Goal: Communication & Community: Answer question/provide support

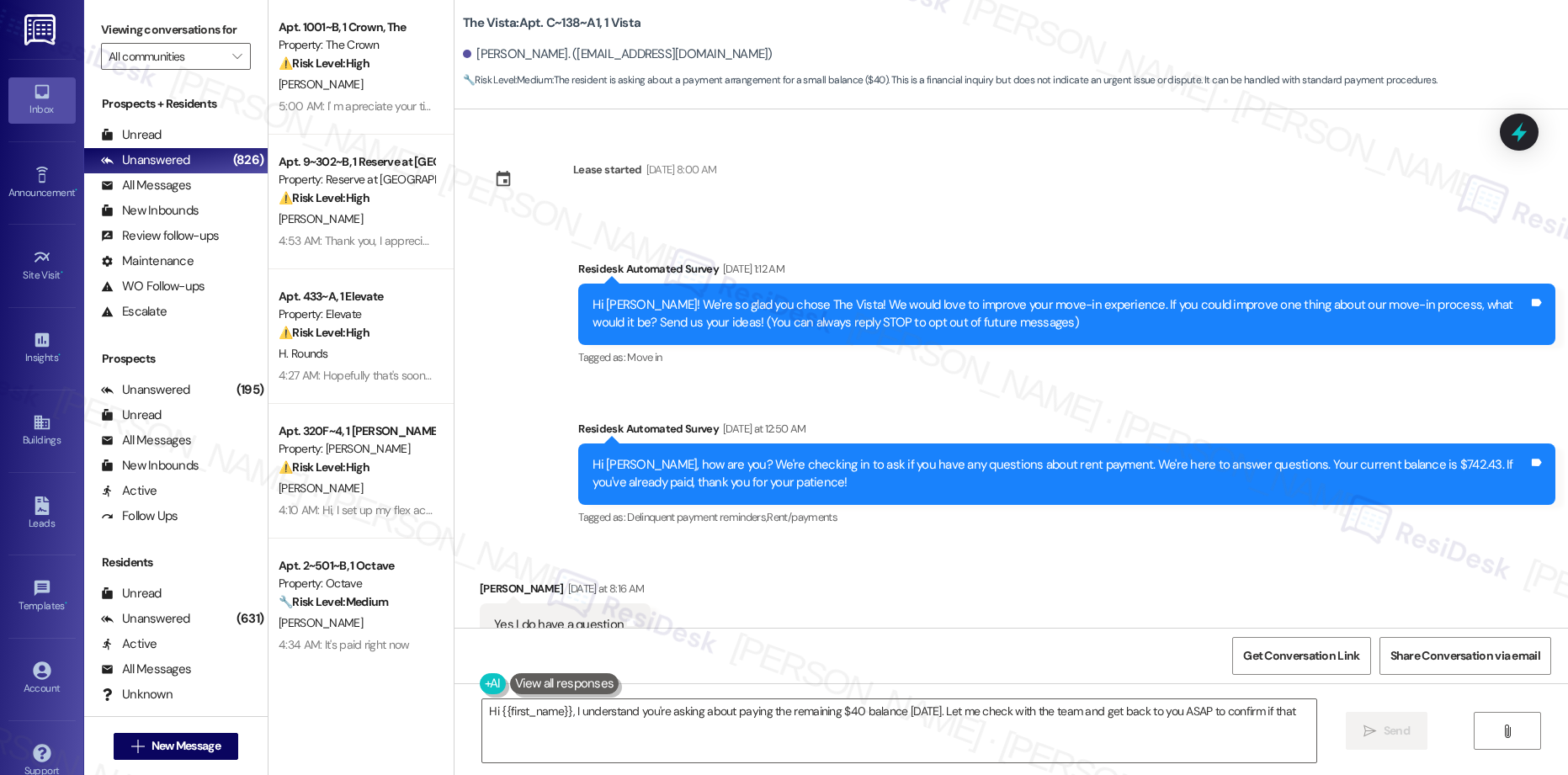
scroll to position [495, 0]
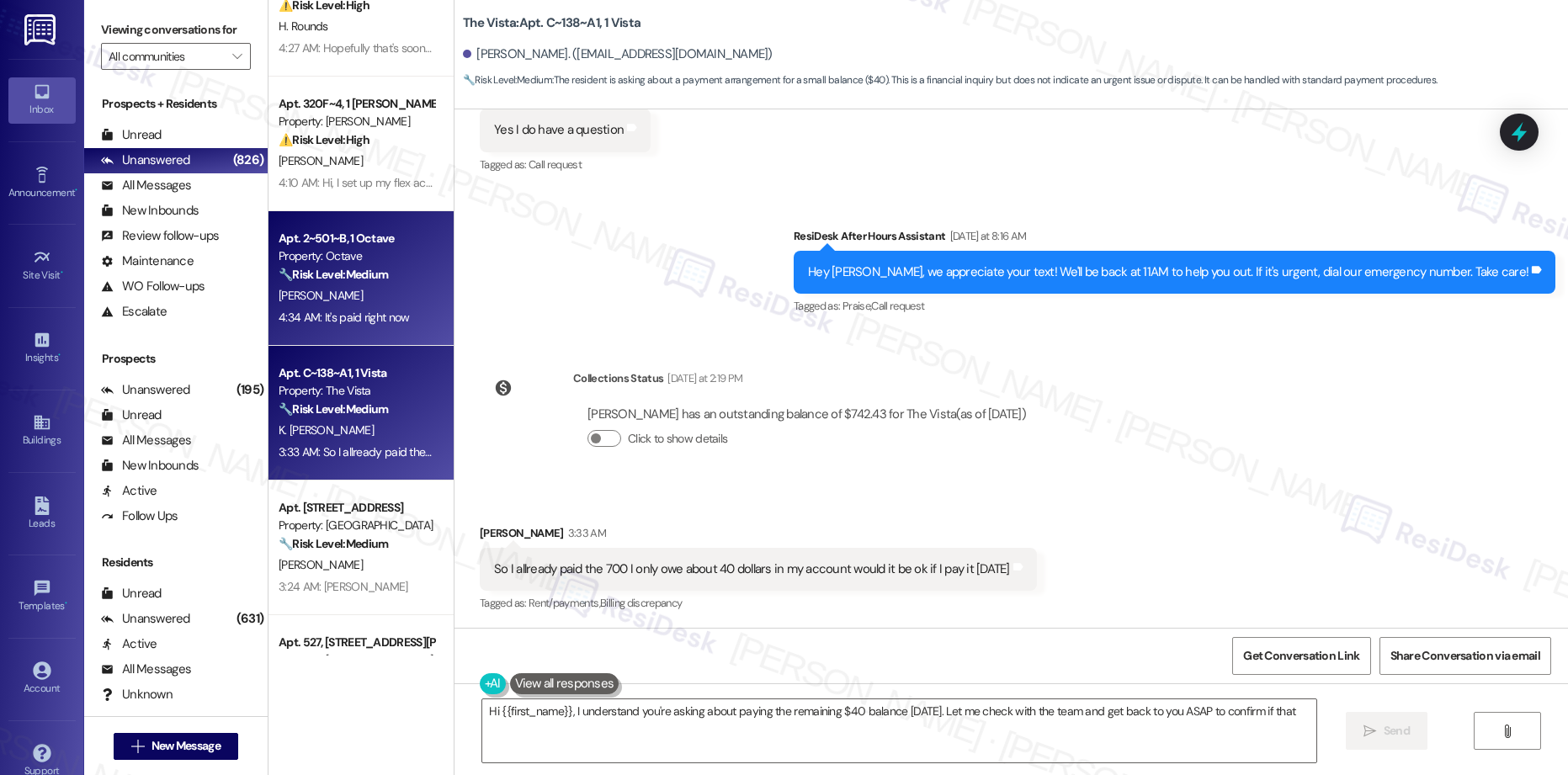
click at [358, 279] on strong "🔧 Risk Level: Medium" at bounding box center [333, 274] width 109 height 15
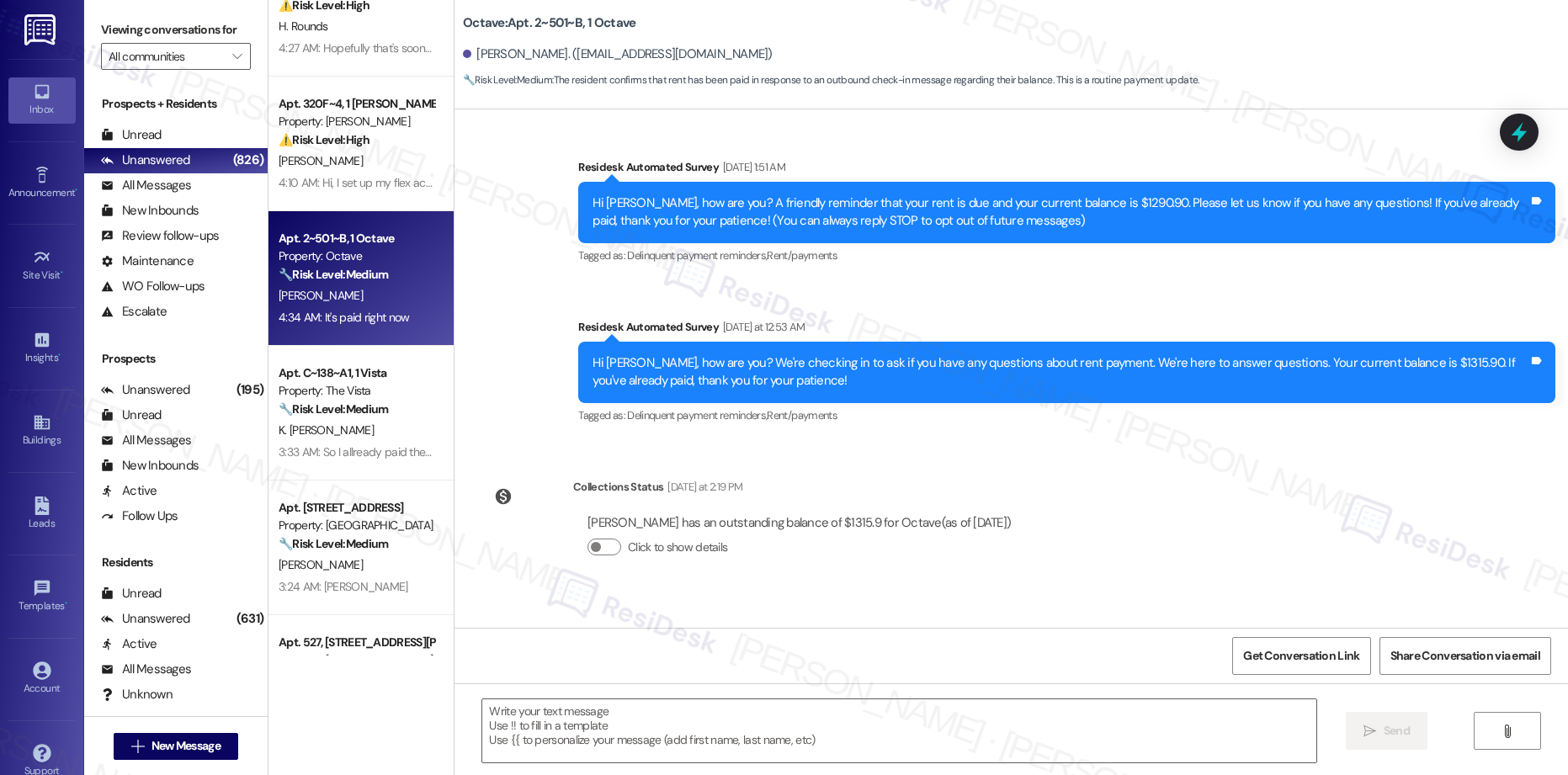
type textarea "Fetching suggested responses. Please feel free to read through the conversation…"
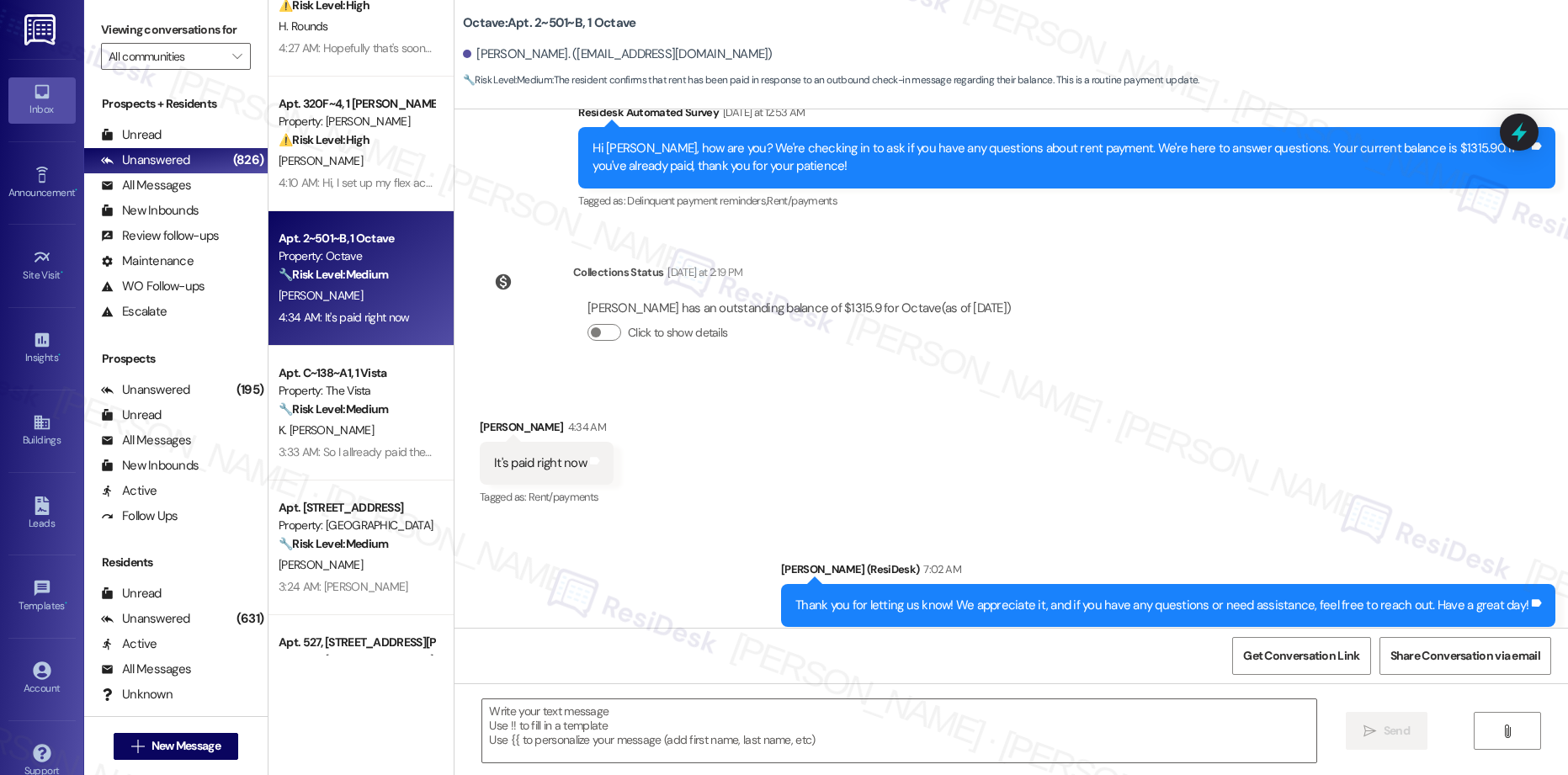
scroll to position [354, 0]
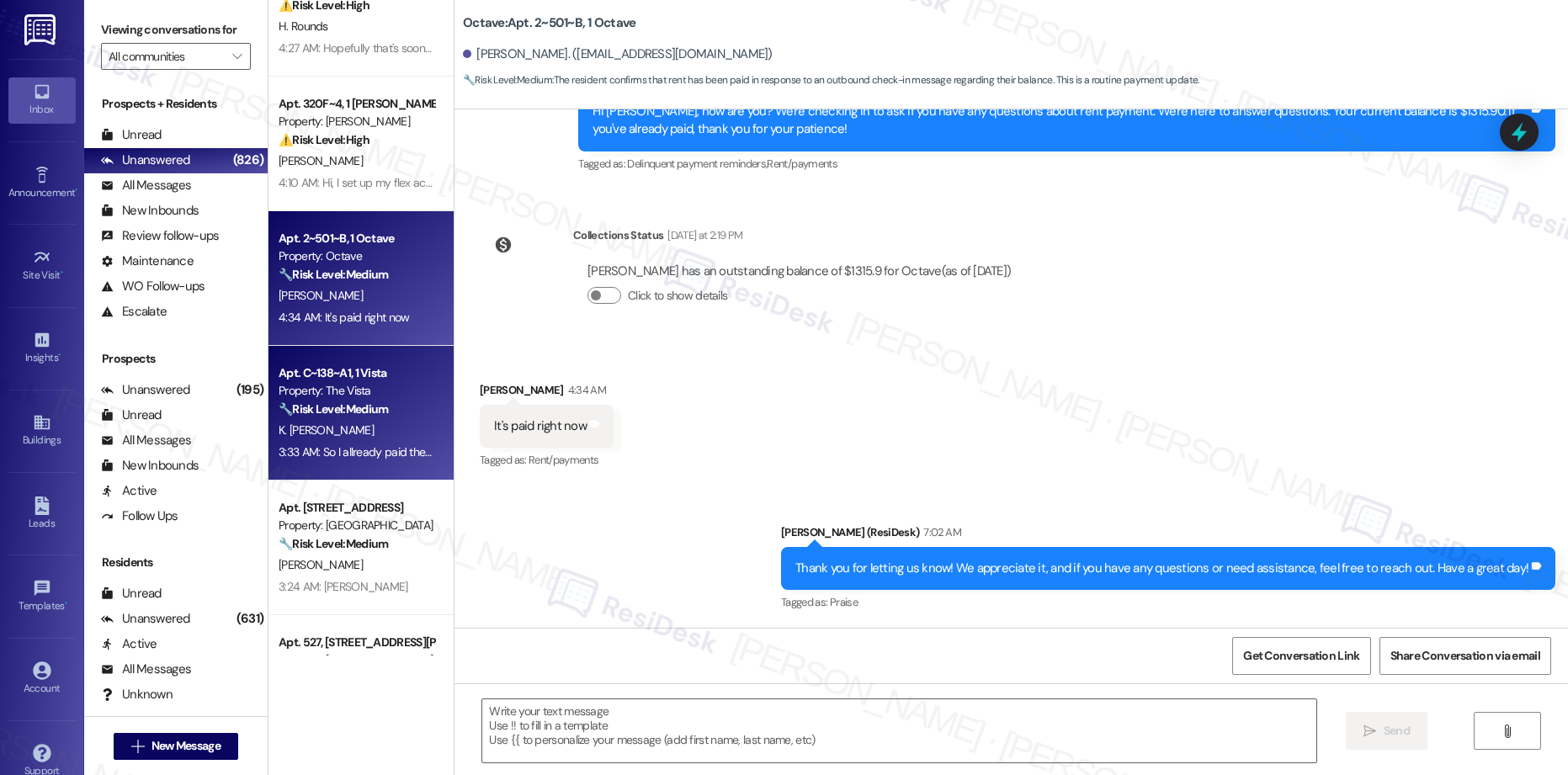
click at [372, 420] on div "K. [PERSON_NAME]" at bounding box center [356, 430] width 159 height 21
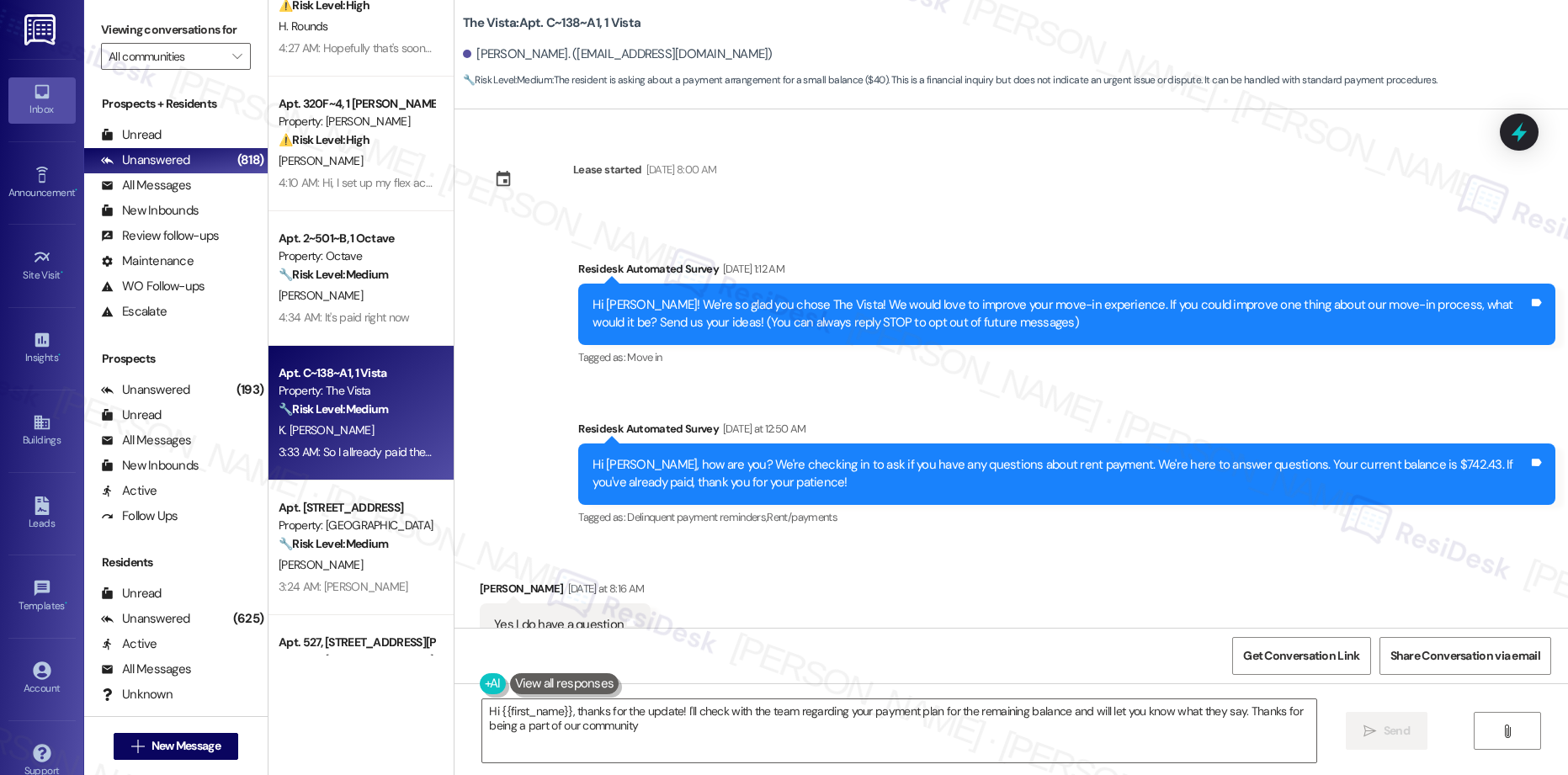
type textarea "Hi {{first_name}}, thanks for the update! I'll check with the team regarding yo…"
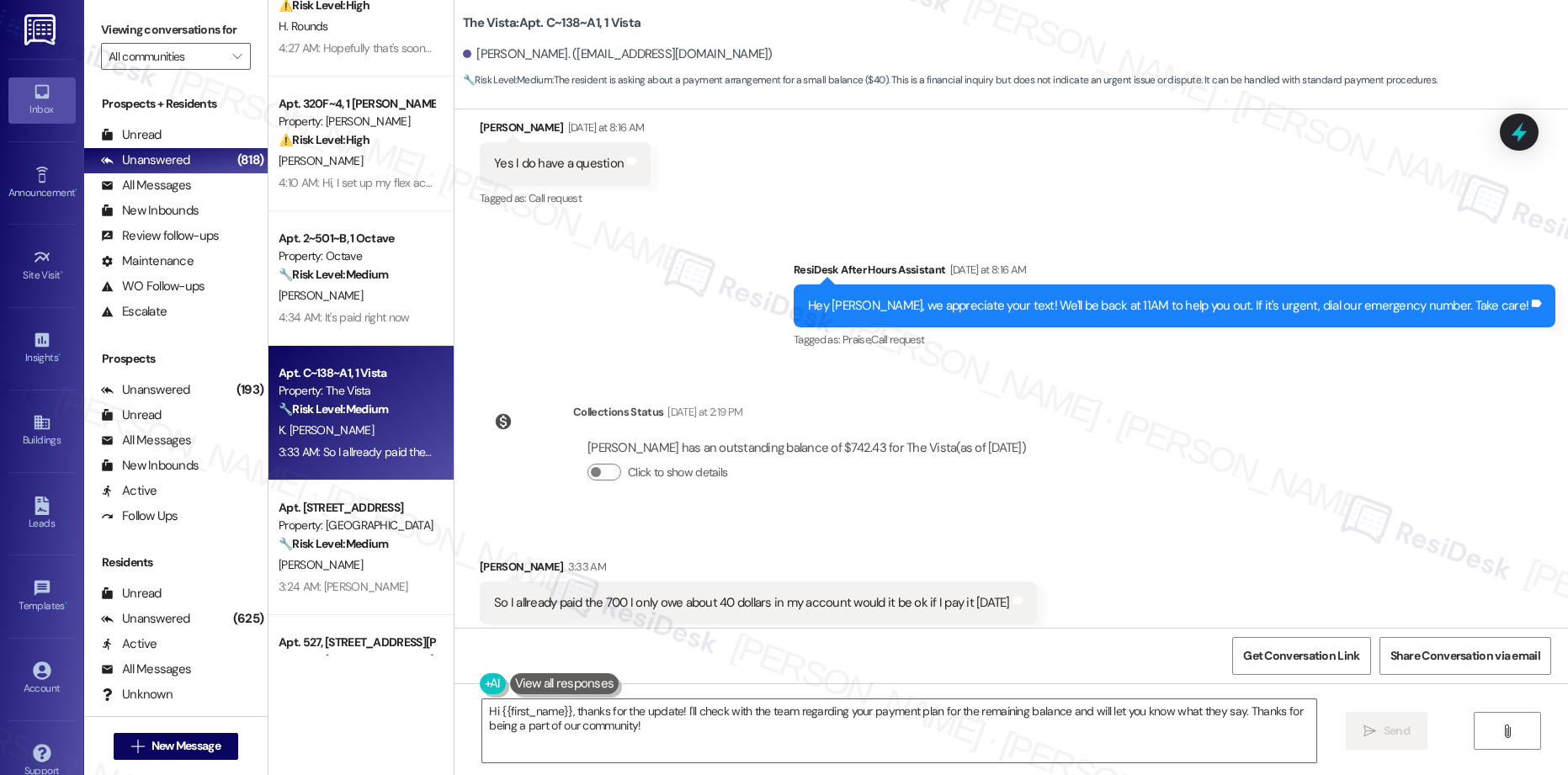
scroll to position [495, 0]
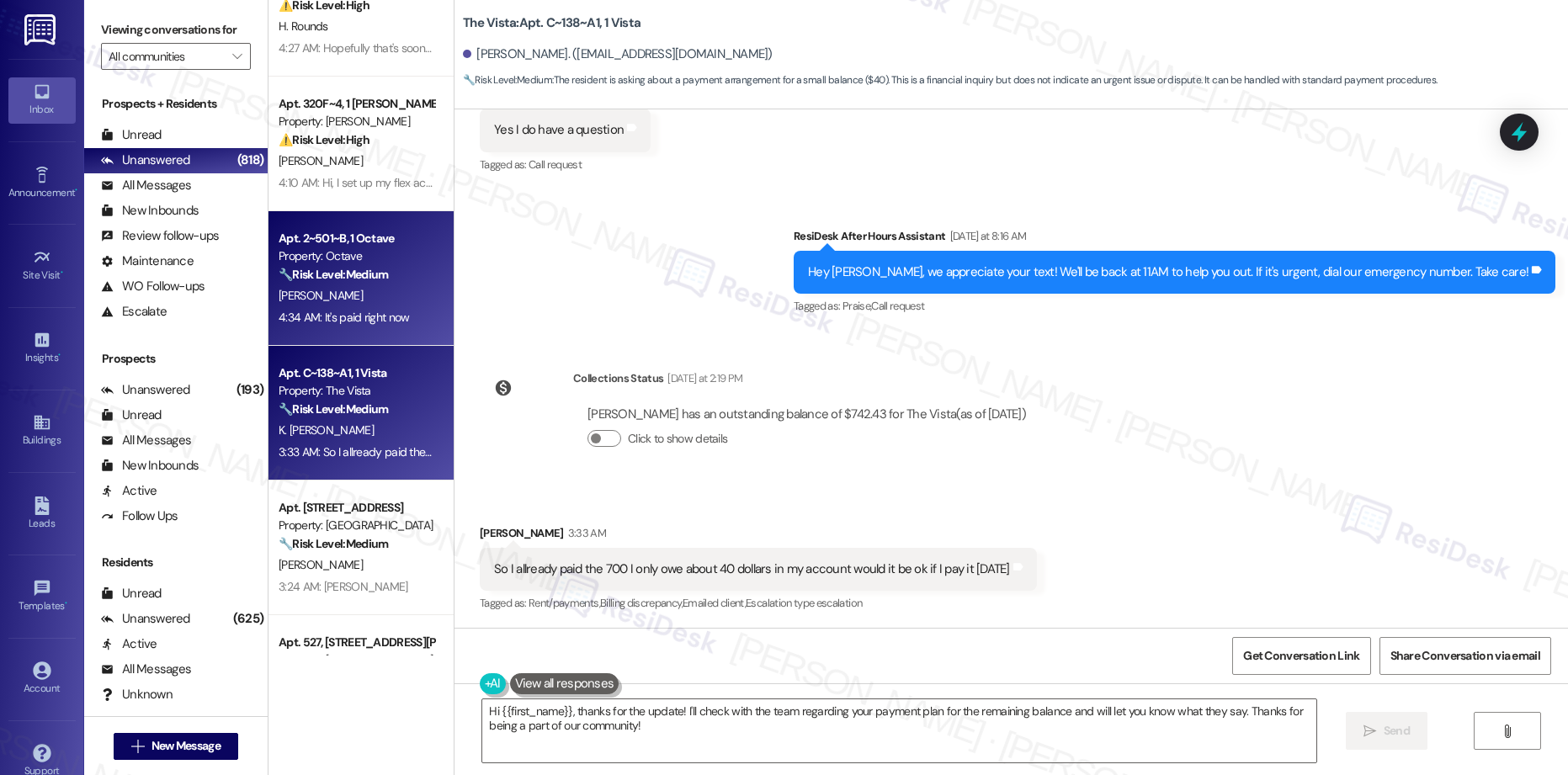
click at [370, 339] on div "Apt. 2~501~B, 1 Octave Property: Octave 🔧 Risk Level: Medium The resident confi…" at bounding box center [361, 278] width 185 height 134
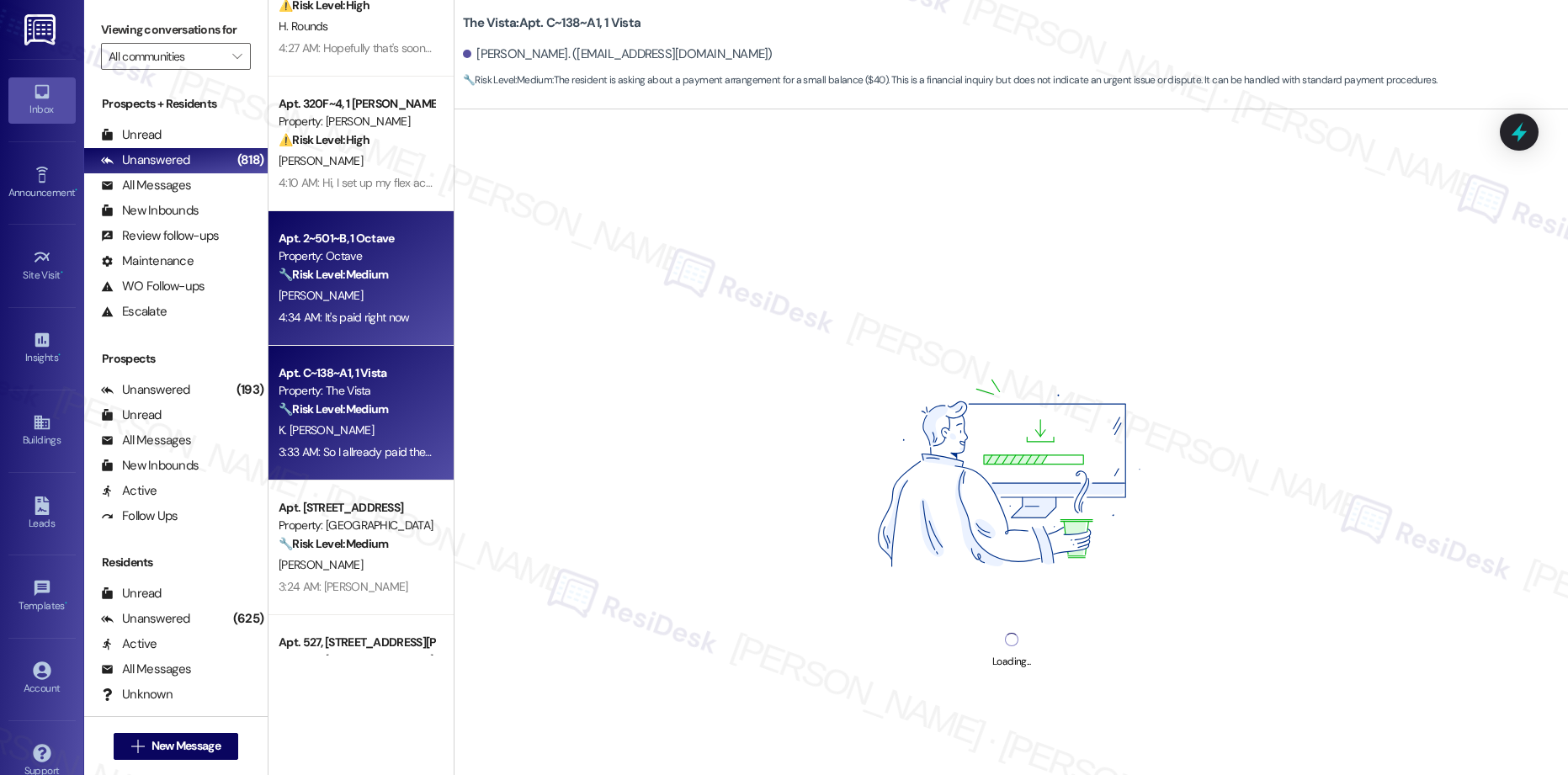
click at [377, 439] on div "K. [PERSON_NAME]" at bounding box center [356, 430] width 159 height 21
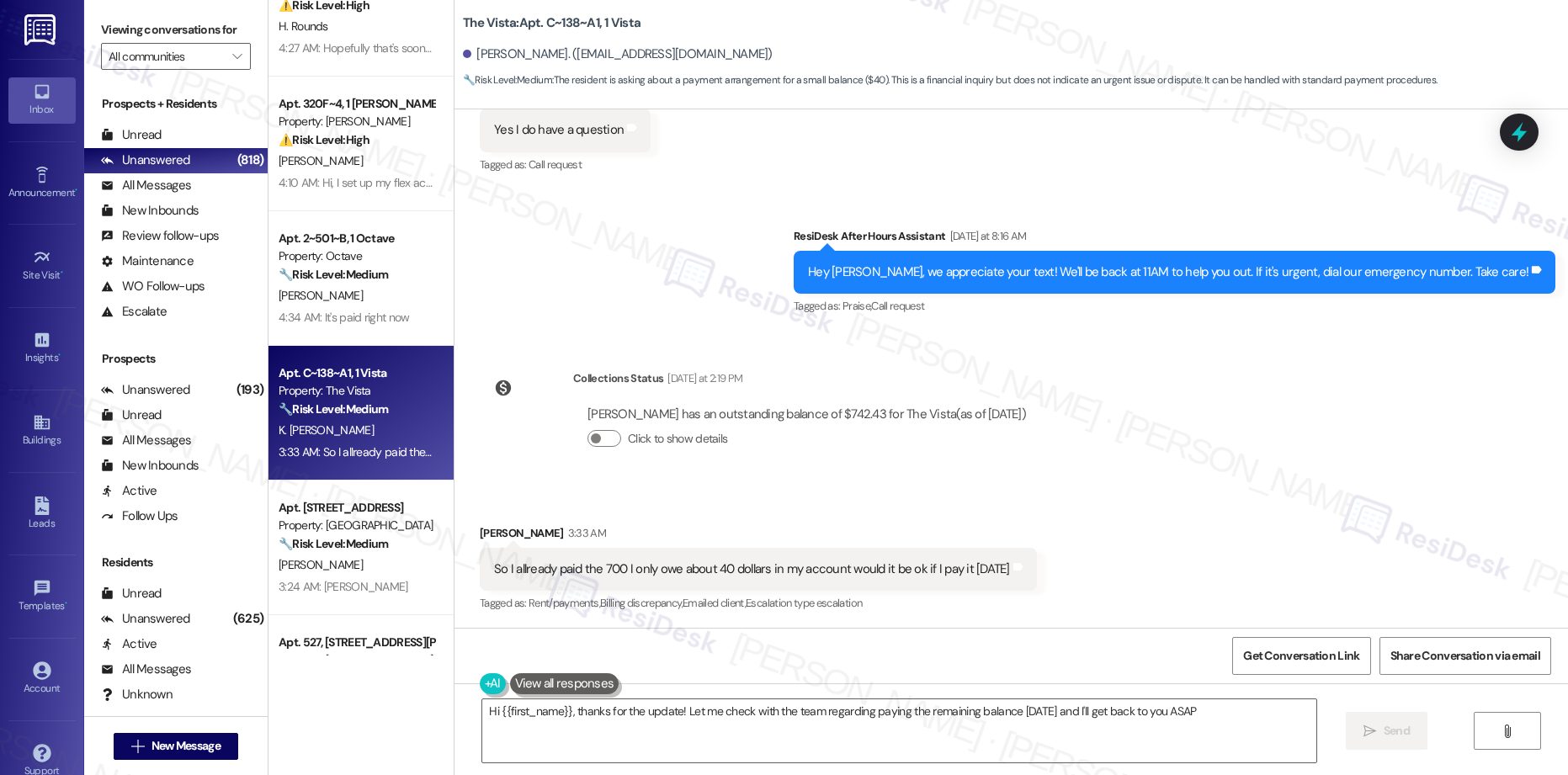
type textarea "Hi {{first_name}}, thanks for the update! Let me check with the team regarding …"
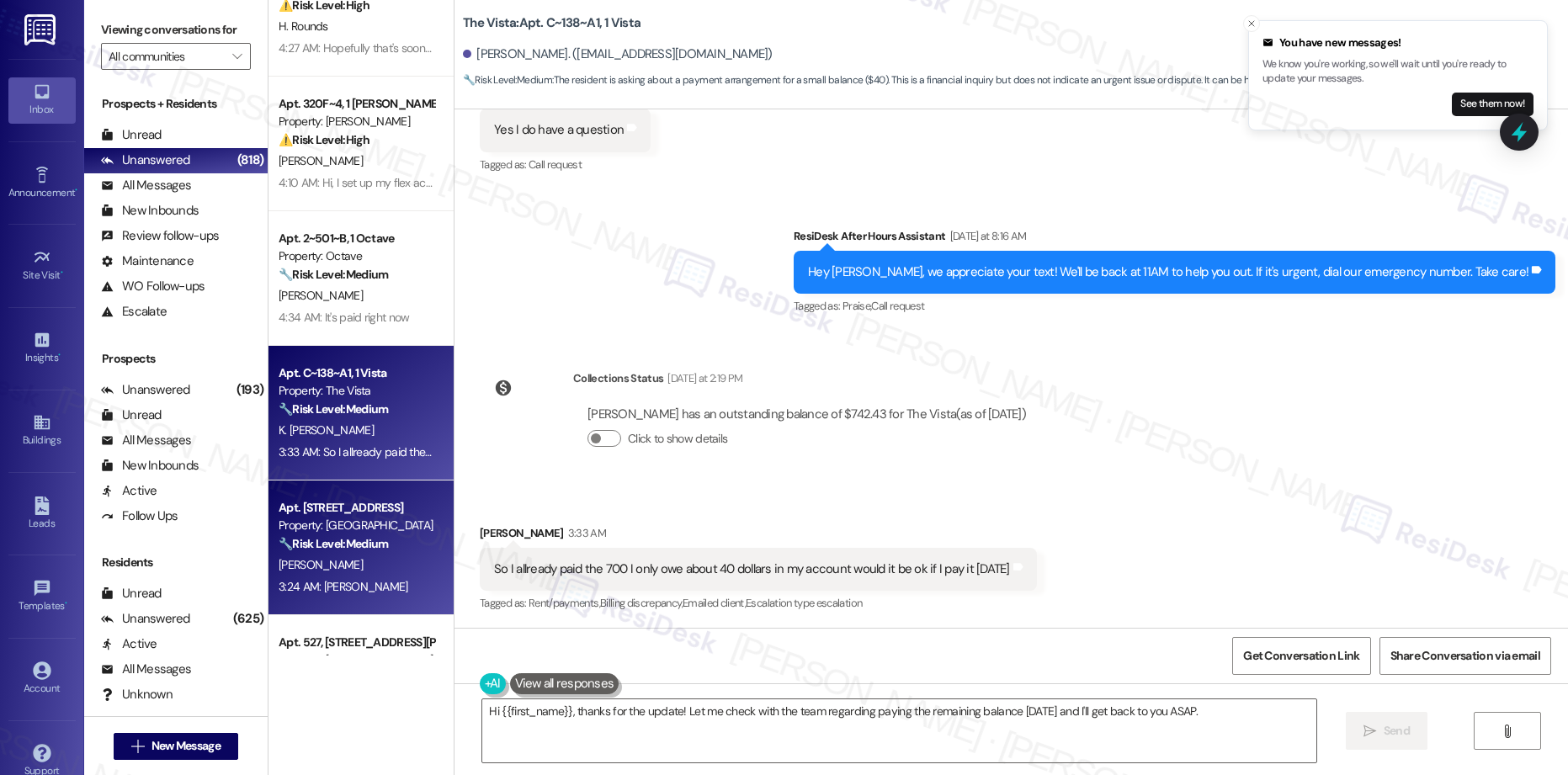
click at [328, 589] on div "3:24 AM: Tessa 3:24 AM: Tessa" at bounding box center [343, 586] width 129 height 15
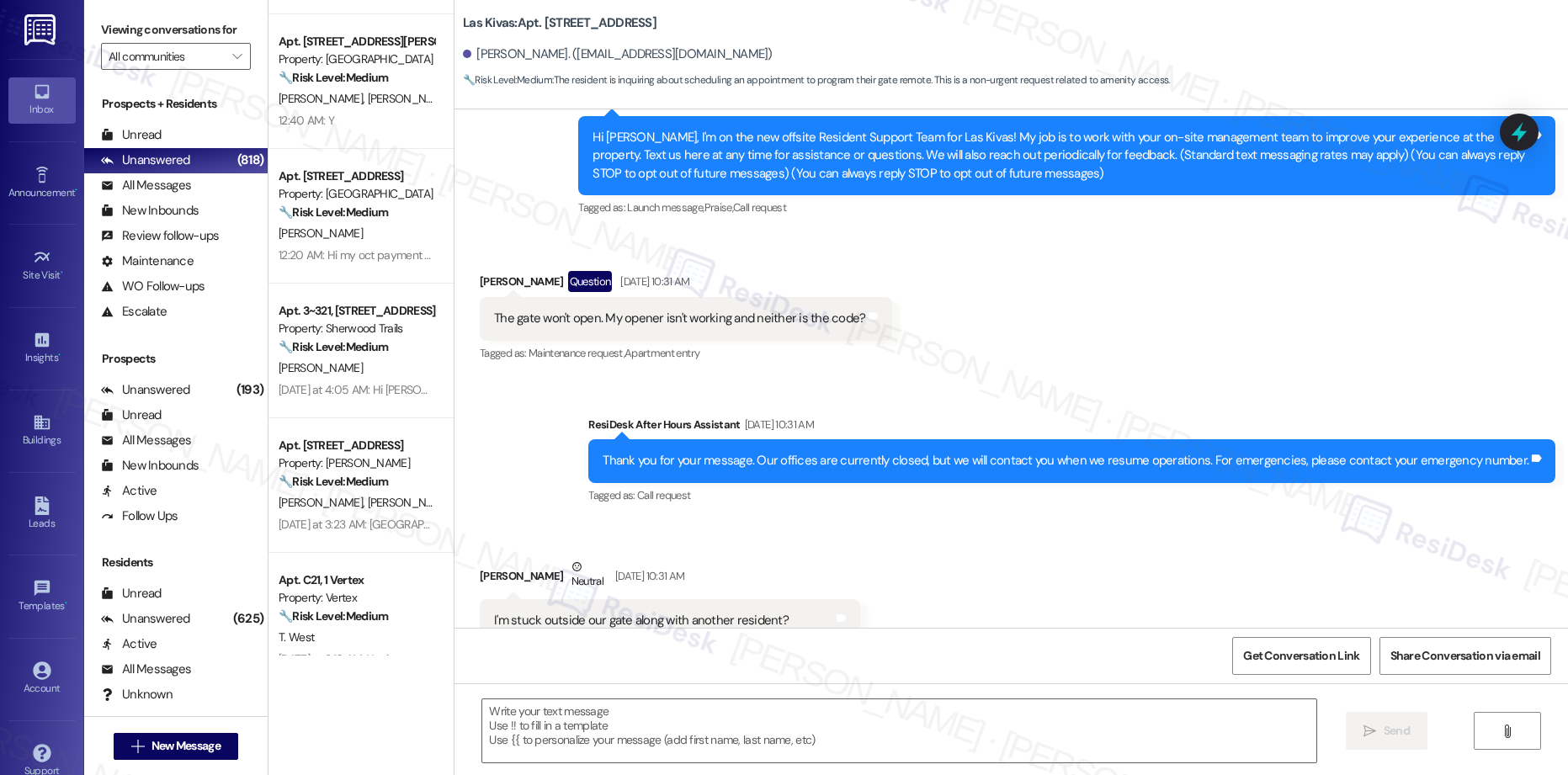
scroll to position [693, 0]
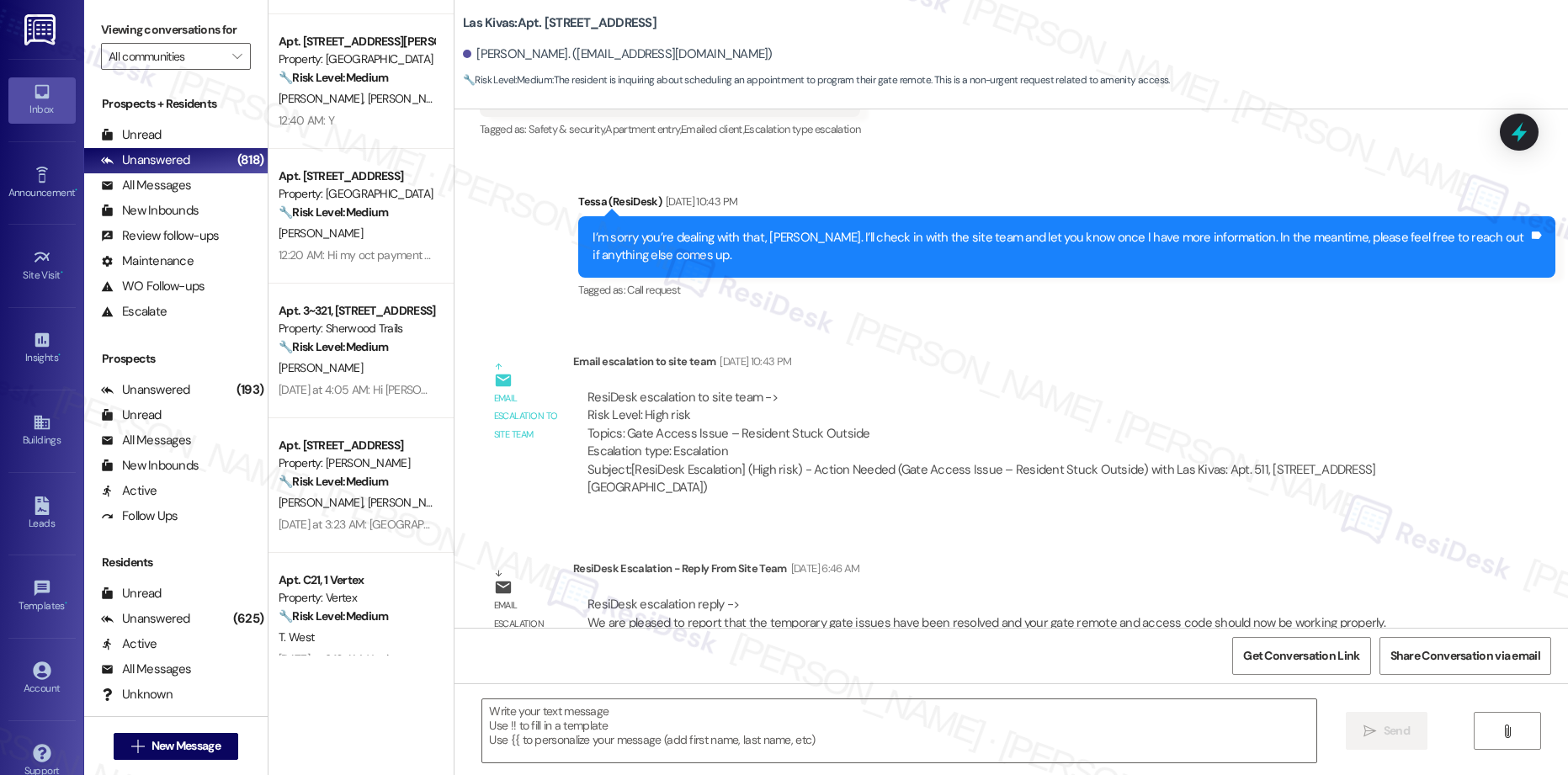
type textarea "Fetching suggested responses. Please feel free to read through the conversation…"
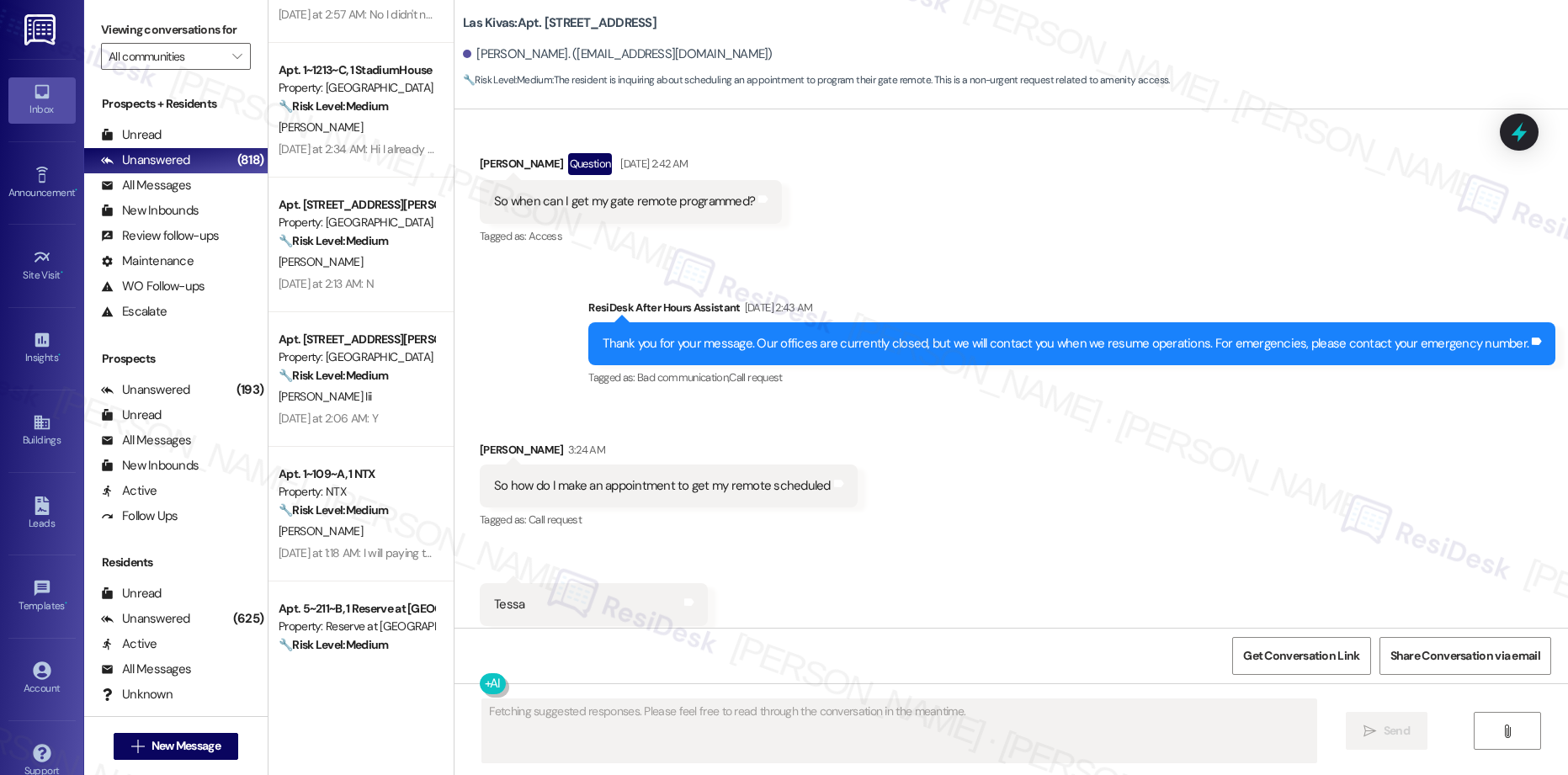
scroll to position [2154, 0]
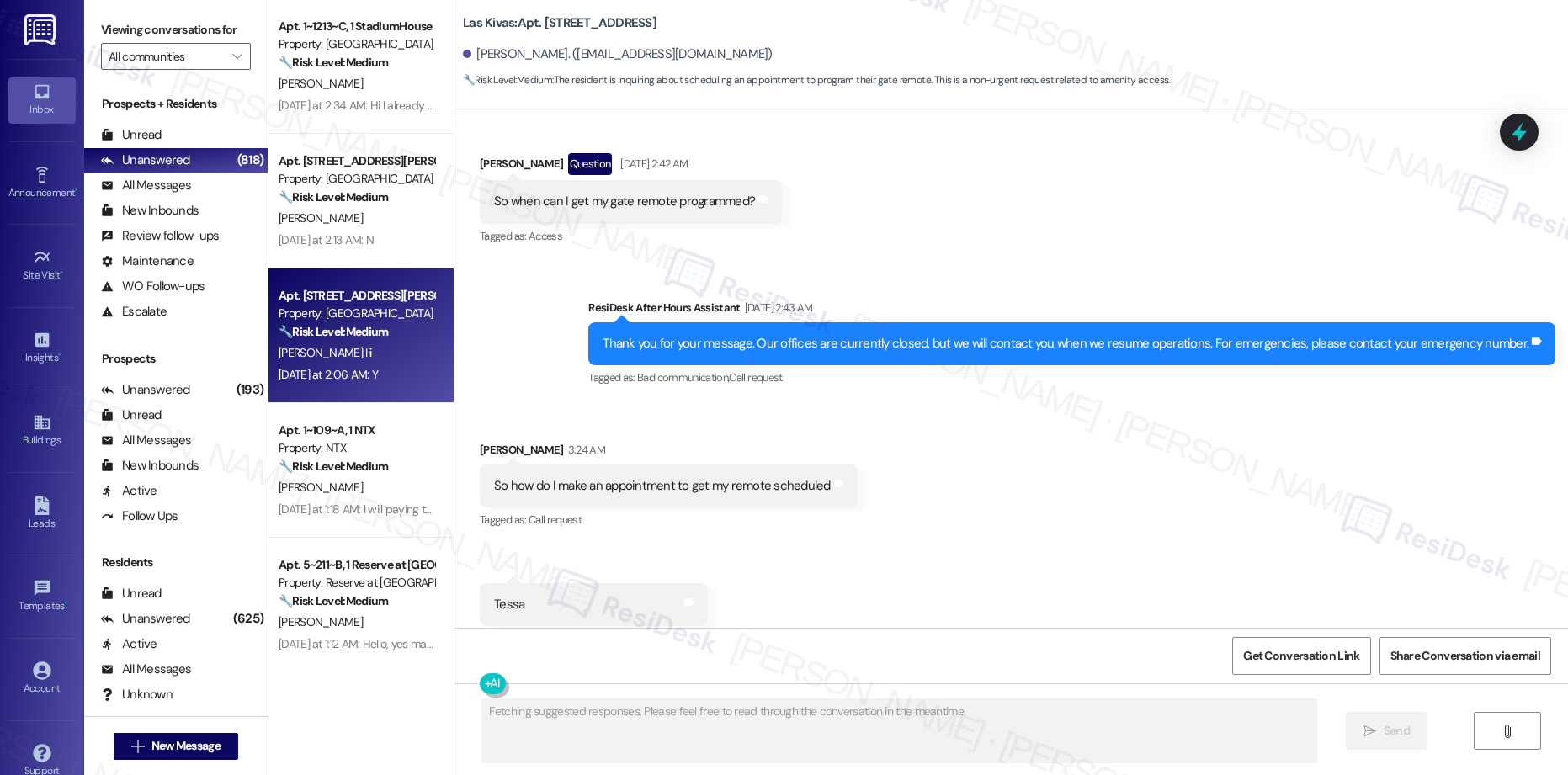
click at [336, 355] on div "[PERSON_NAME] Iii" at bounding box center [356, 353] width 159 height 21
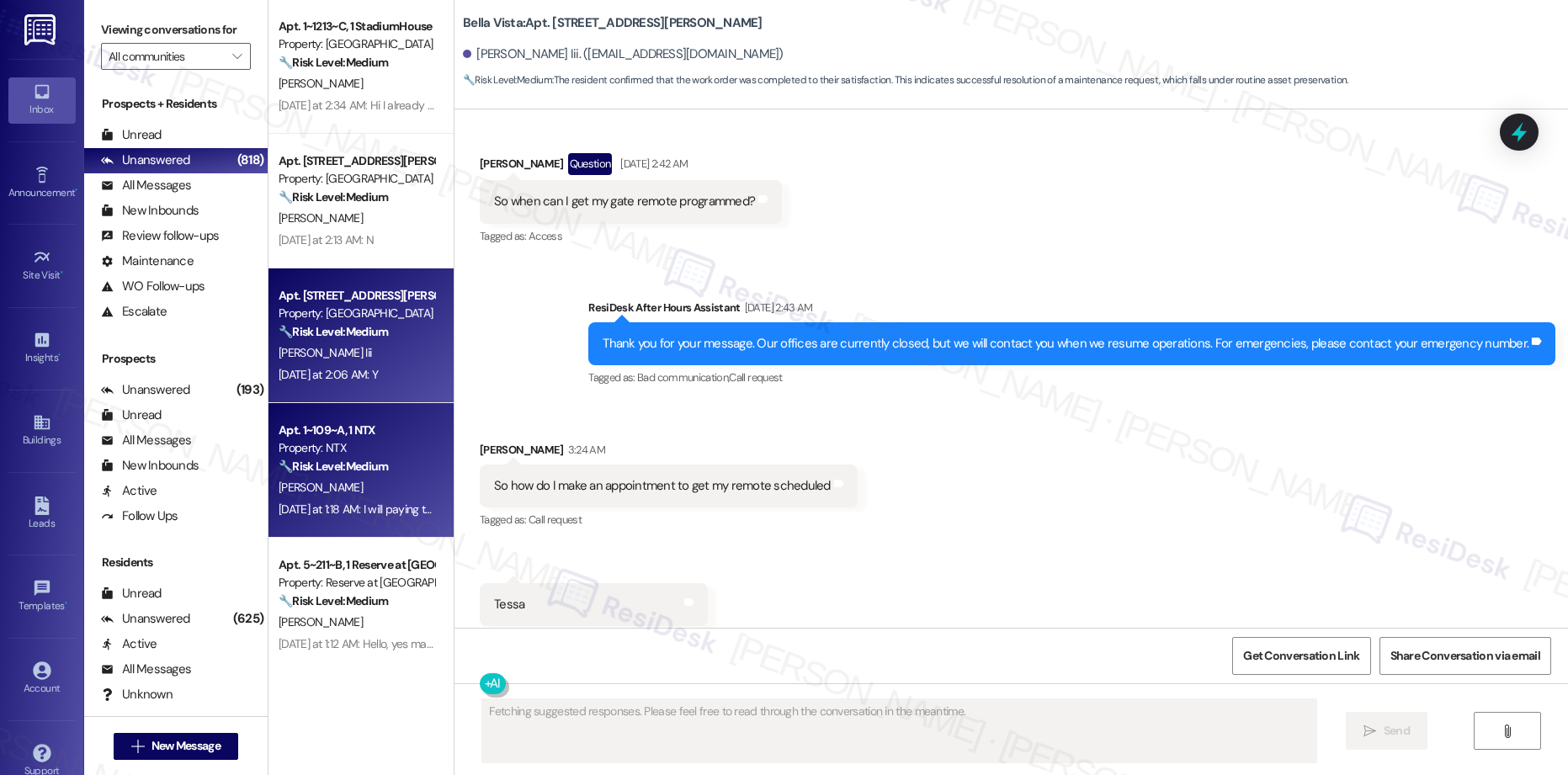
click at [392, 464] on div "🔧 Risk Level: Medium Resident acknowledges the rent reminder and states they wi…" at bounding box center [356, 466] width 156 height 17
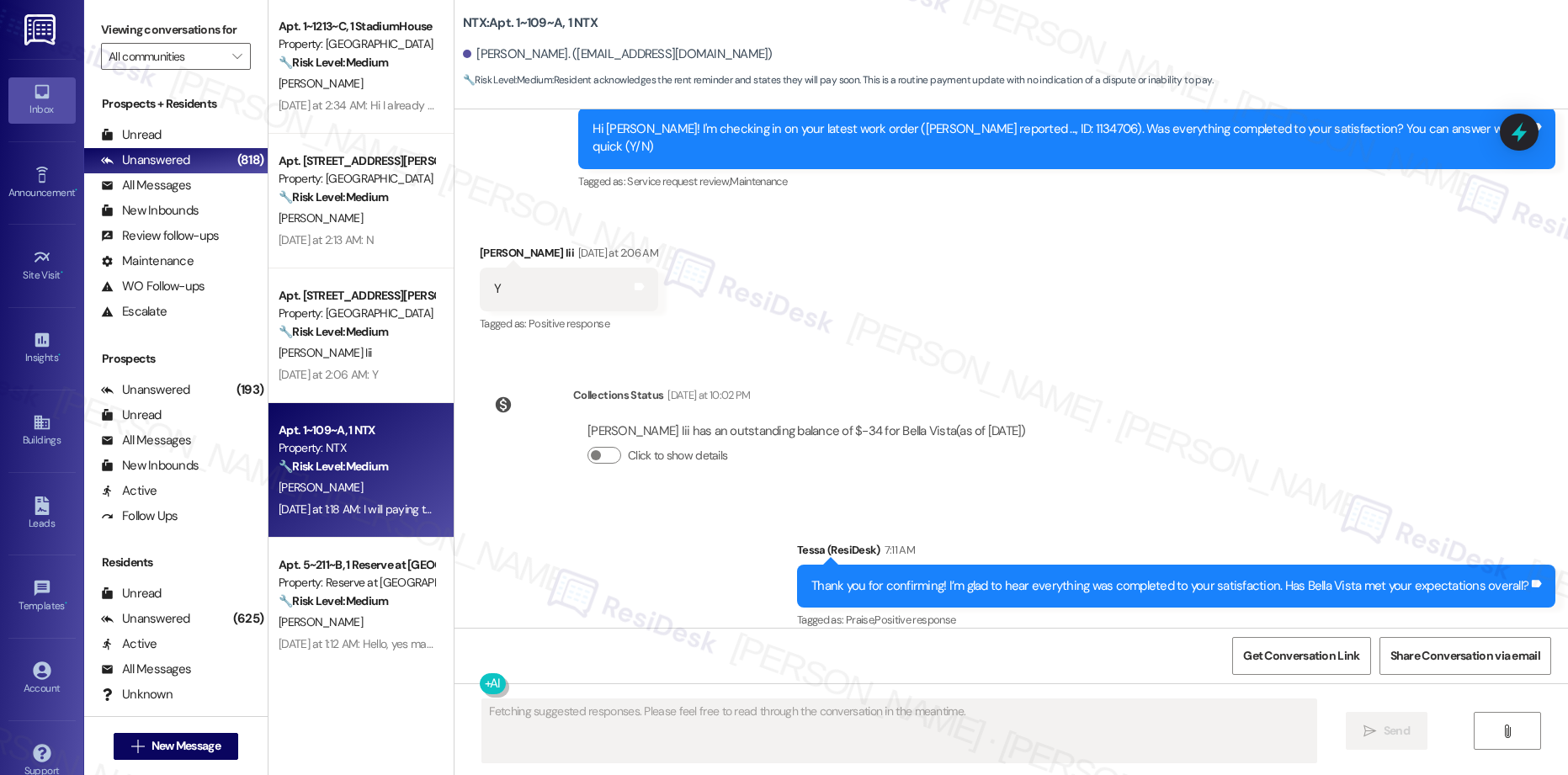
scroll to position [882, 0]
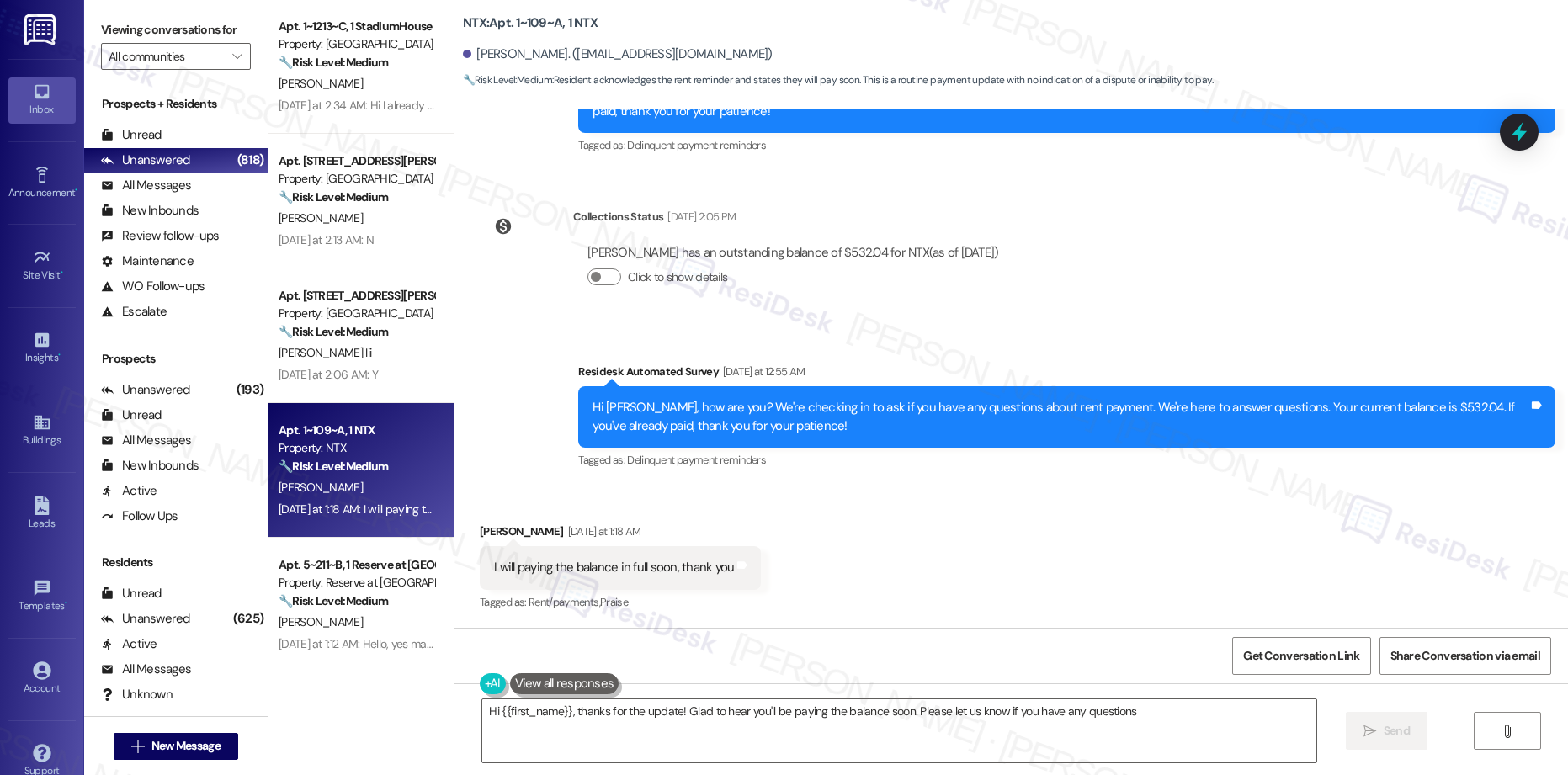
type textarea "Hi {{first_name}}, thanks for the update! Glad to hear you'll be paying the bal…"
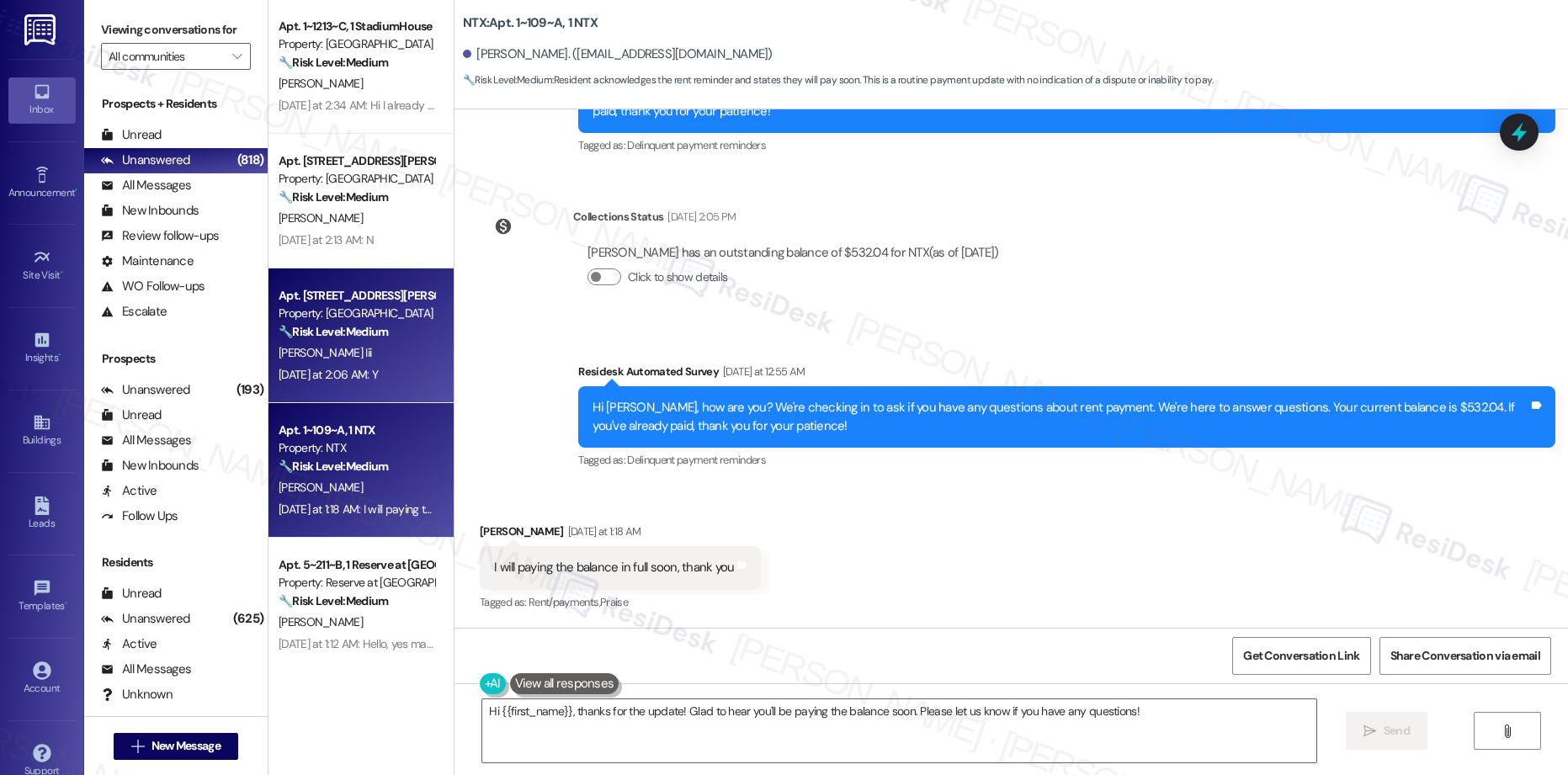
click at [355, 346] on div "[PERSON_NAME] Iii" at bounding box center [356, 353] width 159 height 21
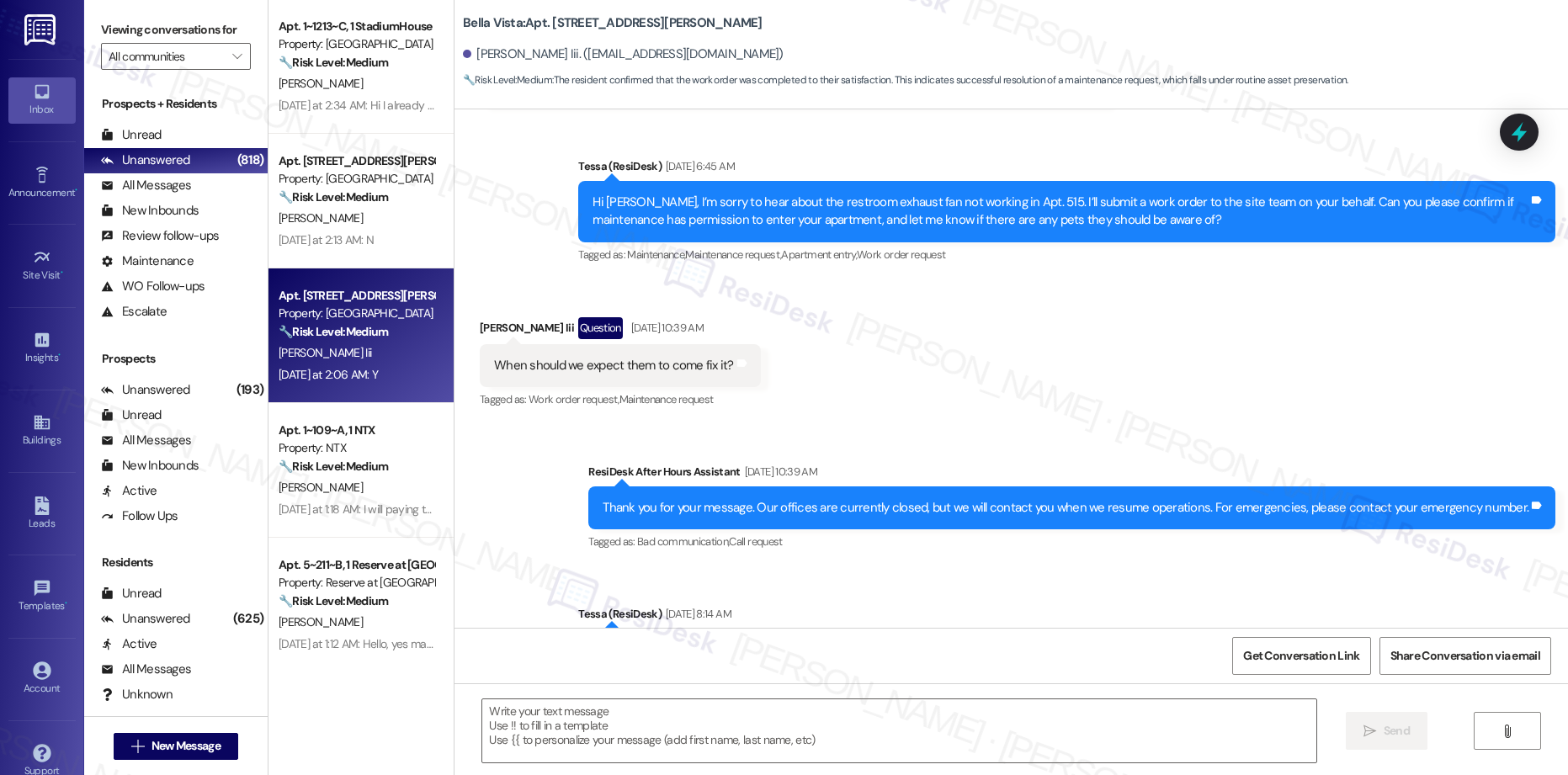
type textarea "Fetching suggested responses. Please feel free to read through the conversation…"
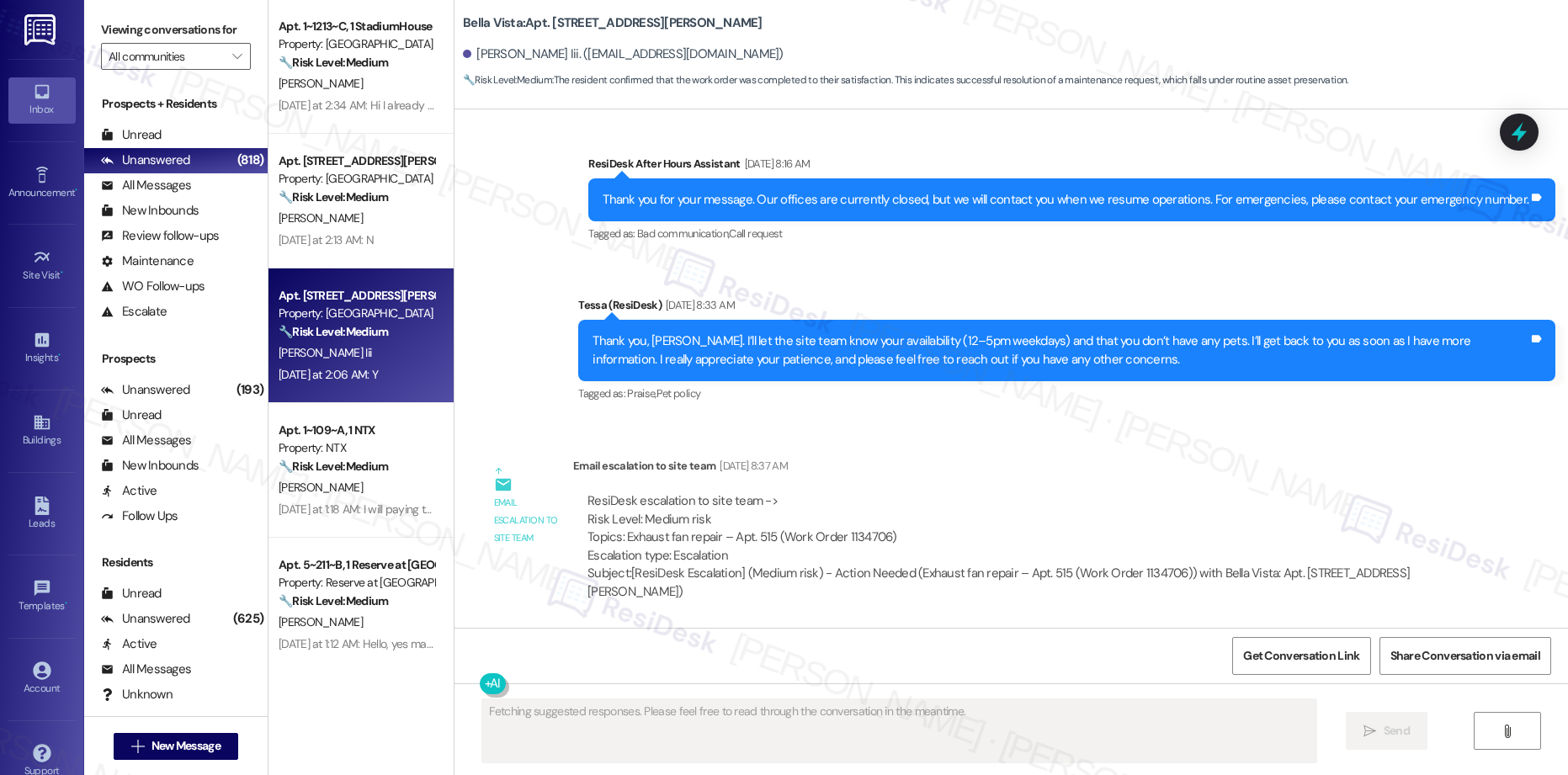
scroll to position [1664, 0]
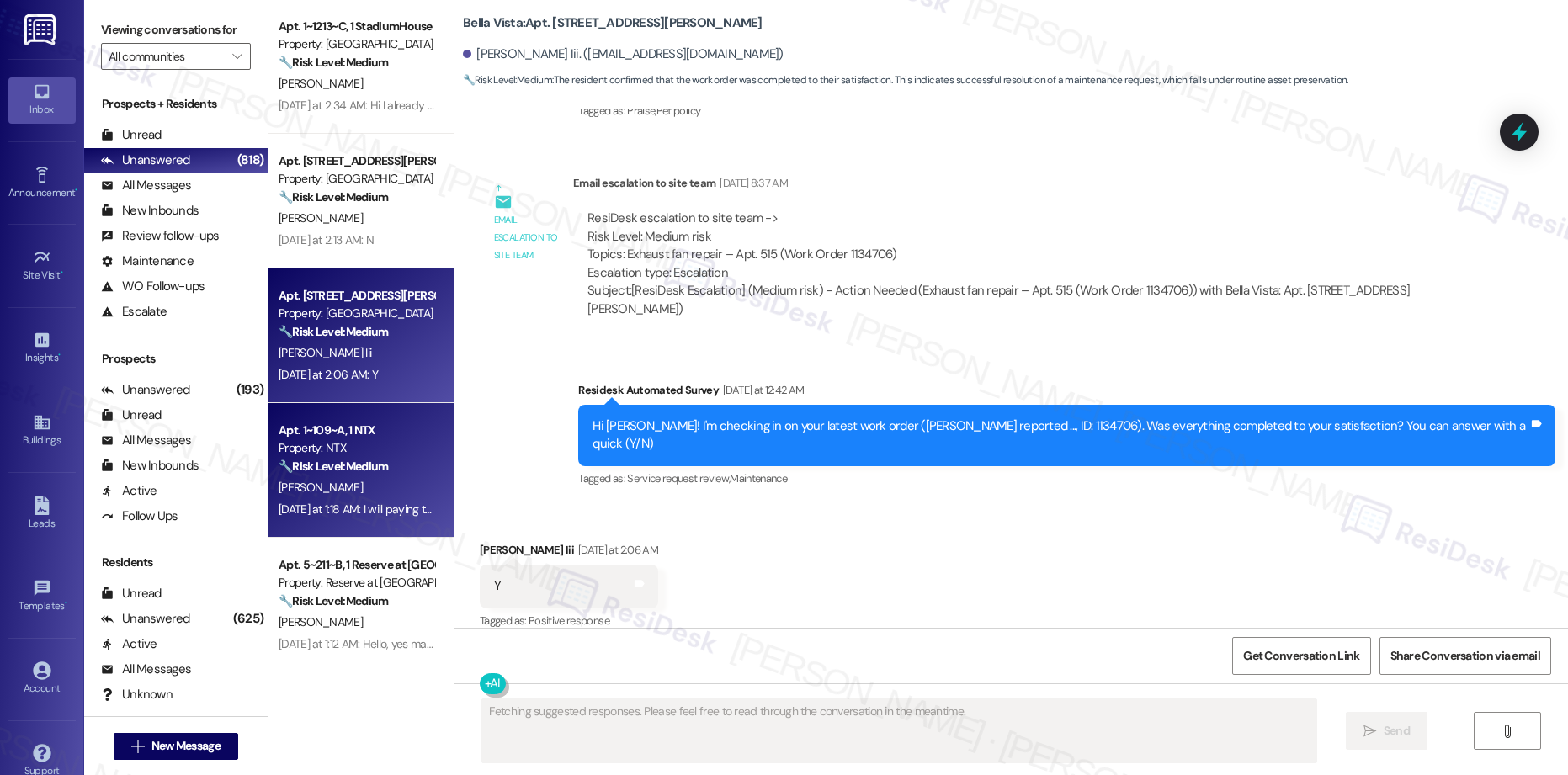
click at [366, 446] on div "Property: NTX" at bounding box center [356, 448] width 156 height 17
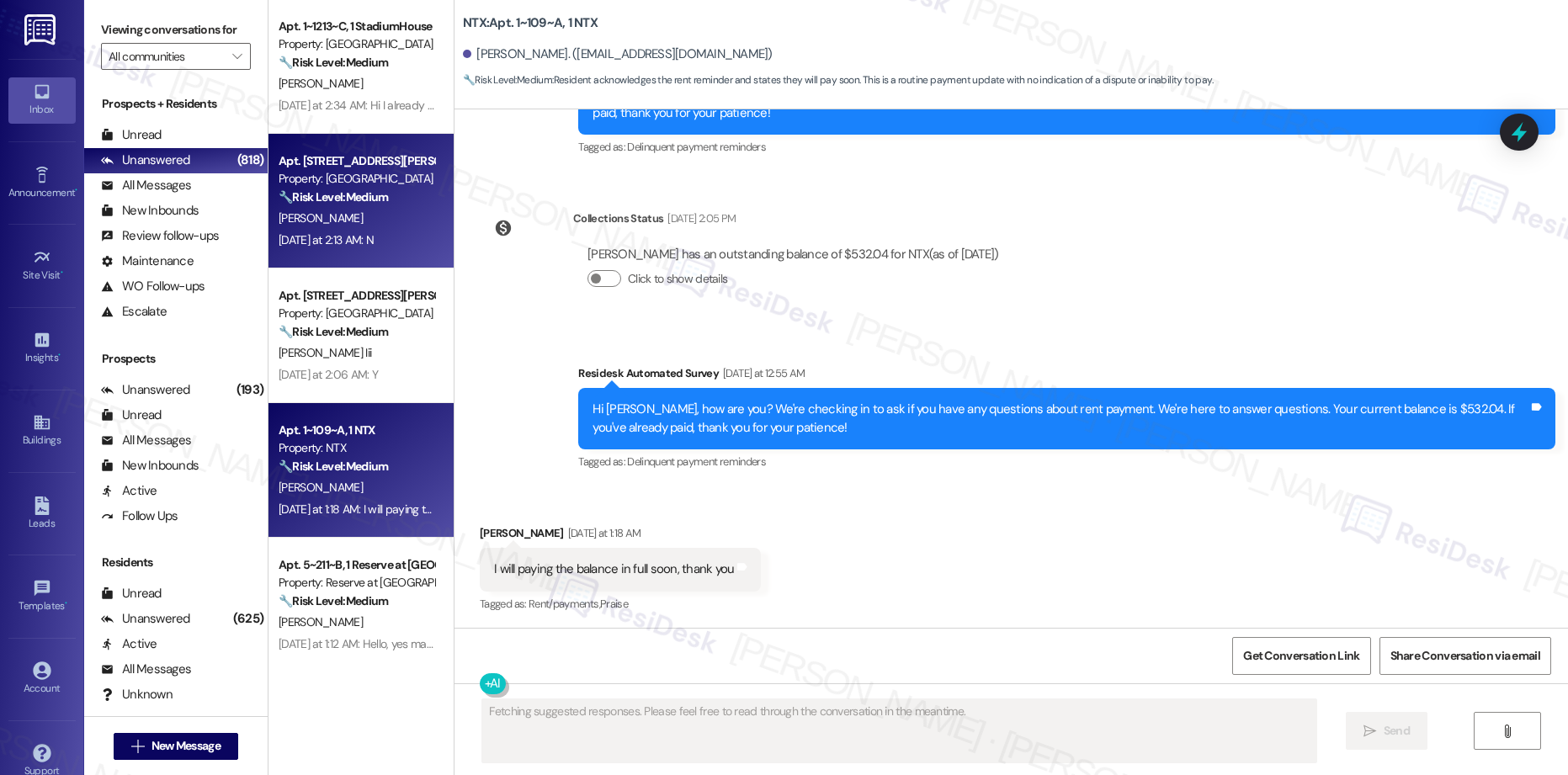
scroll to position [882, 0]
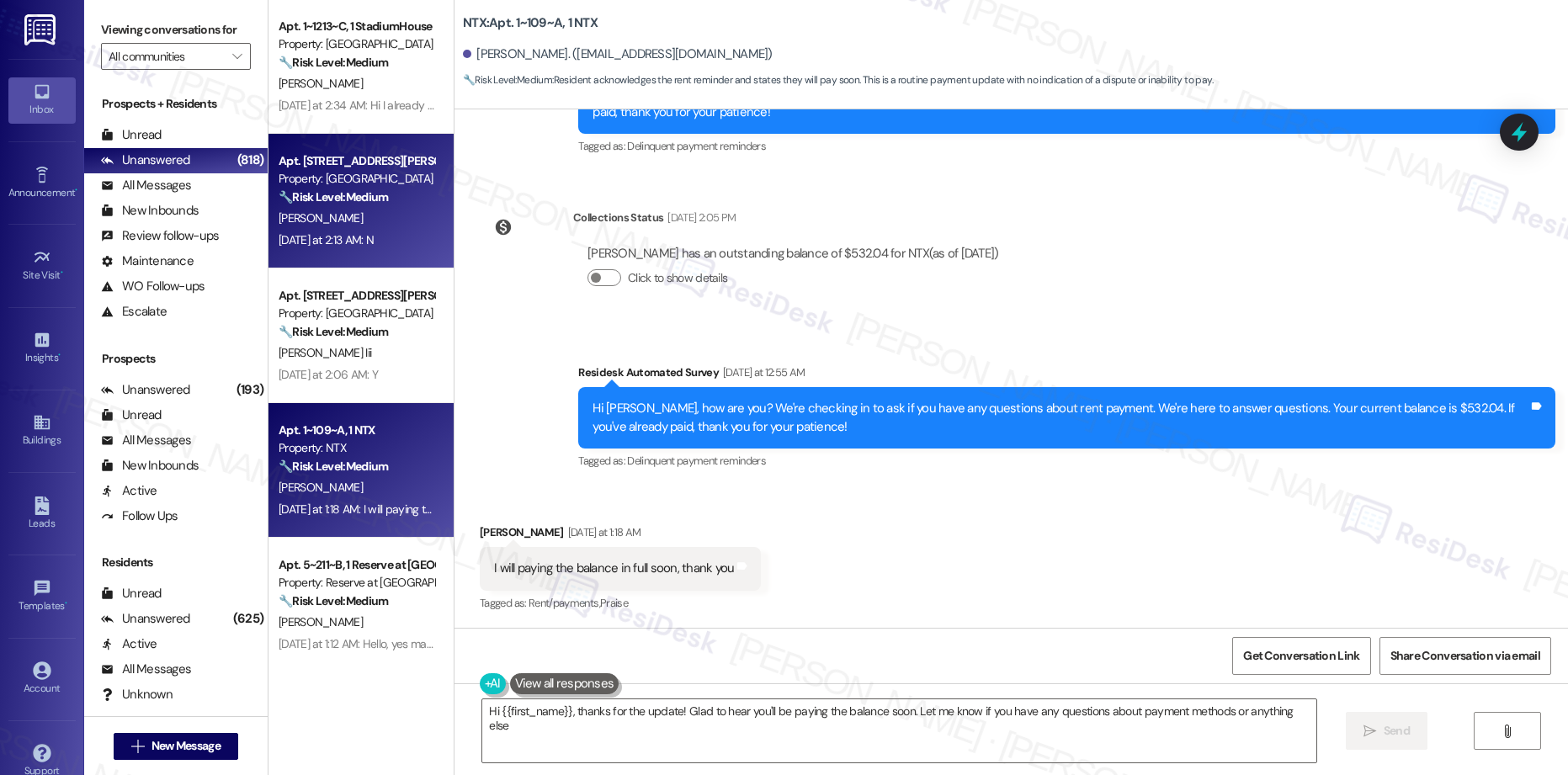
type textarea "Hi {{first_name}}, thanks for the update! Glad to hear you'll be paying the bal…"
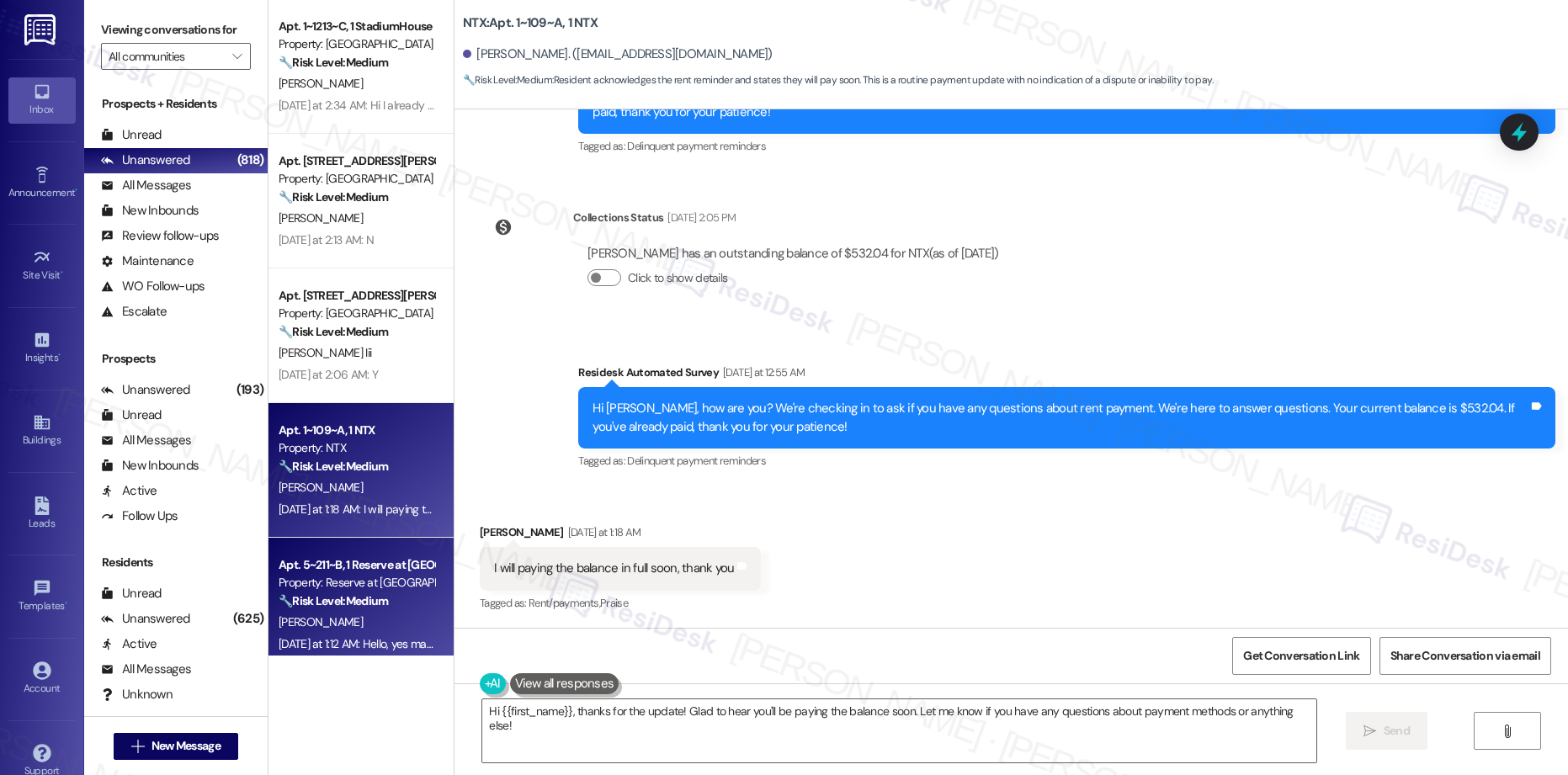
click at [350, 615] on div "[PERSON_NAME]" at bounding box center [356, 622] width 159 height 21
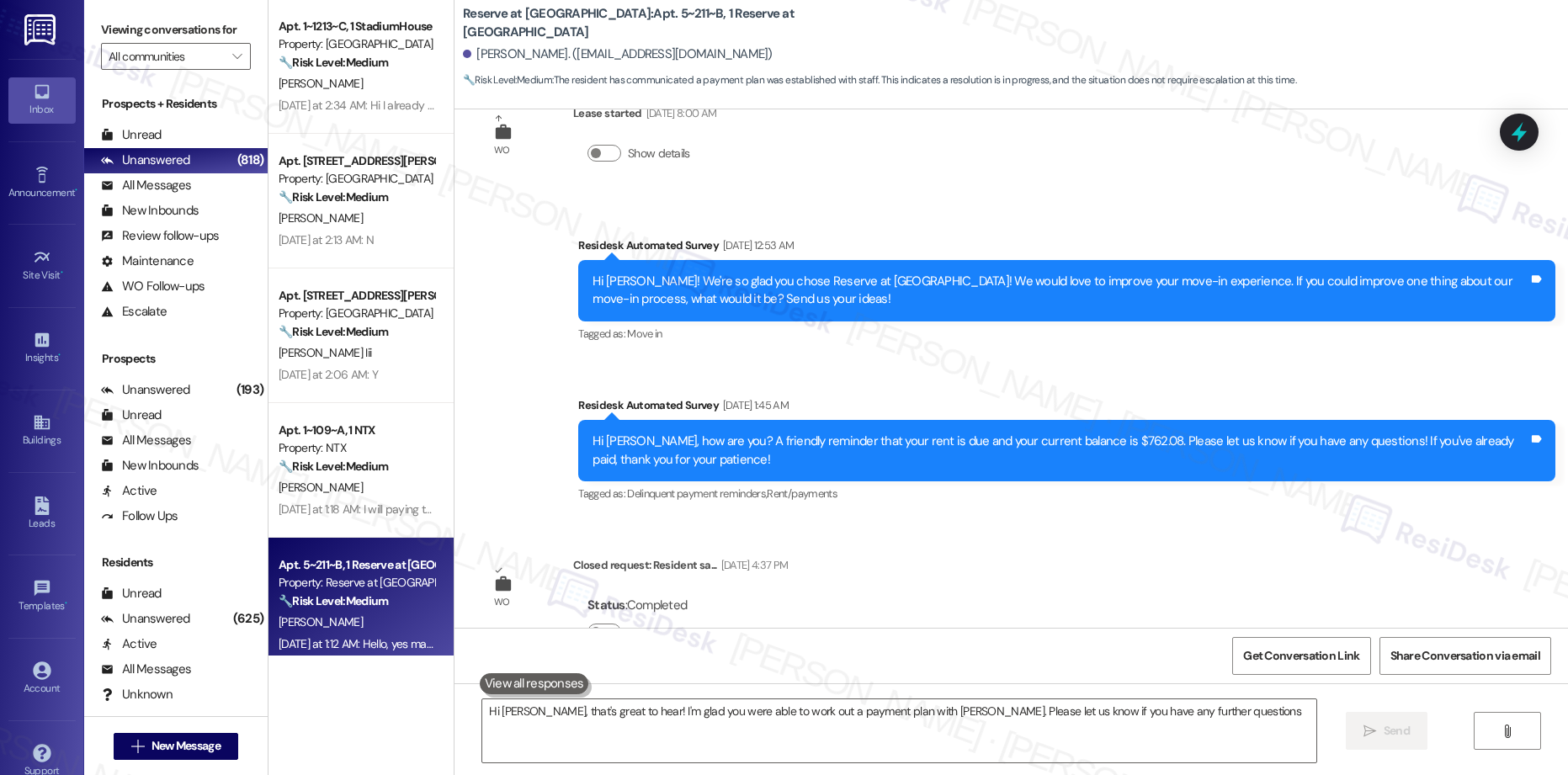
type textarea "Hi [PERSON_NAME], that's great to hear! I'm glad you were able to work out a pa…"
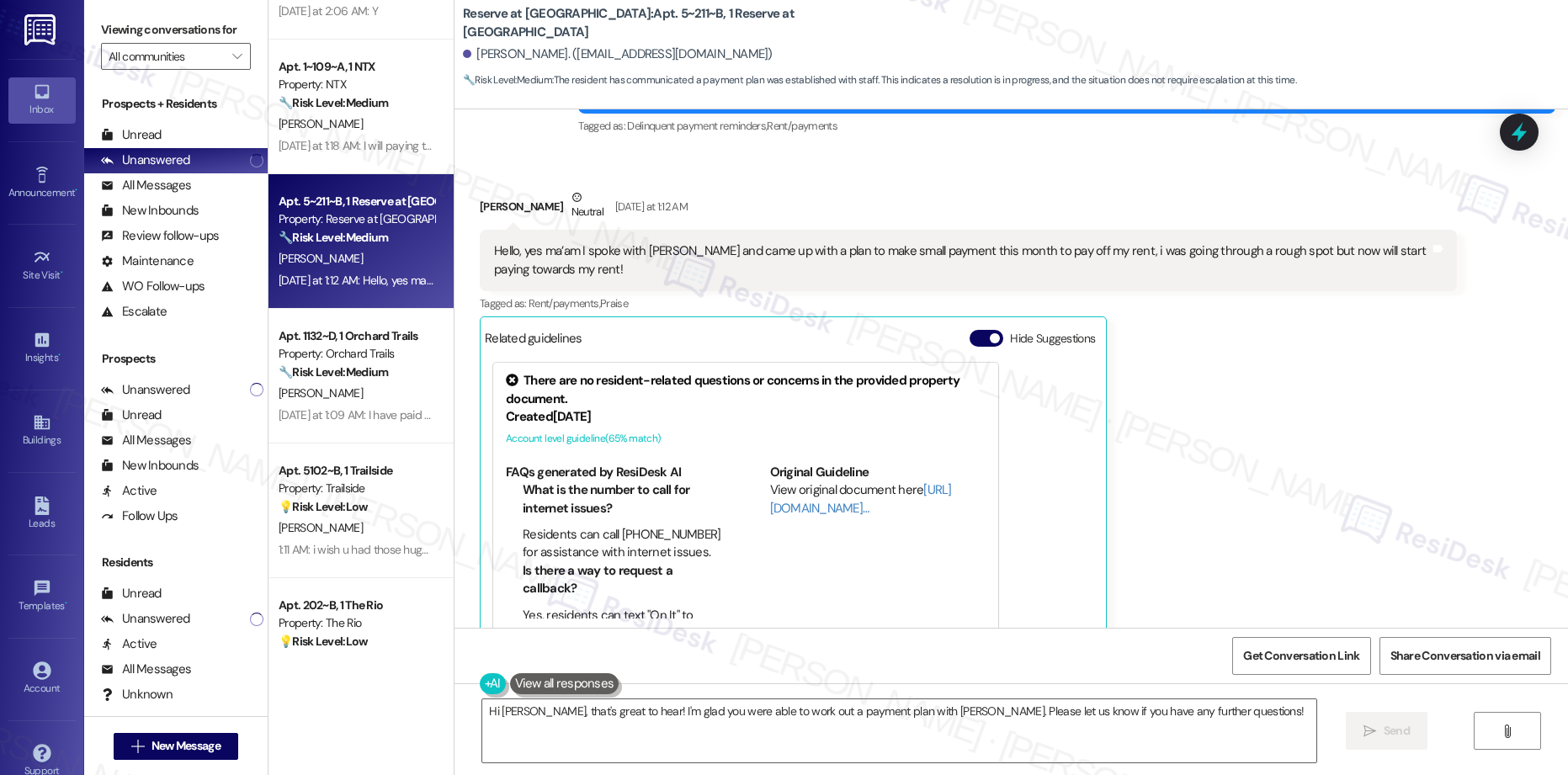
scroll to position [2522, 0]
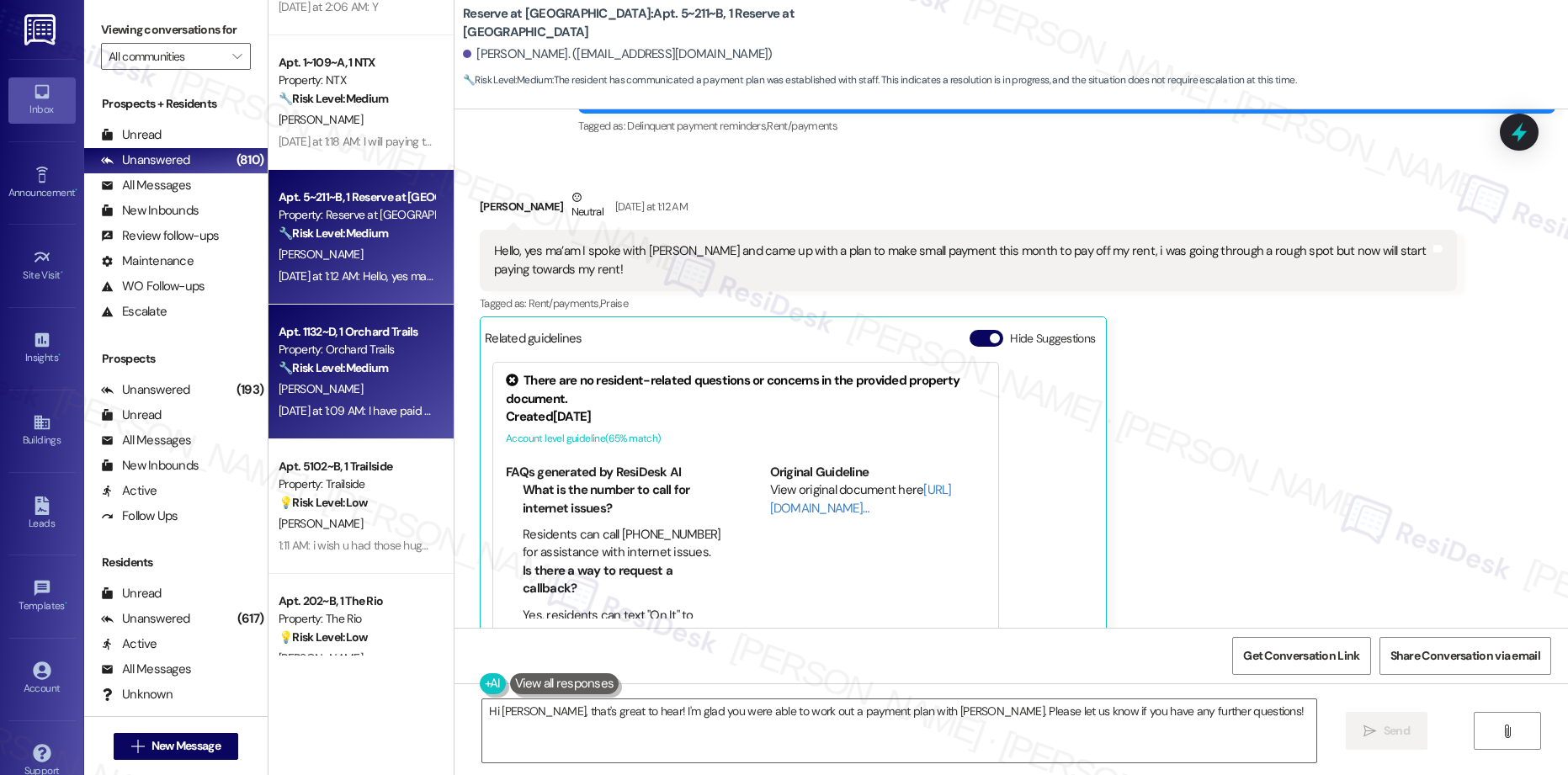
click at [346, 387] on div "[PERSON_NAME]" at bounding box center [356, 389] width 159 height 21
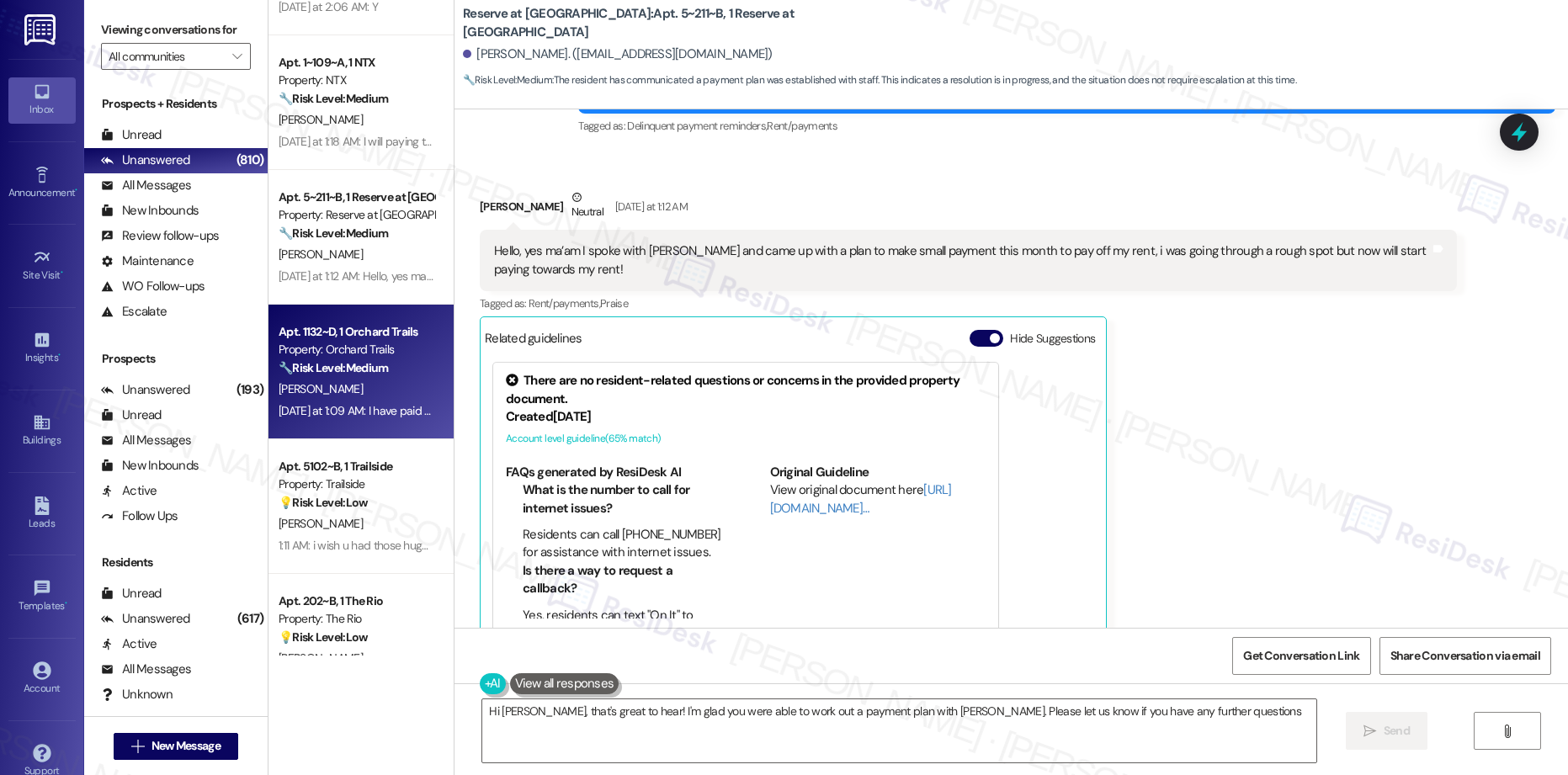
type textarea "Hi [PERSON_NAME], that's great to hear! I'm glad you were able to work out a pa…"
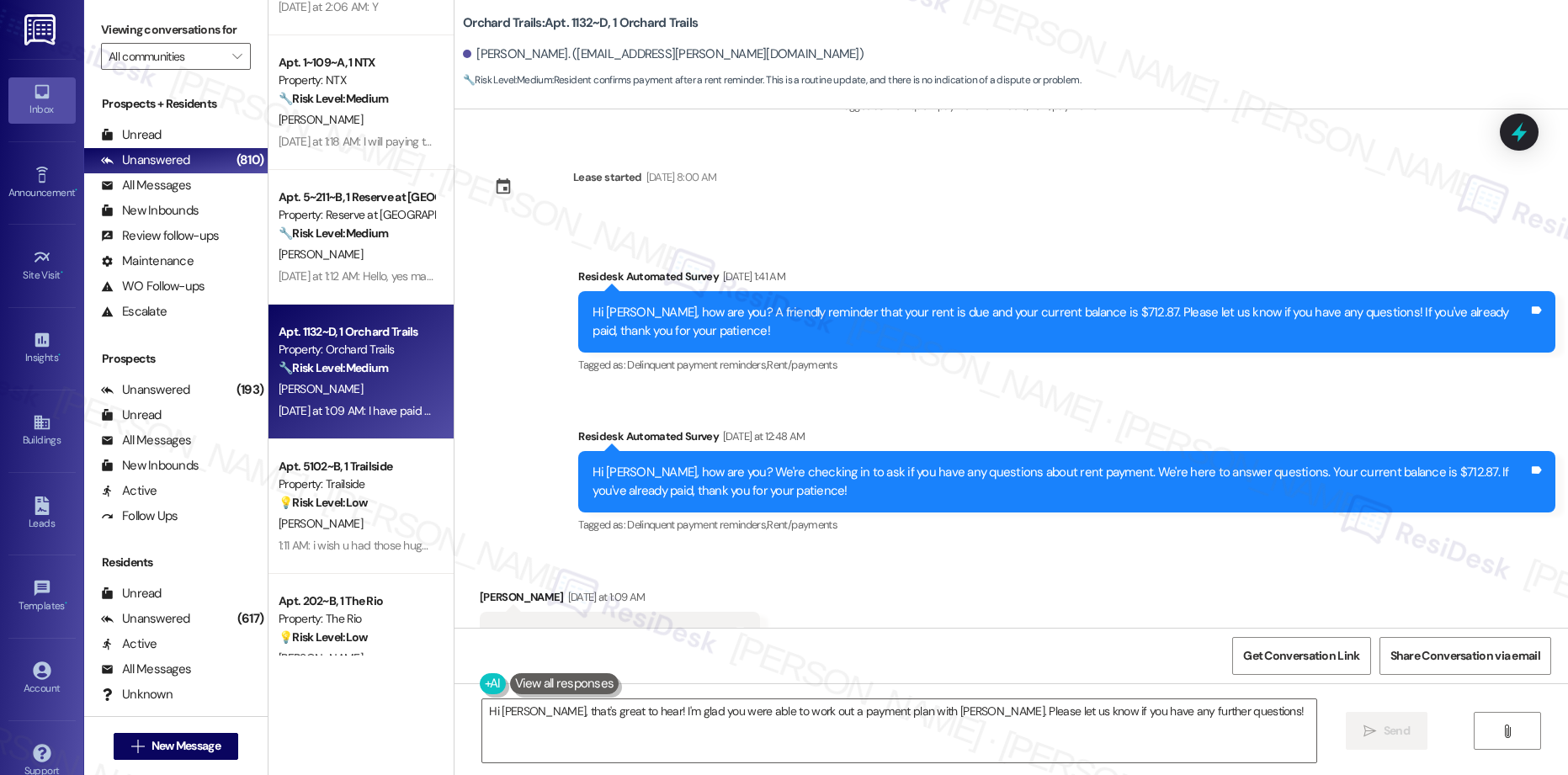
scroll to position [3383, 0]
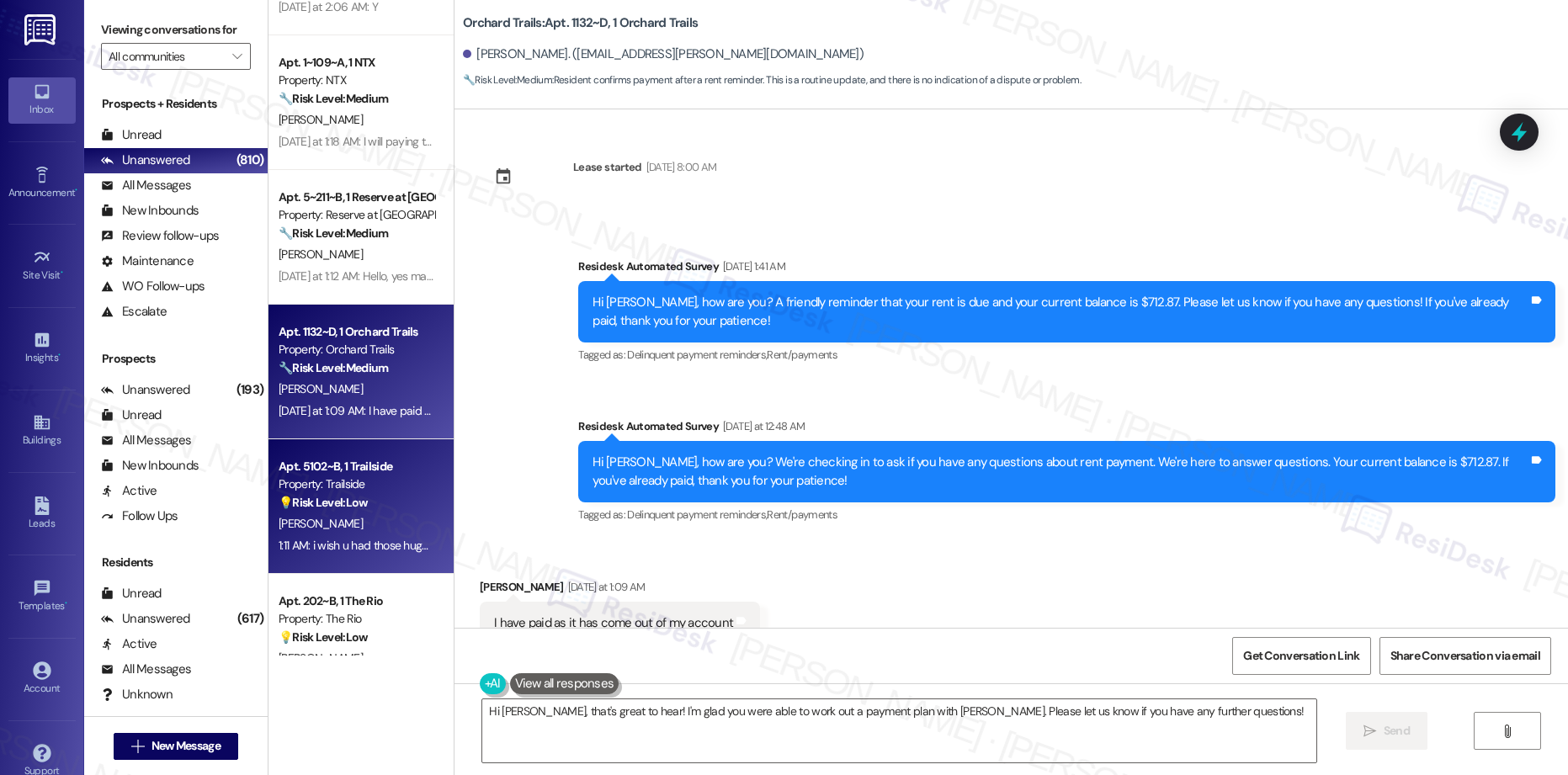
click at [337, 518] on div "[PERSON_NAME]" at bounding box center [356, 524] width 159 height 21
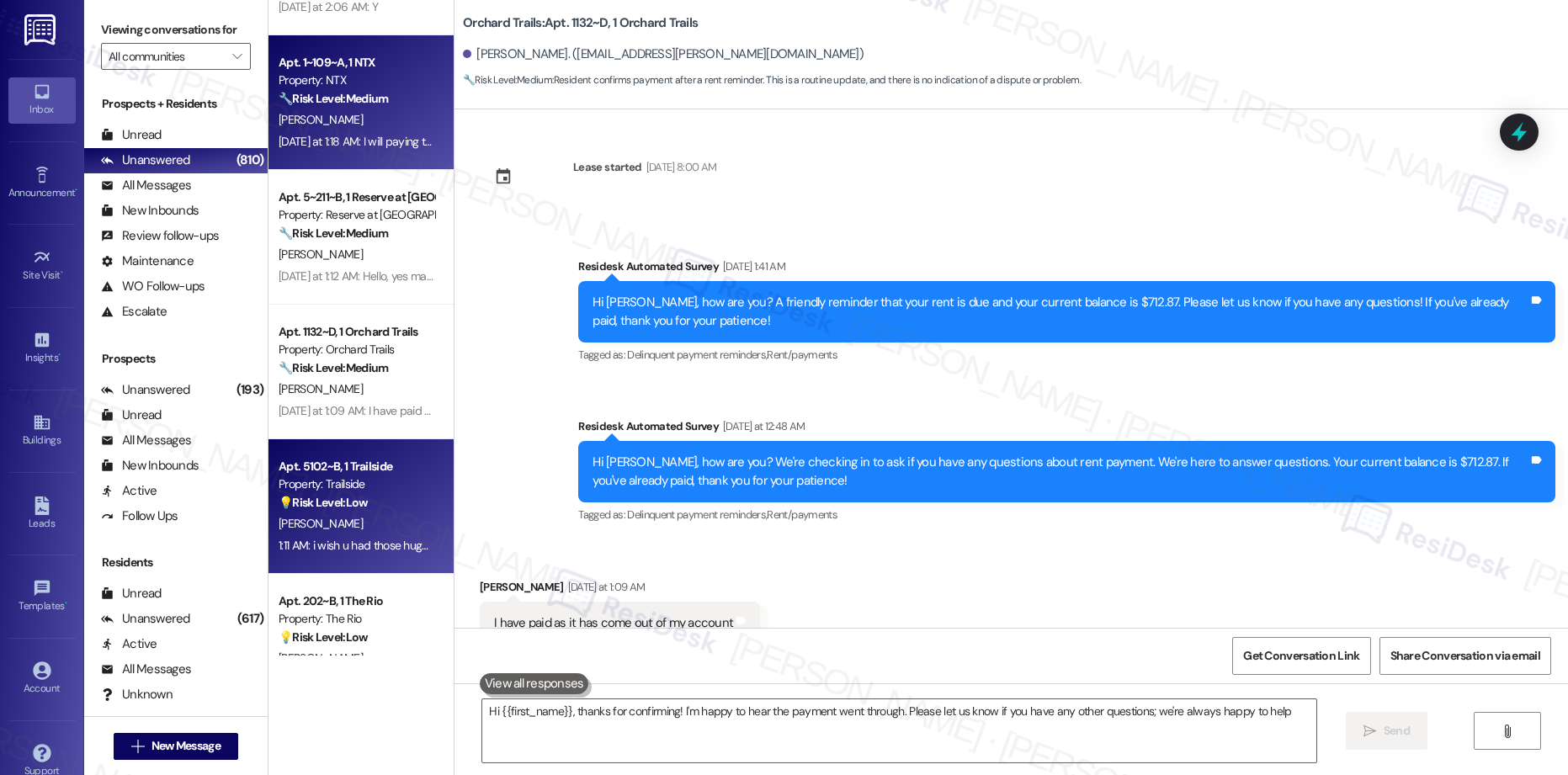
type textarea "Hi {{first_name}}, thanks for confirming! I'm happy to hear the payment went th…"
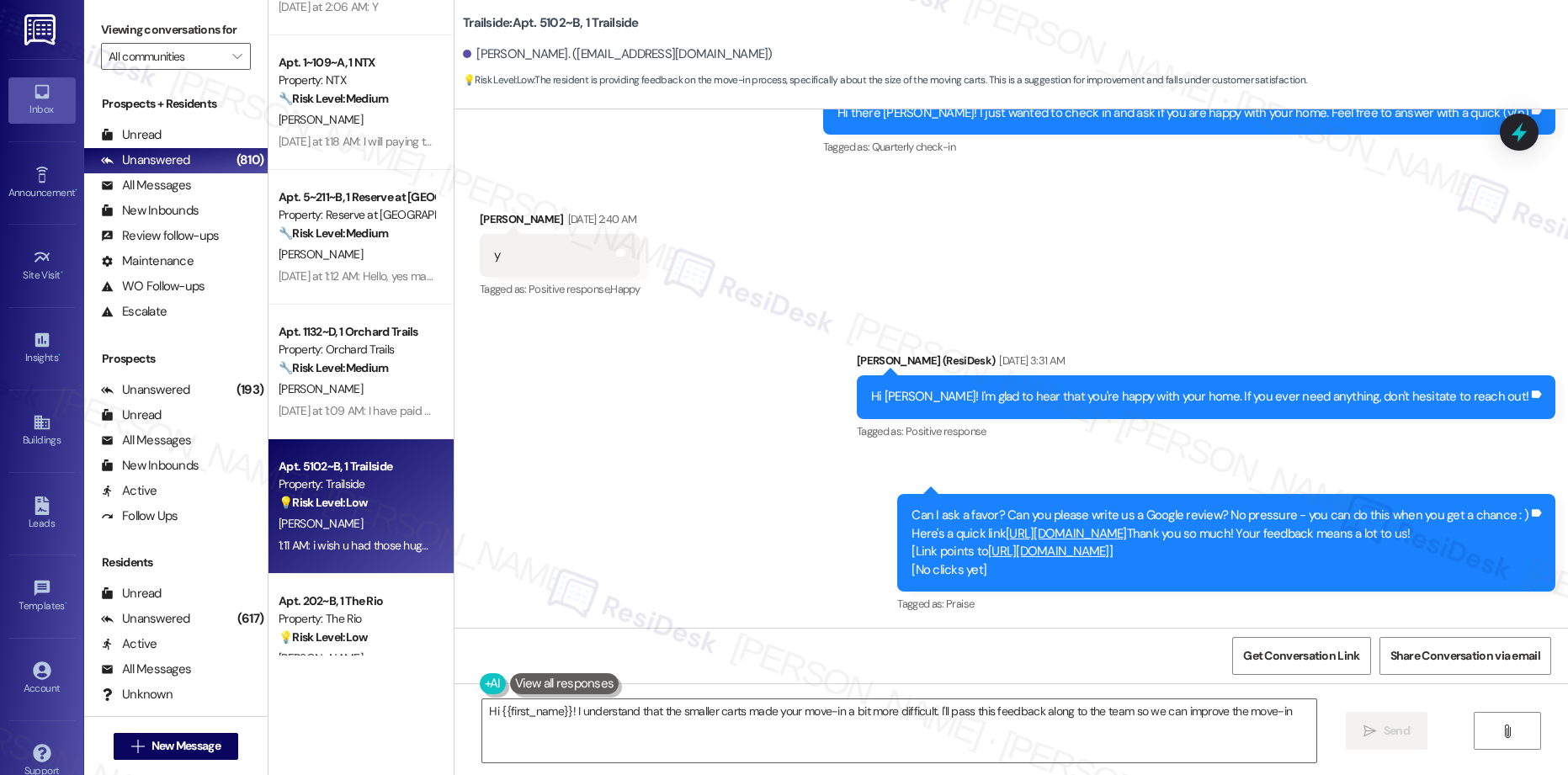
scroll to position [2059, 0]
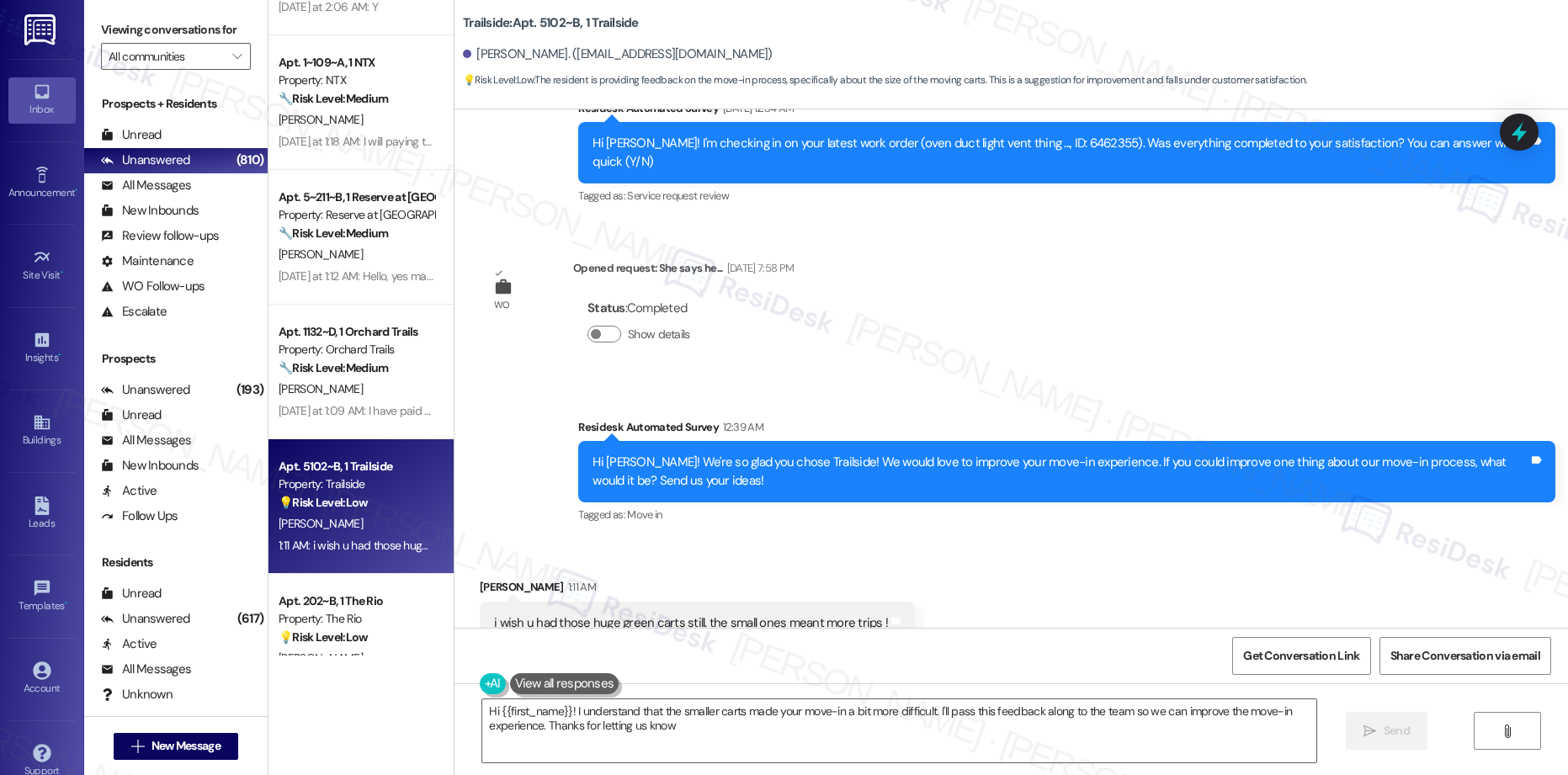
type textarea "Hi {{first_name}}! I understand that the smaller carts made your move-in a bit …"
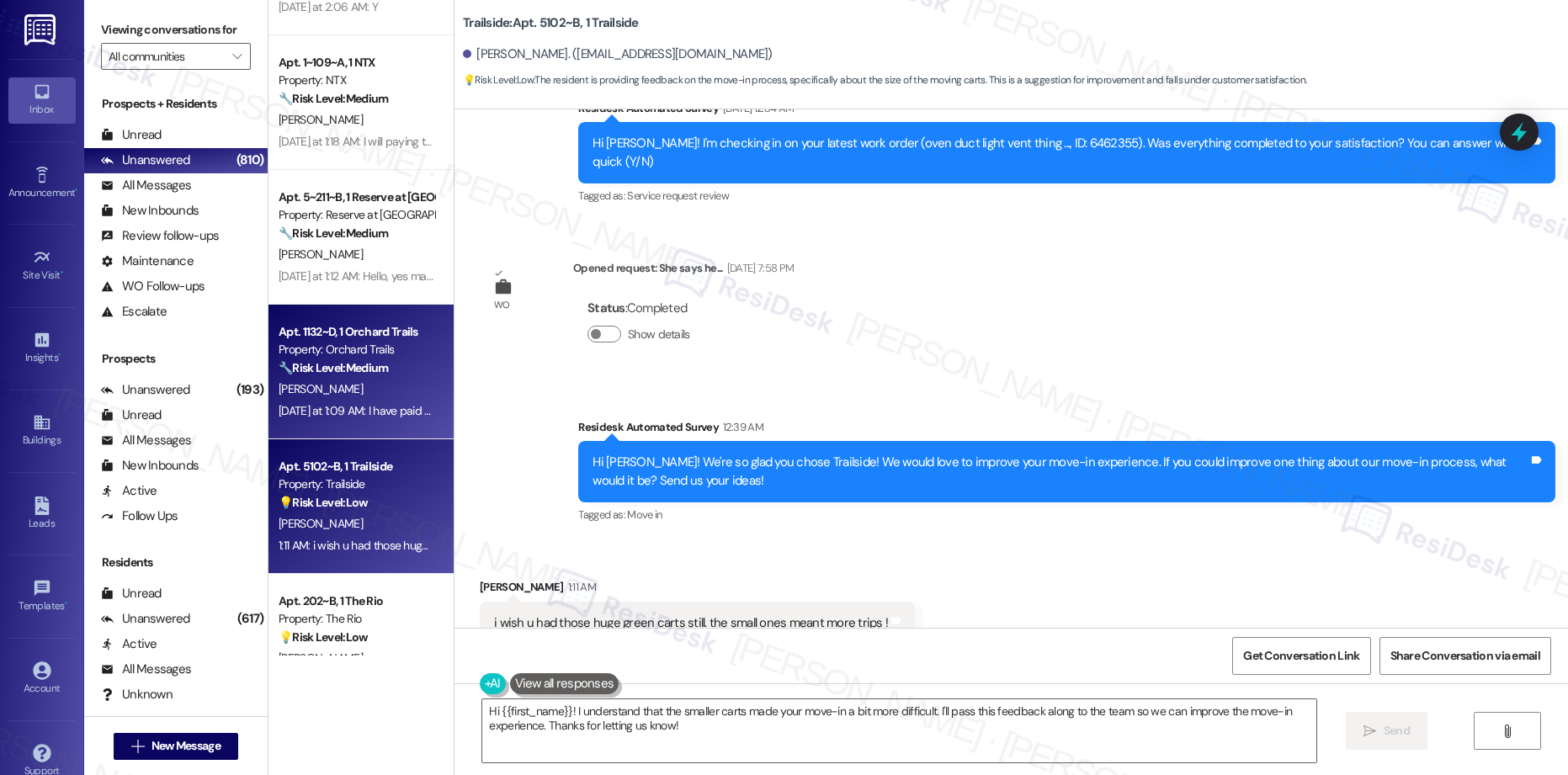
click at [357, 338] on div "Apt. 1132~D, 1 Orchard Trails" at bounding box center [356, 332] width 156 height 17
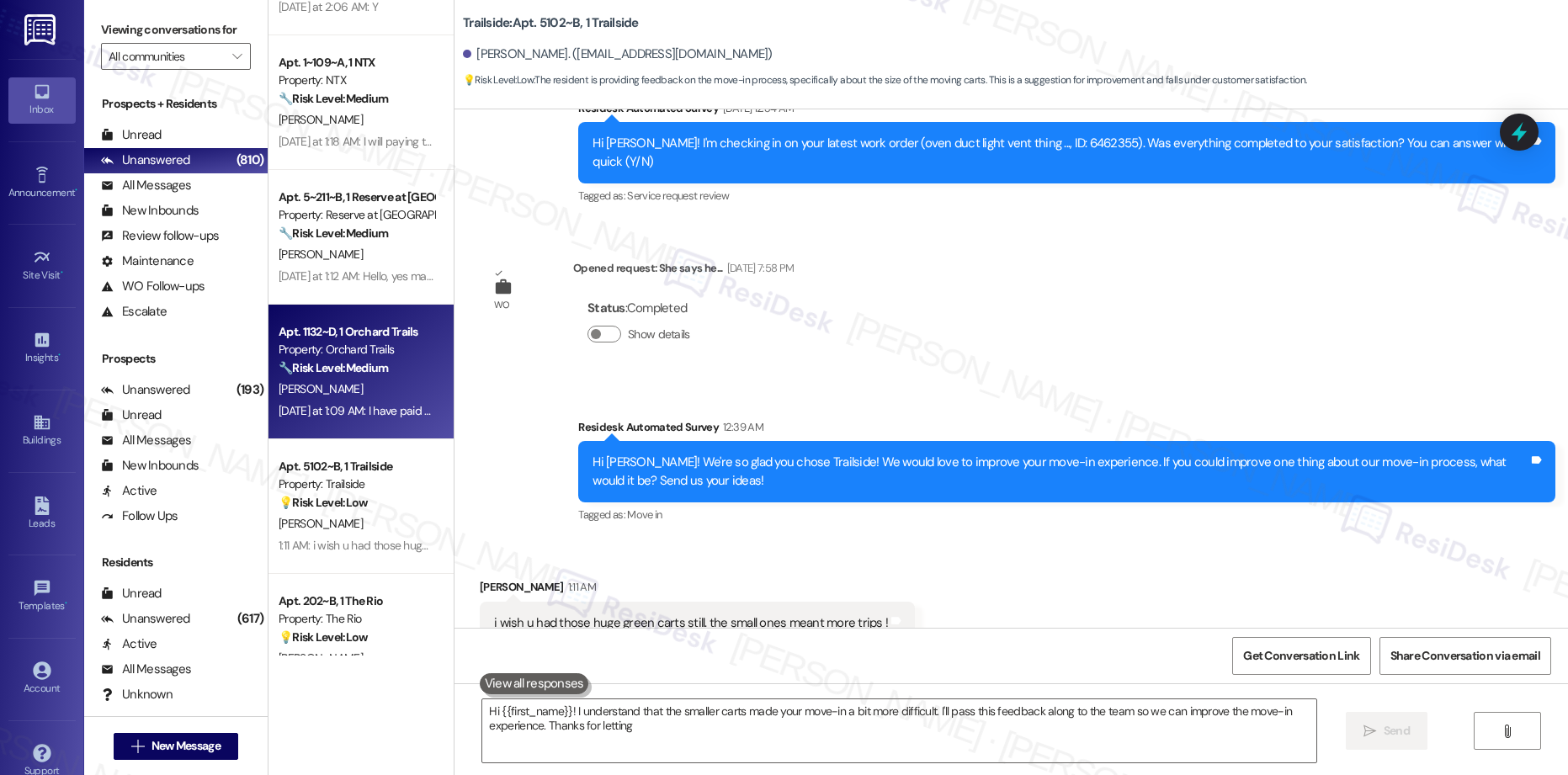
type textarea "Hi {{first_name}}! I understand that the smaller carts made your move-in a bit …"
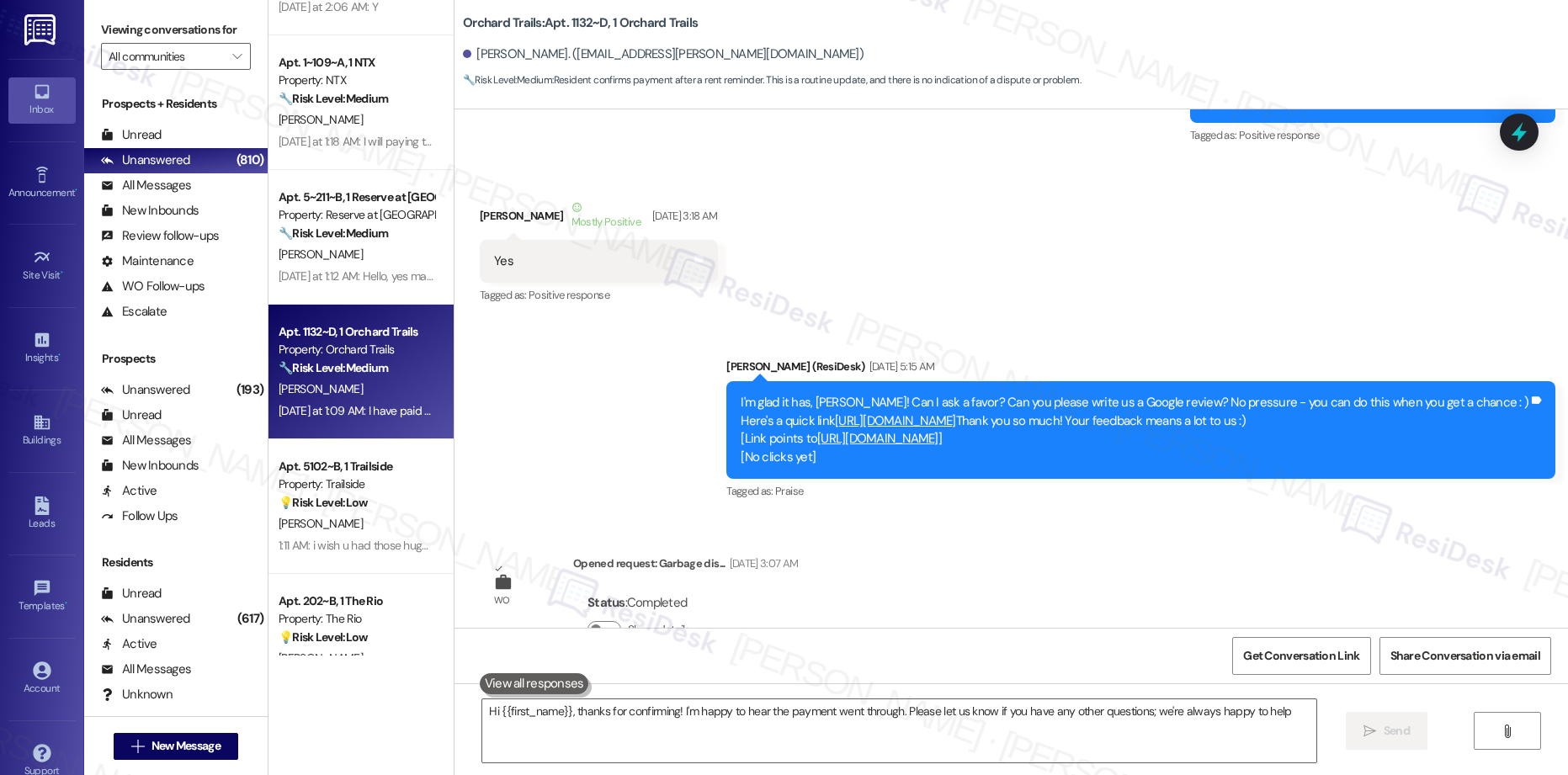
type textarea "Hi {{first_name}}, thanks for confirming! I'm happy to hear the payment went th…"
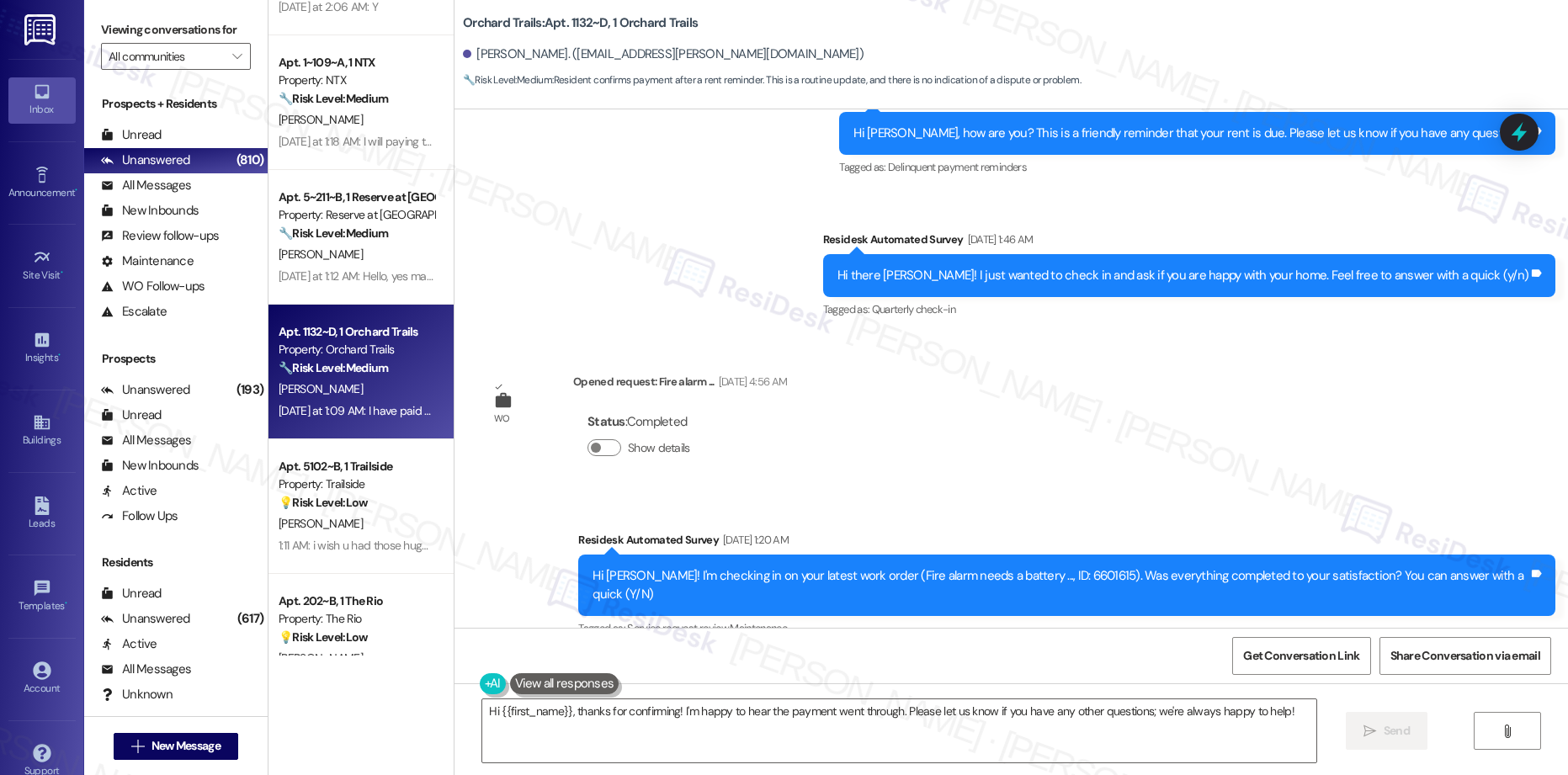
scroll to position [3383, 0]
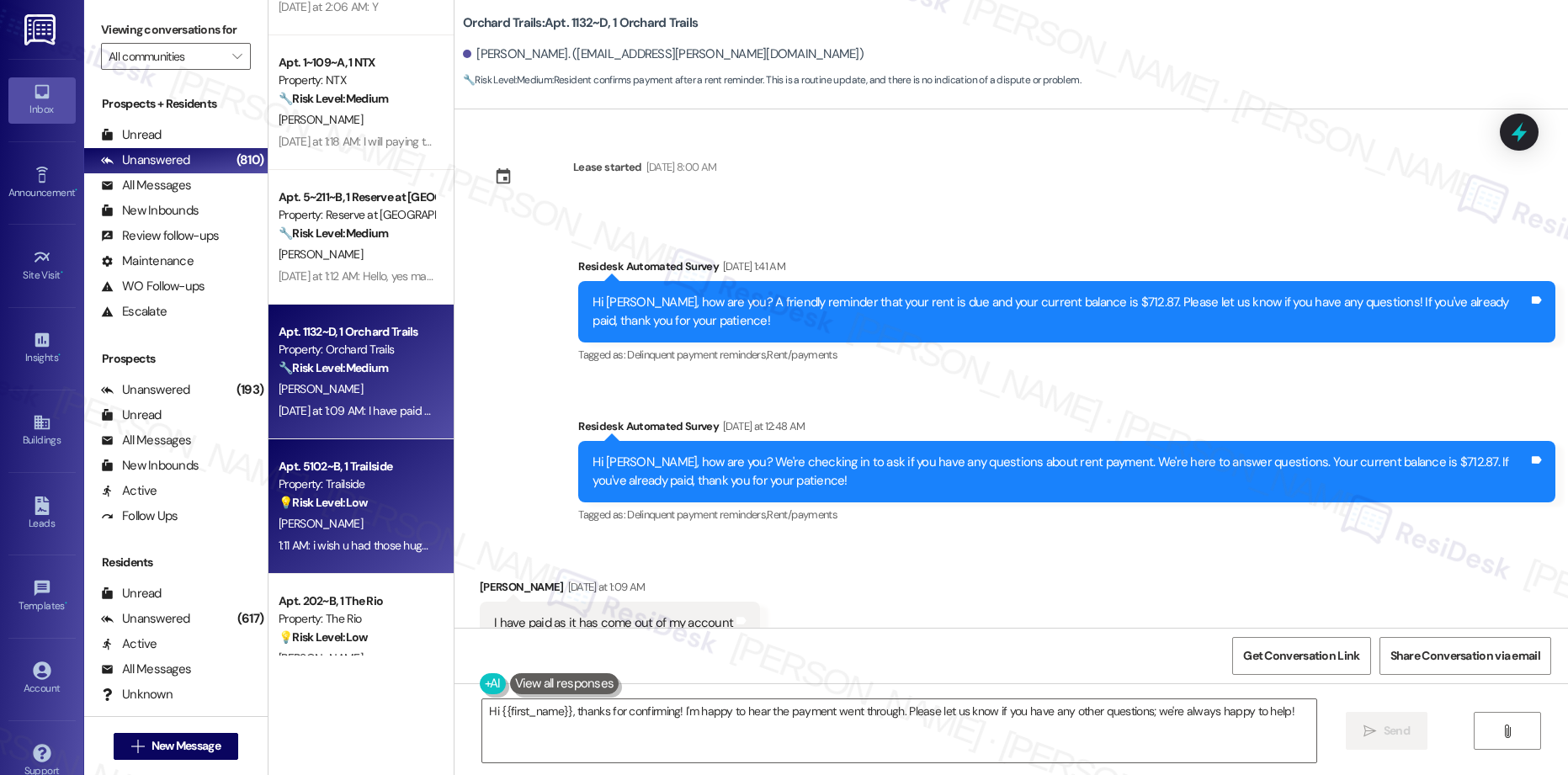
click at [298, 479] on div "Property: Trailside" at bounding box center [356, 484] width 156 height 17
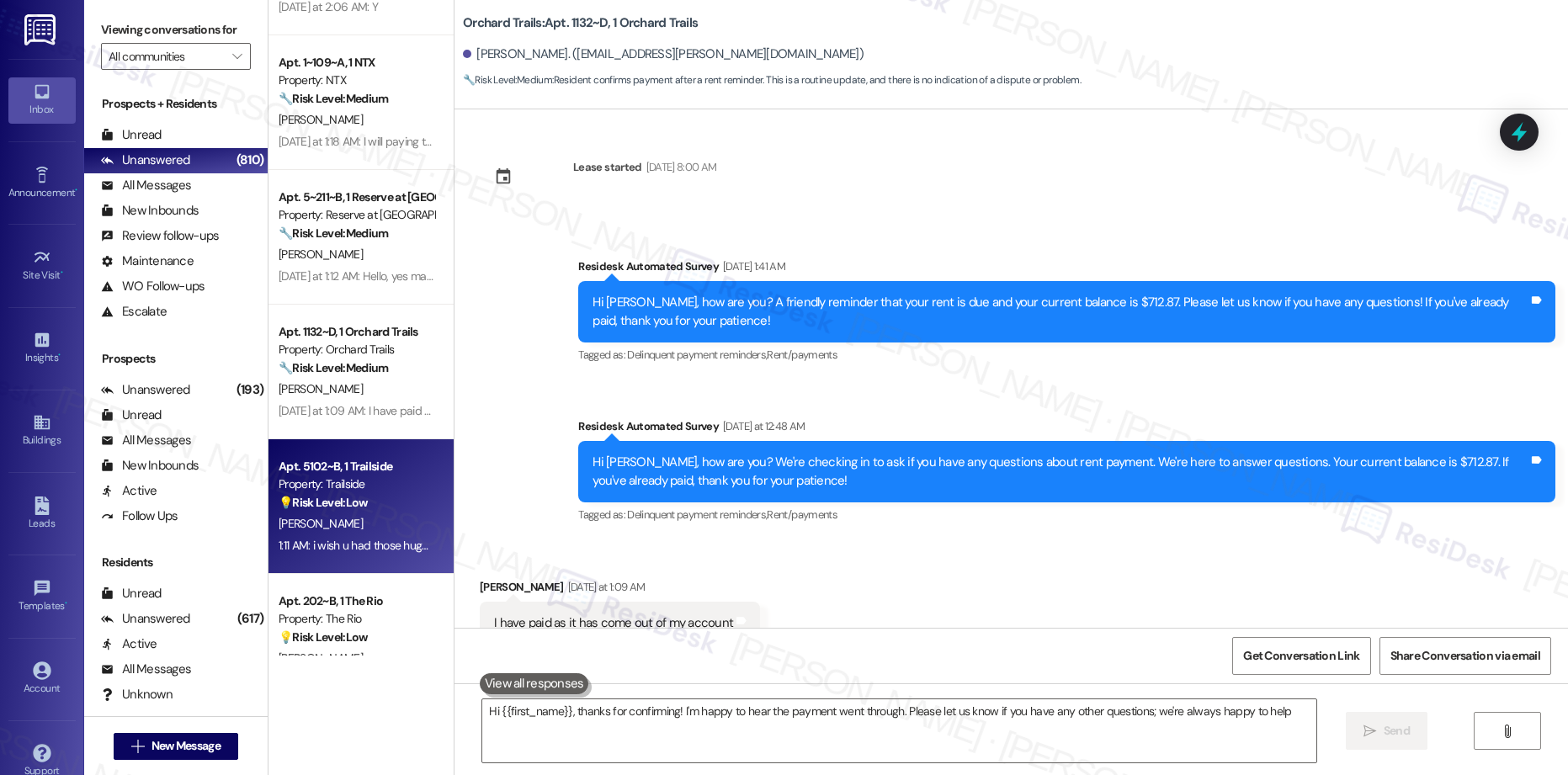
type textarea "Hi {{first_name}}, thanks for confirming! I'm happy to hear the payment went th…"
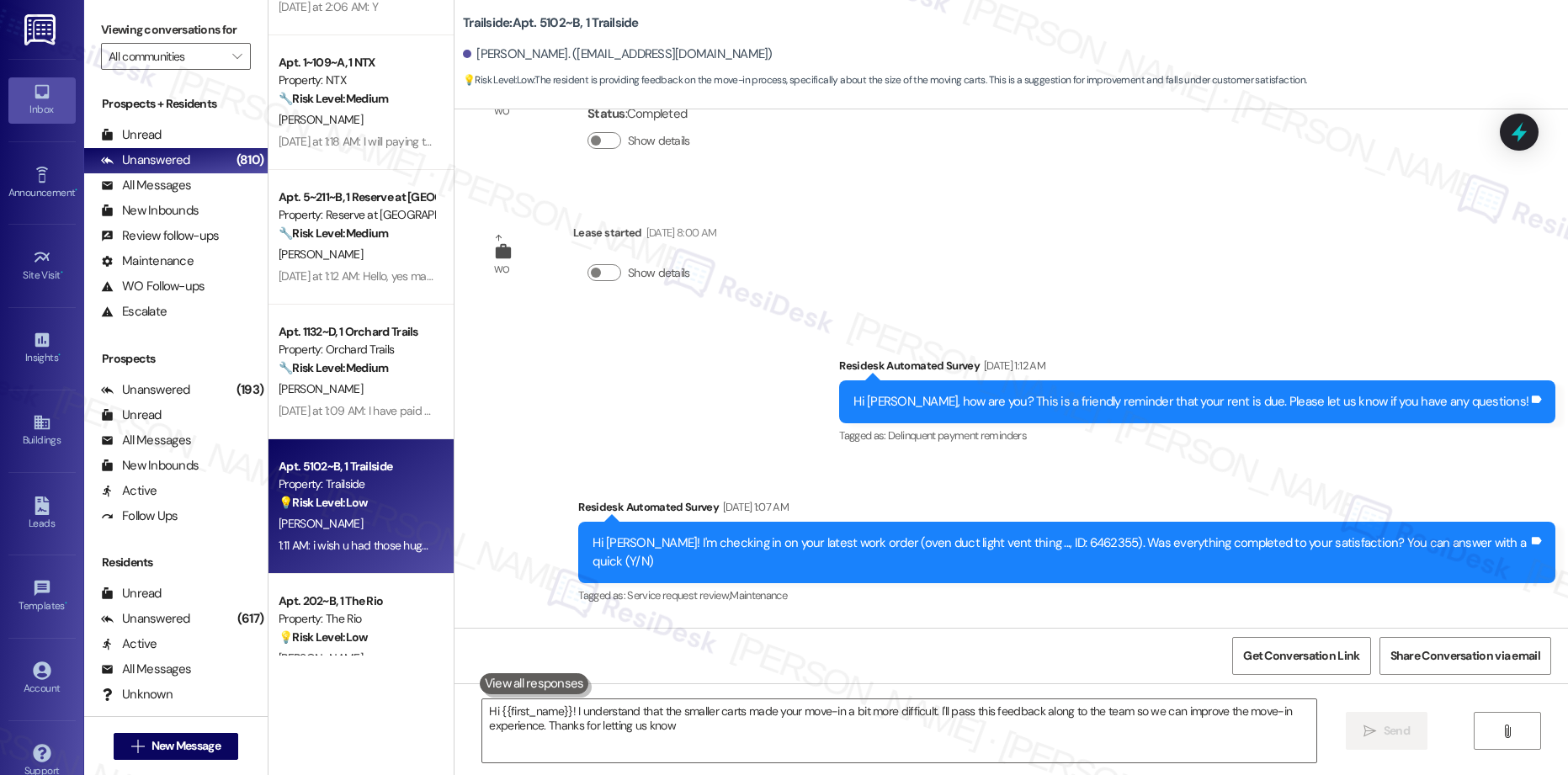
type textarea "Hi {{first_name}}! I understand that the smaller carts made your move-in a bit …"
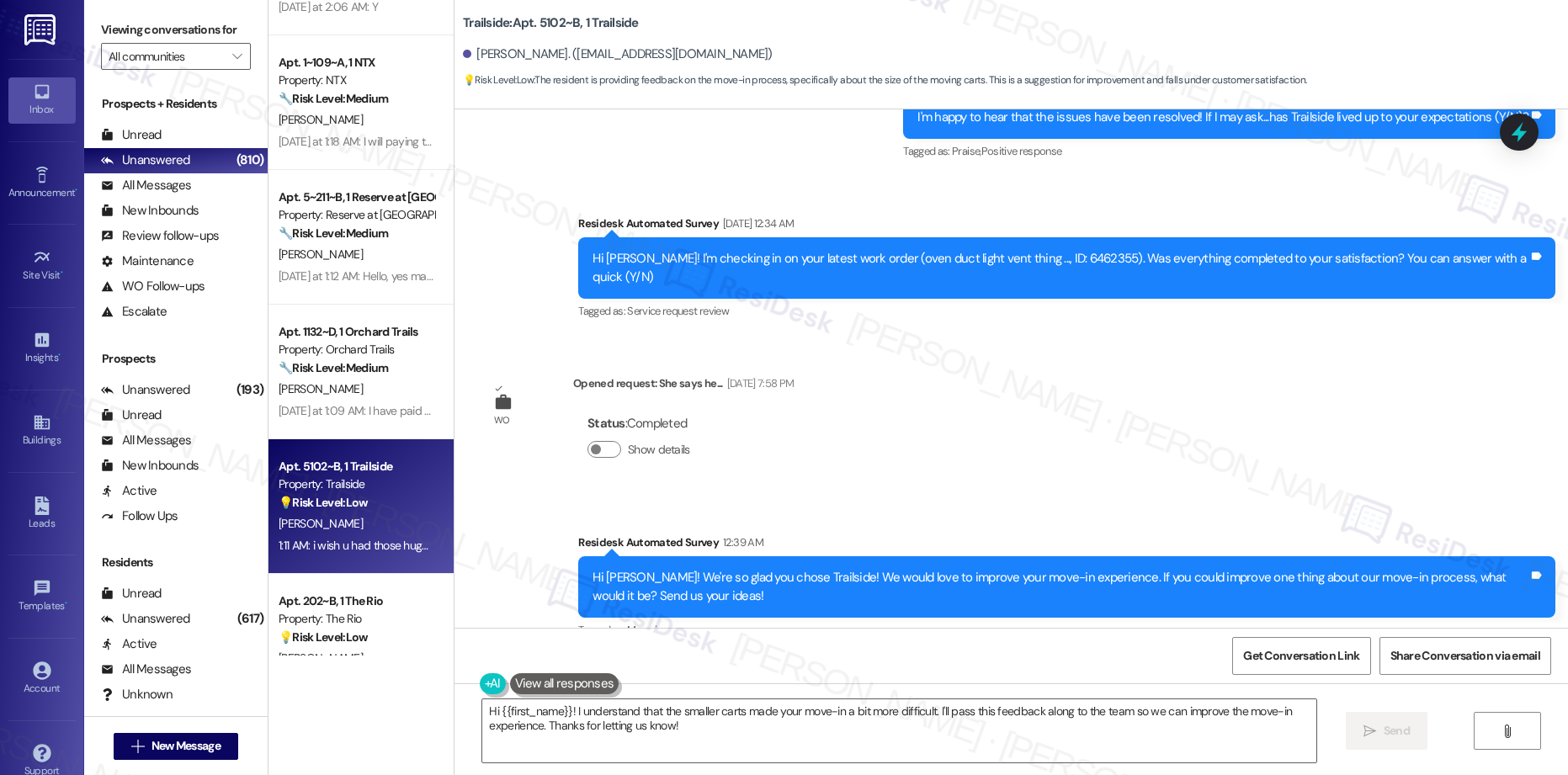
scroll to position [2059, 0]
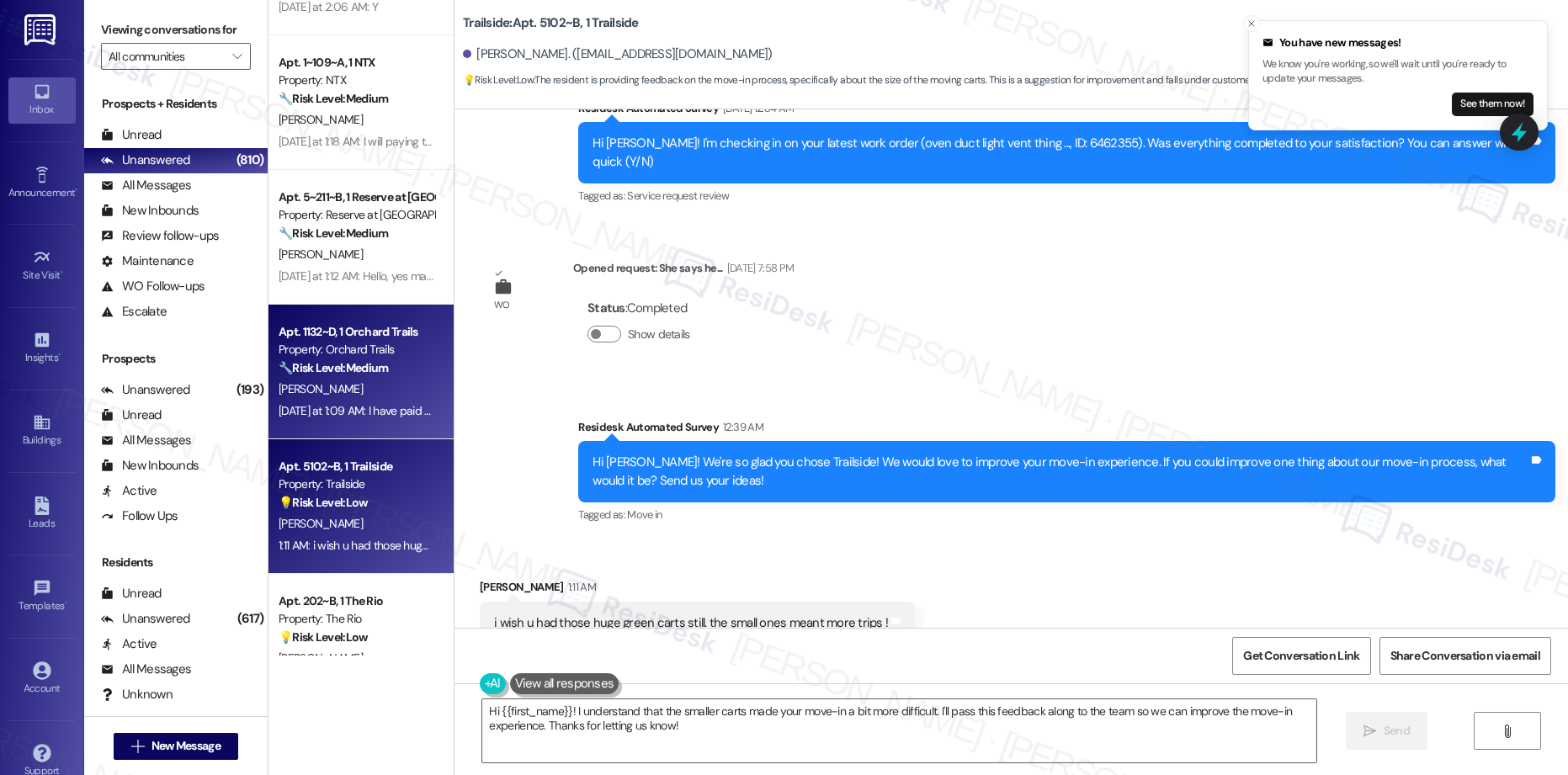
click at [320, 381] on div "[PERSON_NAME]" at bounding box center [356, 389] width 159 height 21
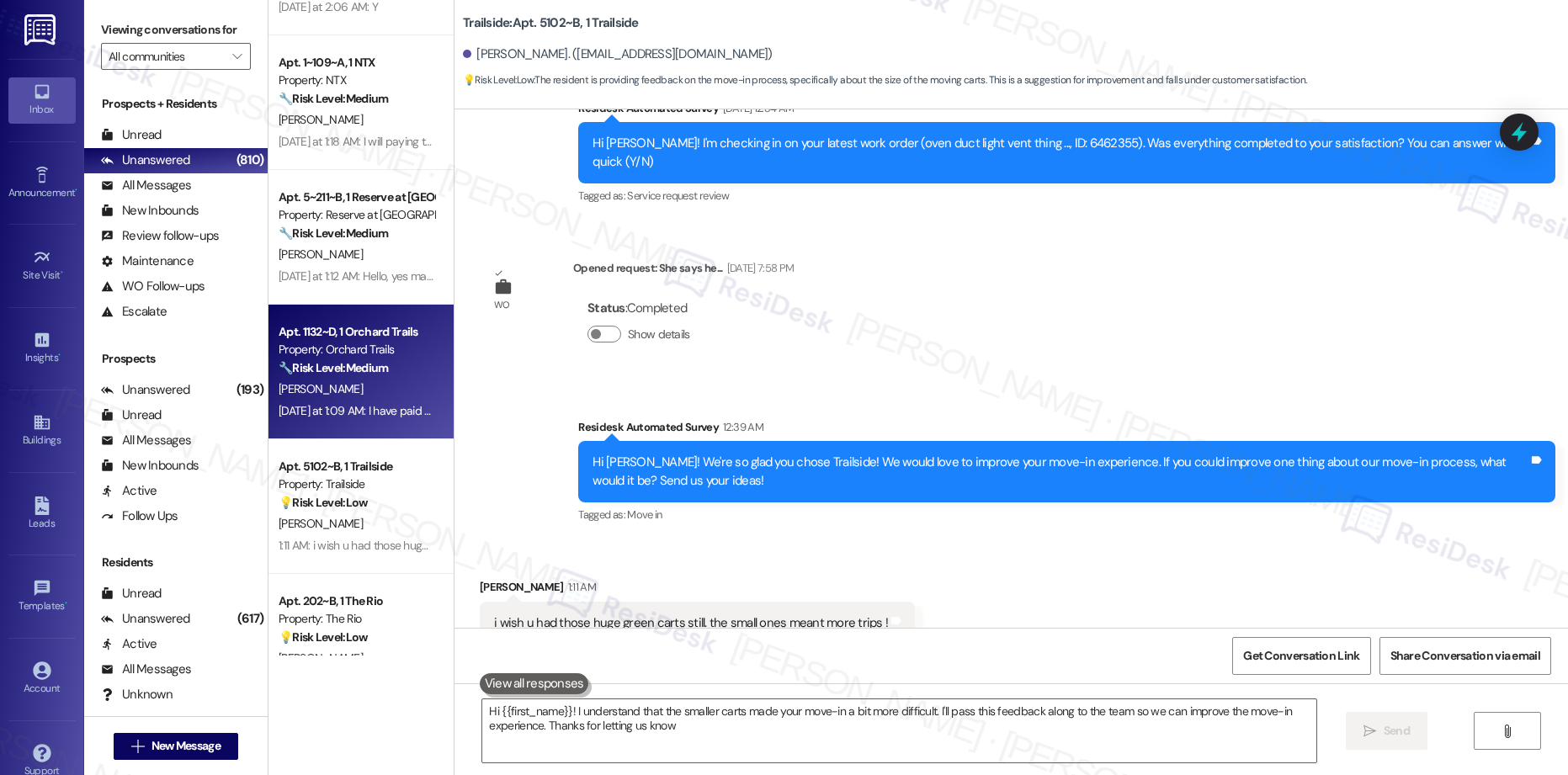
type textarea "Hi {{first_name}}! I understand that the smaller carts made your move-in a bit …"
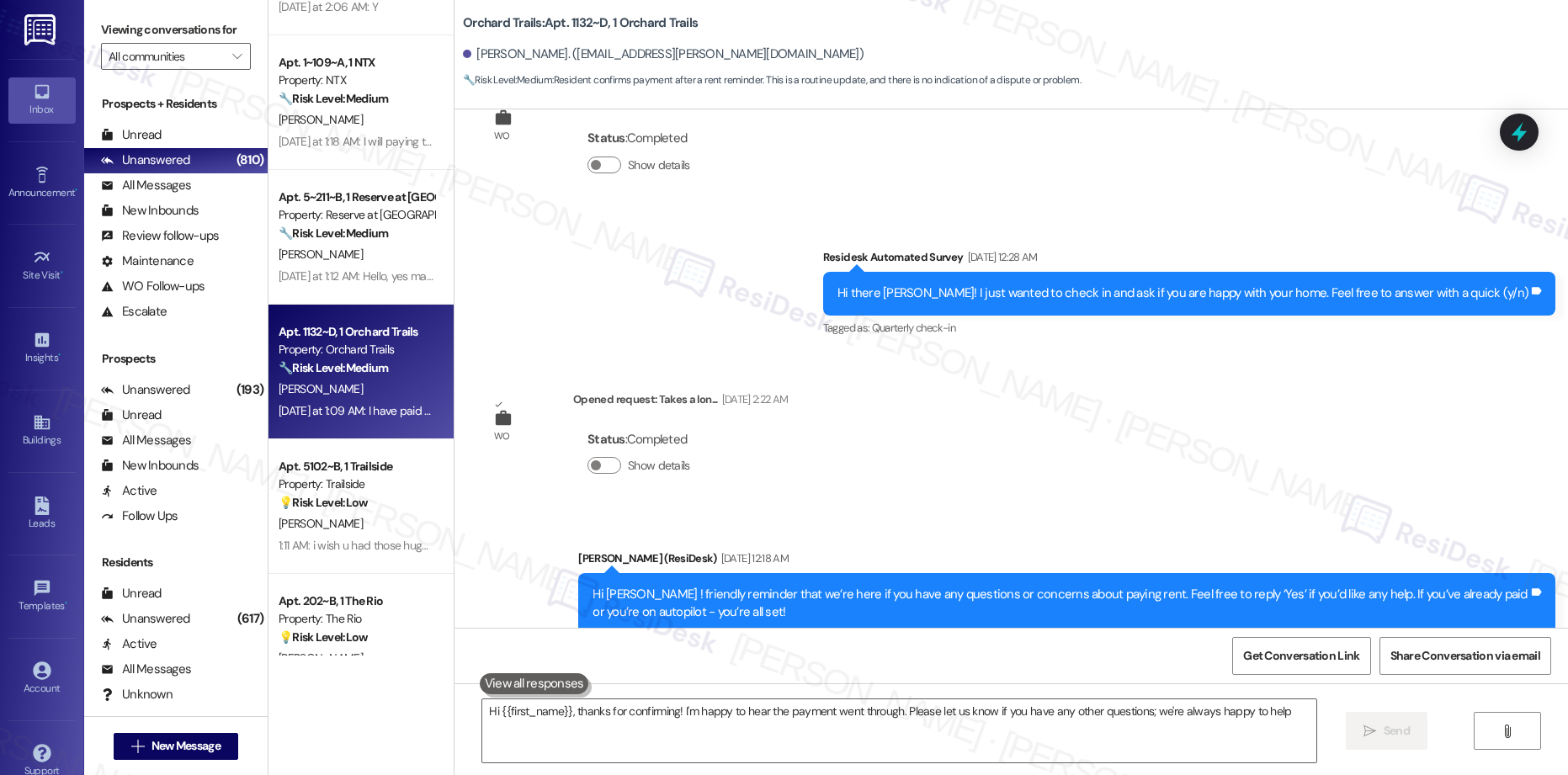
type textarea "Hi {{first_name}}, thanks for confirming! I'm happy to hear the payment went th…"
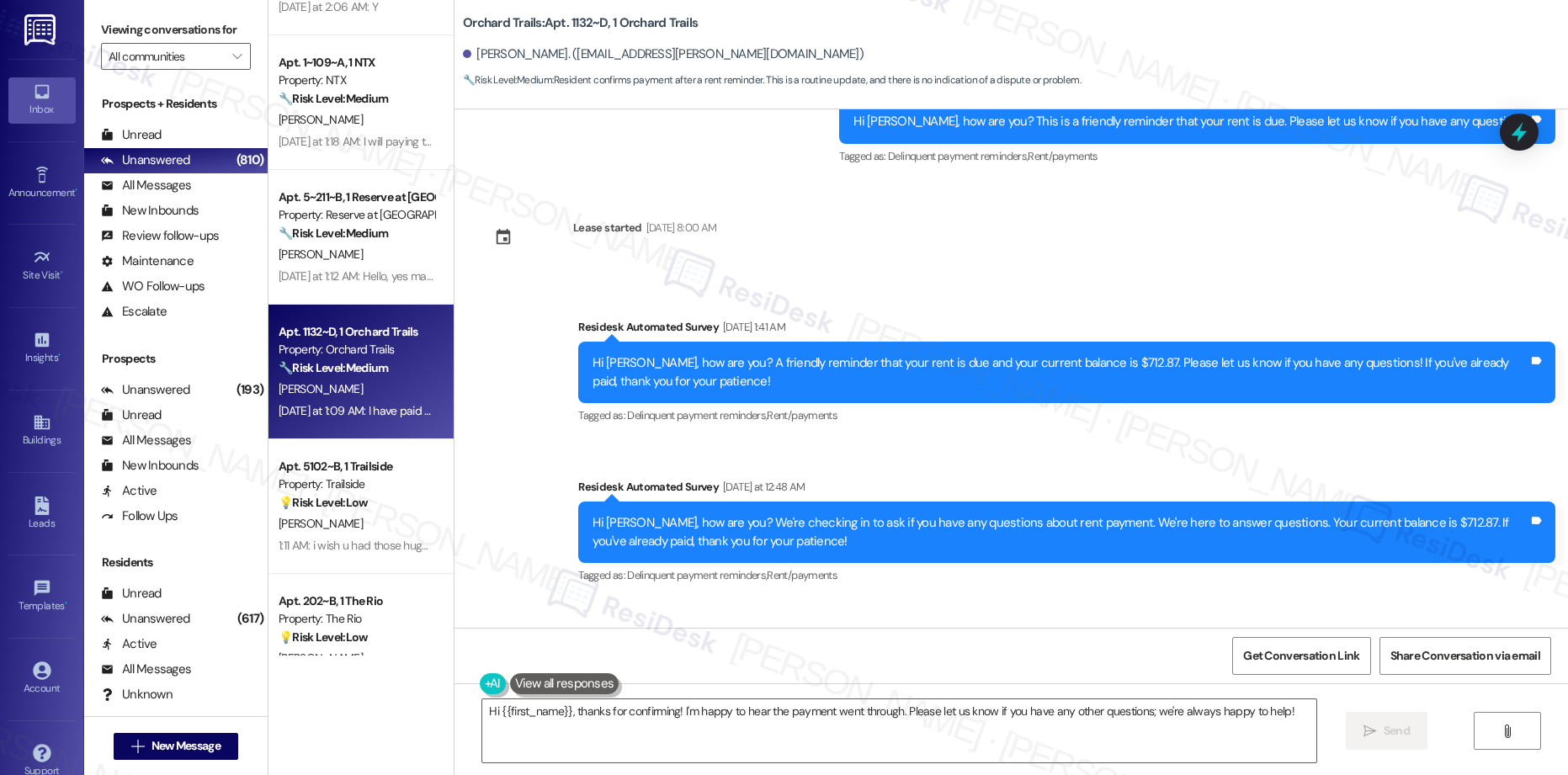
scroll to position [3383, 0]
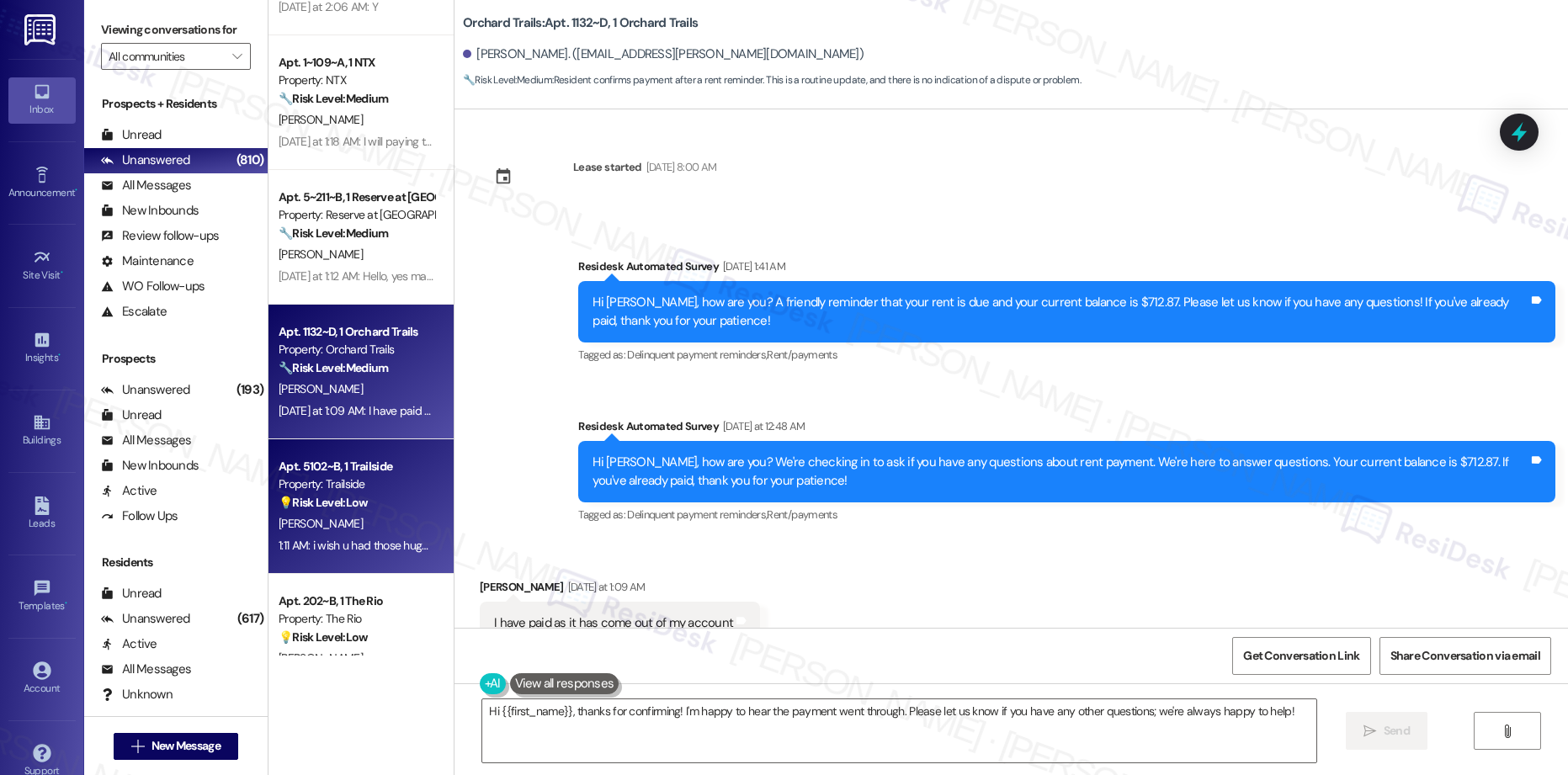
click at [336, 529] on div "[PERSON_NAME]" at bounding box center [356, 524] width 159 height 21
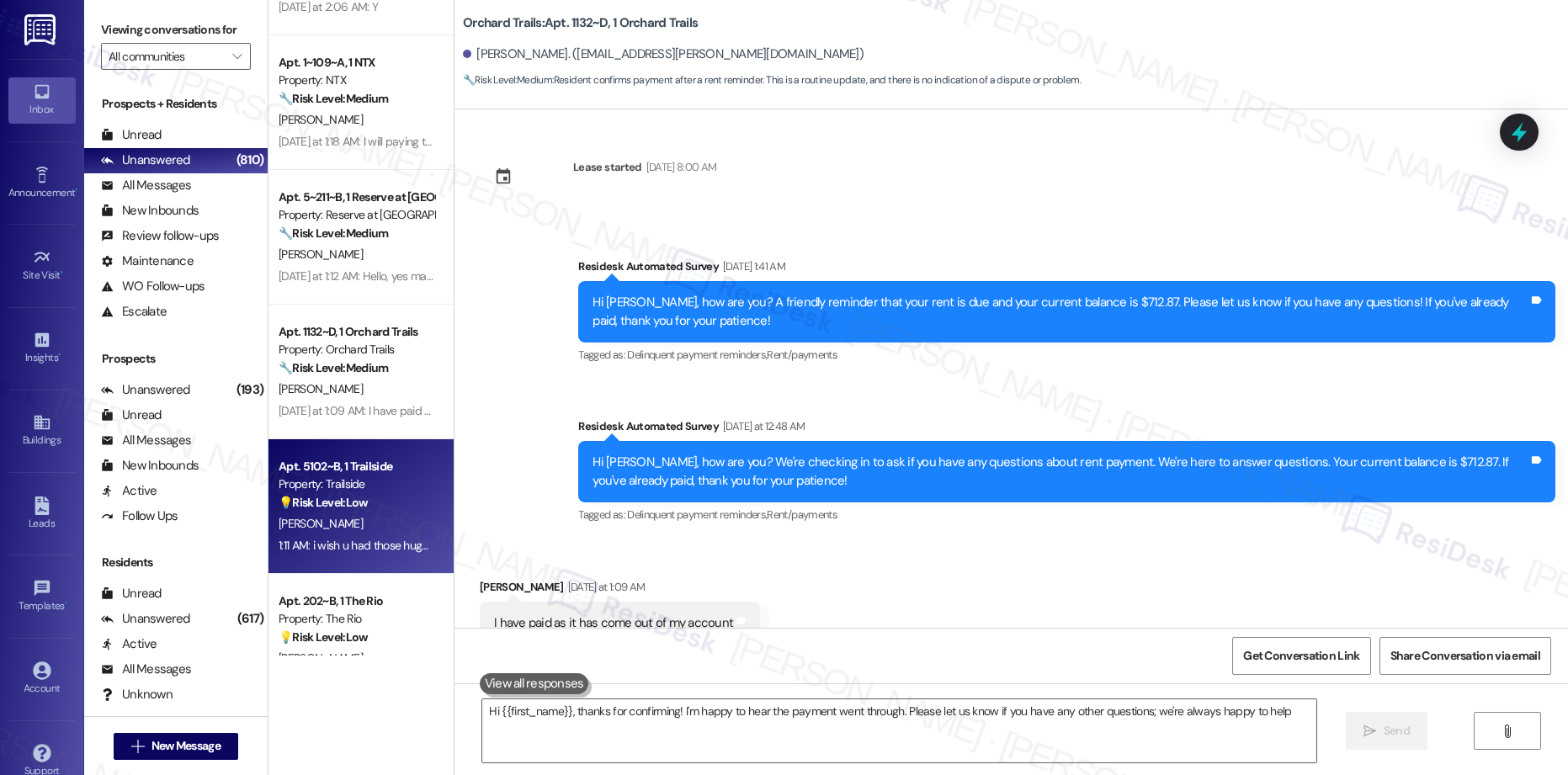
type textarea "Hi {{first_name}}, thanks for confirming! I'm happy to hear the payment went th…"
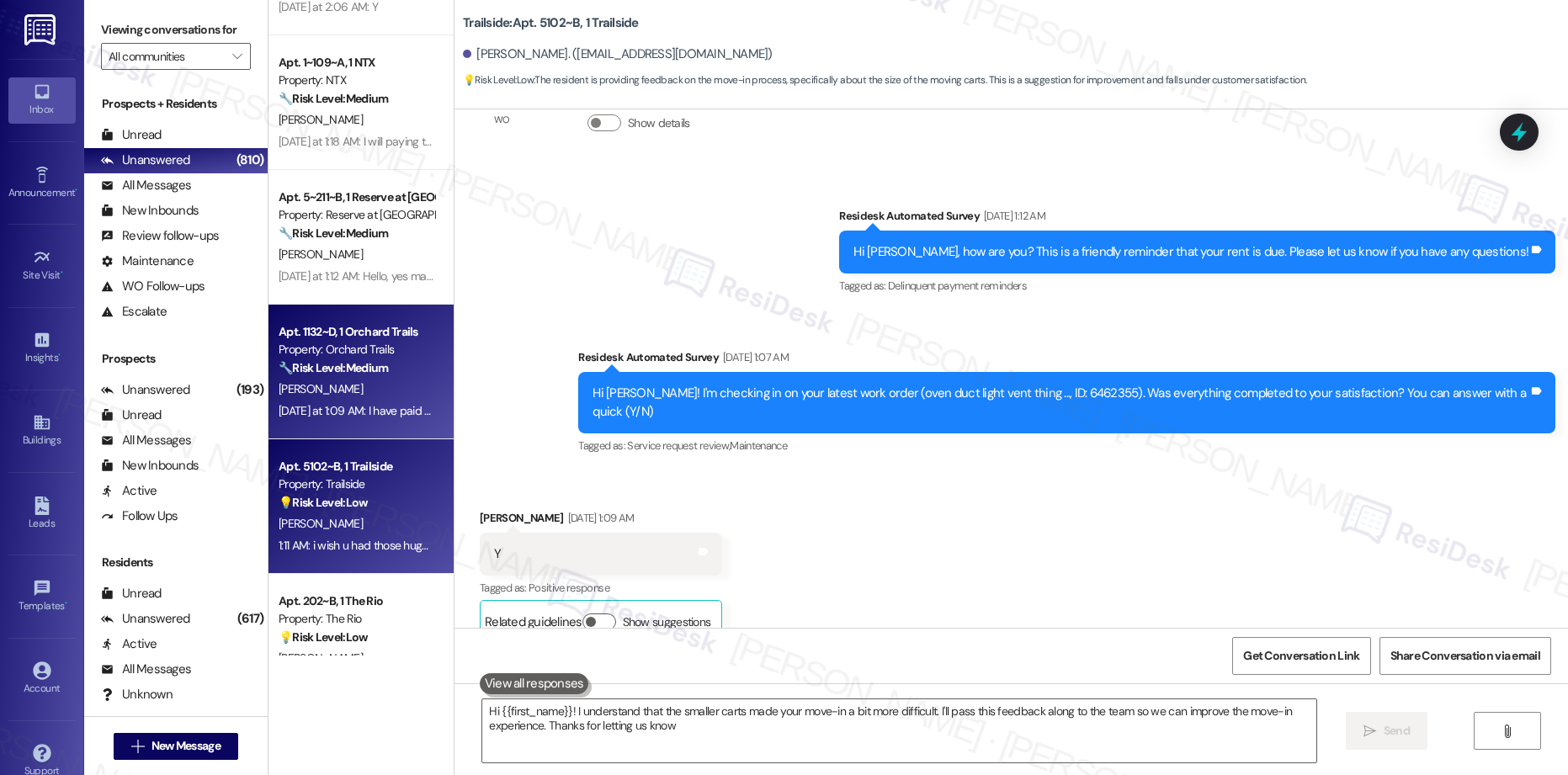
type textarea "Hi {{first_name}}! I understand that the smaller carts made your move-in a bit …"
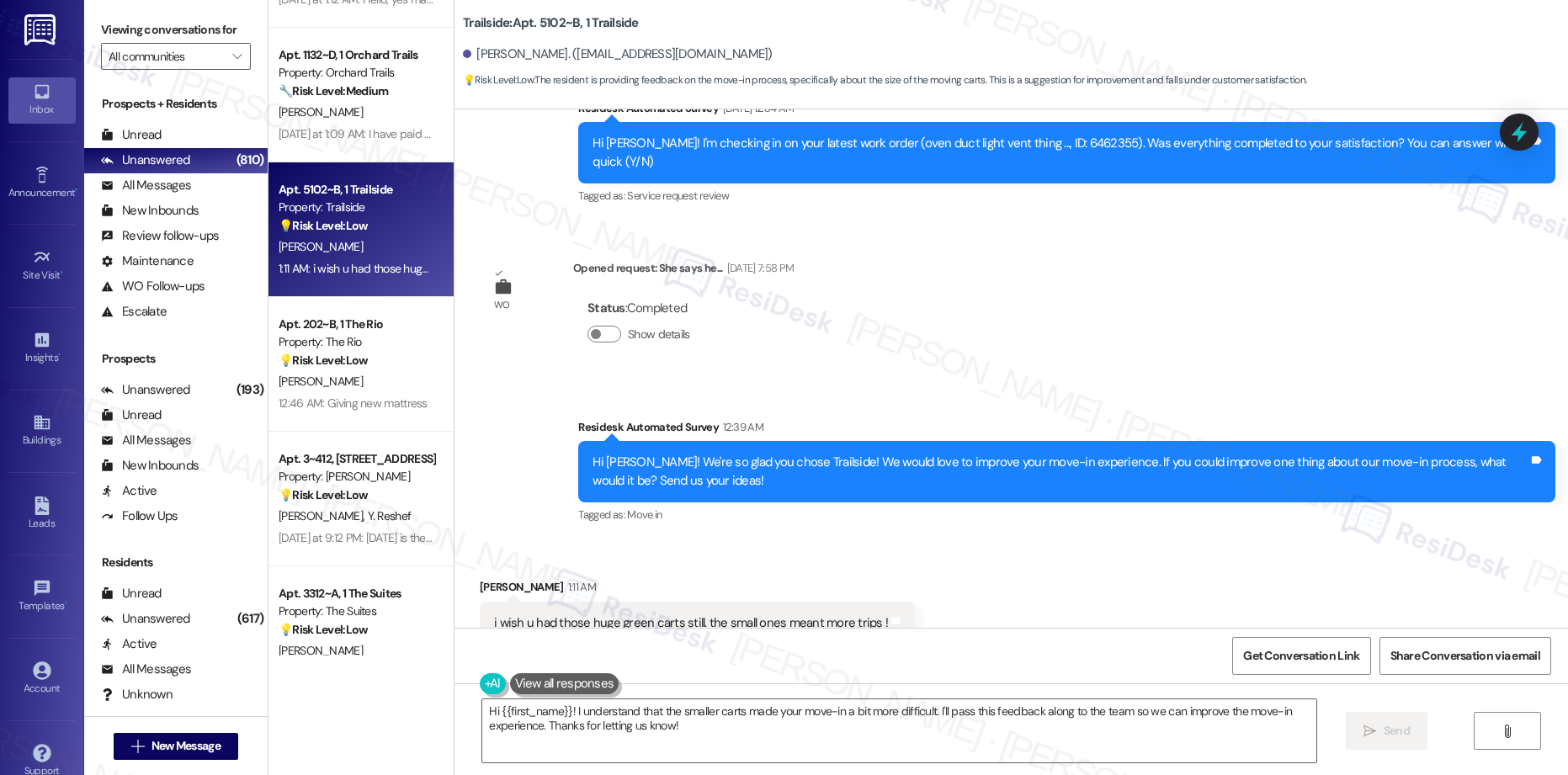
scroll to position [2839, 0]
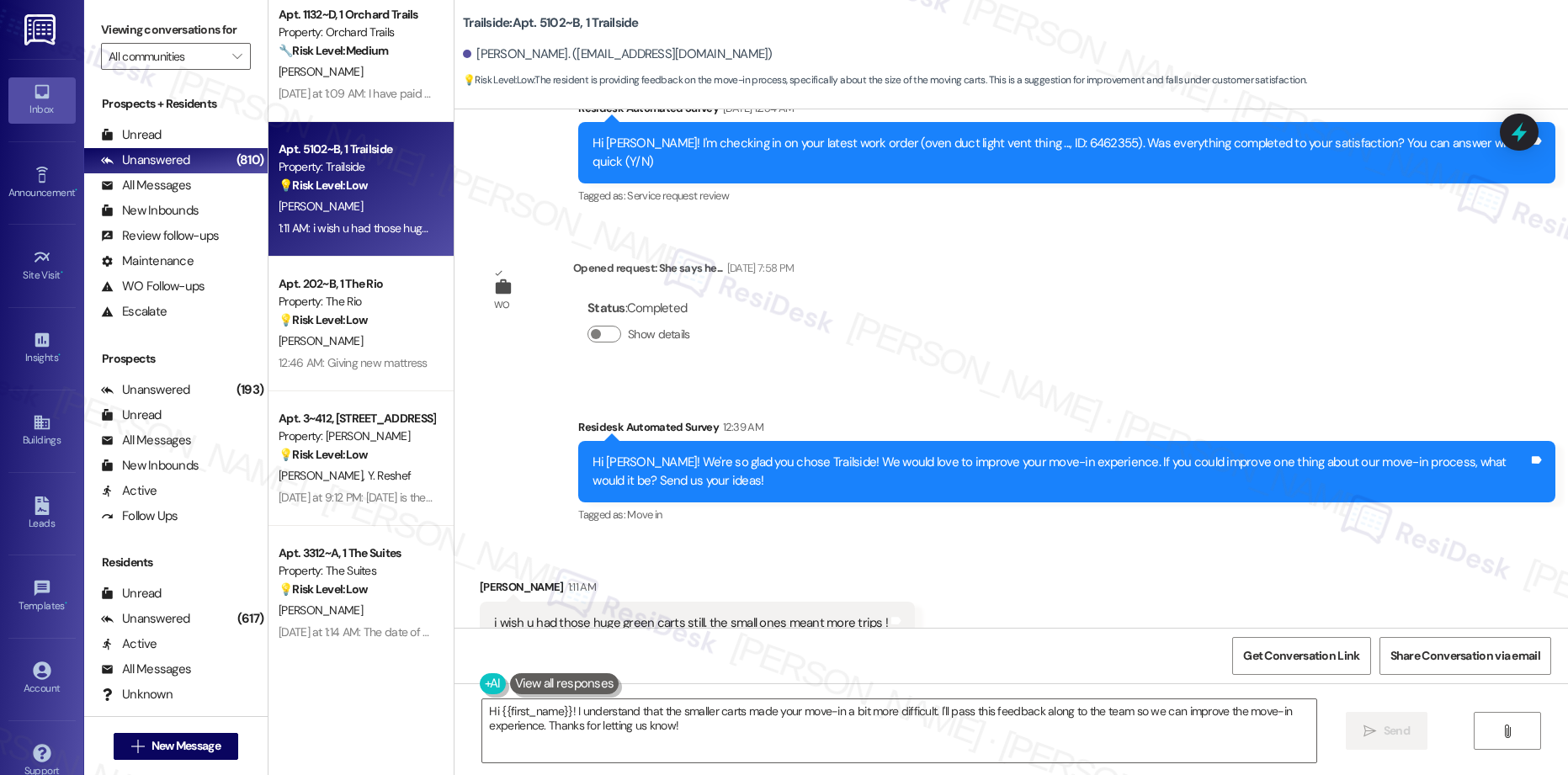
click at [359, 330] on div "Apt. 1~109~A, 1 NTX Property: NTX 🔧 Risk Level: Medium Resident acknowledges th…" at bounding box center [361, 328] width 185 height 655
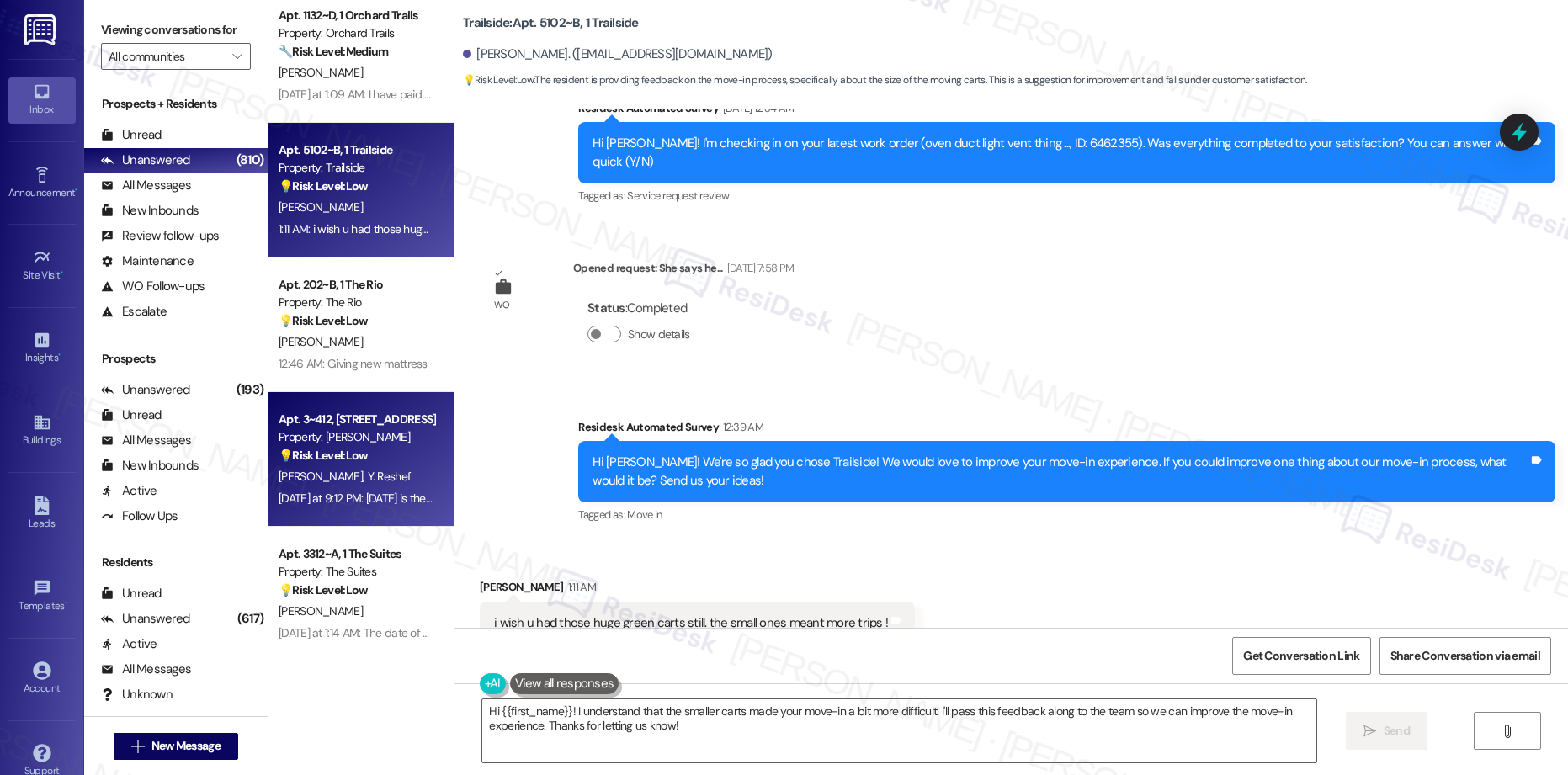
click at [402, 476] on div "[PERSON_NAME] [PERSON_NAME]" at bounding box center [356, 477] width 159 height 21
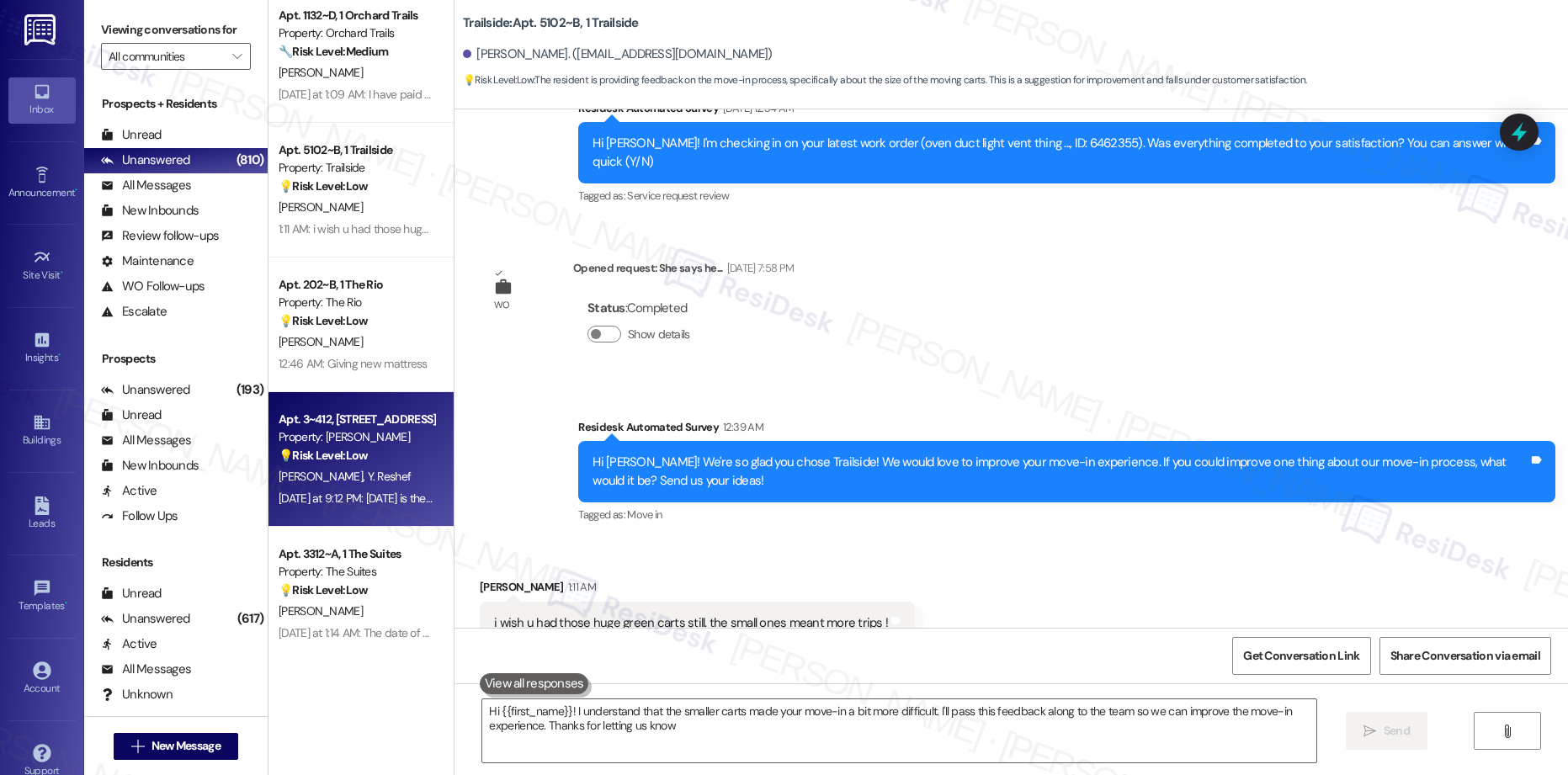
type textarea "Hi {{first_name}}! I understand that the smaller carts made your move-in a bit …"
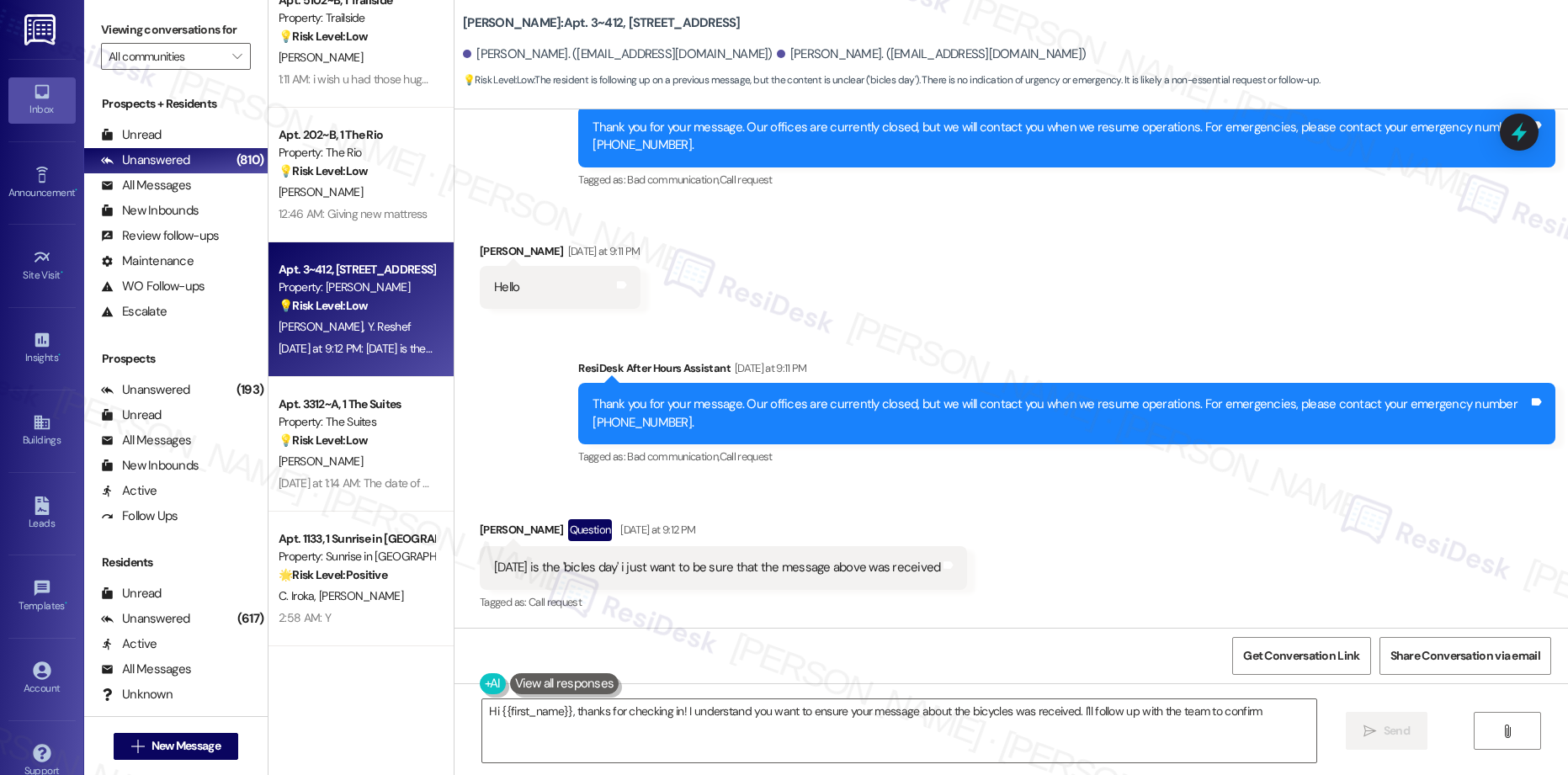
scroll to position [2996, 0]
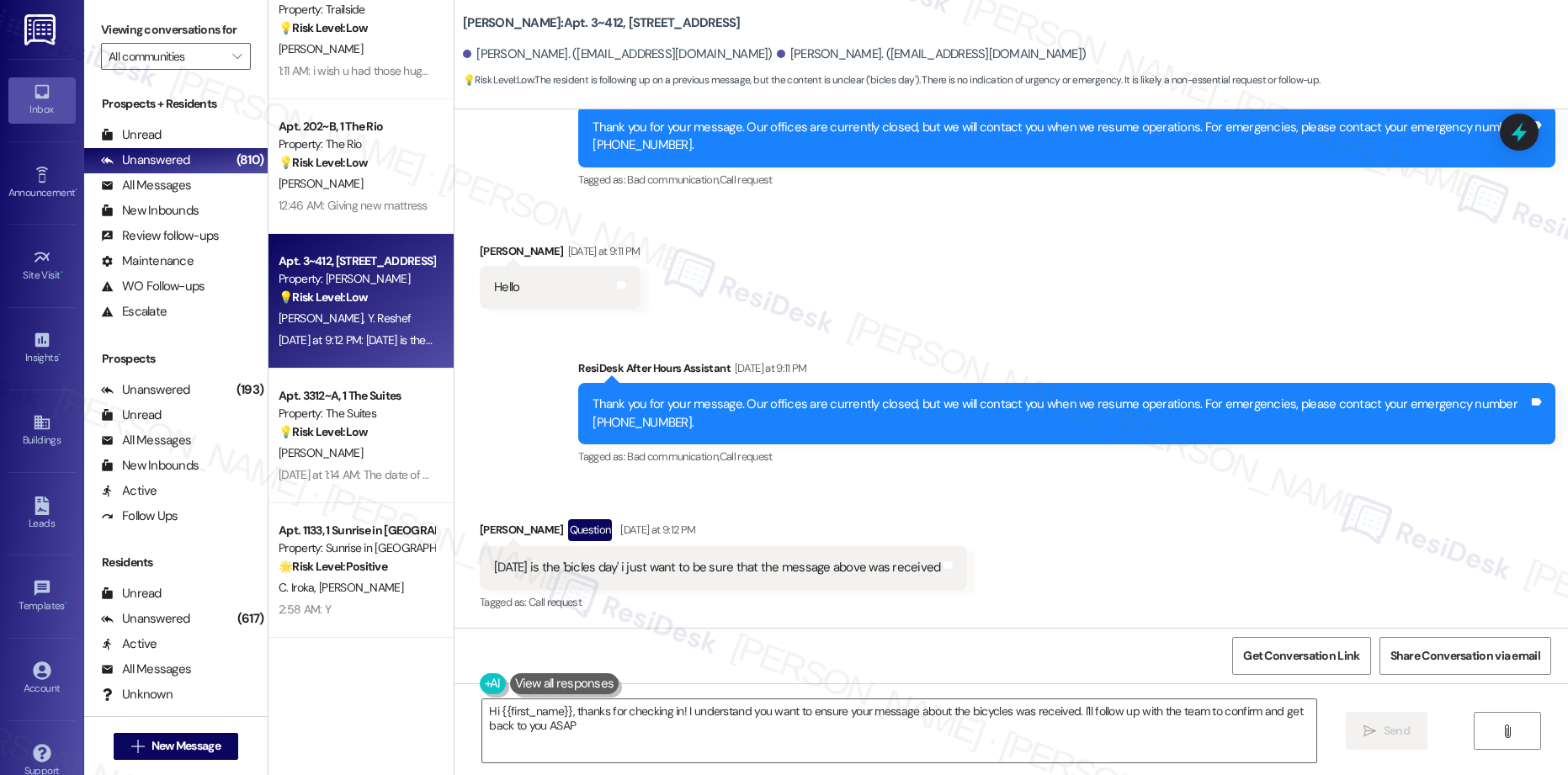
type textarea "Hi {{first_name}}, thanks for checking in! I understand you want to ensure your…"
click at [364, 433] on div "💡 Risk Level: Low The resident is responding to a request for feedback on the m…" at bounding box center [356, 432] width 156 height 17
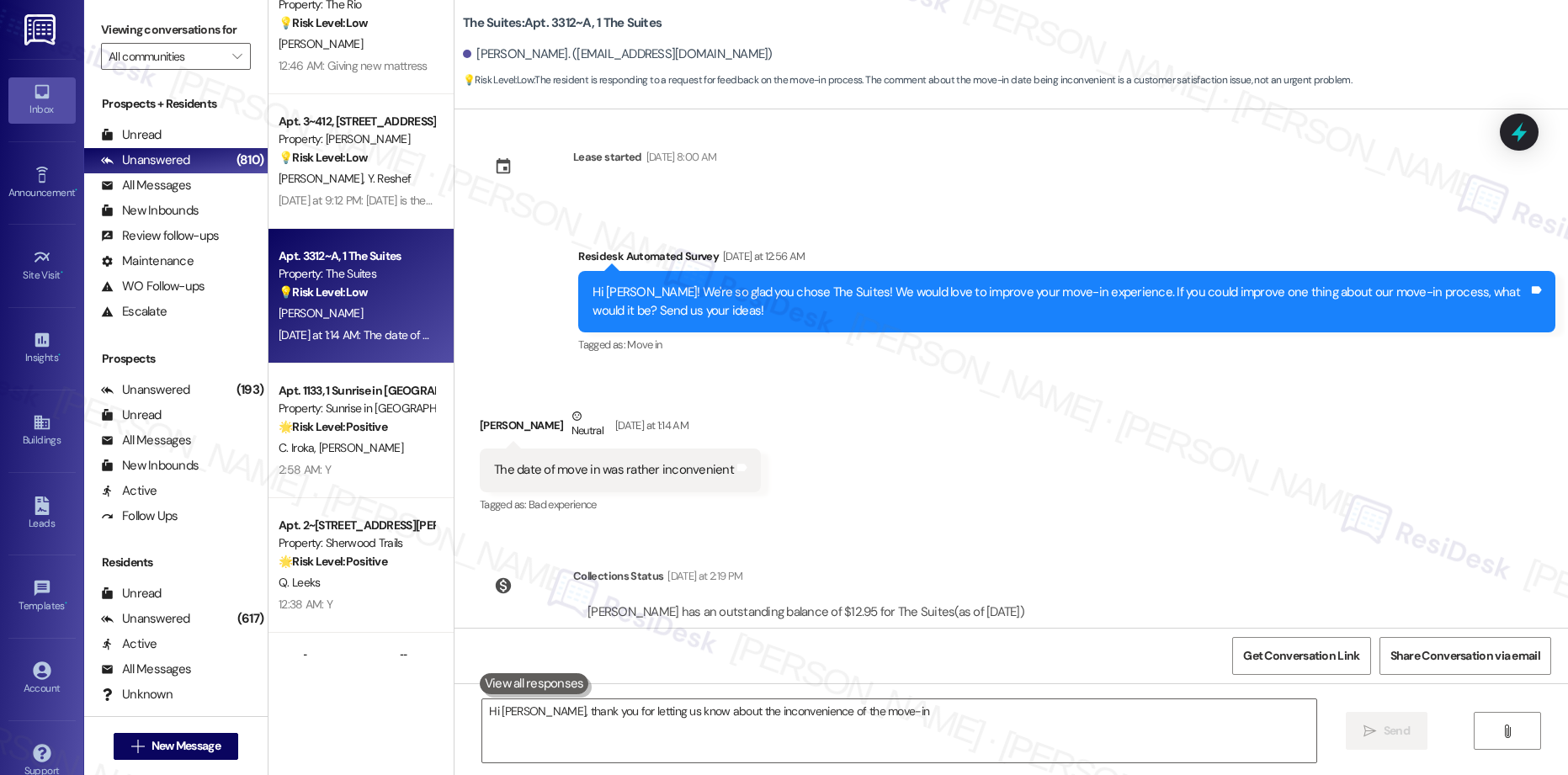
scroll to position [3137, 0]
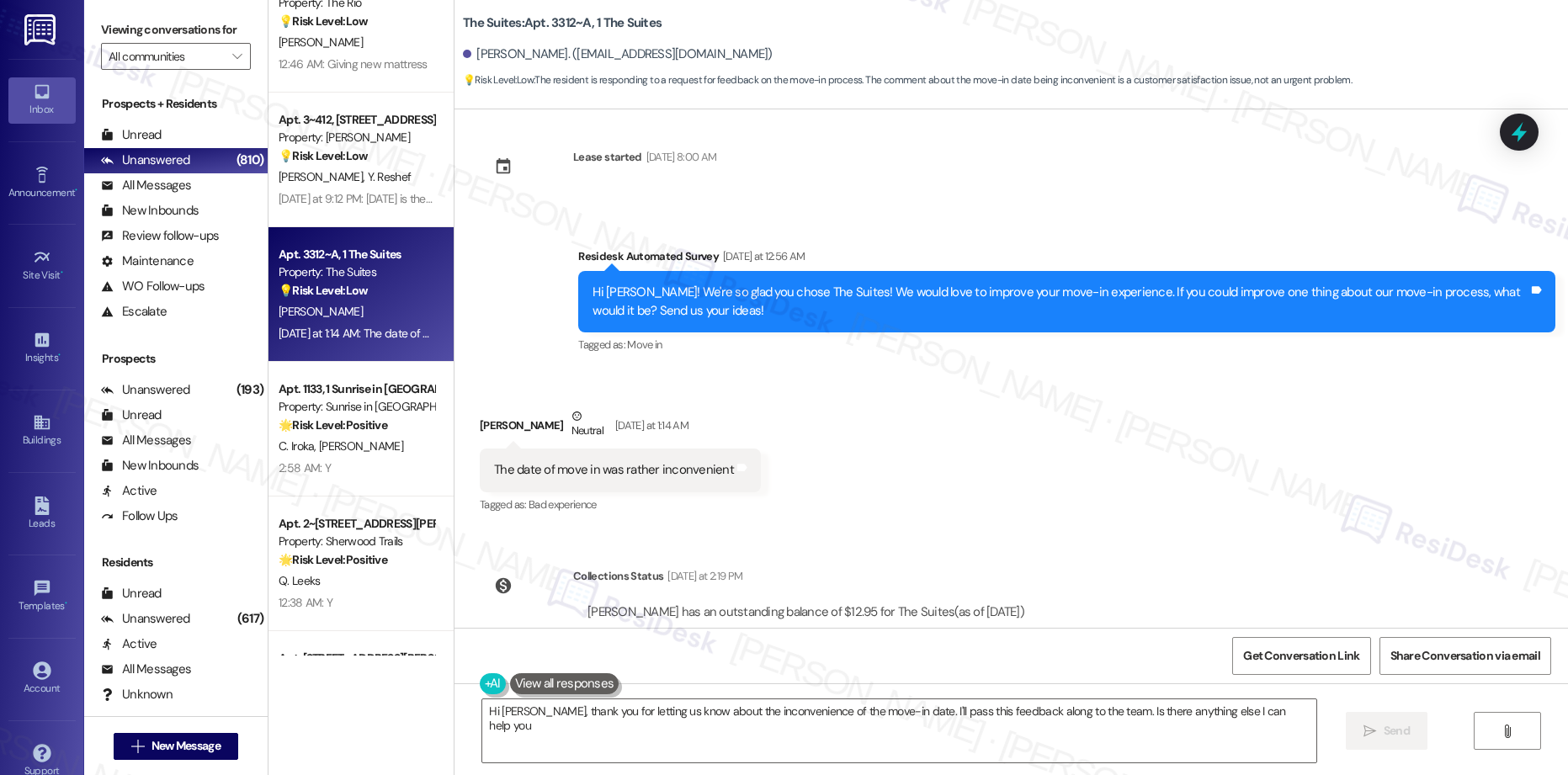
type textarea "Hi [PERSON_NAME], thank you for letting us know about the inconvenience of the …"
click at [361, 431] on strong "🌟 Risk Level: Positive" at bounding box center [332, 424] width 108 height 15
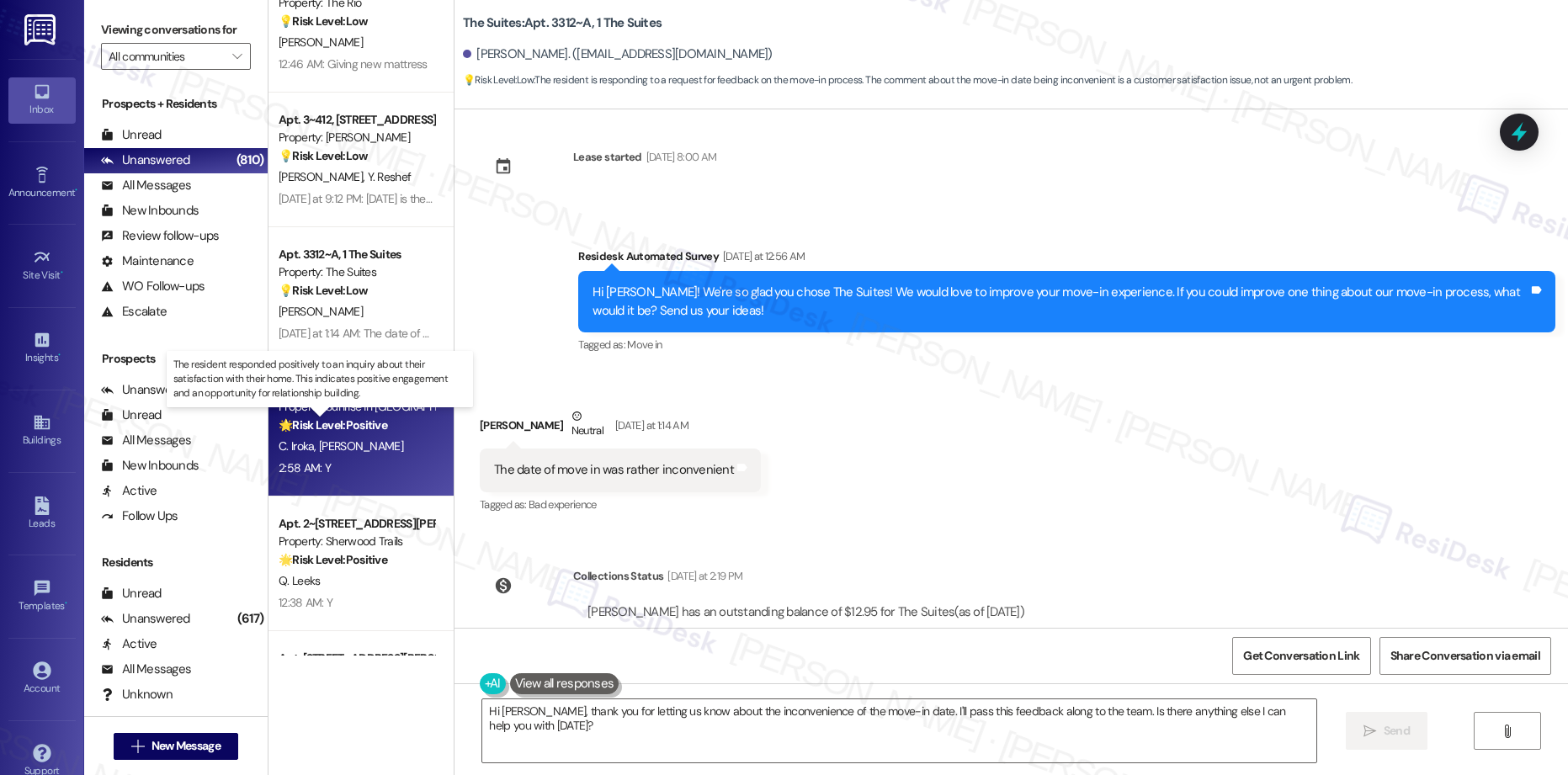
type textarea "Fetching suggested responses. Please feel free to read through the conversation…"
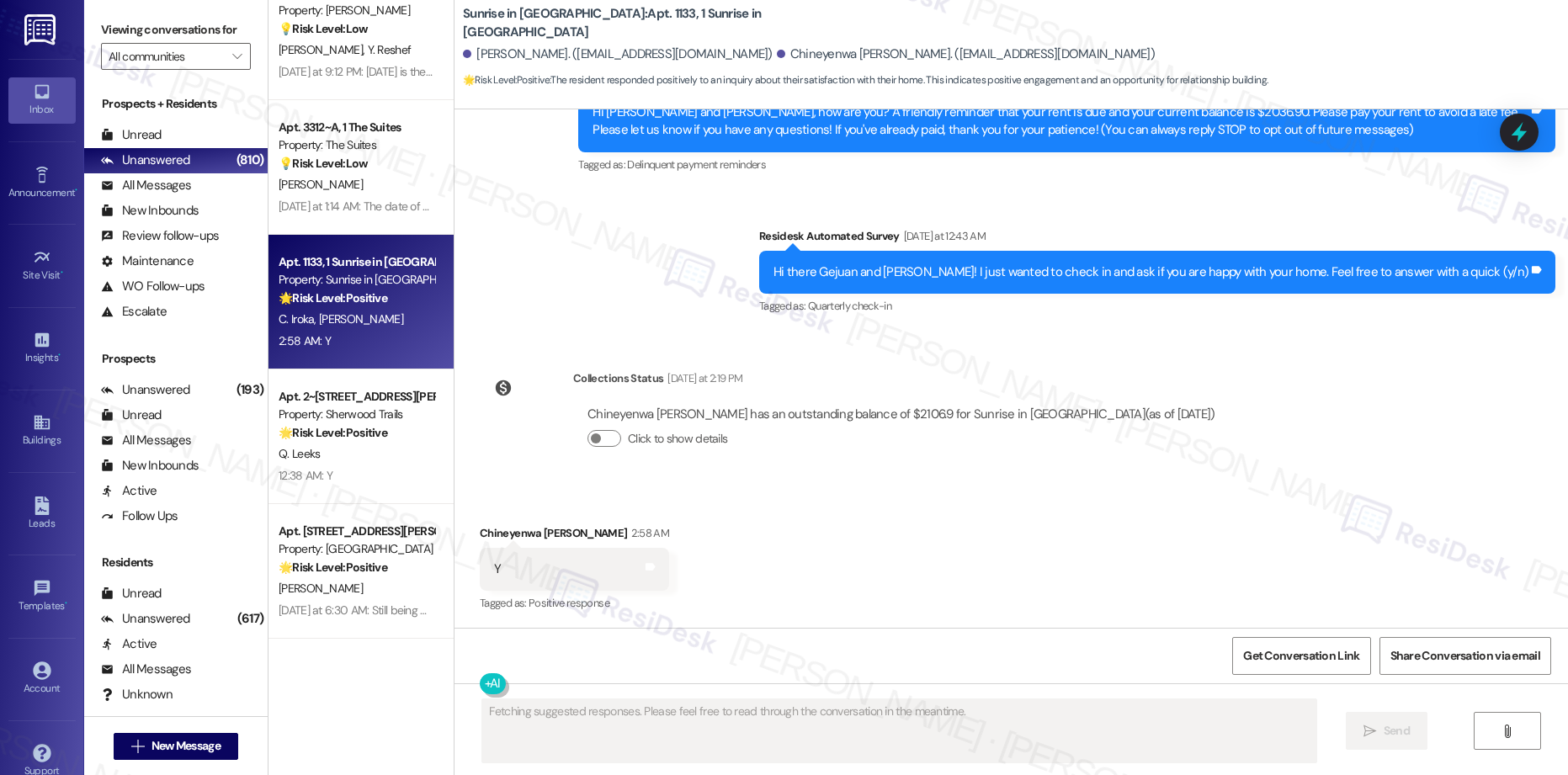
scroll to position [3291, 0]
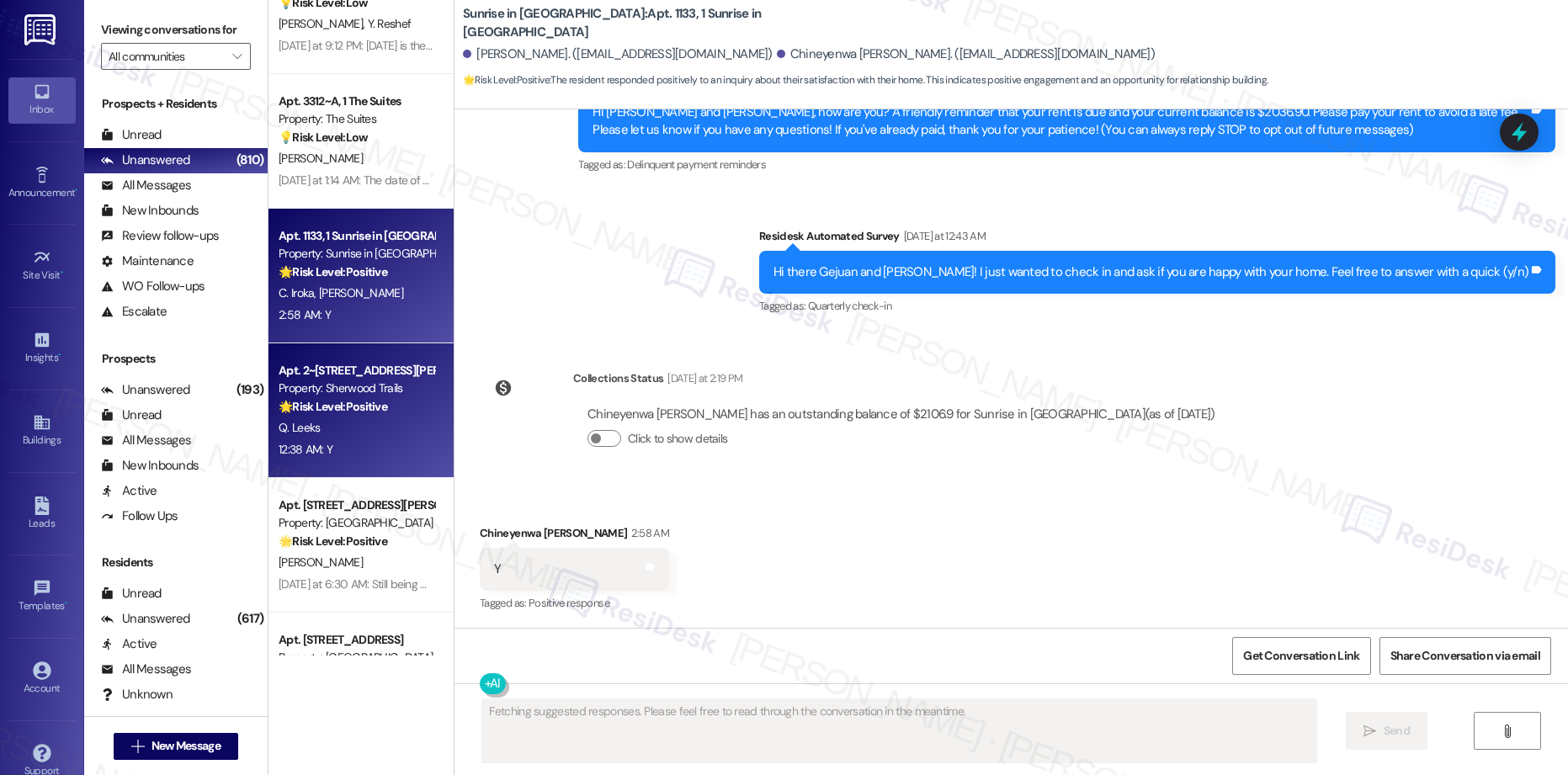
click at [317, 426] on div "Q. Leeks" at bounding box center [356, 427] width 159 height 21
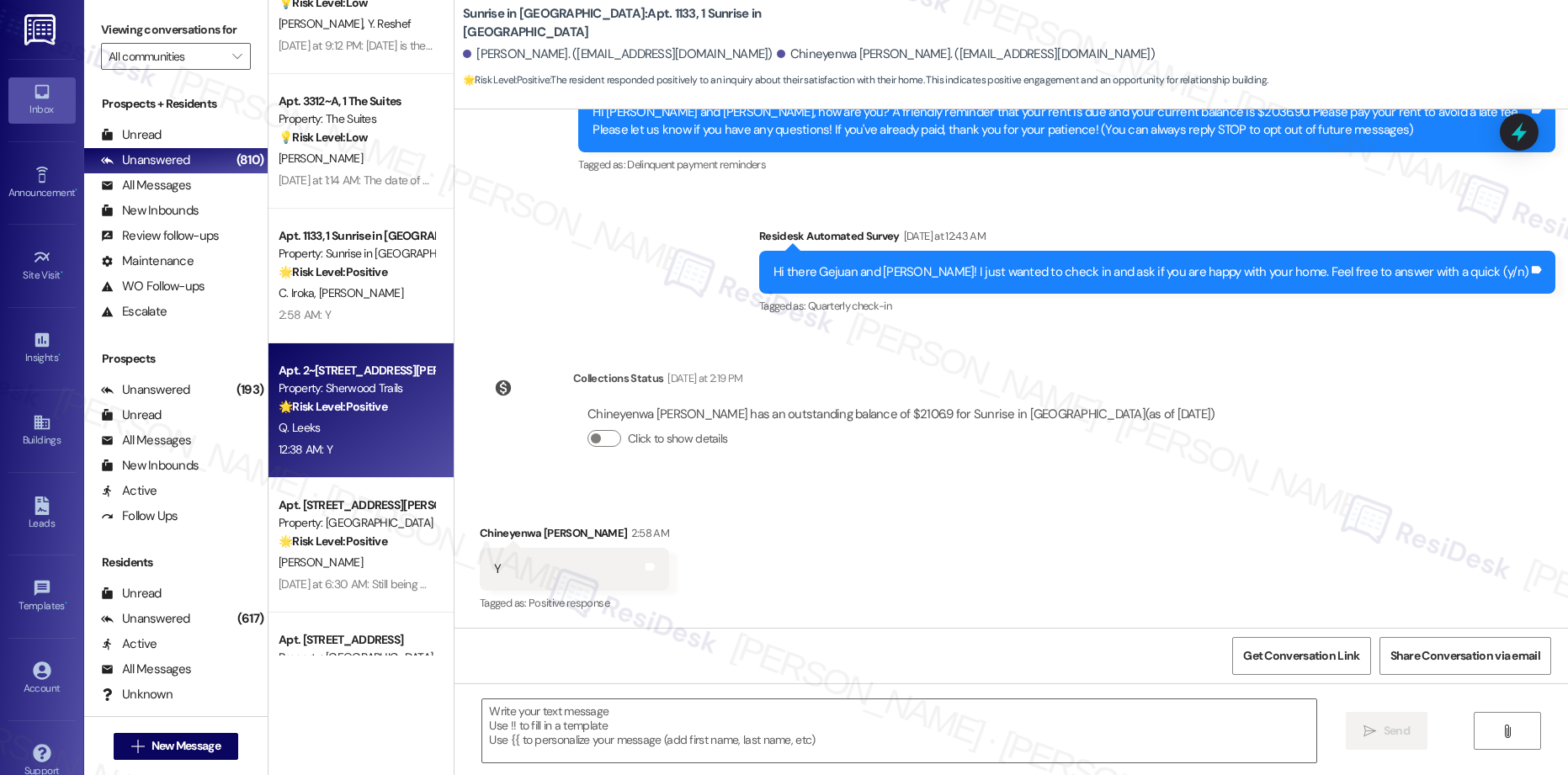
type textarea "Fetching suggested responses. Please feel free to read through the conversation…"
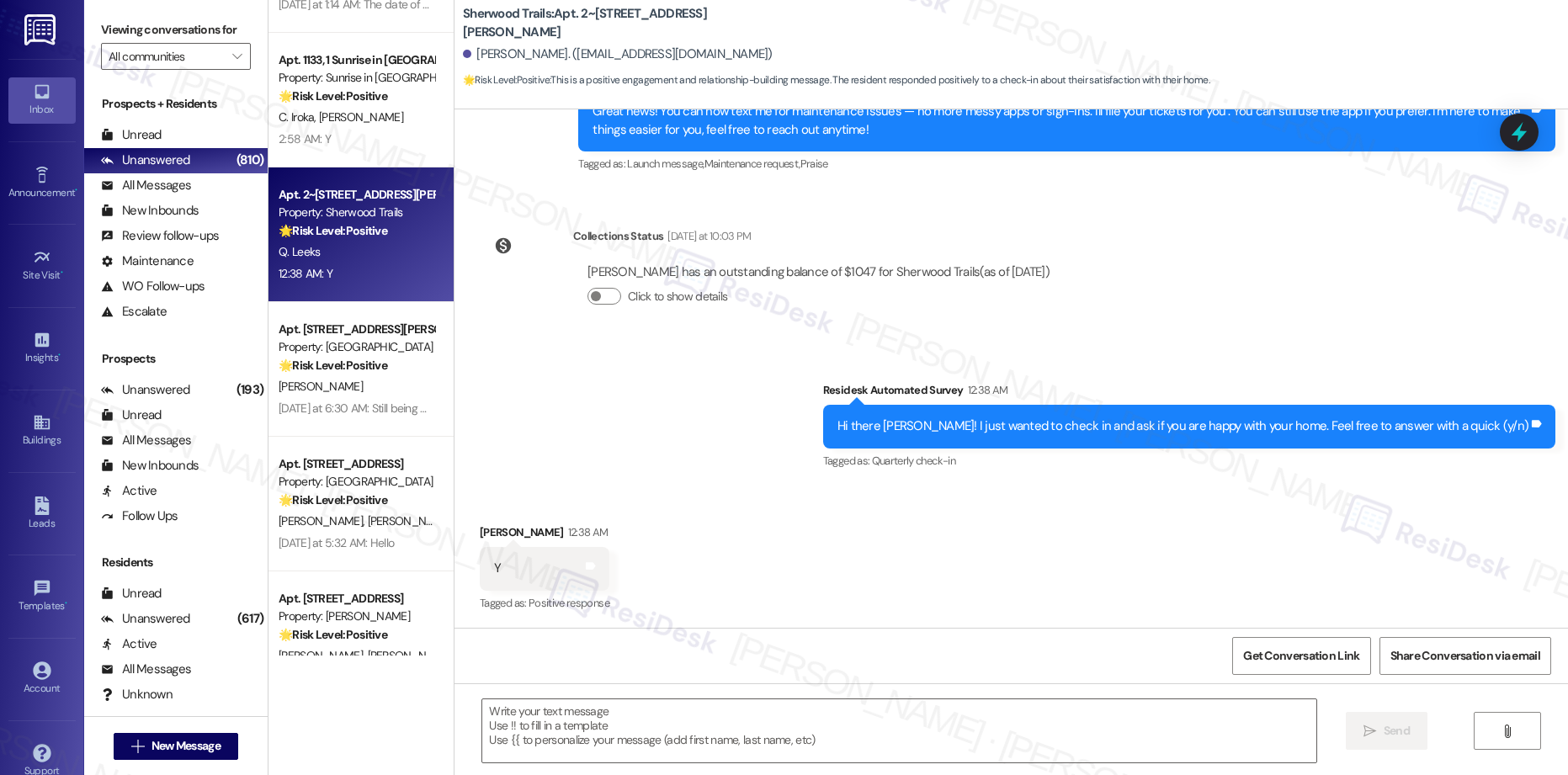
scroll to position [3474, 0]
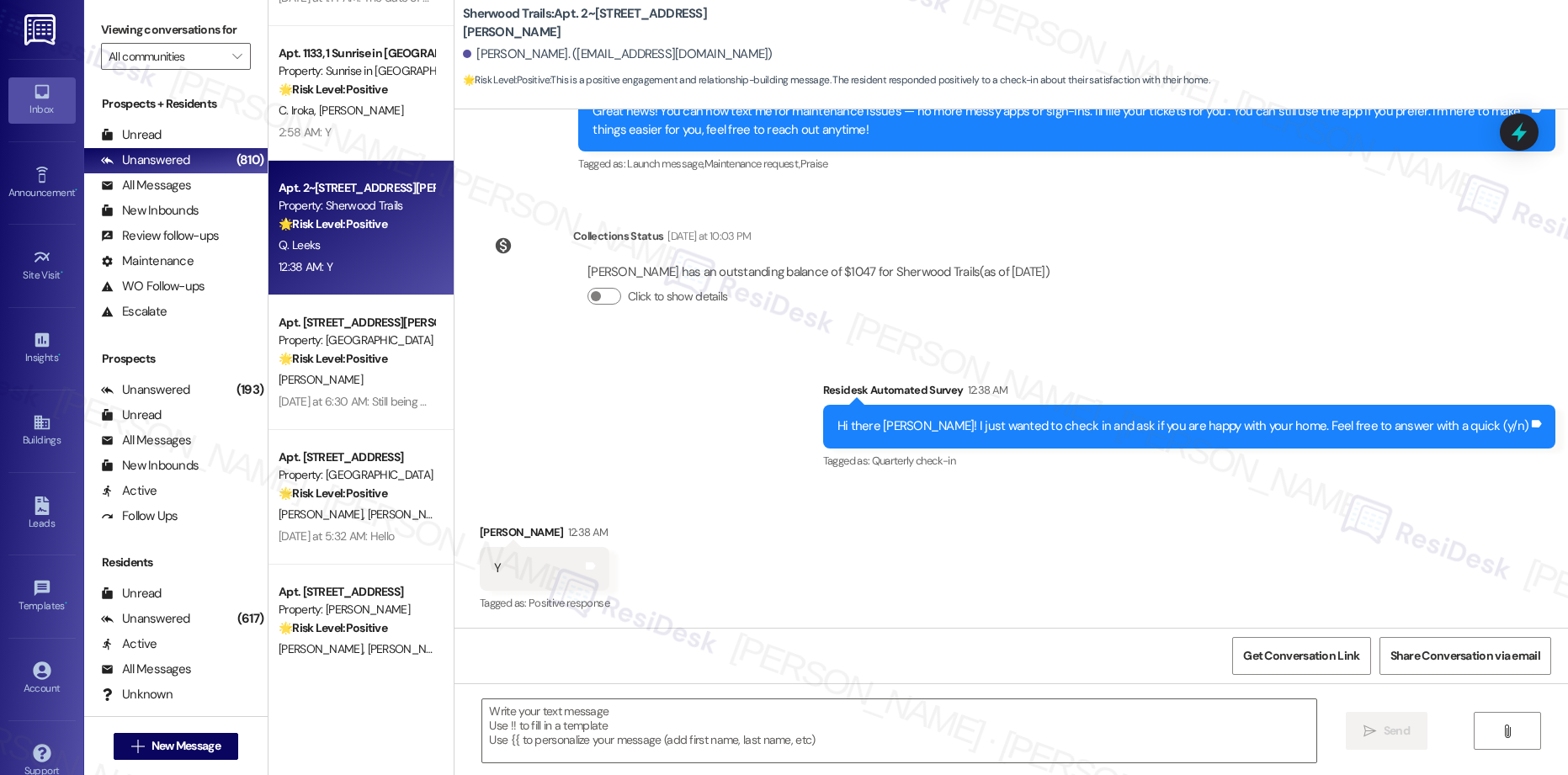
click at [363, 387] on div "[PERSON_NAME]" at bounding box center [356, 380] width 159 height 21
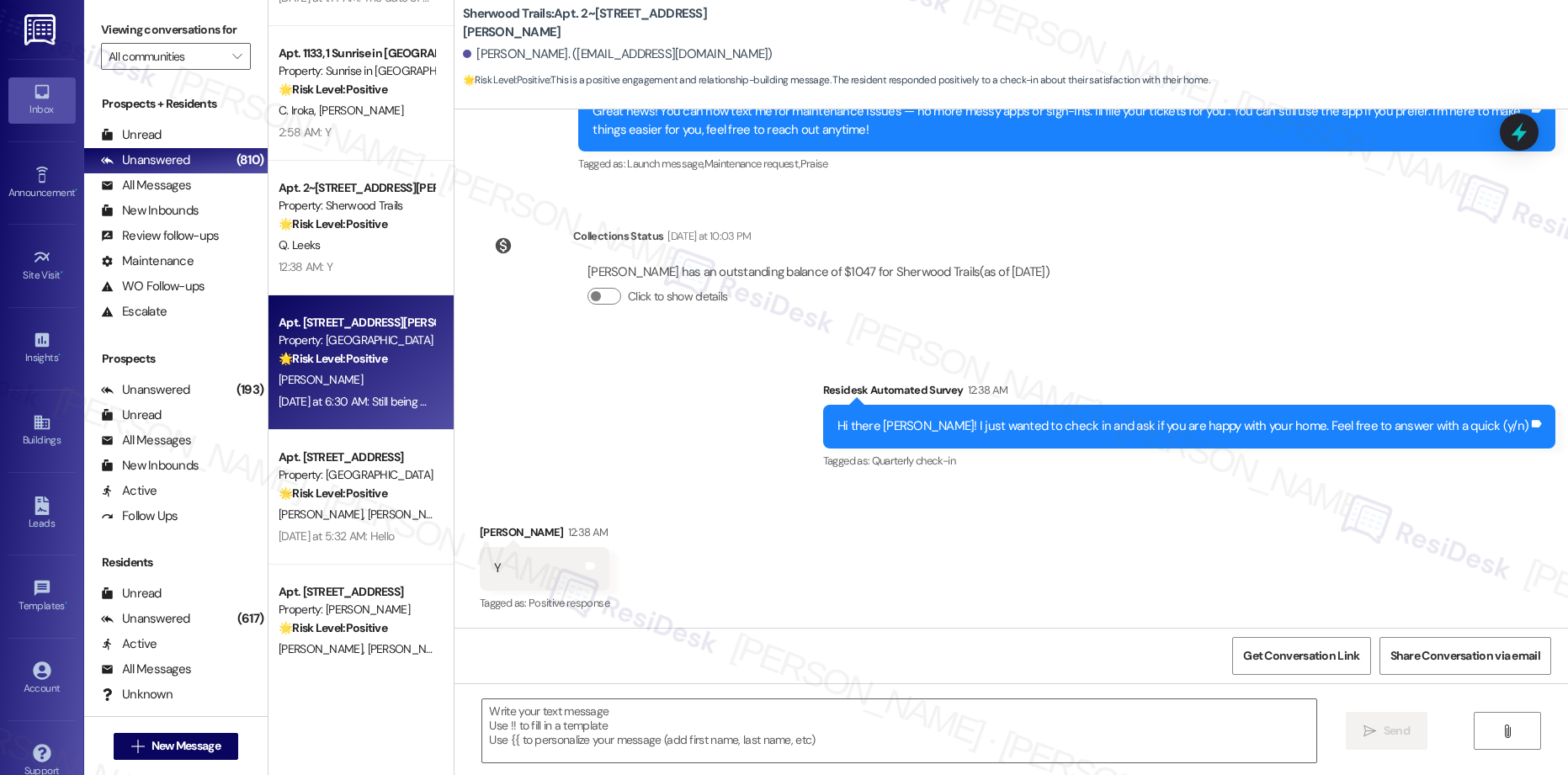
type textarea "Fetching suggested responses. Please feel free to read through the conversation…"
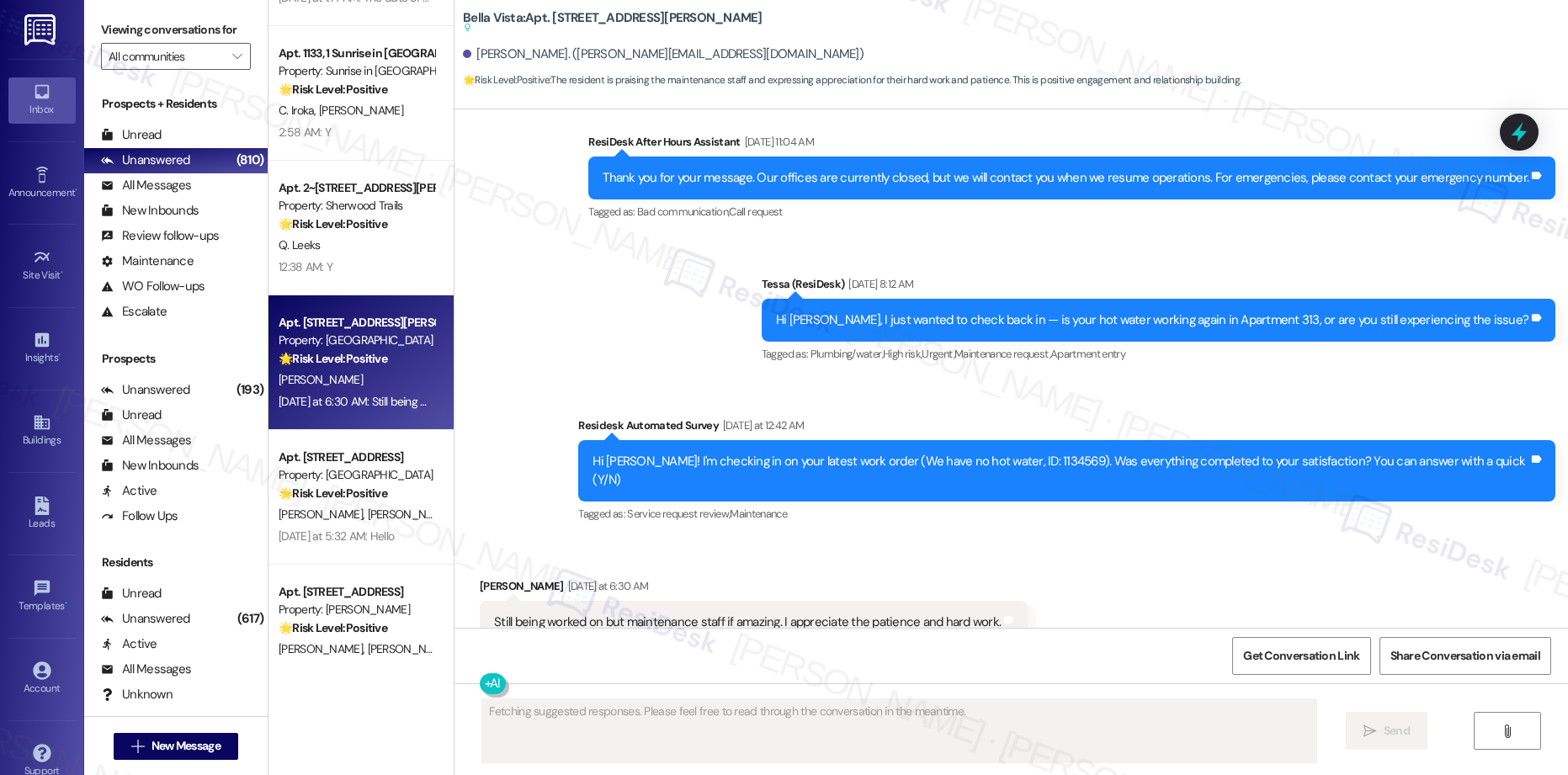
scroll to position [686, 0]
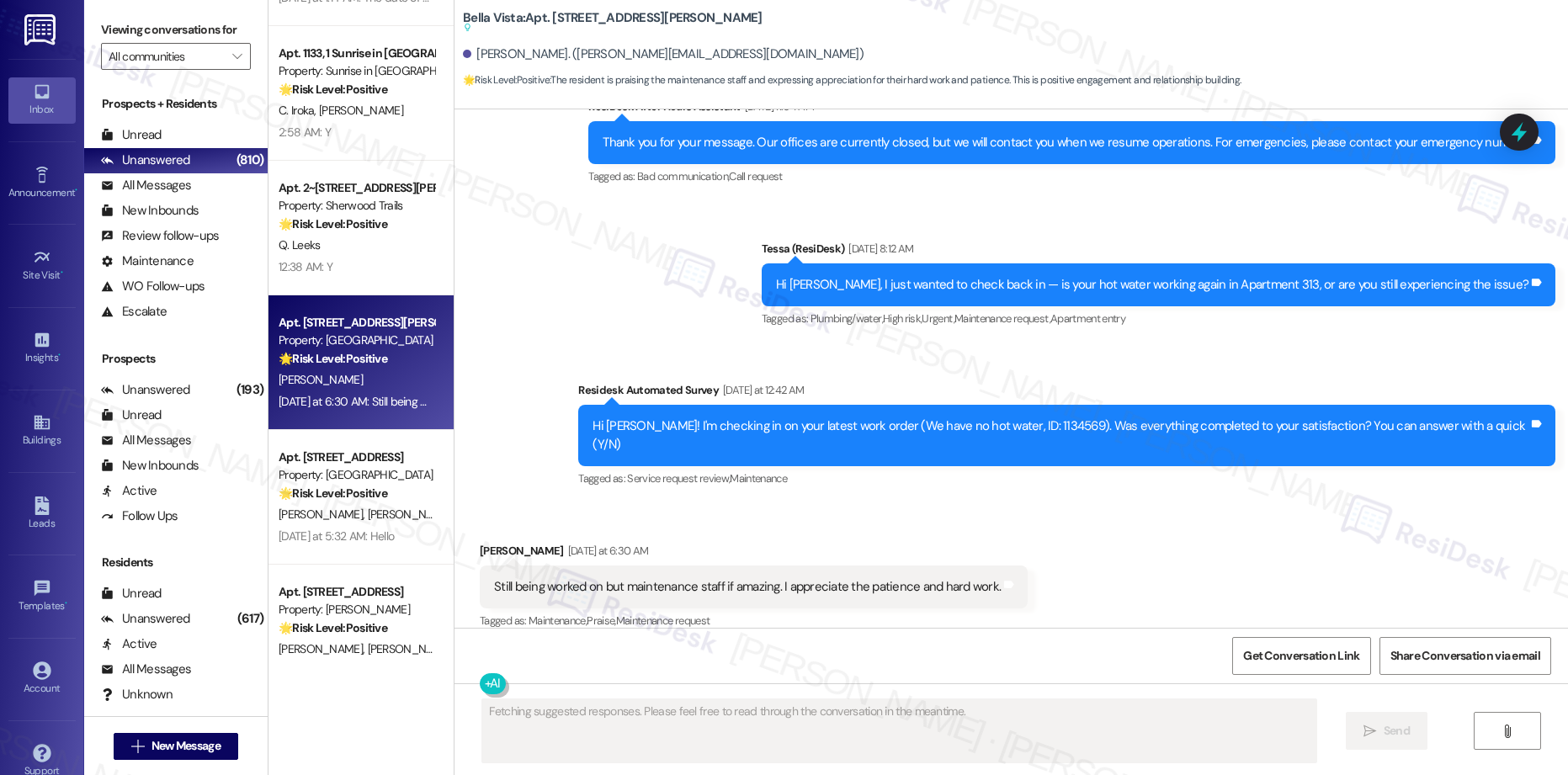
click at [363, 387] on div "[PERSON_NAME]" at bounding box center [356, 380] width 159 height 21
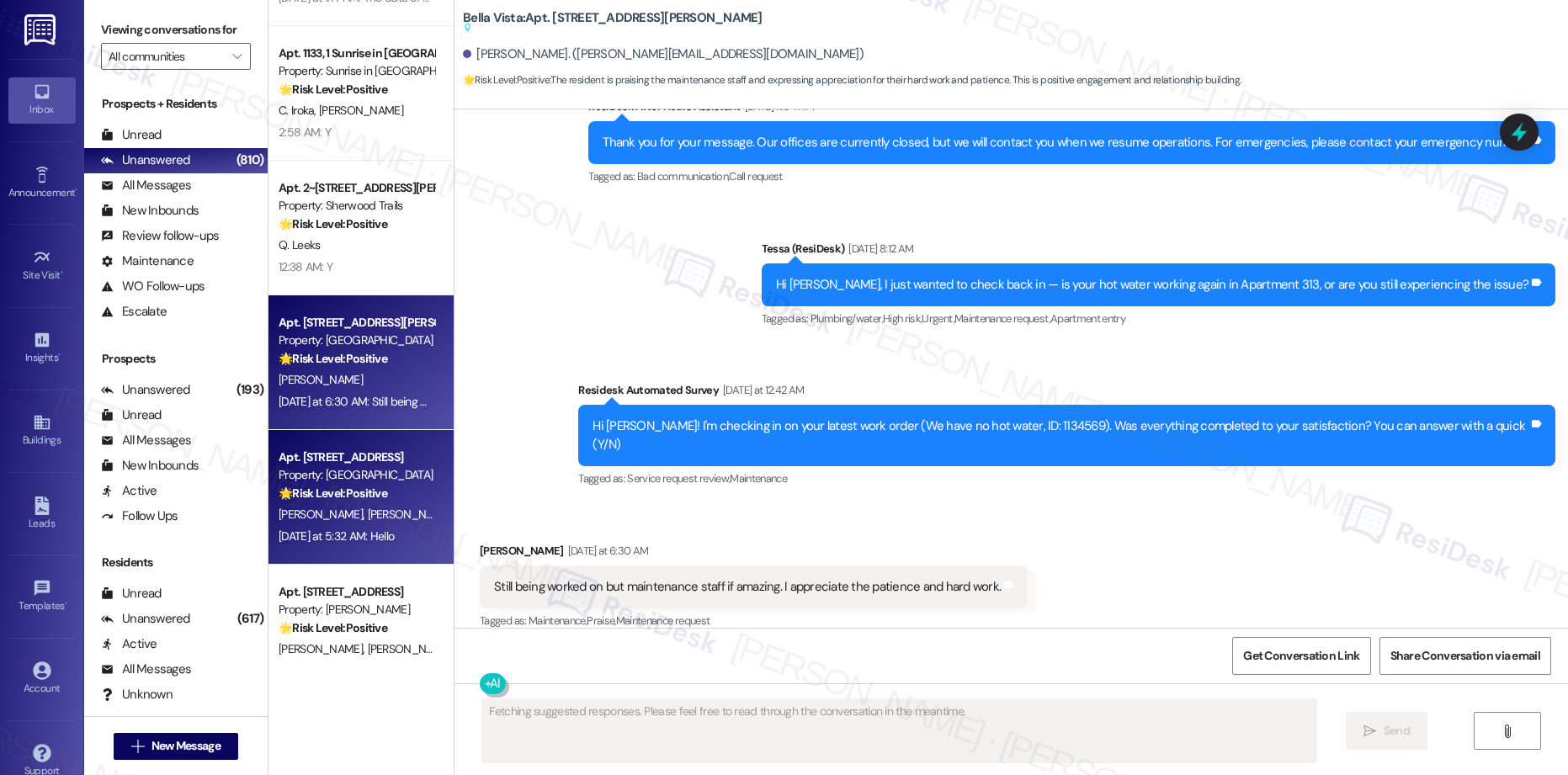
click at [367, 491] on strong "🌟 Risk Level: Positive" at bounding box center [332, 492] width 108 height 15
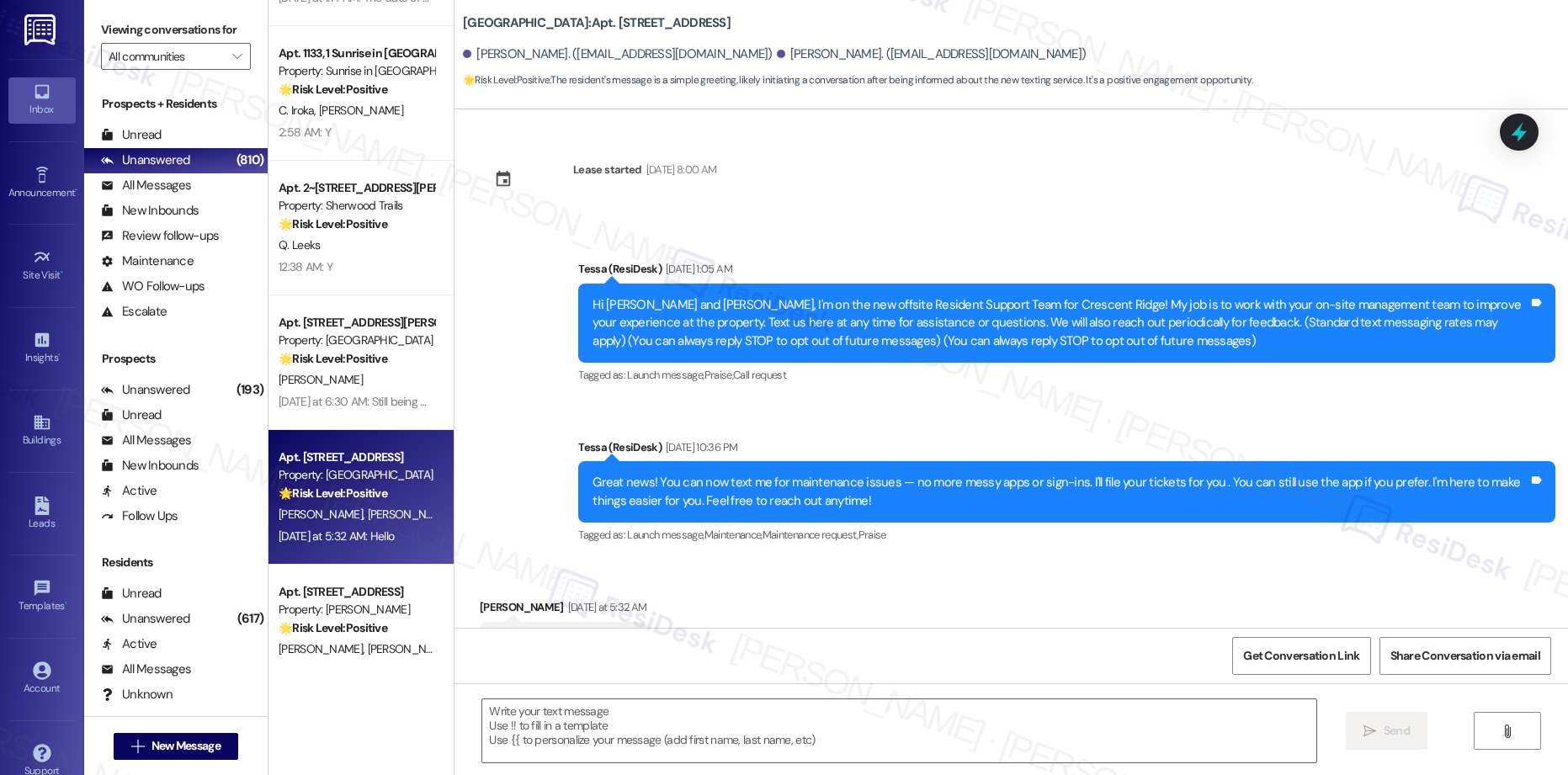
scroll to position [49, 0]
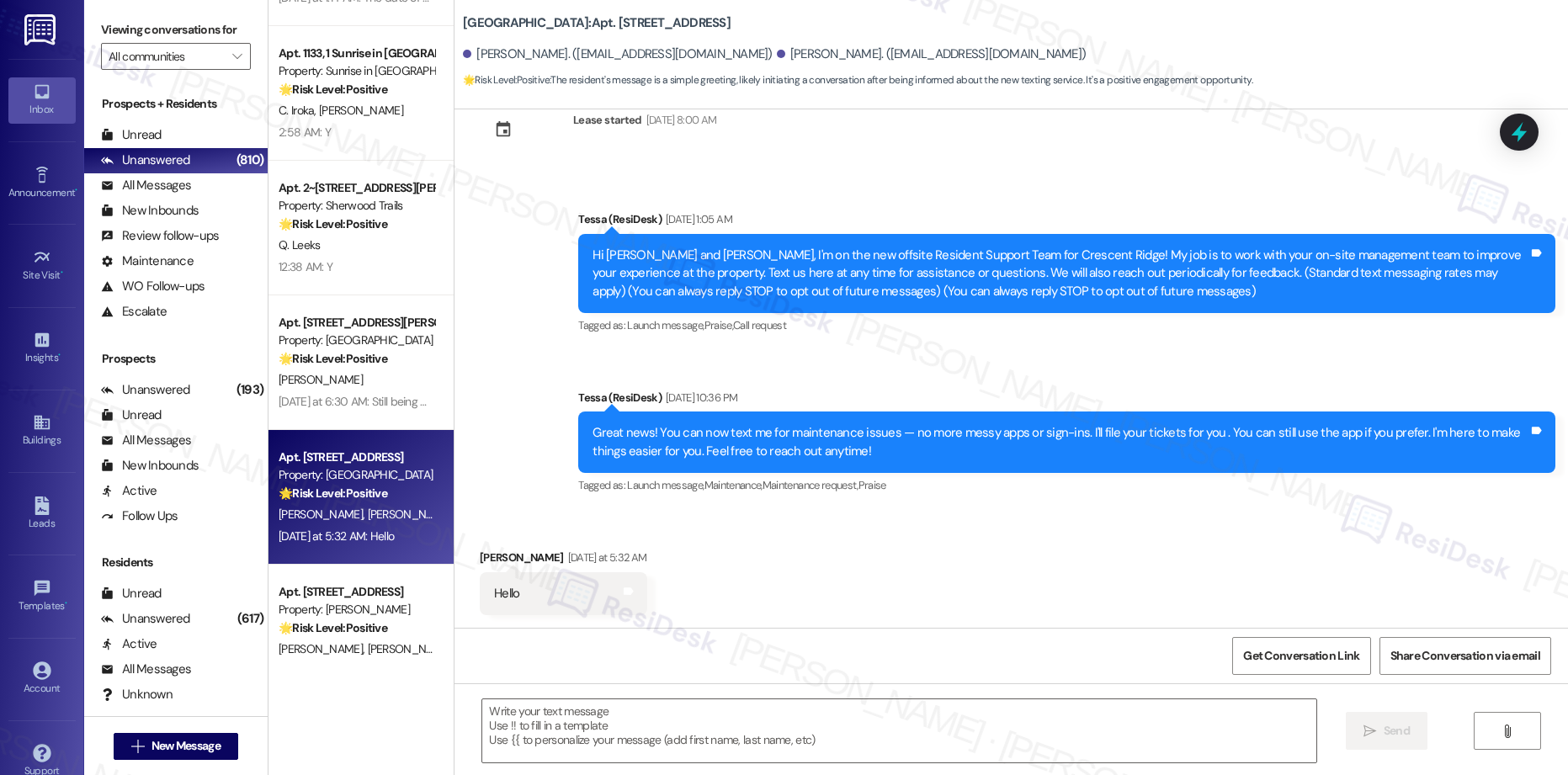
type textarea "Fetching suggested responses. Please feel free to read through the conversation…"
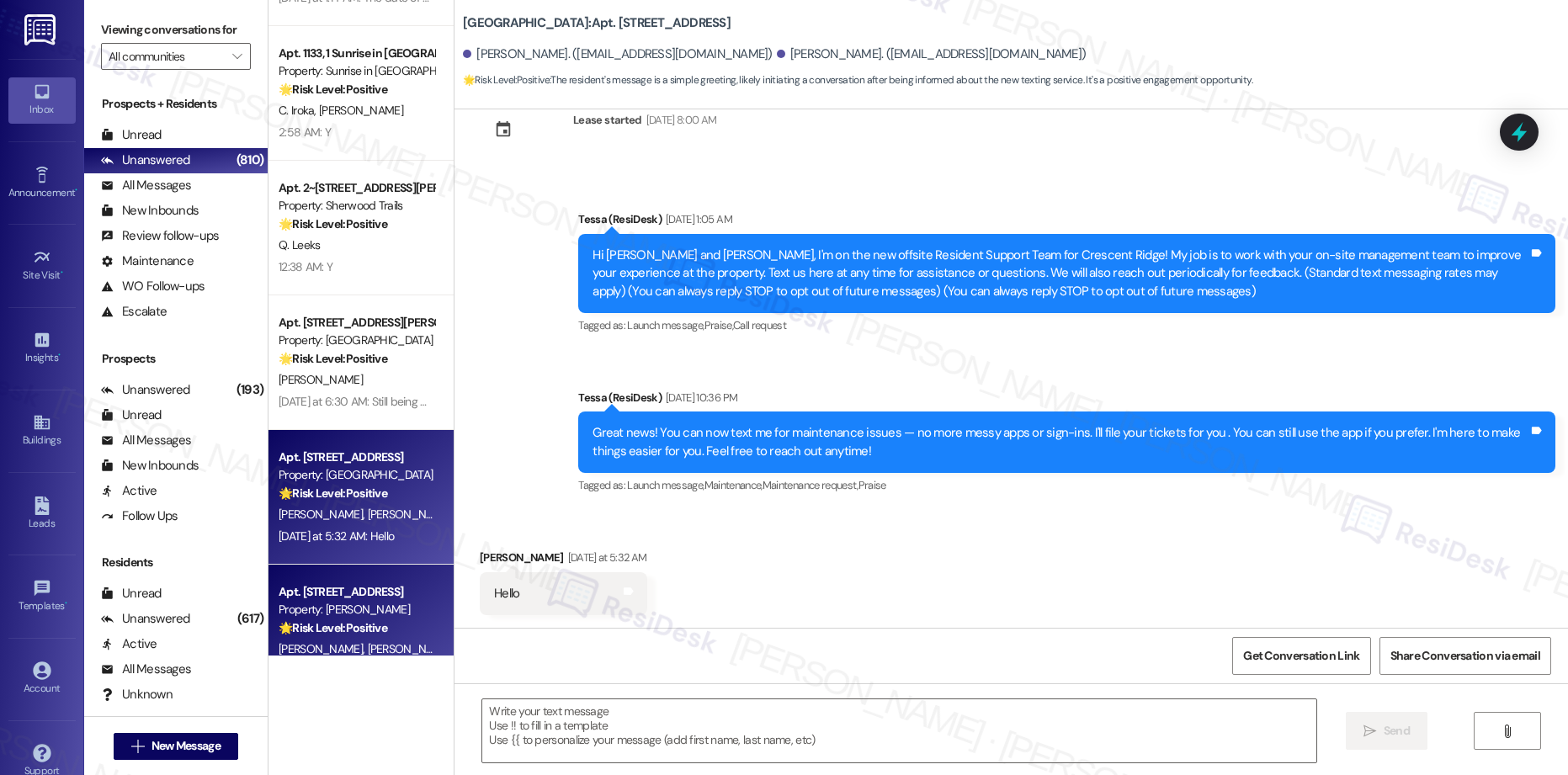
click at [379, 623] on div "🌟 Risk Level: Positive The message is a simple greeting with no indication of a…" at bounding box center [356, 628] width 156 height 17
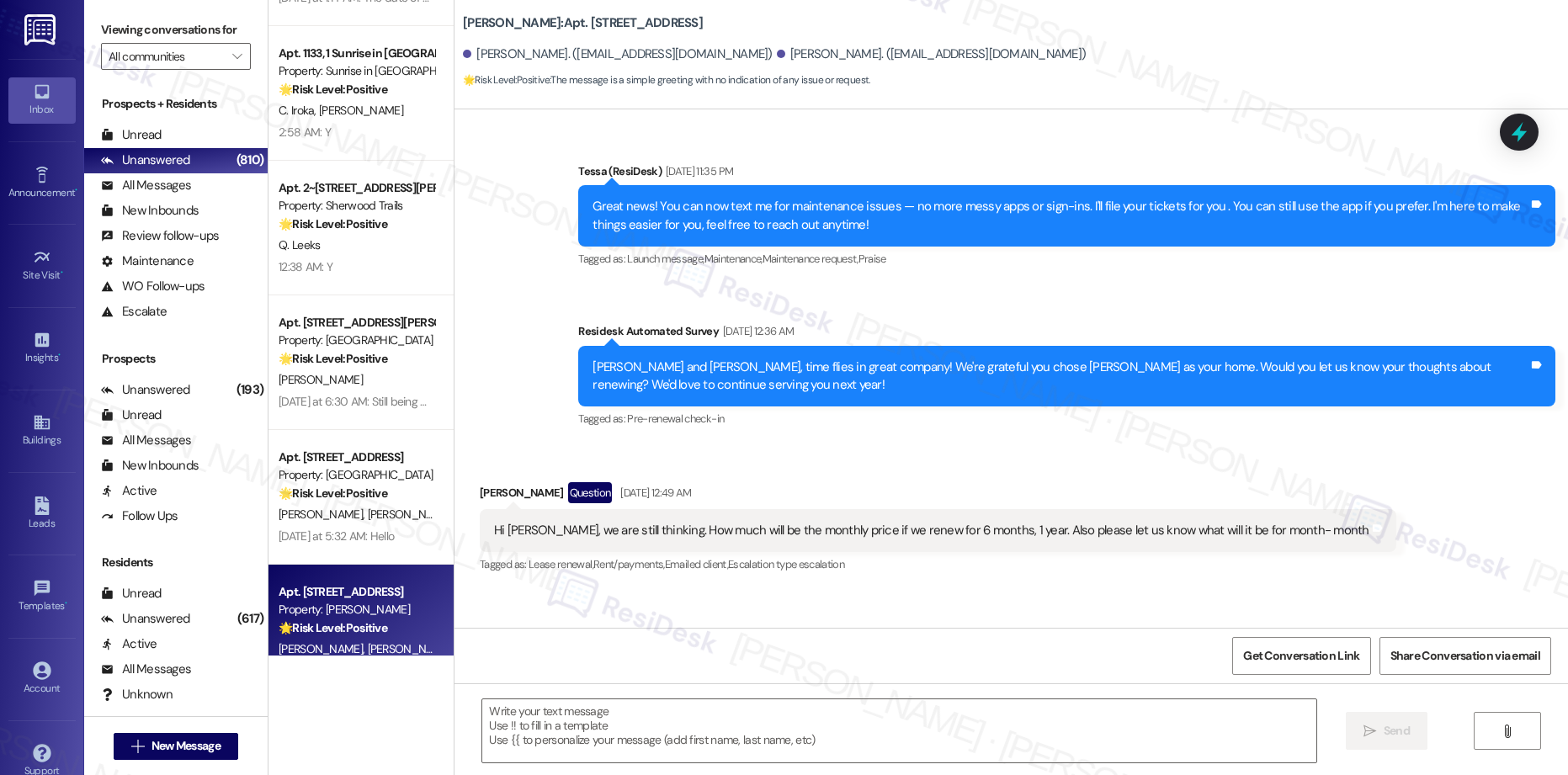
type textarea "Fetching suggested responses. Please feel free to read through the conversation…"
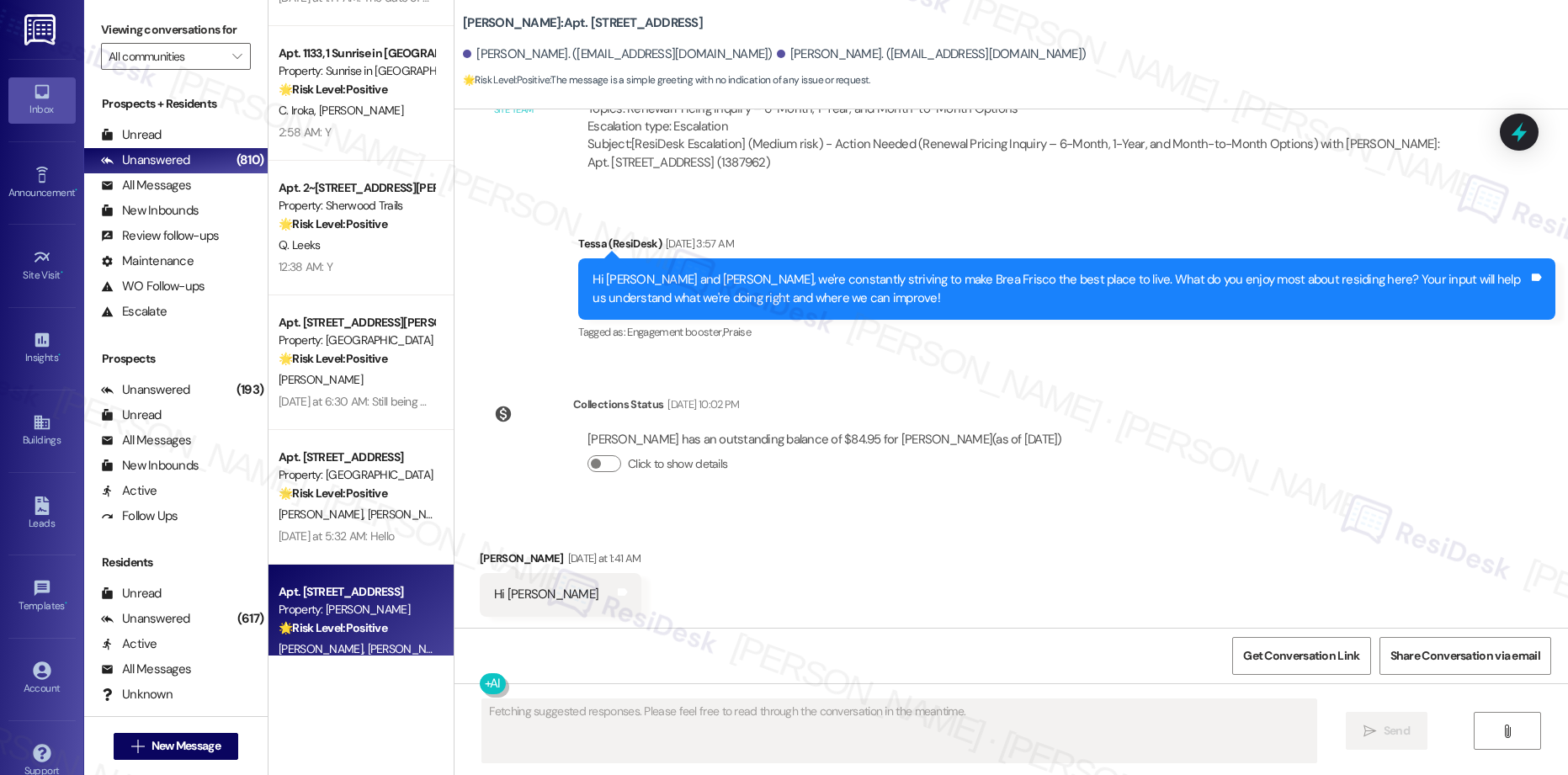
scroll to position [1037, 0]
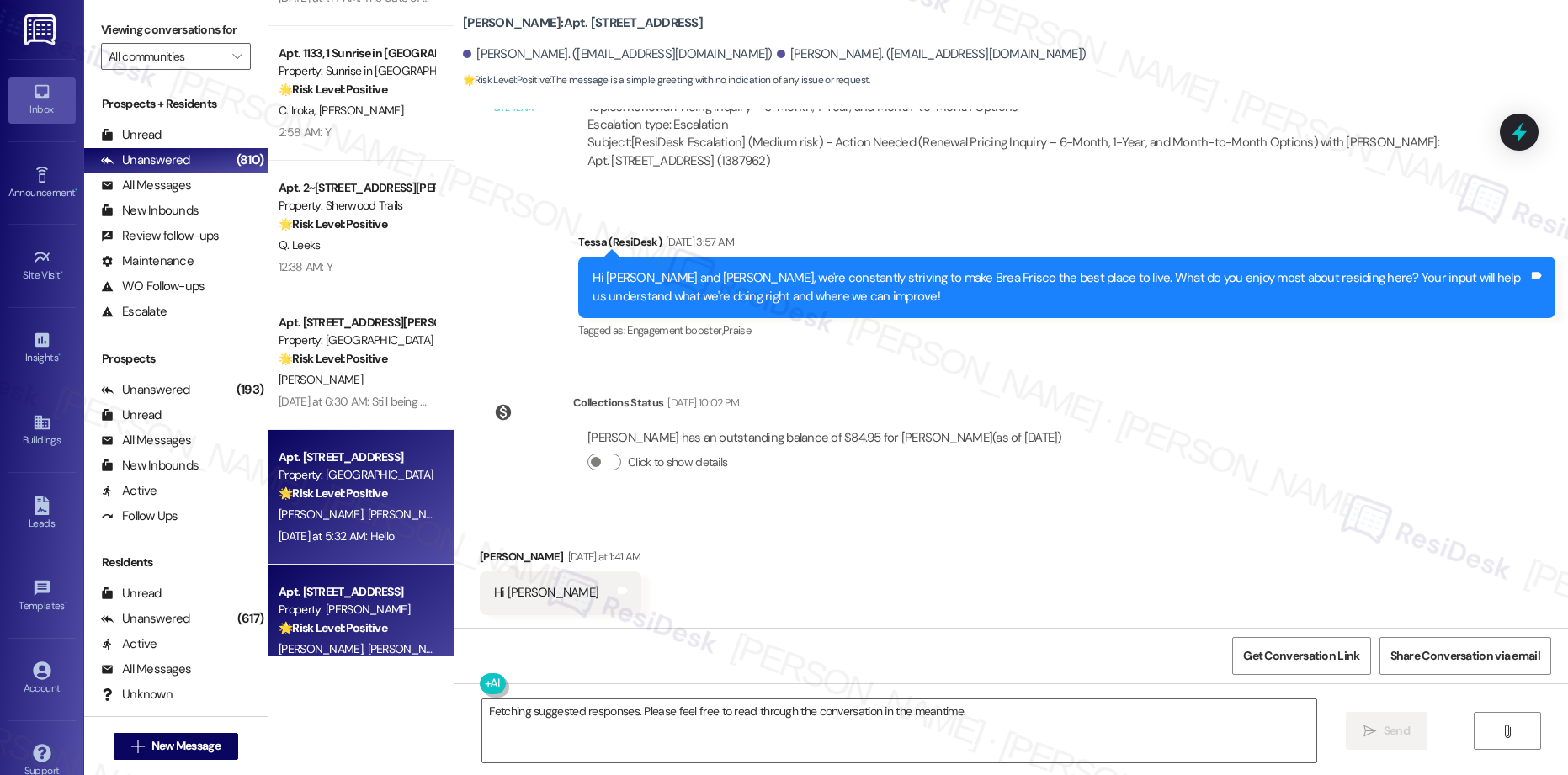
click at [368, 506] on span "[PERSON_NAME]" at bounding box center [409, 513] width 84 height 15
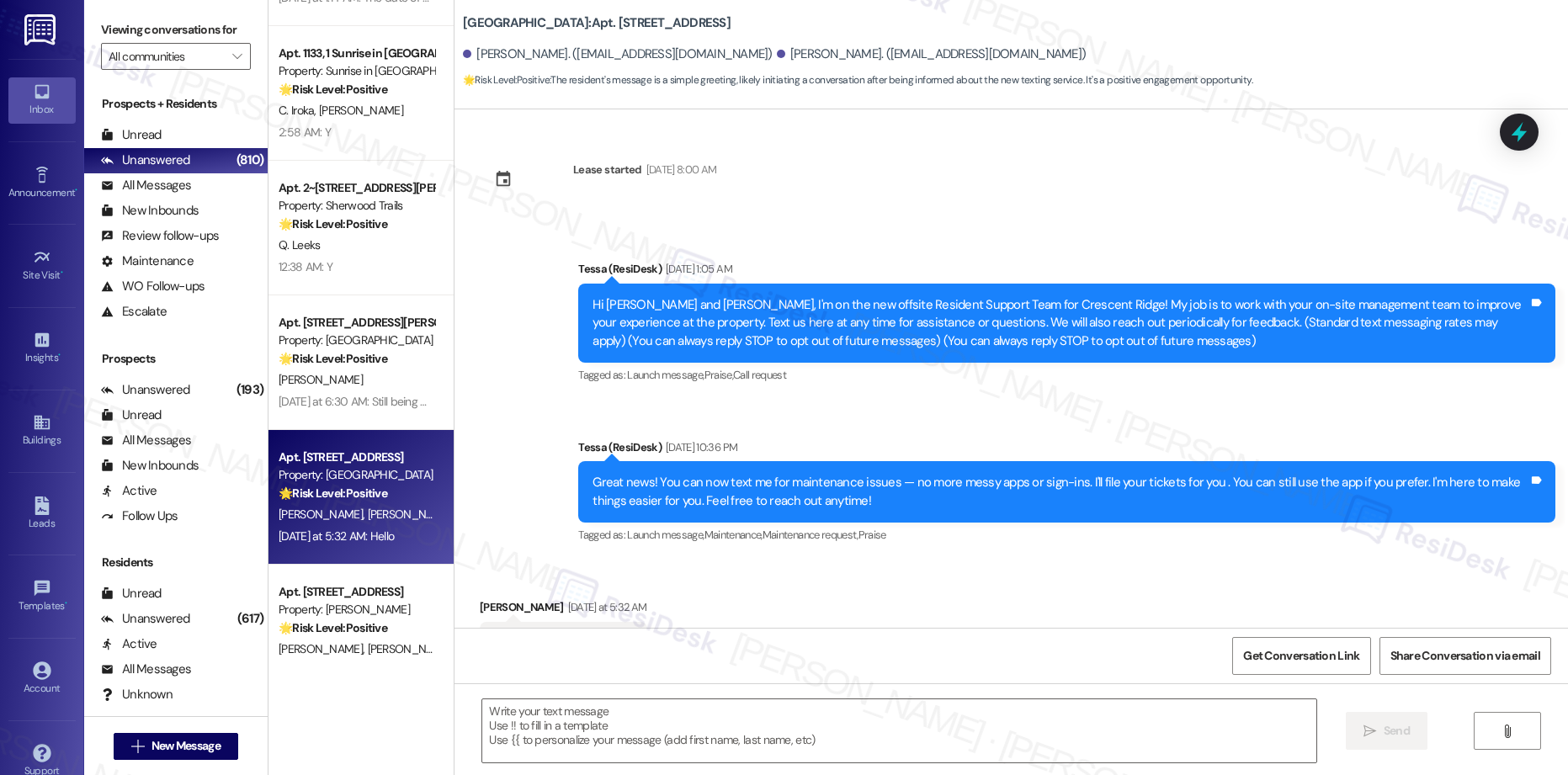
scroll to position [49, 0]
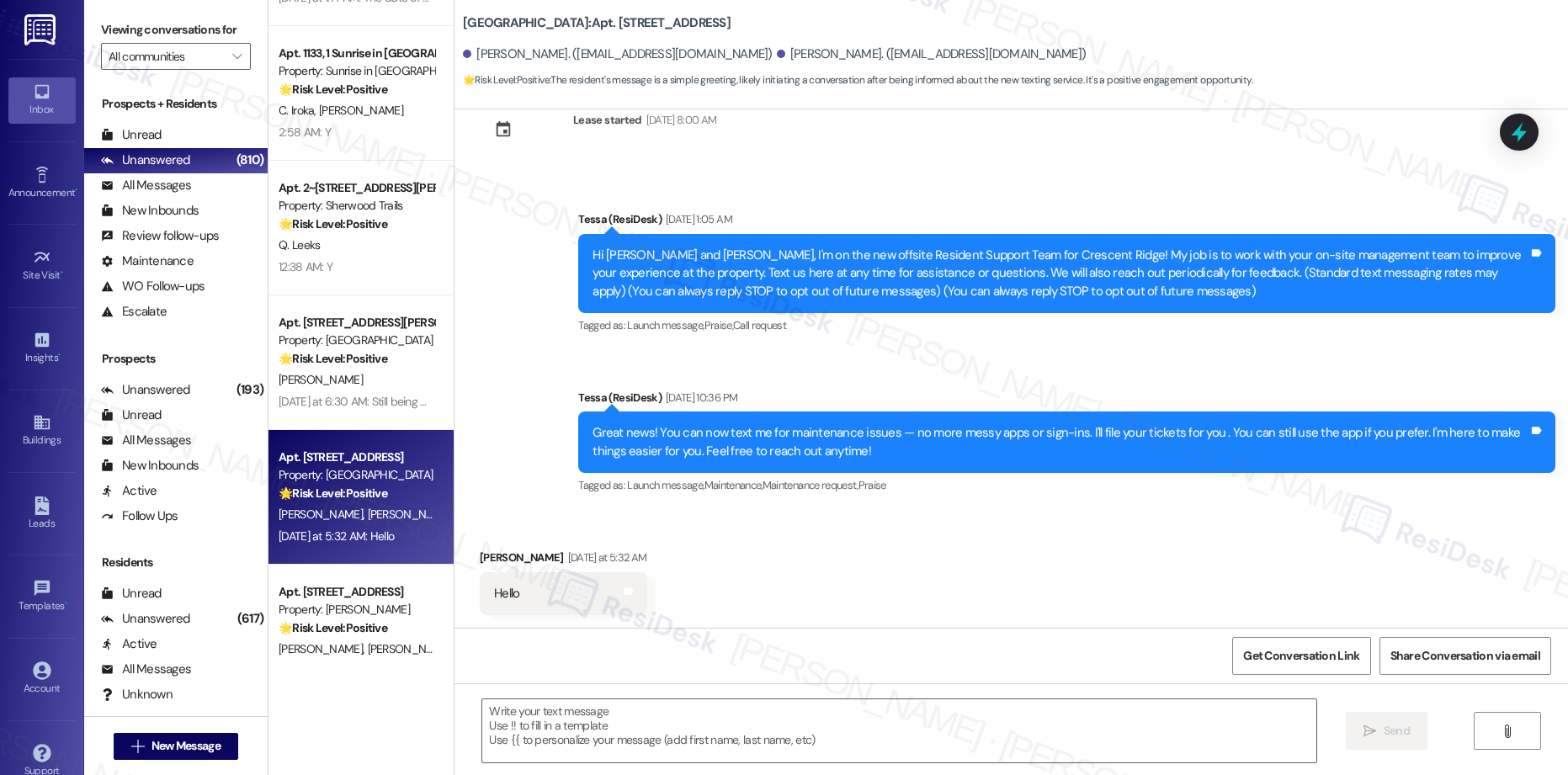
type textarea "Fetching suggested responses. Please feel free to read through the conversation…"
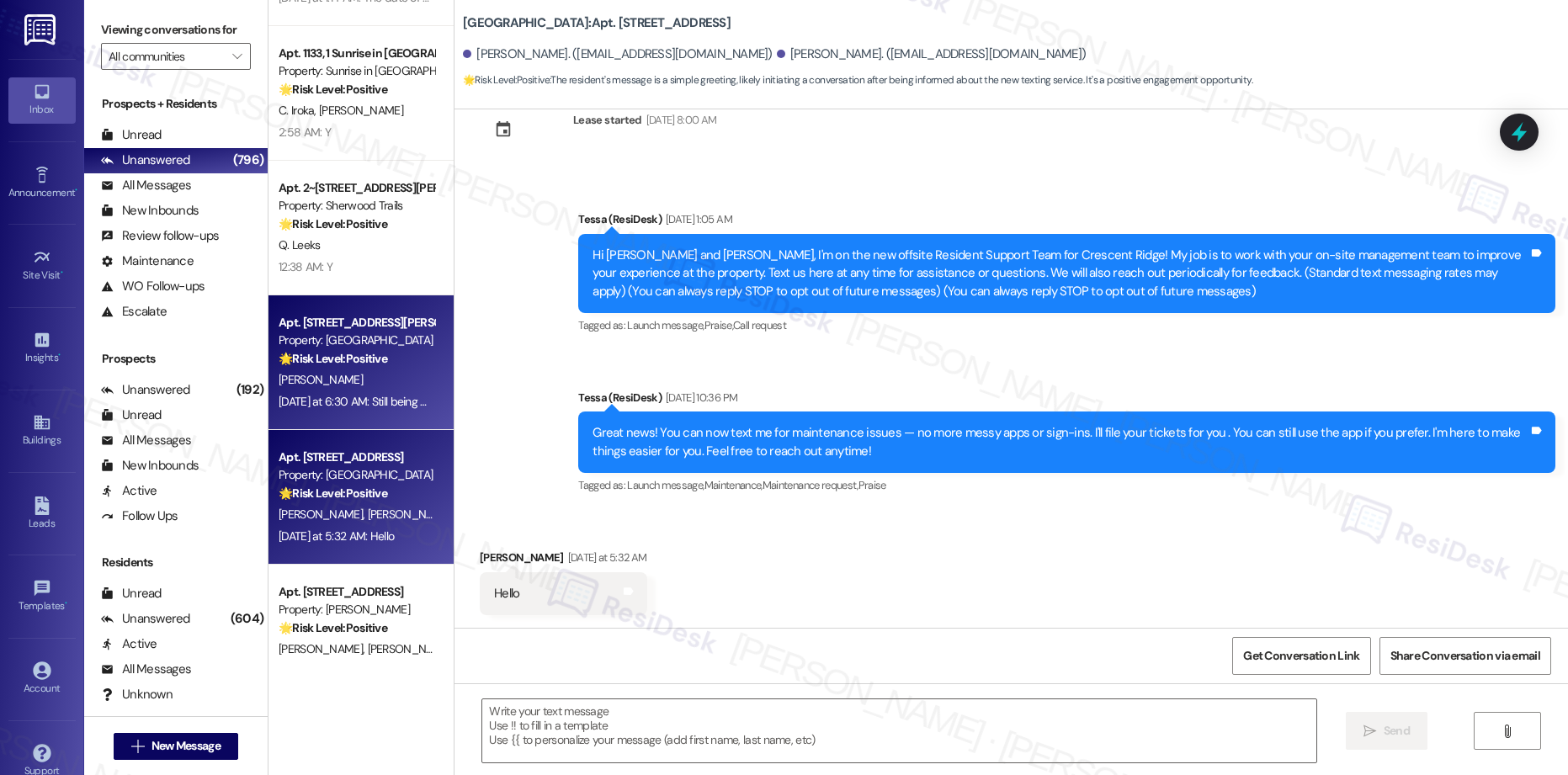
click at [336, 410] on div "[DATE] at 6:30 AM: Still being worked on but maintenance staff if amazing. I ap…" at bounding box center [356, 401] width 159 height 21
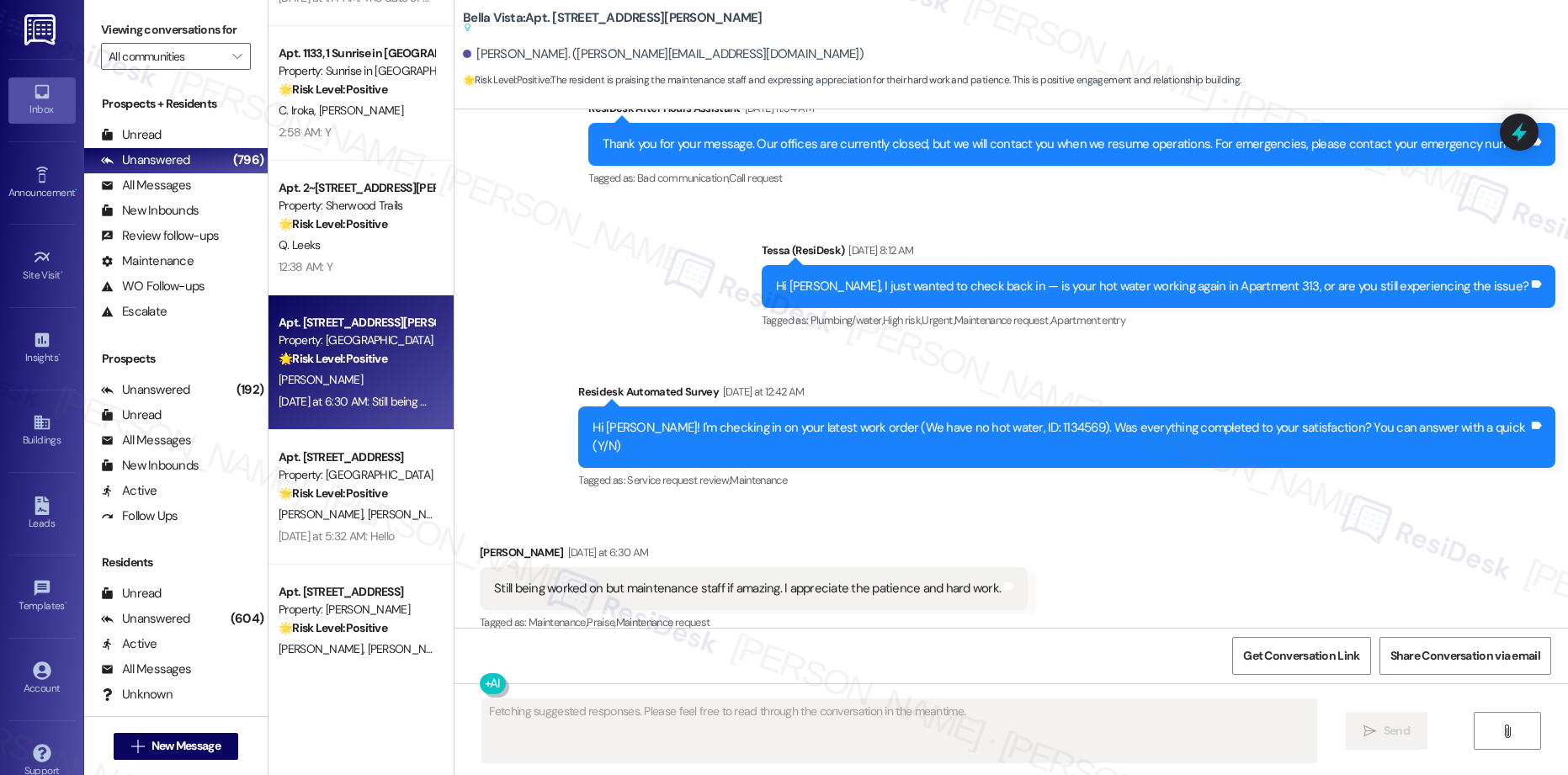
scroll to position [686, 0]
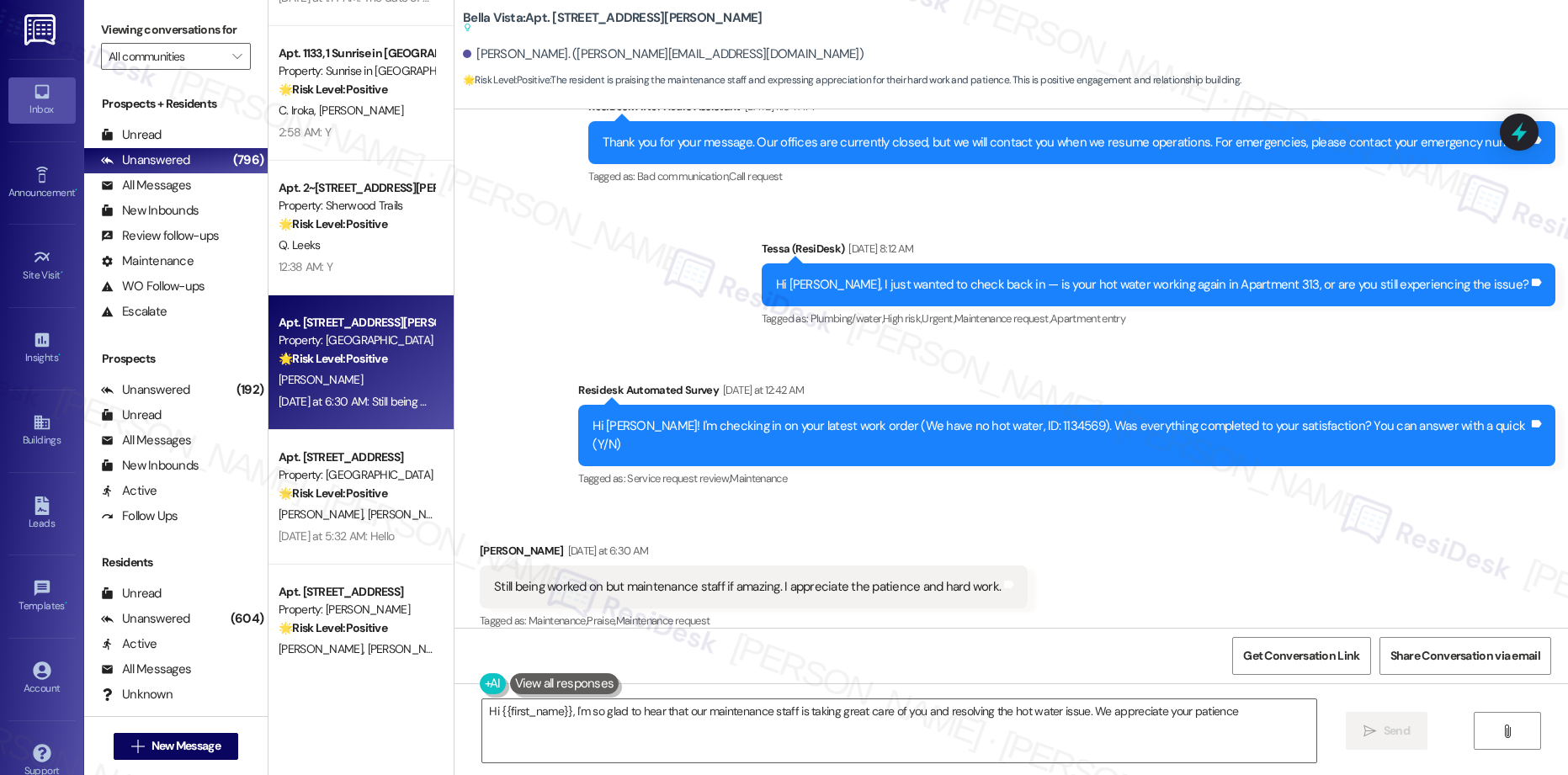
type textarea "Hi {{first_name}}, I'm so glad to hear that our maintenance staff is taking gre…"
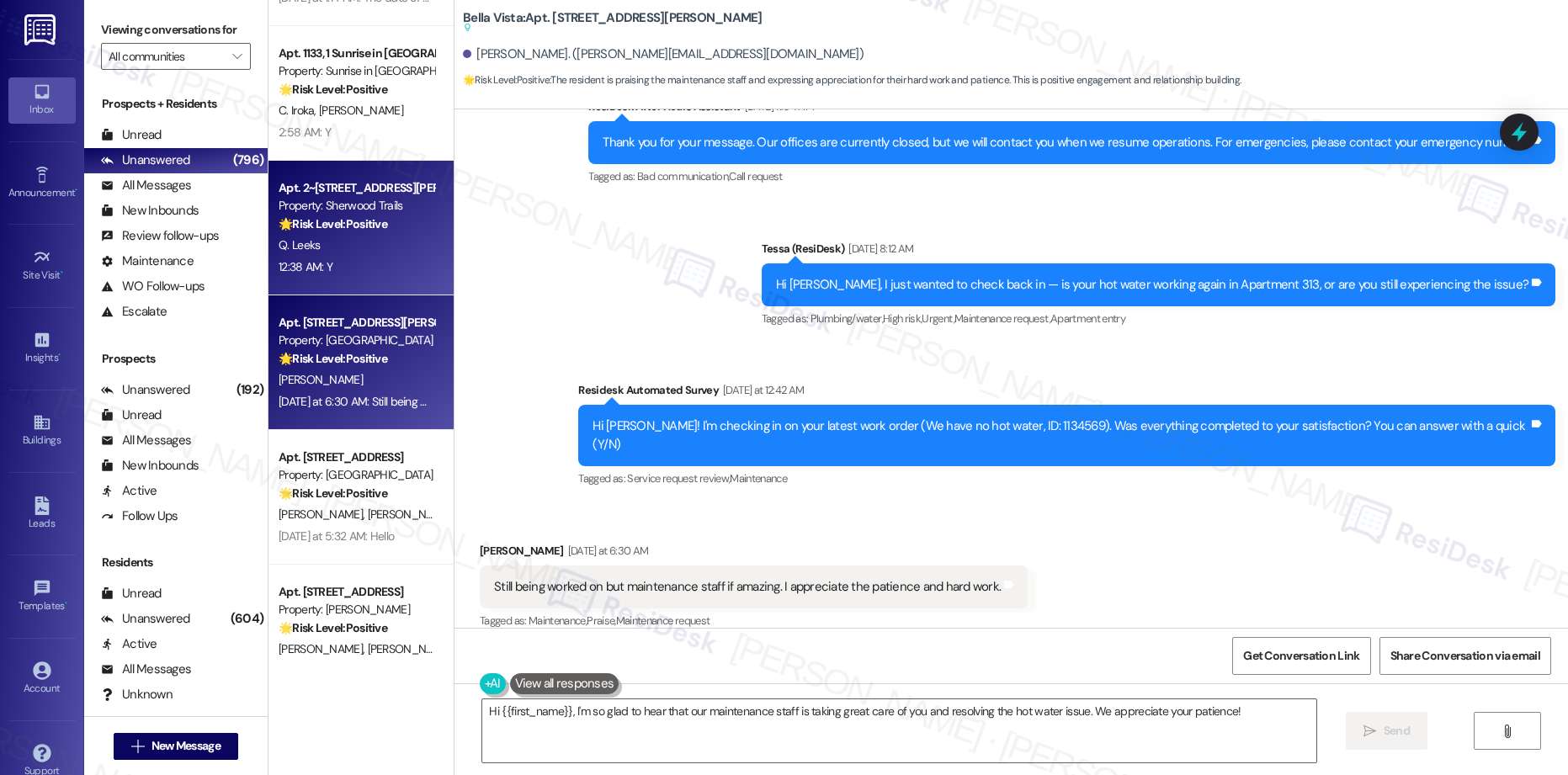
click at [387, 238] on div "Q. Leeks" at bounding box center [356, 245] width 159 height 21
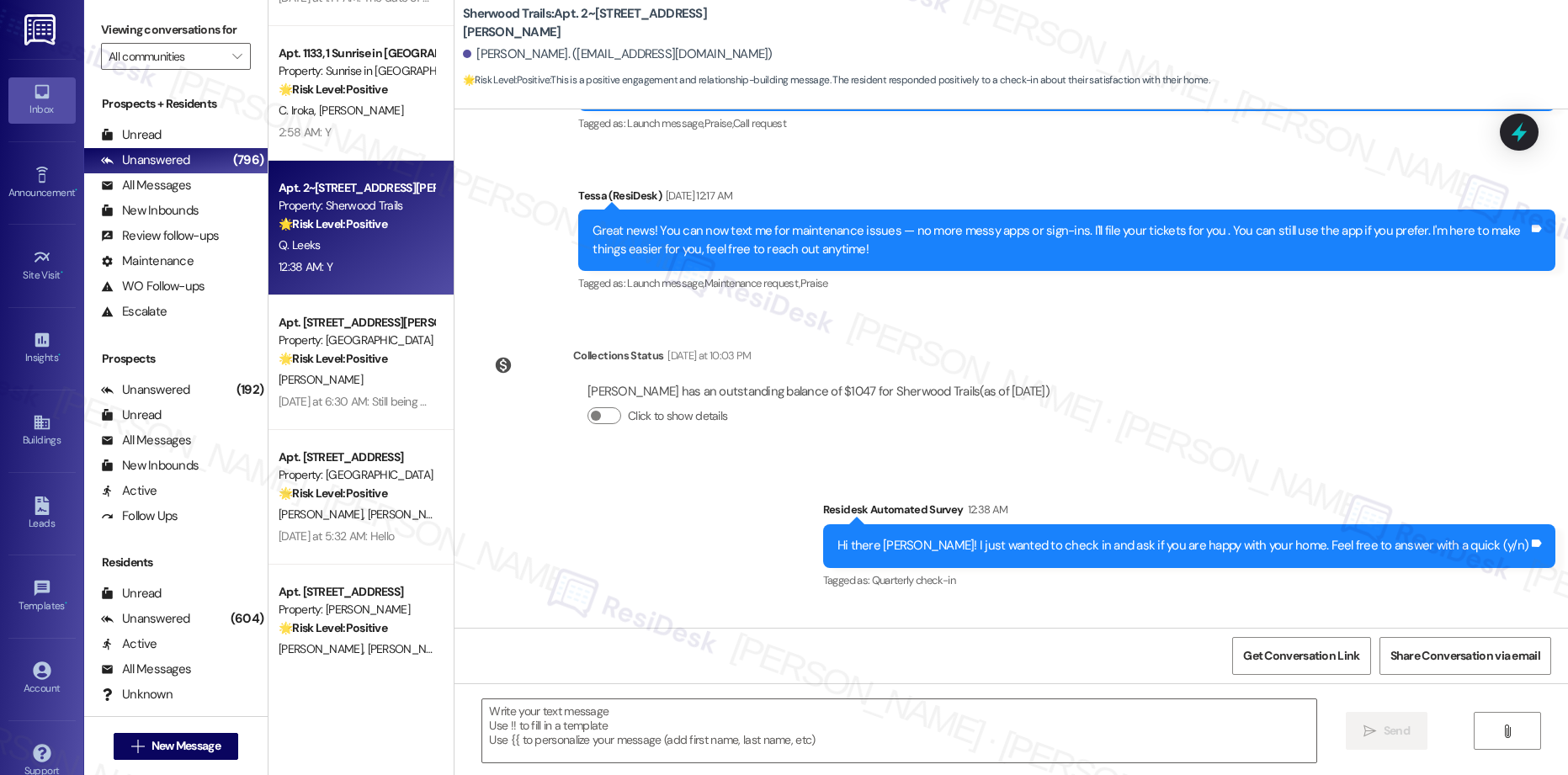
type textarea "Fetching suggested responses. Please feel free to read through the conversation…"
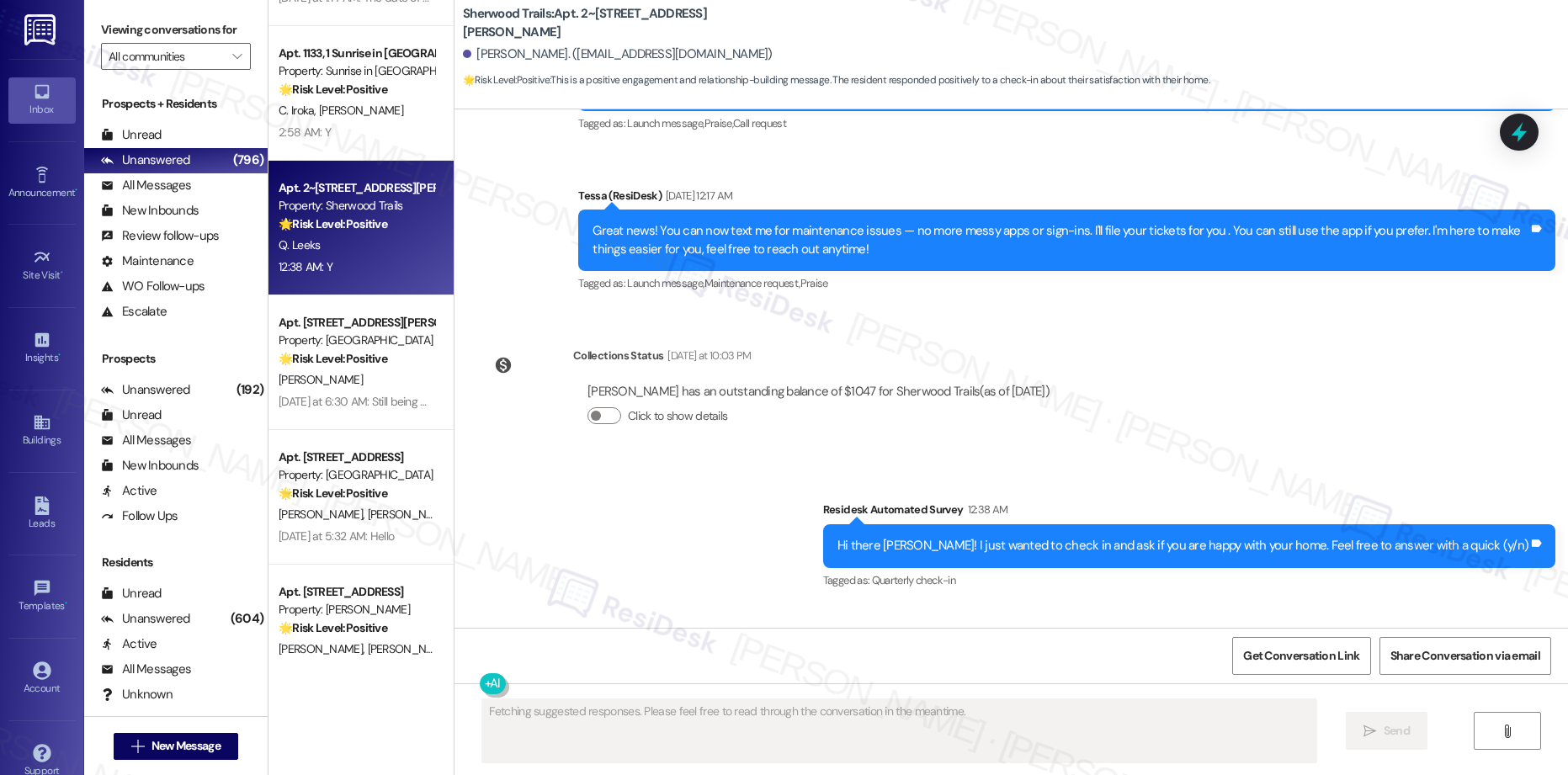
scroll to position [371, 0]
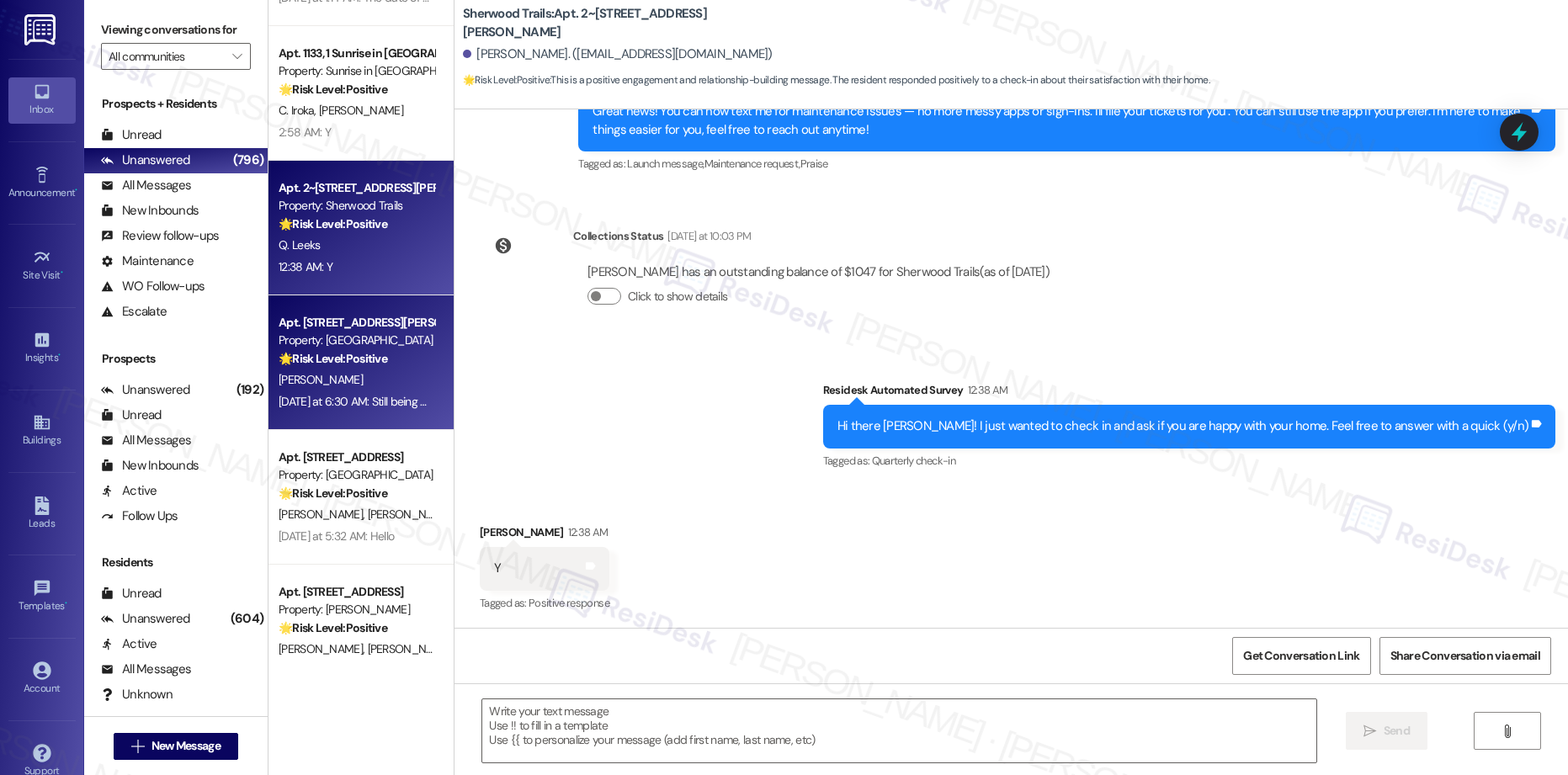
click at [379, 368] on div "🌟 Risk Level: Positive The resident is praising the maintenance staff and expre…" at bounding box center [356, 359] width 156 height 17
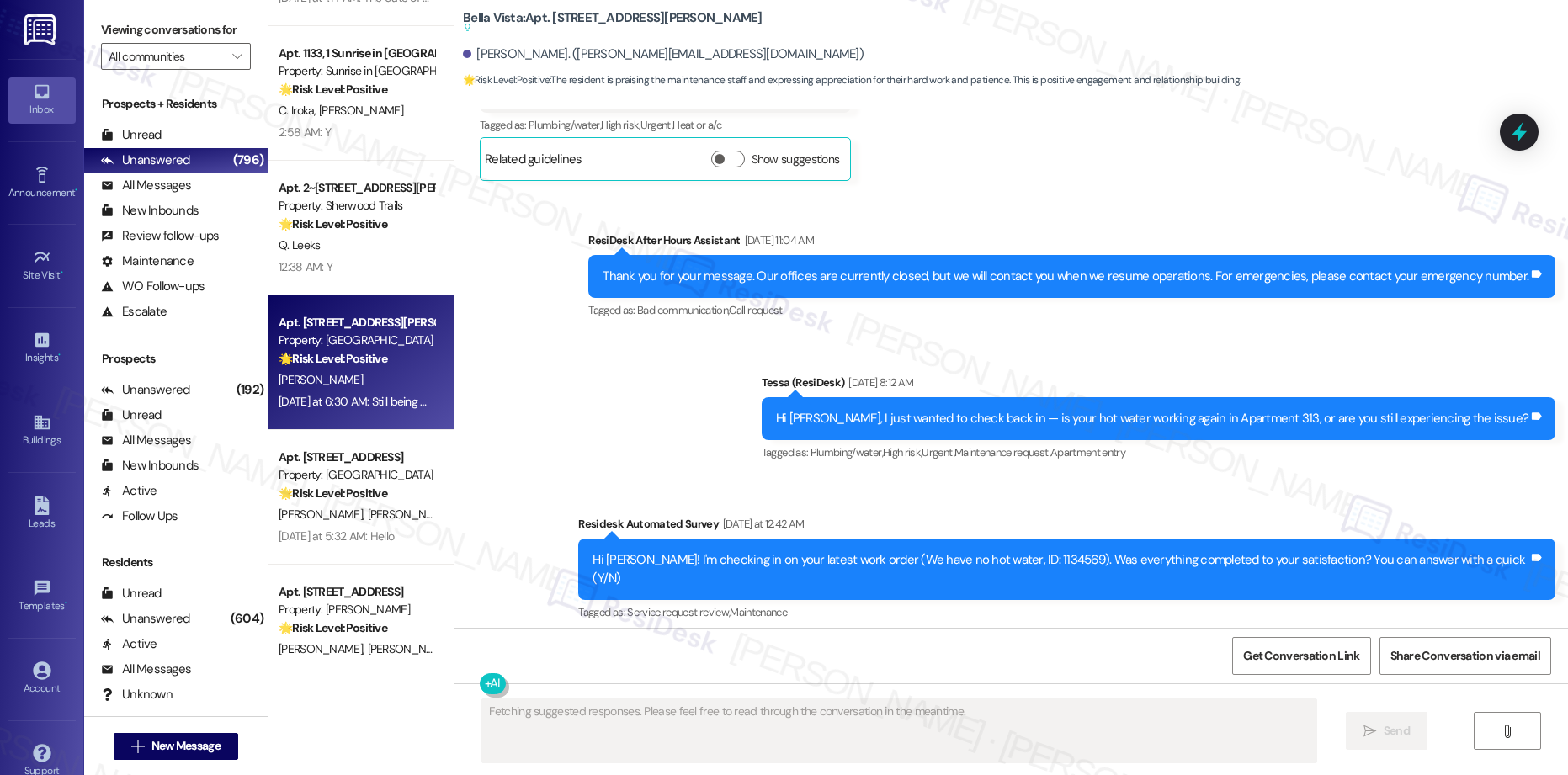
scroll to position [686, 0]
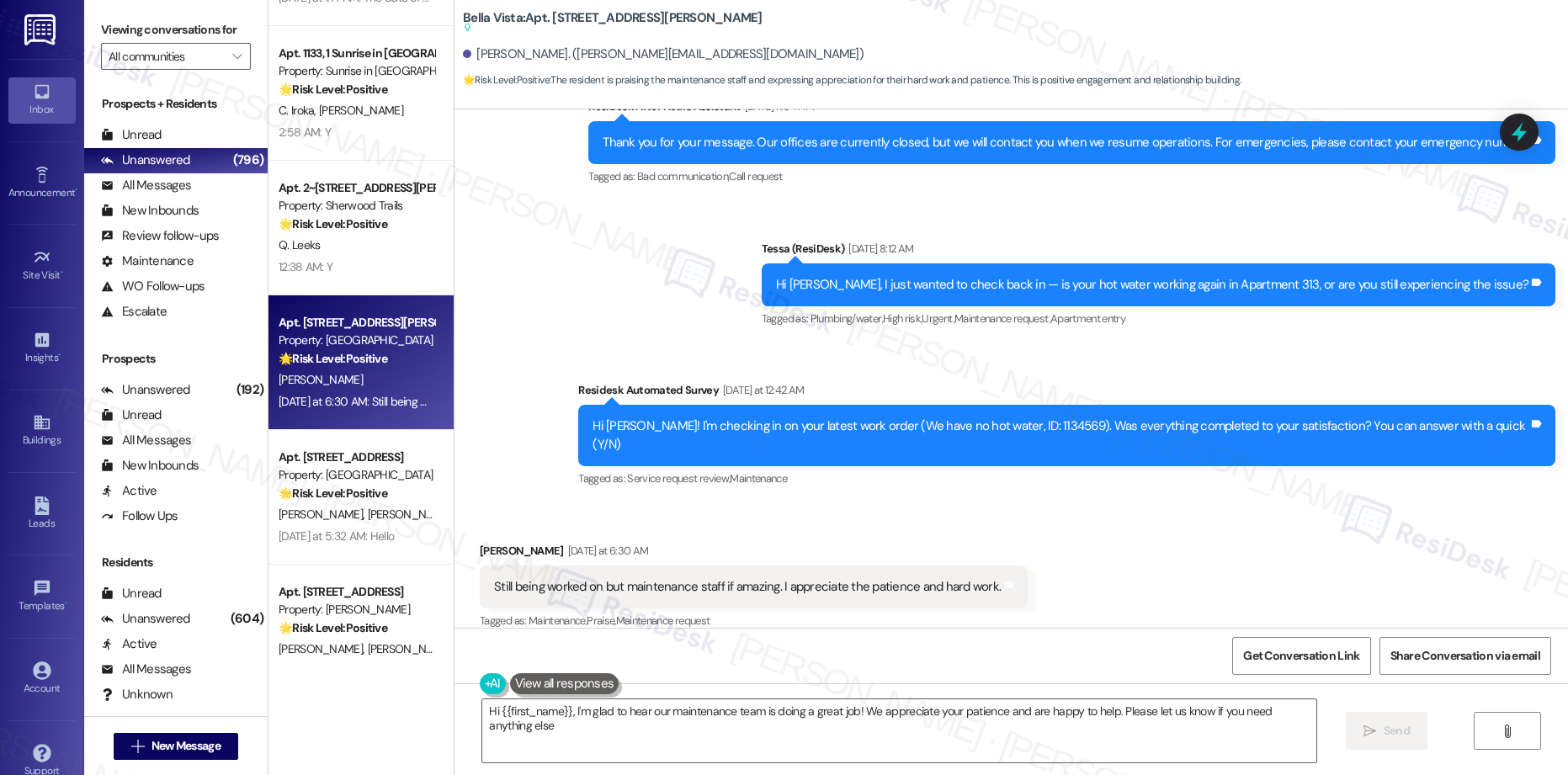
type textarea "Hi {{first_name}}, I'm glad to hear our maintenance team is doing a great job! …"
click at [232, 55] on icon "" at bounding box center [237, 56] width 10 height 14
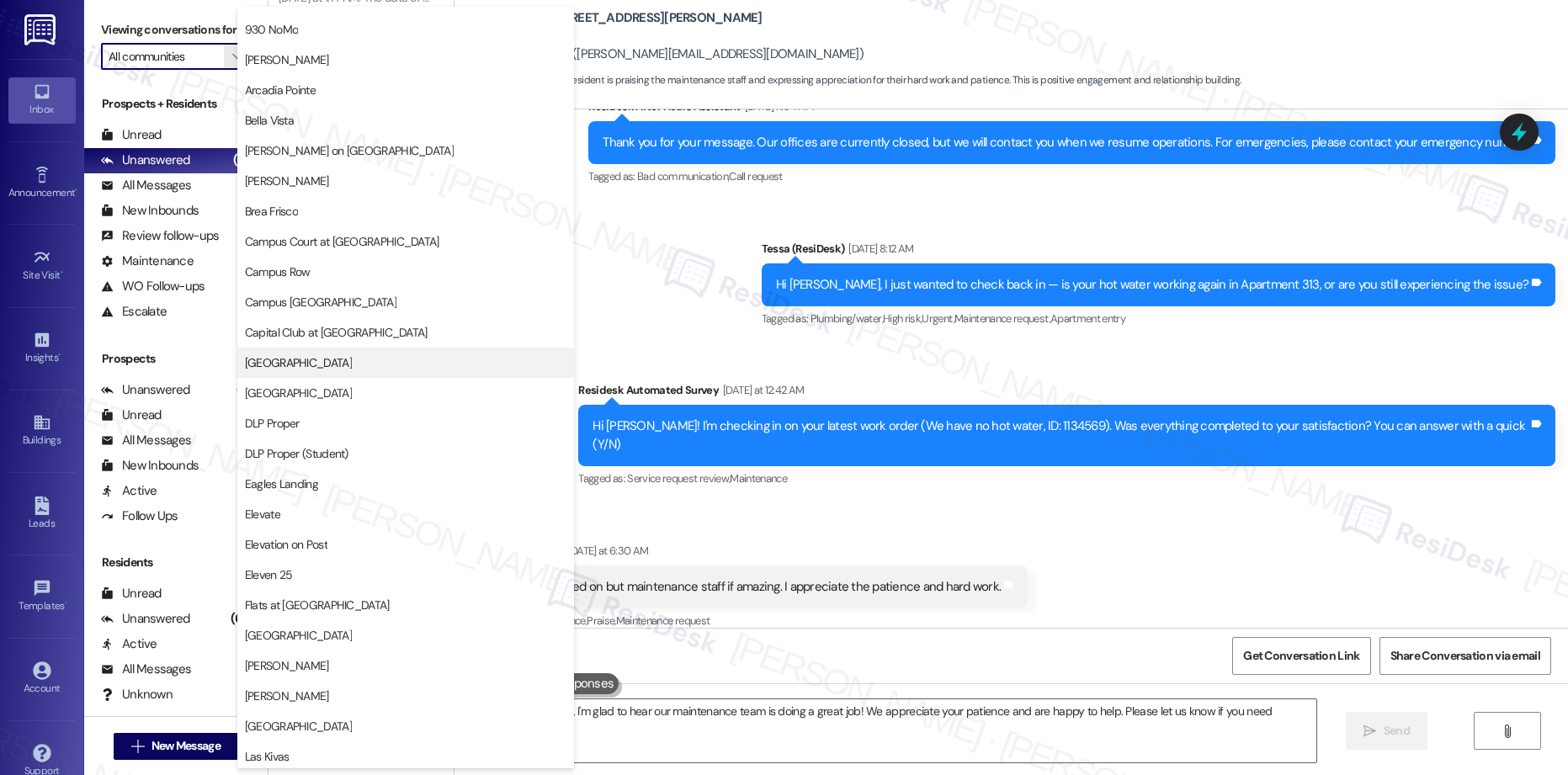
scroll to position [92, 0]
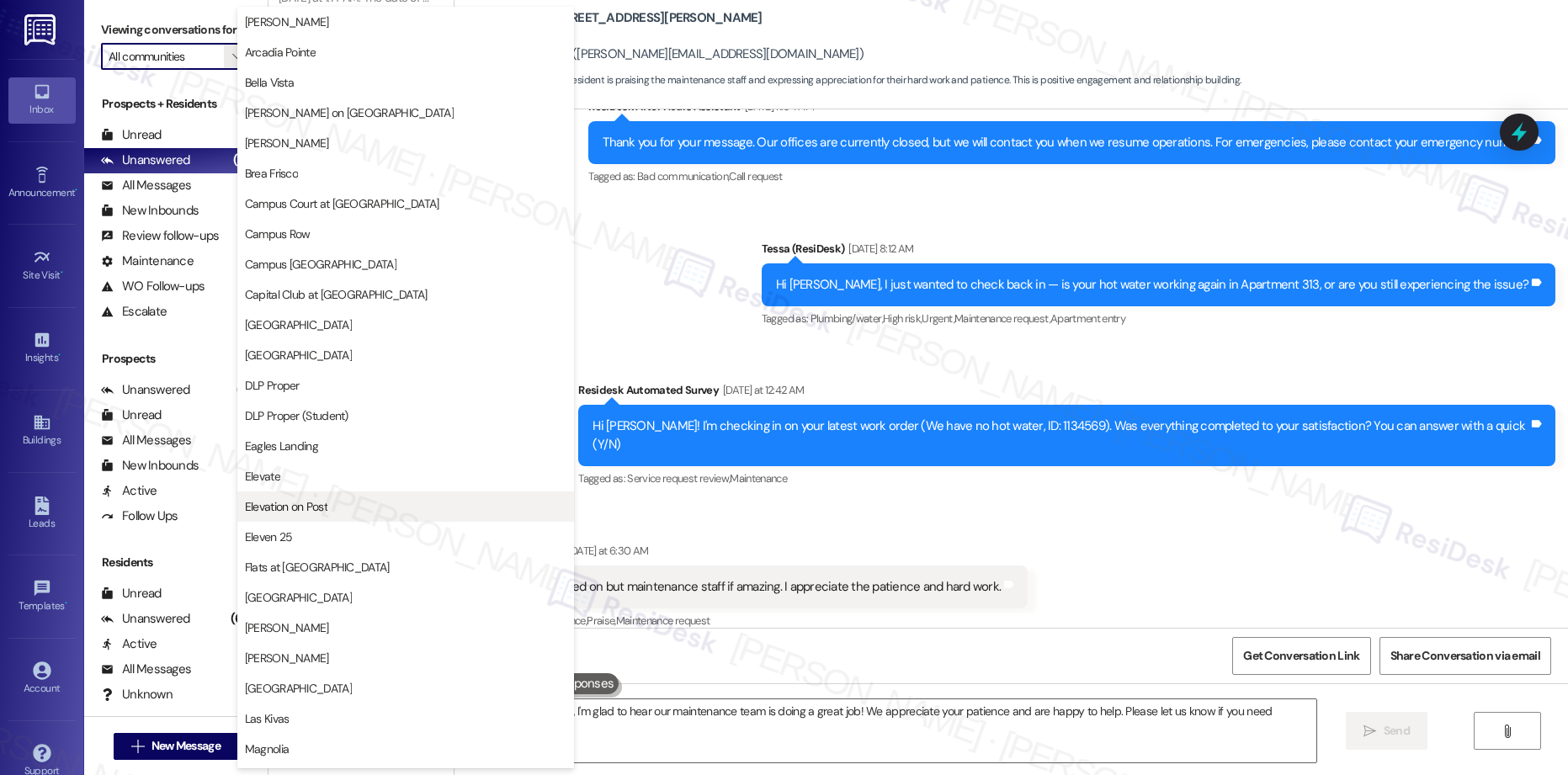
click at [329, 499] on span "Elevation on Post" at bounding box center [405, 505] width 322 height 16
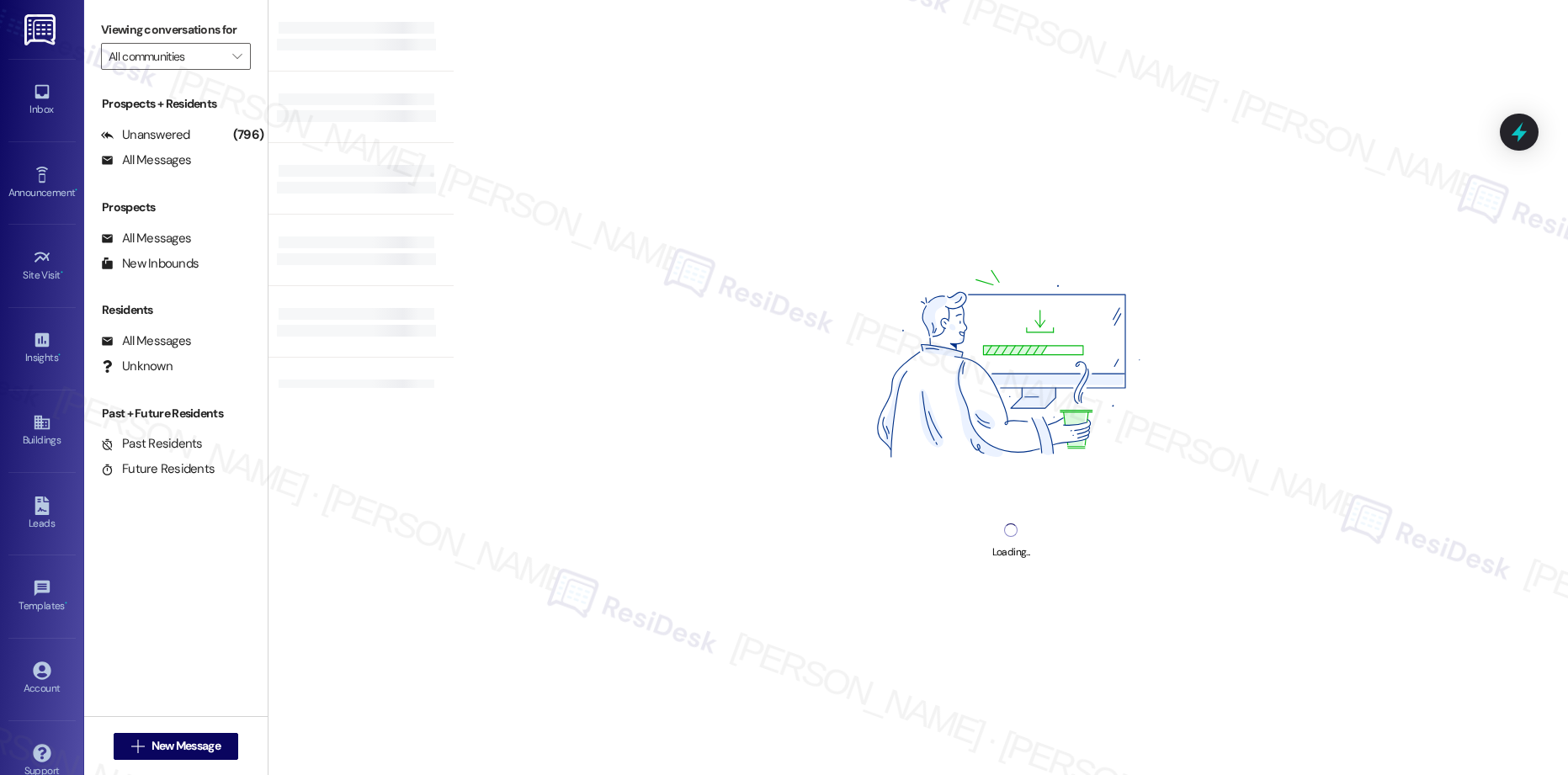
type input "Elevation on Post"
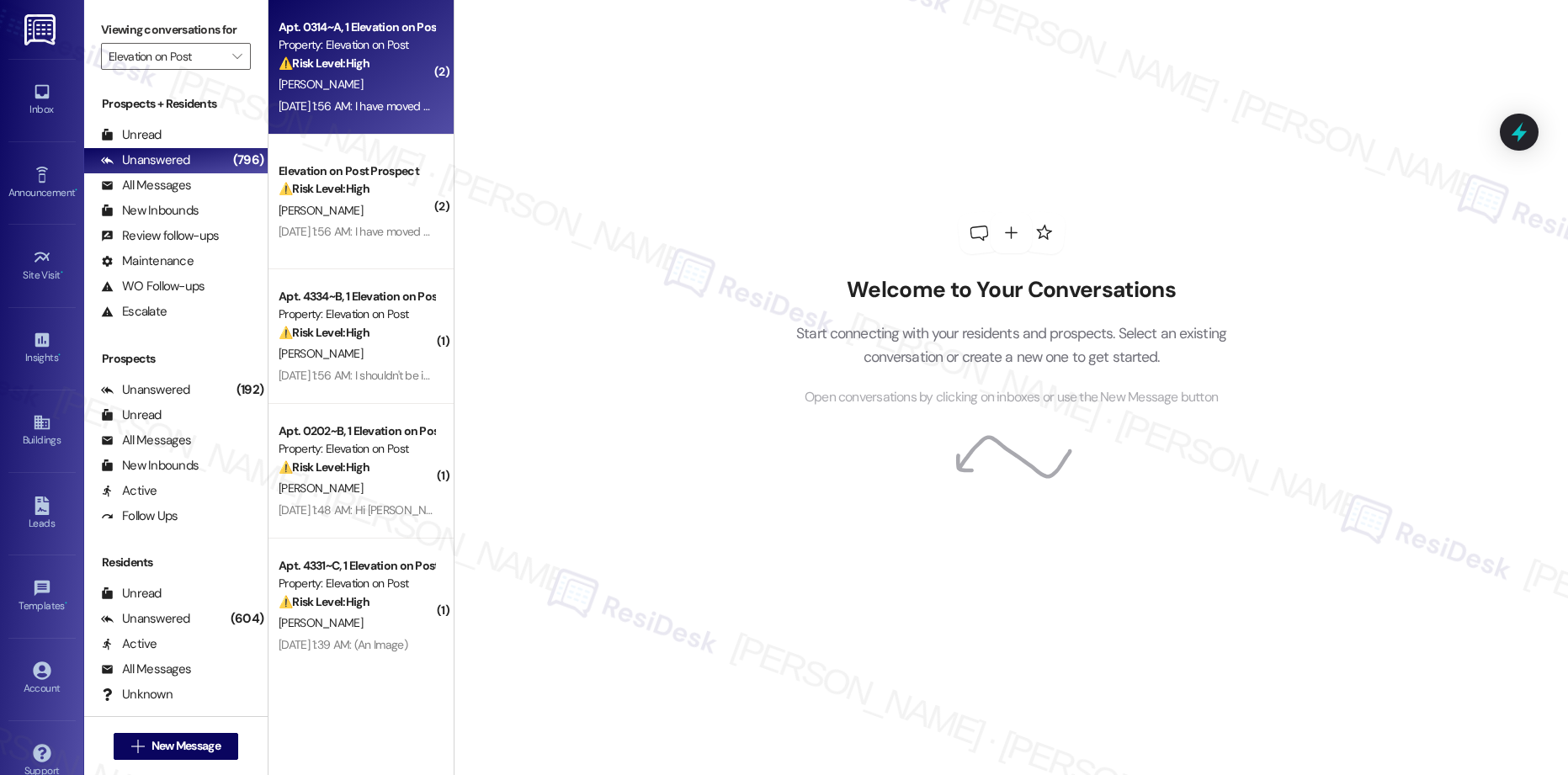
click at [332, 87] on div "[PERSON_NAME]" at bounding box center [356, 84] width 159 height 21
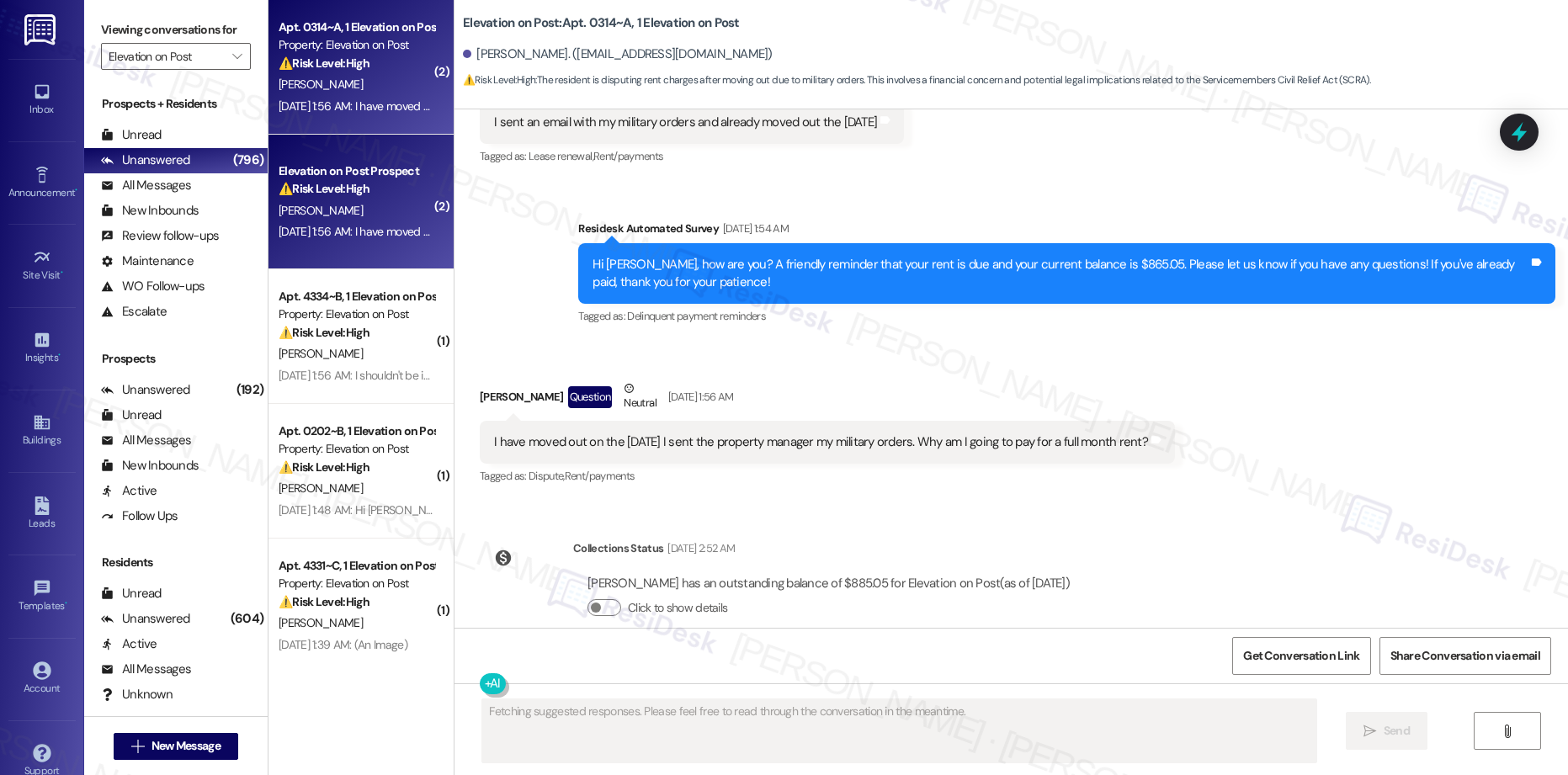
scroll to position [846, 0]
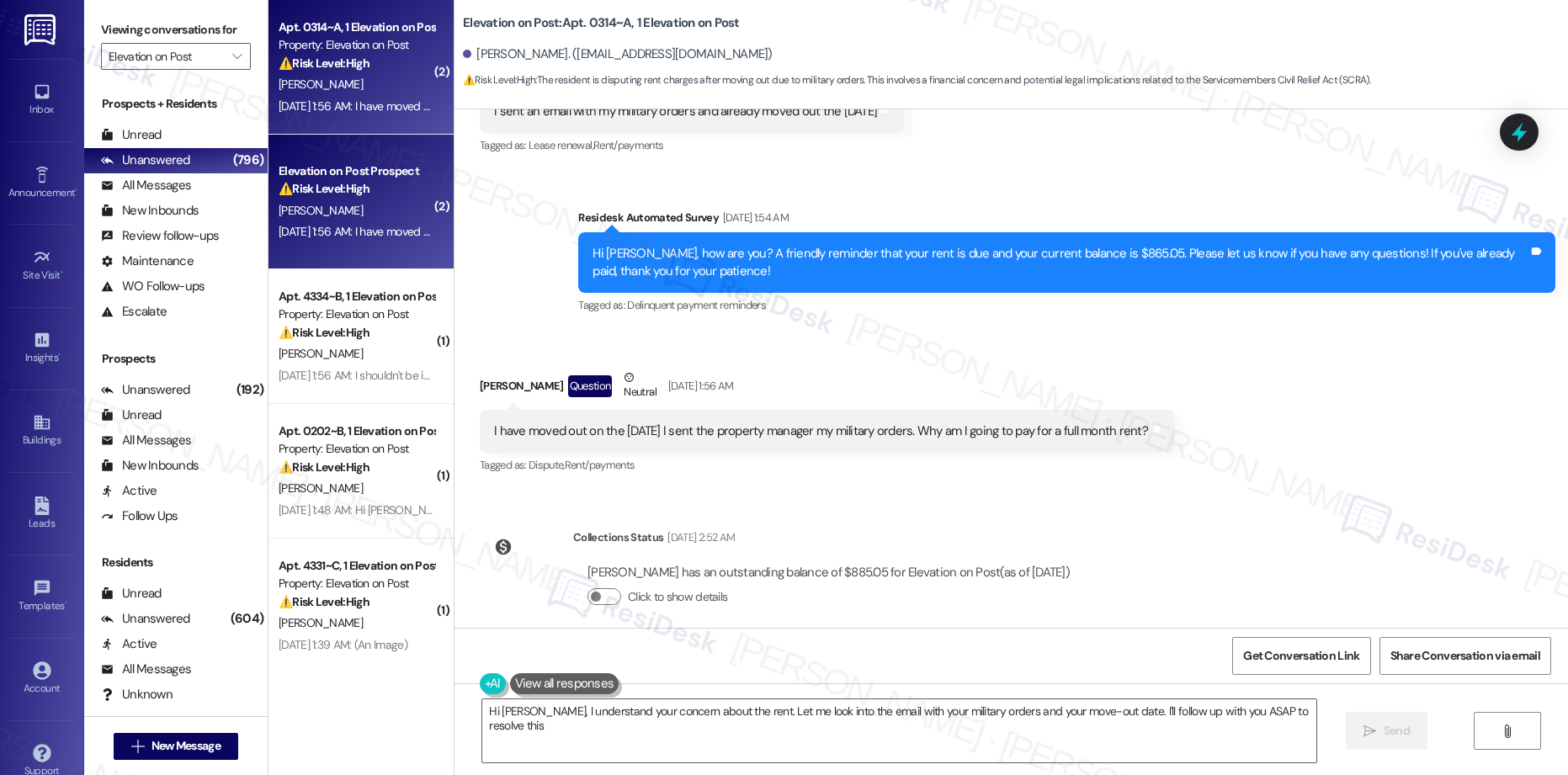
type textarea "Hi [PERSON_NAME], I understand your concern about the rent. Let me look into th…"
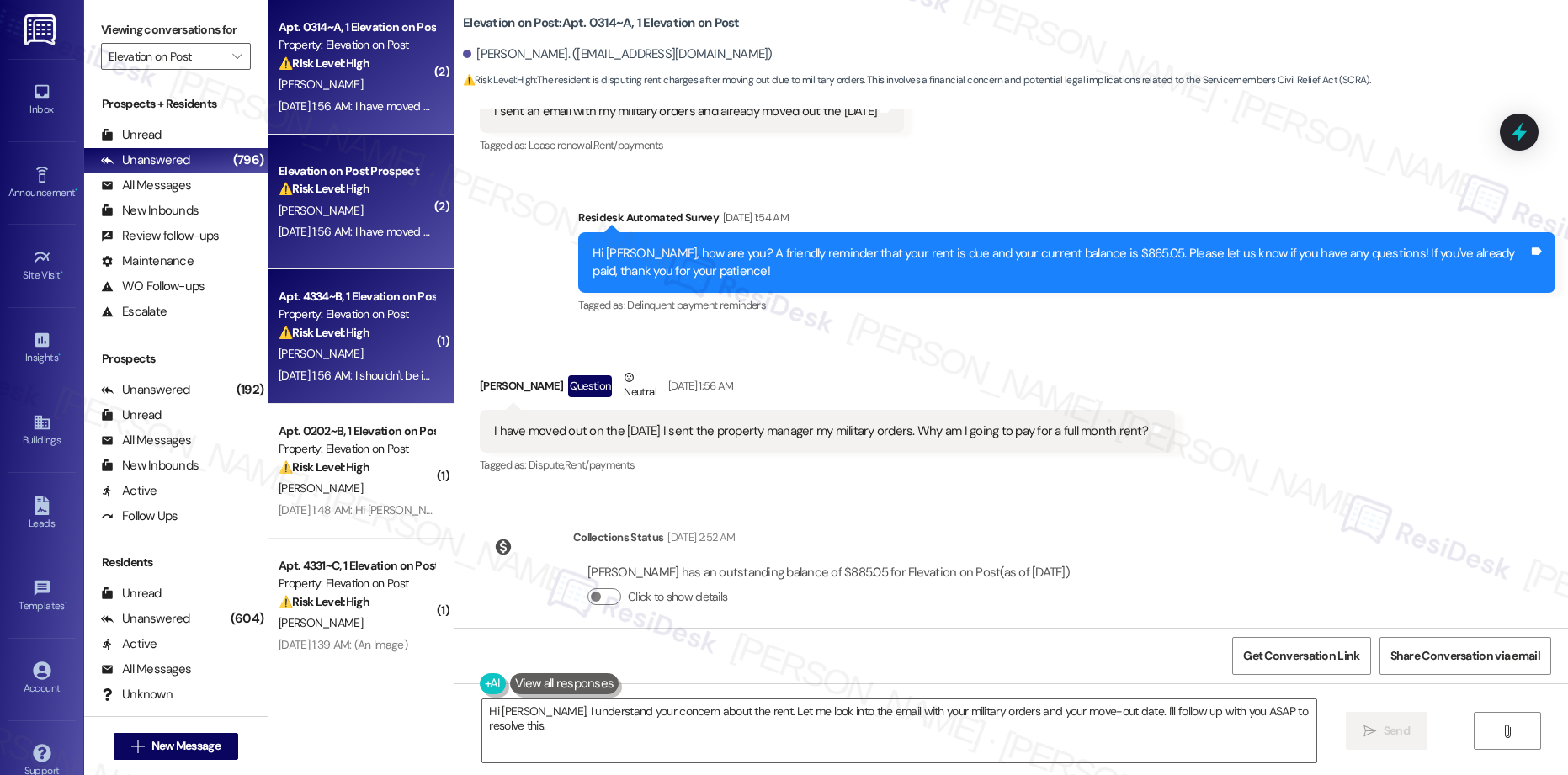
click at [355, 340] on div "⚠️ Risk Level: High The resident states they should not be in the system anymor…" at bounding box center [356, 333] width 156 height 17
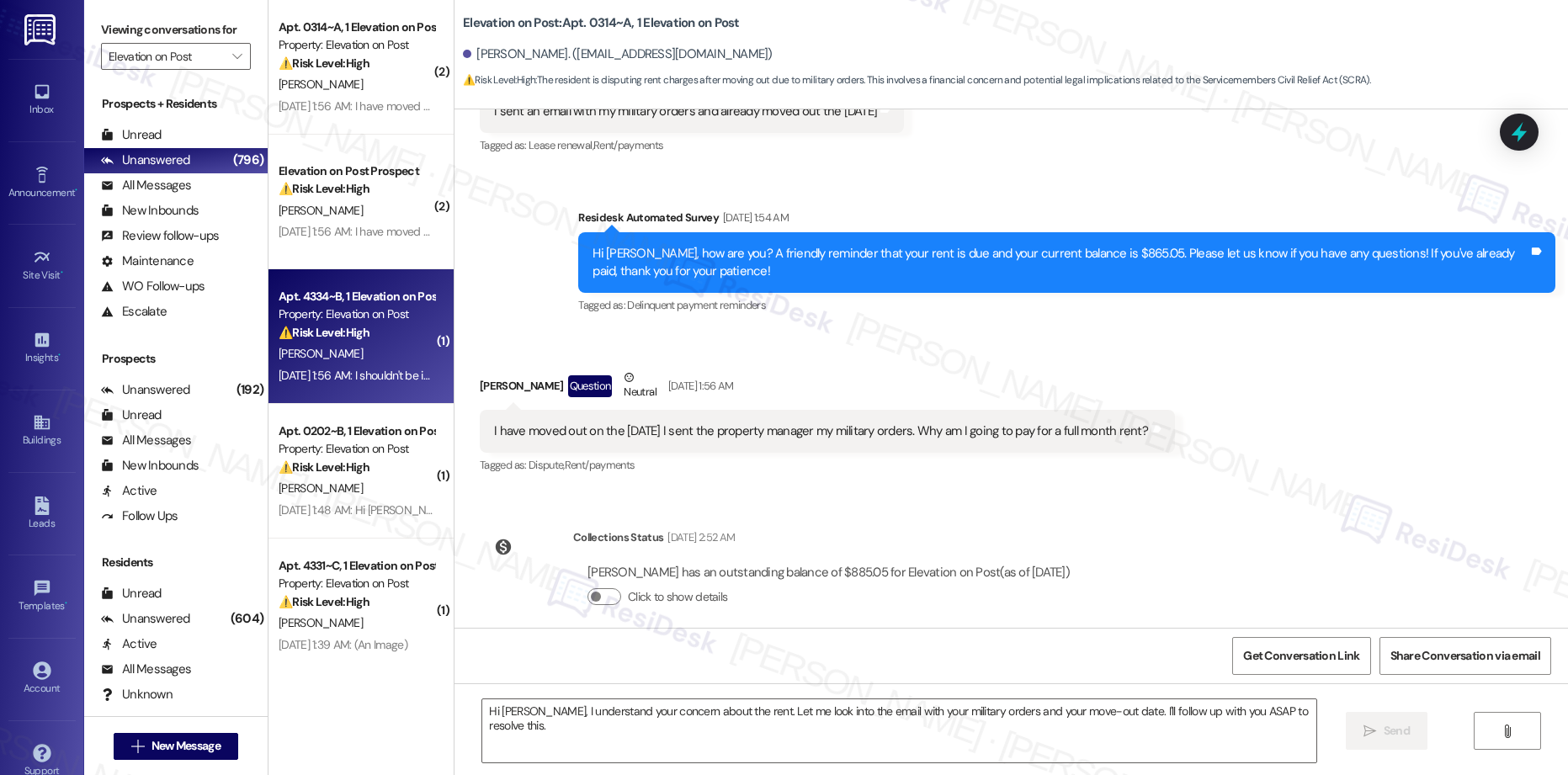
type textarea "Fetching suggested responses. Please feel free to read through the conversation…"
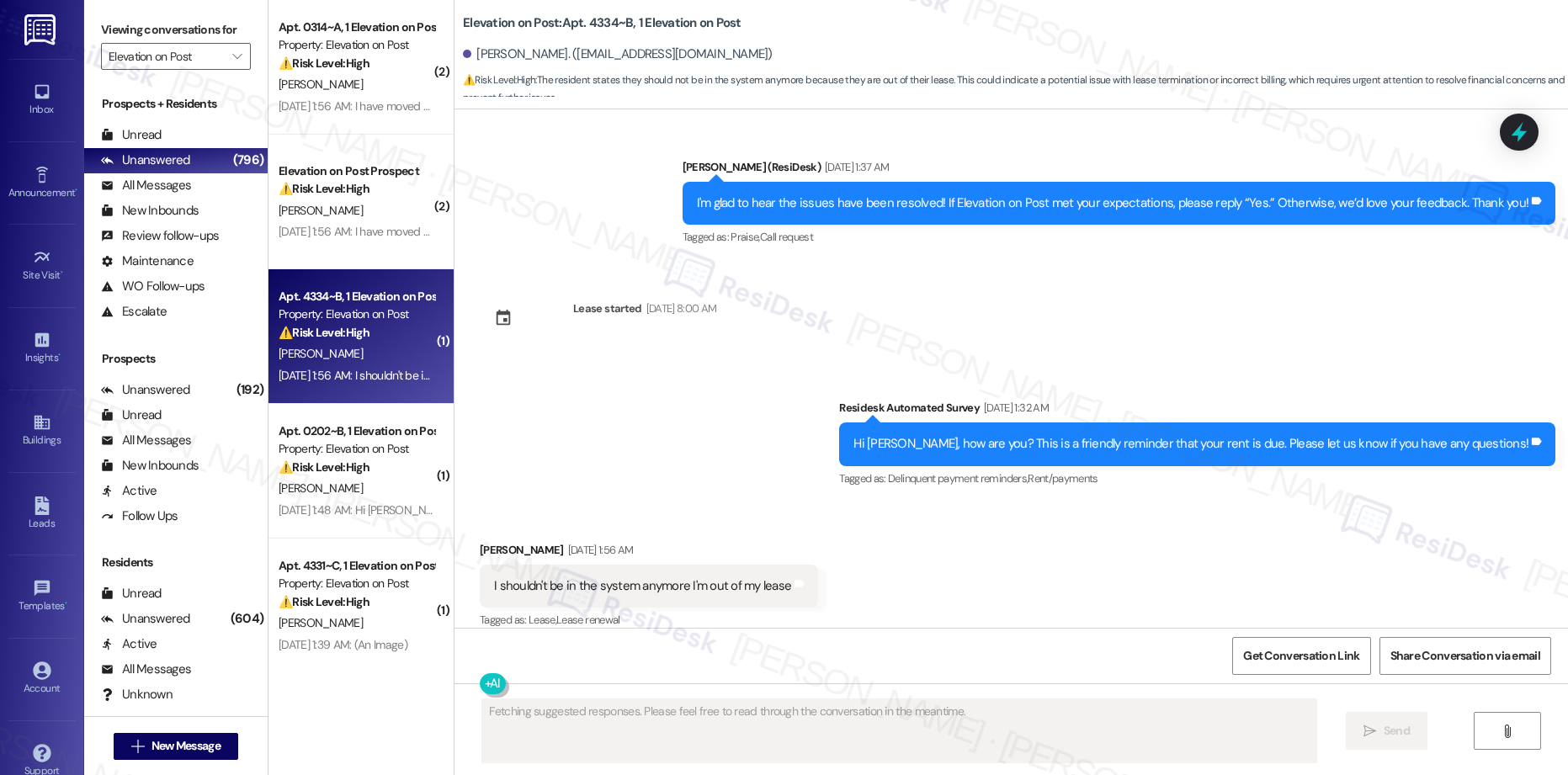
scroll to position [1543, 0]
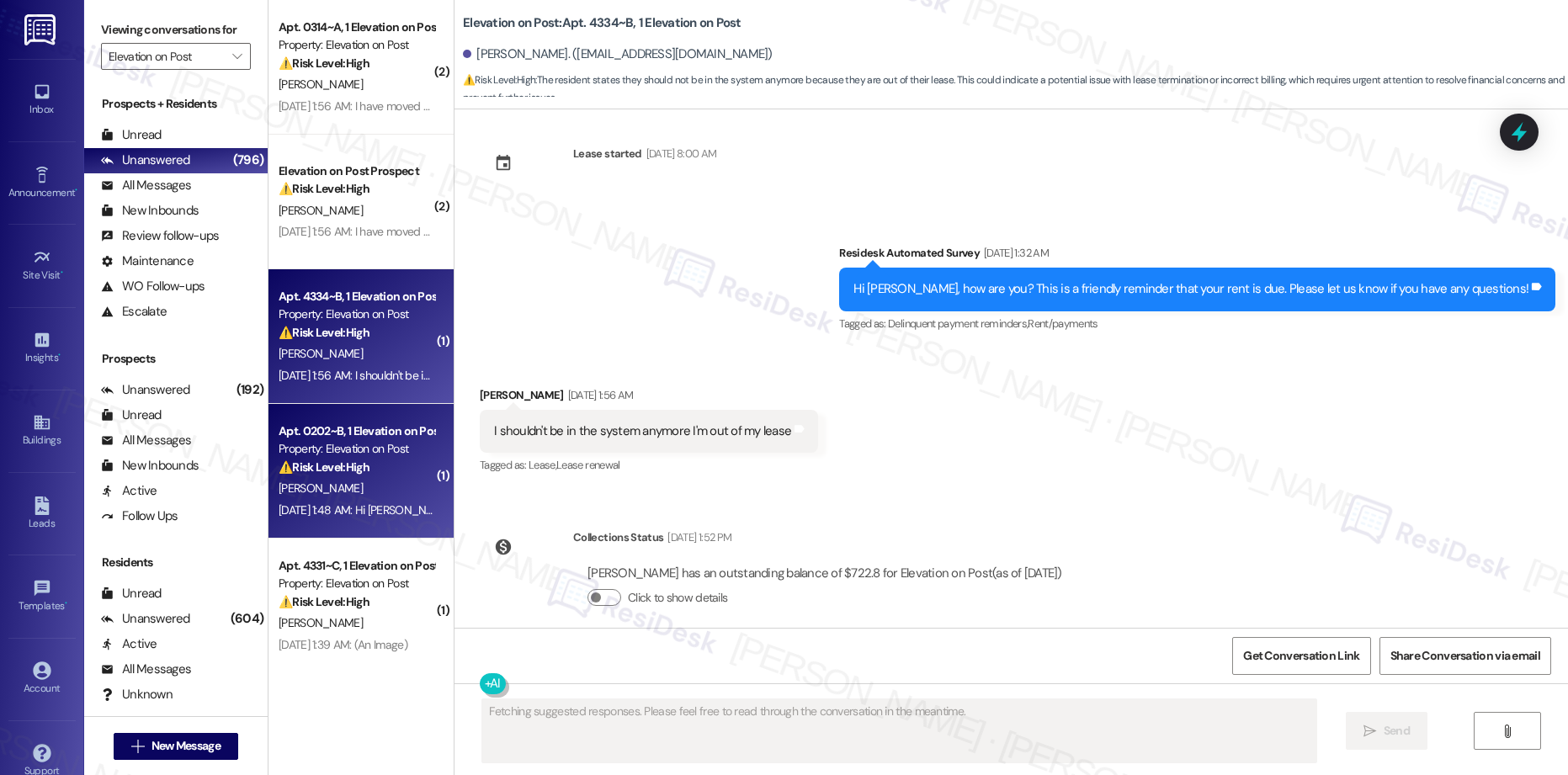
click at [362, 472] on div "⚠️ Risk Level: High The resident is disputing a rent charge related to pet fees…" at bounding box center [356, 467] width 156 height 17
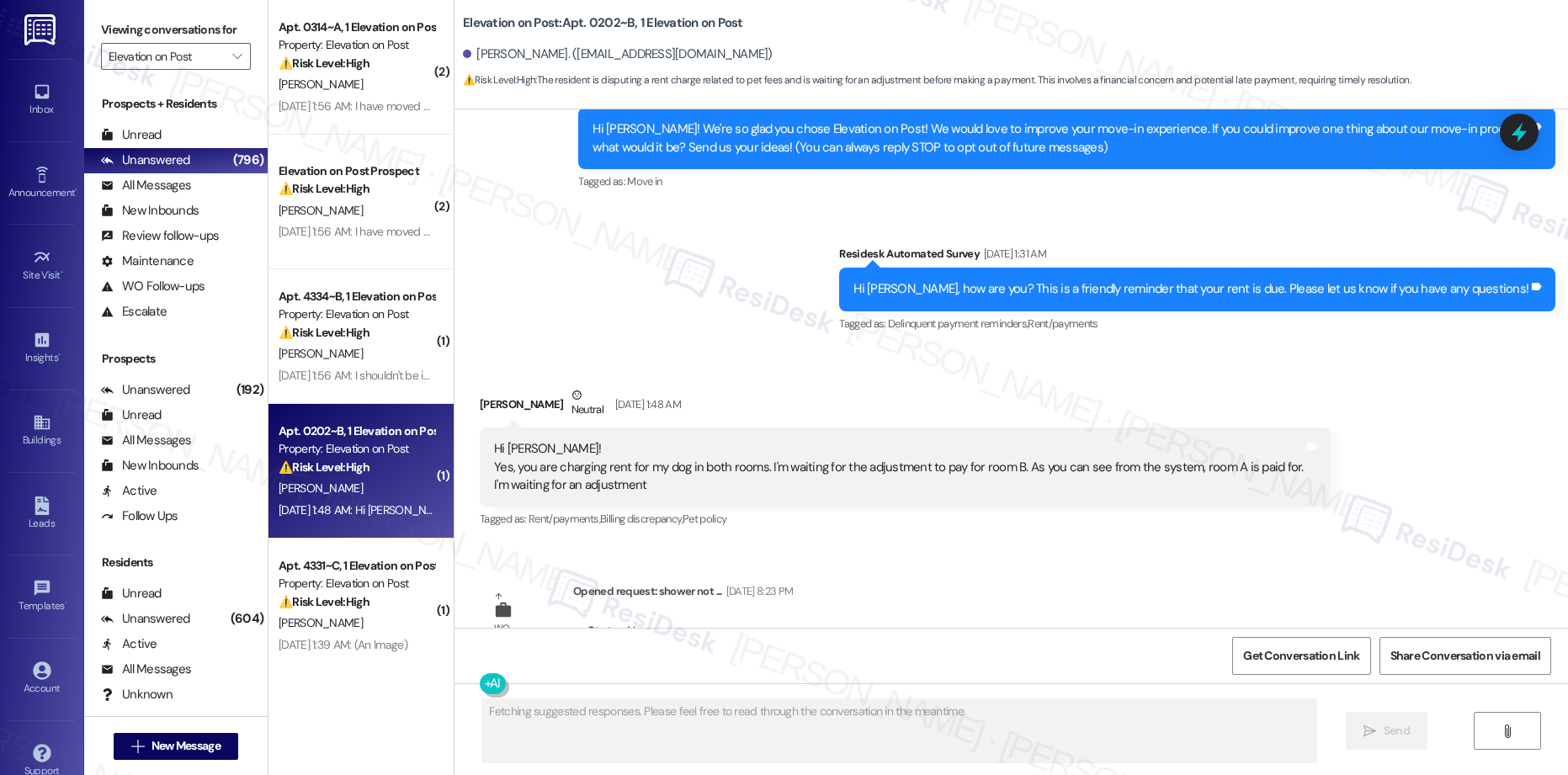
scroll to position [206, 0]
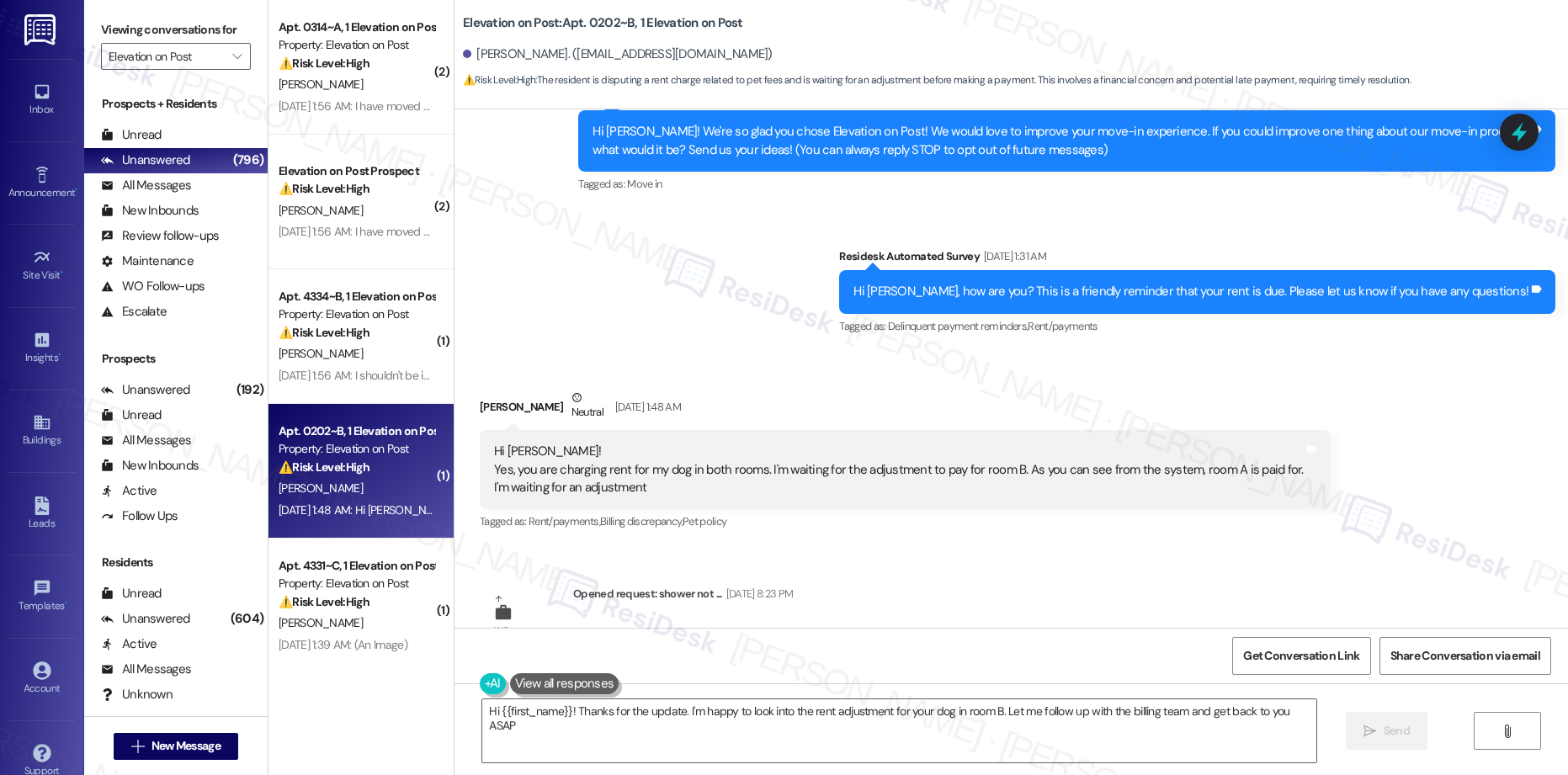
type textarea "Hi {{first_name}}! Thanks for the update. I'm happy to look into the rent adjus…"
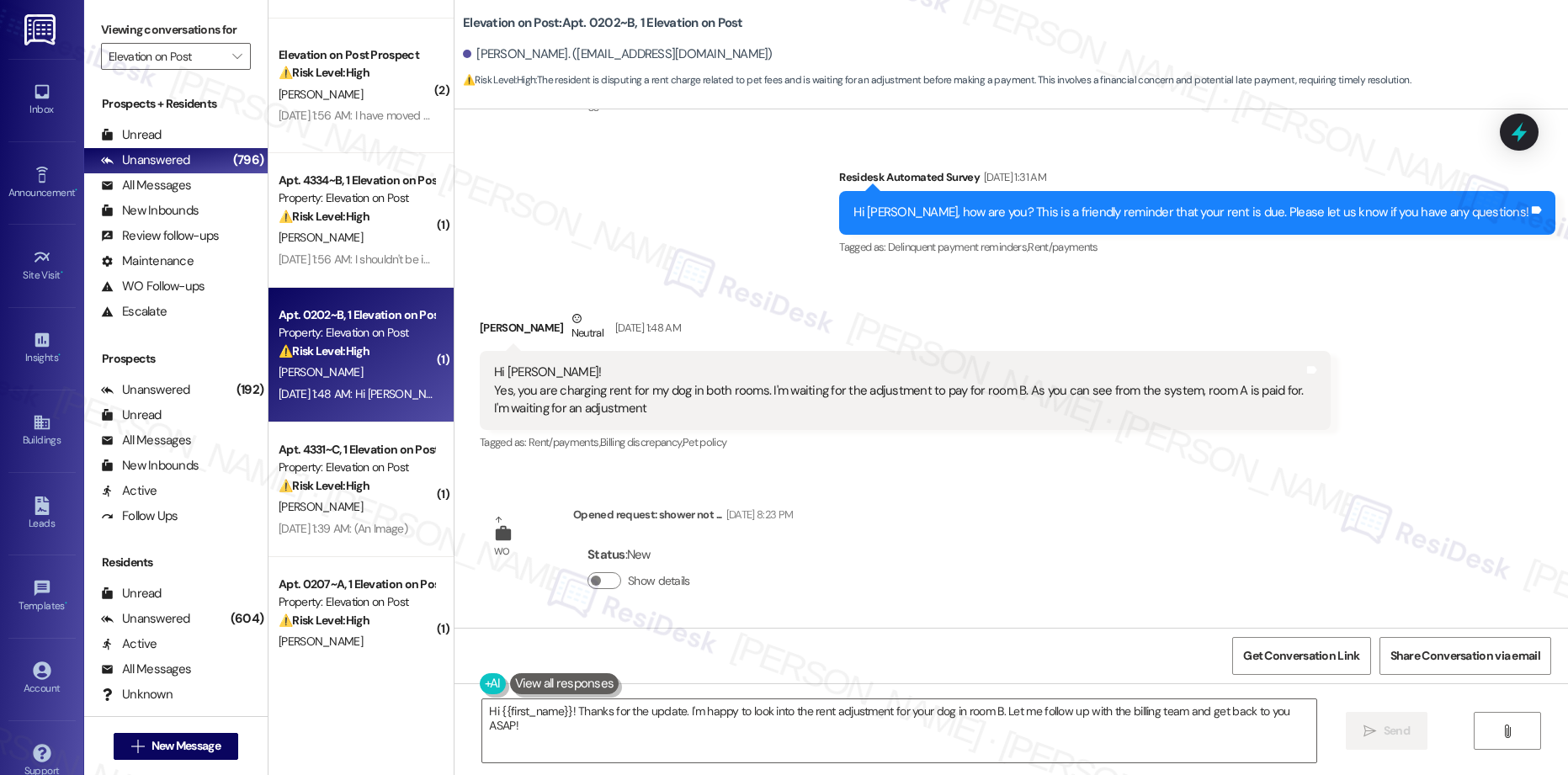
scroll to position [138, 0]
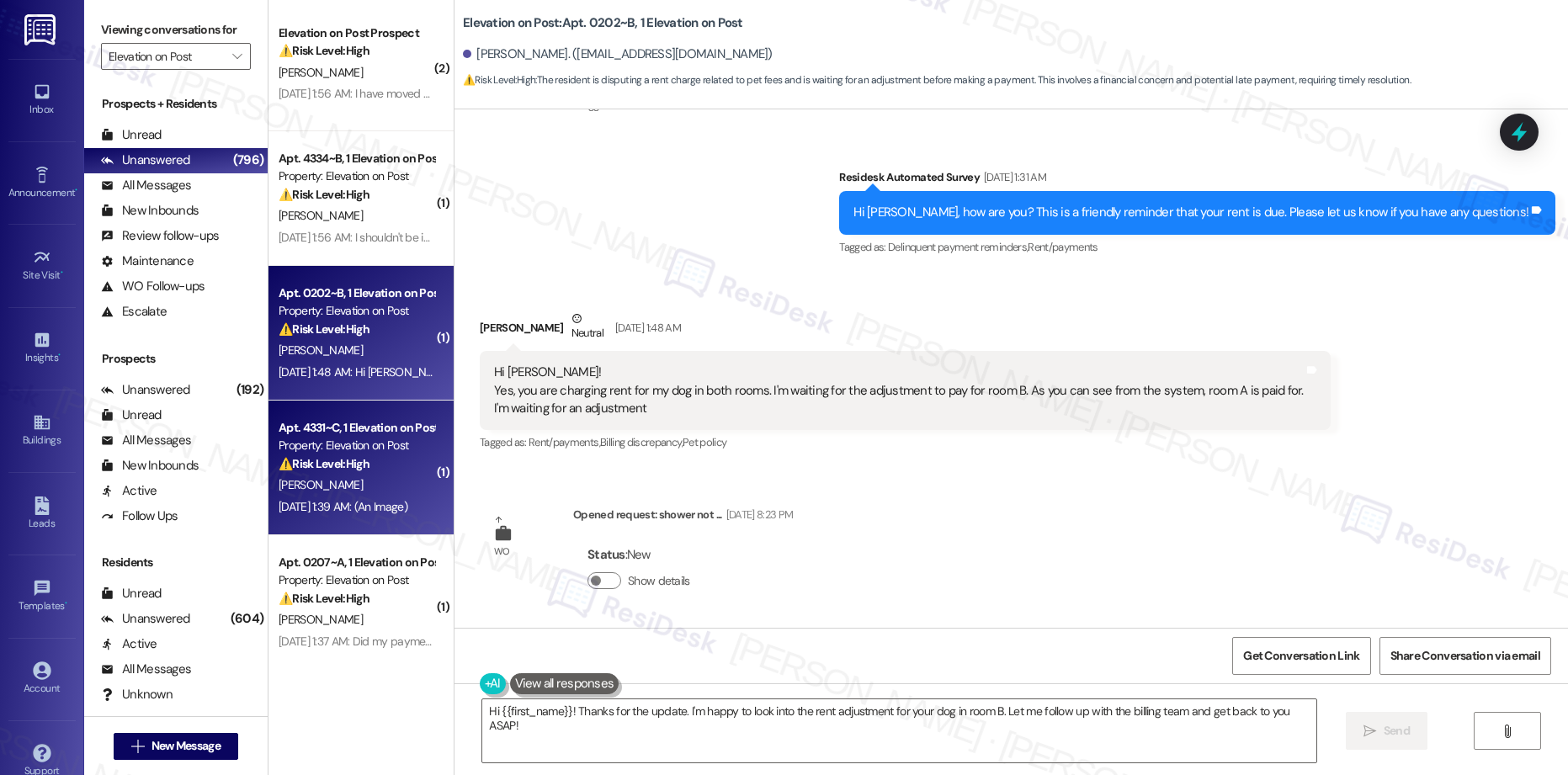
click at [356, 466] on strong "⚠️ Risk Level: High" at bounding box center [323, 463] width 91 height 15
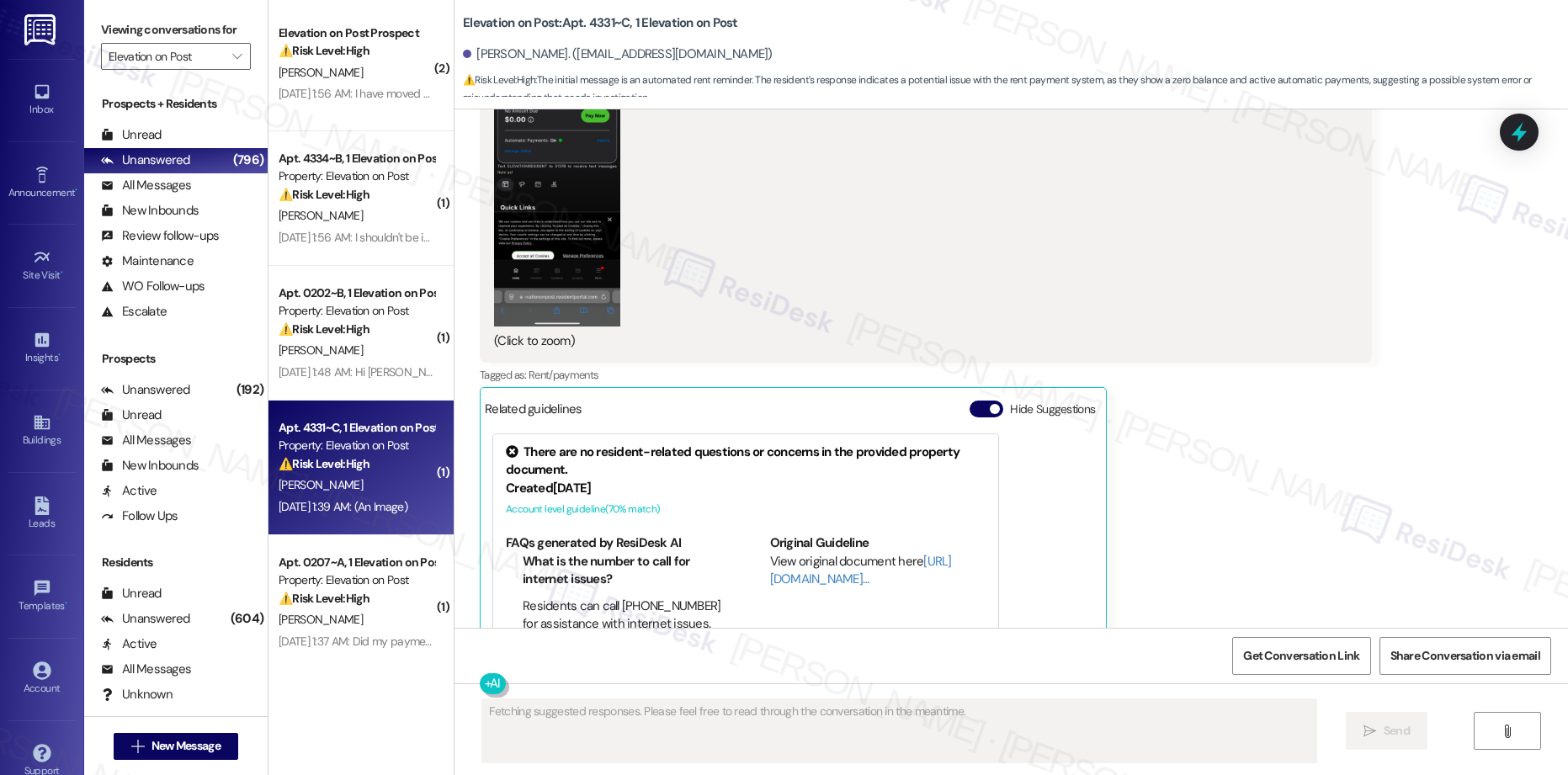
scroll to position [1014, 0]
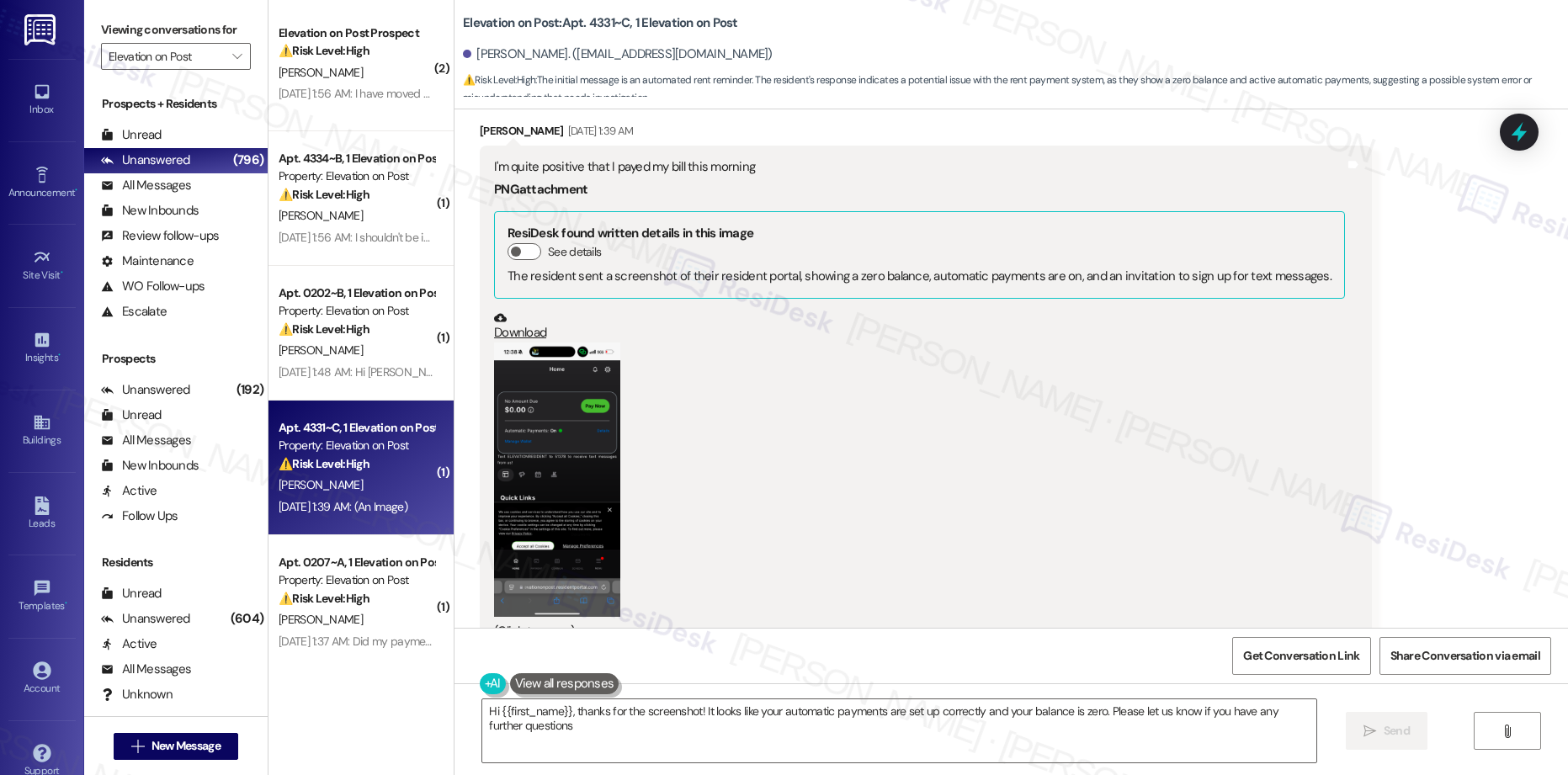
type textarea "Hi {{first_name}}, thanks for the screenshot! It looks like your automatic paym…"
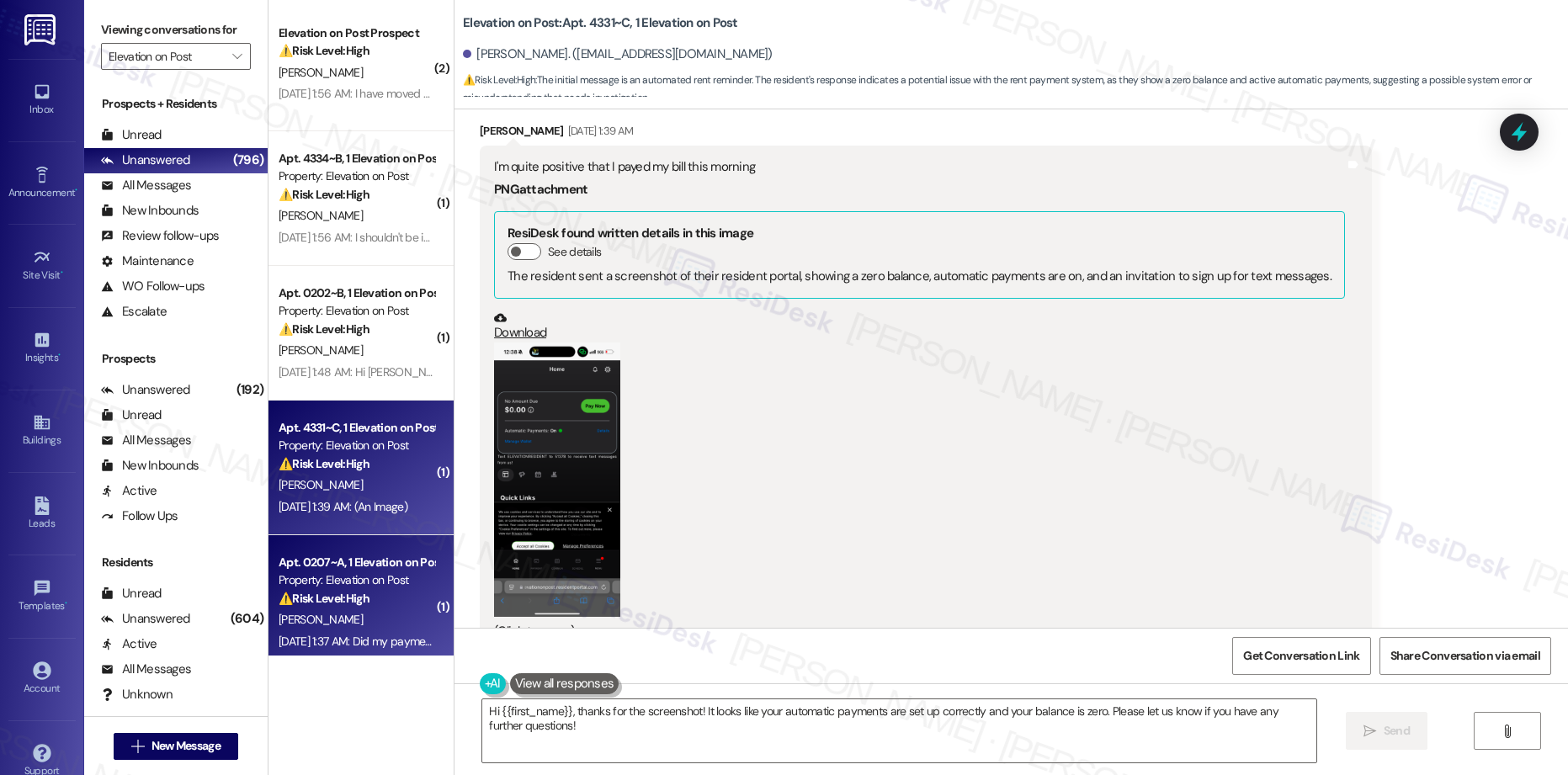
scroll to position [1275, 0]
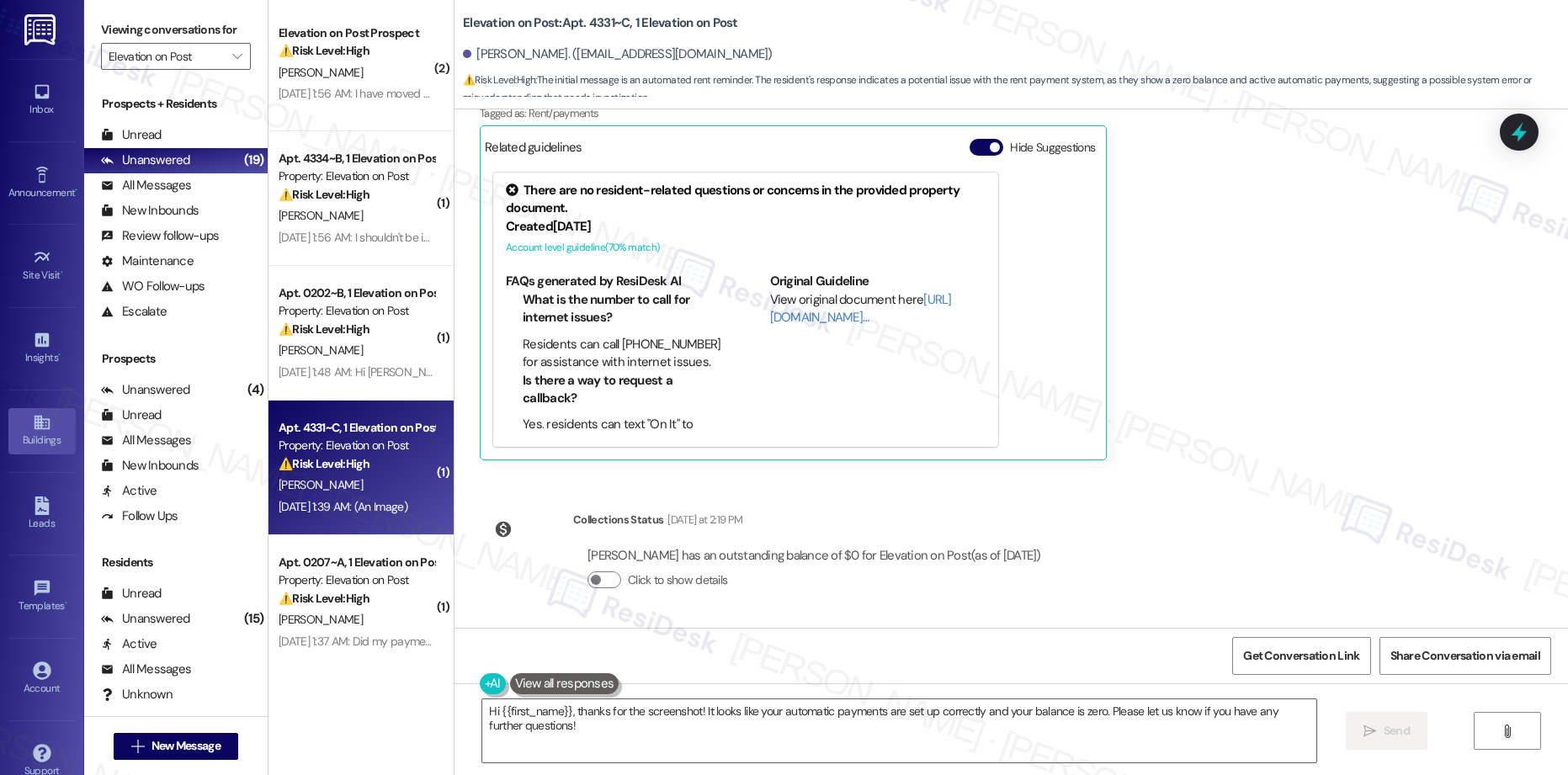
click at [36, 424] on icon at bounding box center [42, 421] width 18 height 18
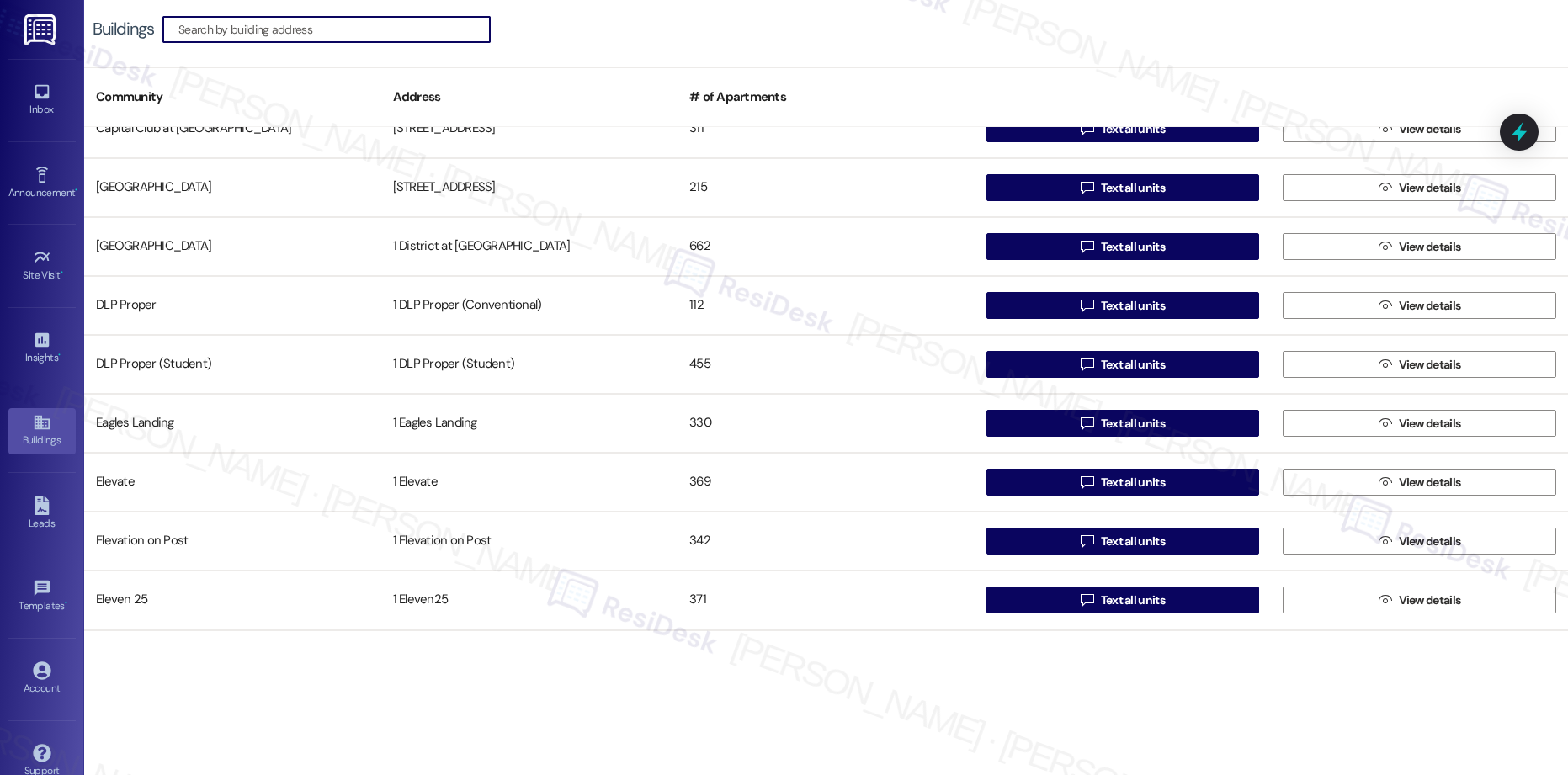
scroll to position [671, 0]
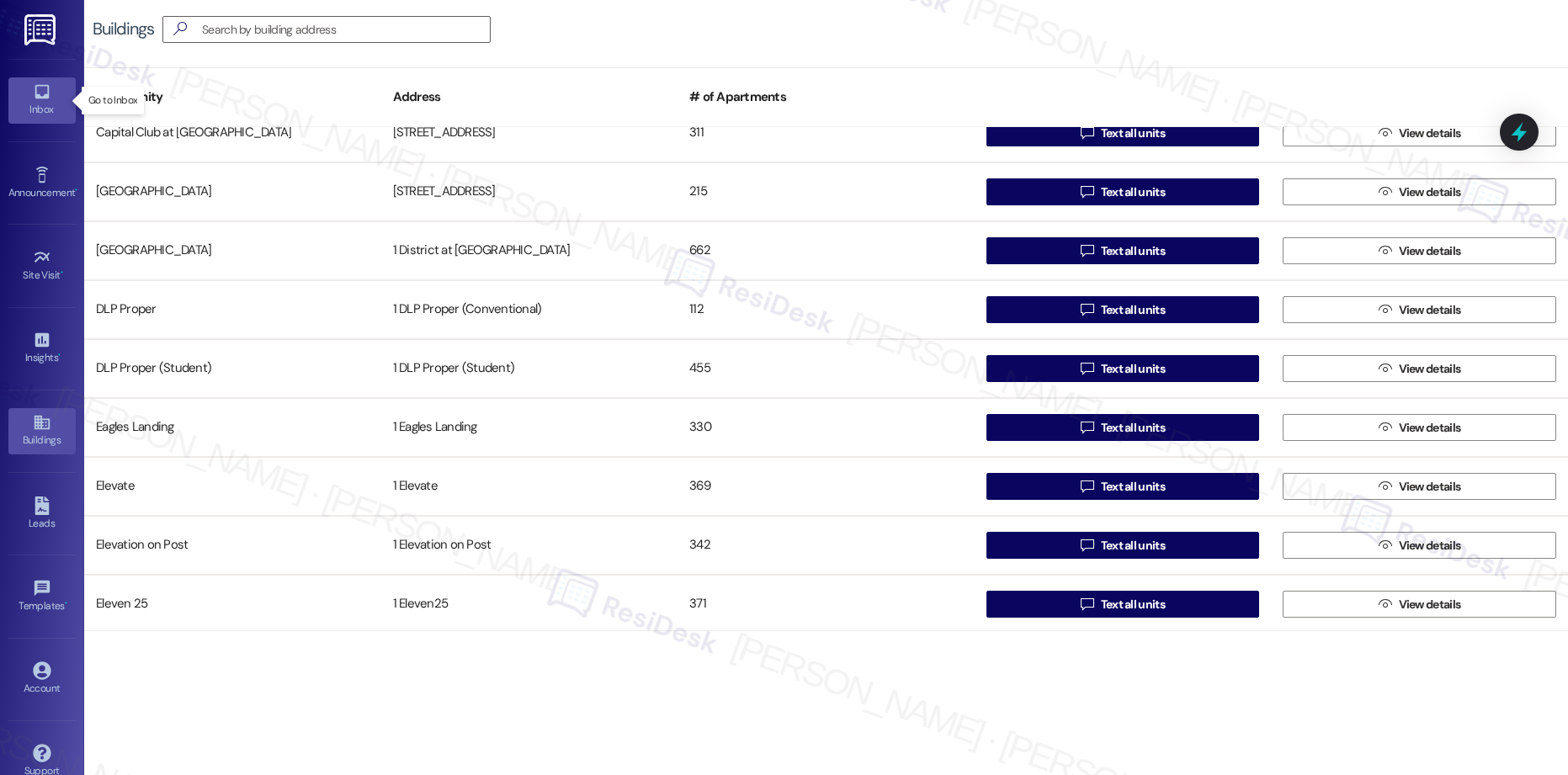
click at [49, 106] on div "Inbox" at bounding box center [42, 108] width 84 height 16
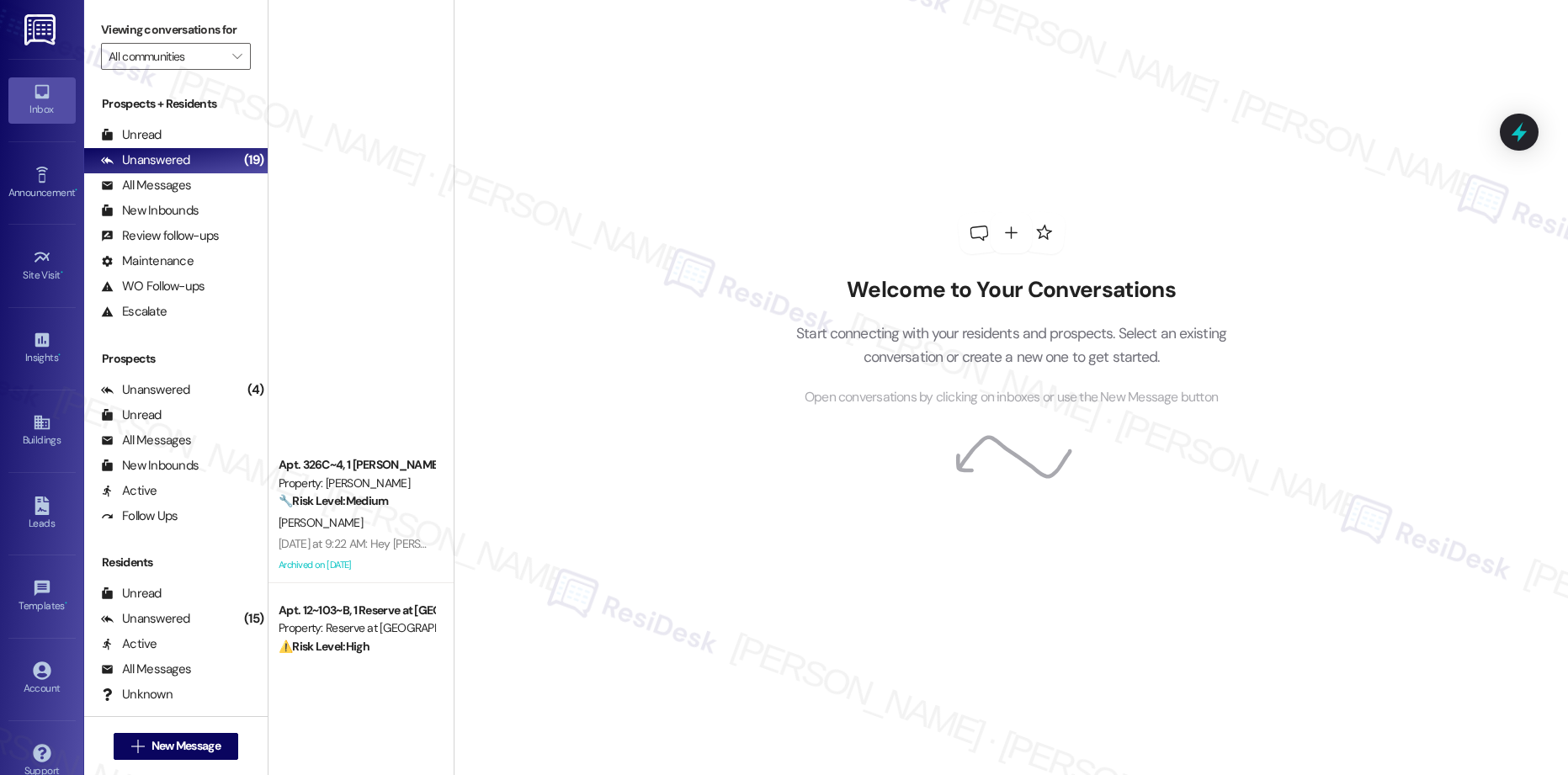
scroll to position [6074, 0]
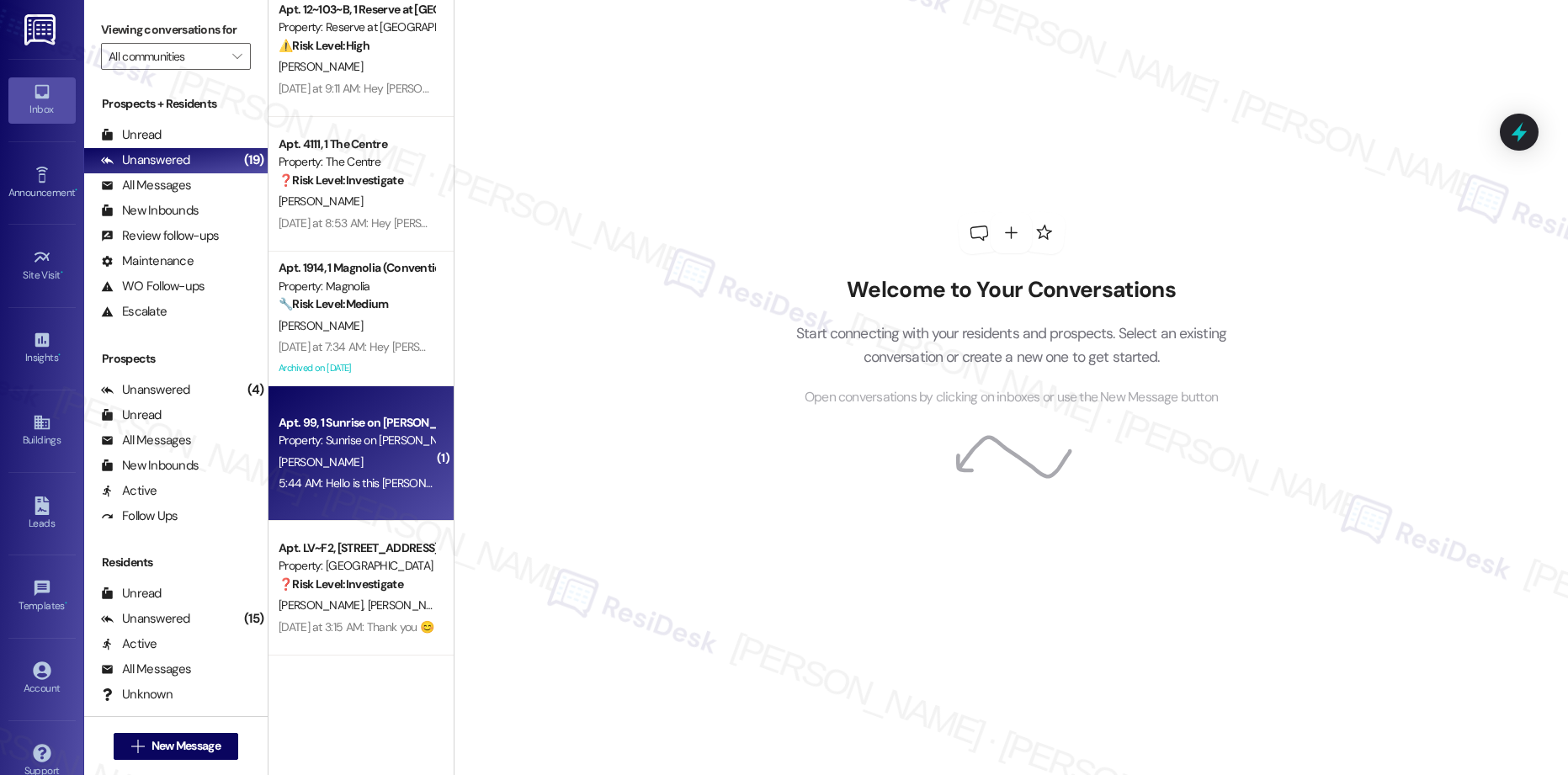
click at [359, 427] on div "Apt. 99, 1 Sunrise on [PERSON_NAME]" at bounding box center [356, 422] width 156 height 17
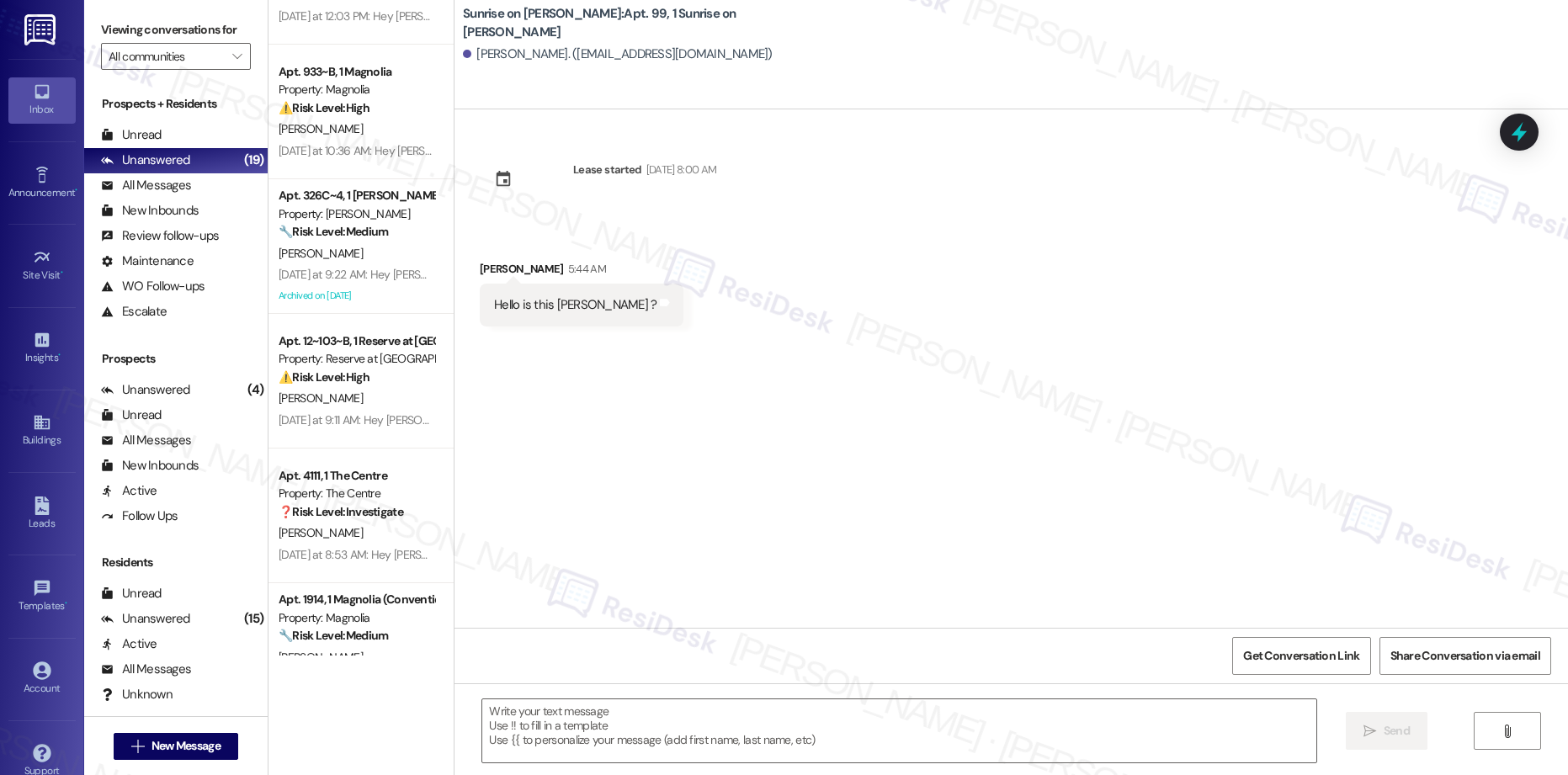
type textarea "Fetching suggested responses. Please feel free to read through the conversation…"
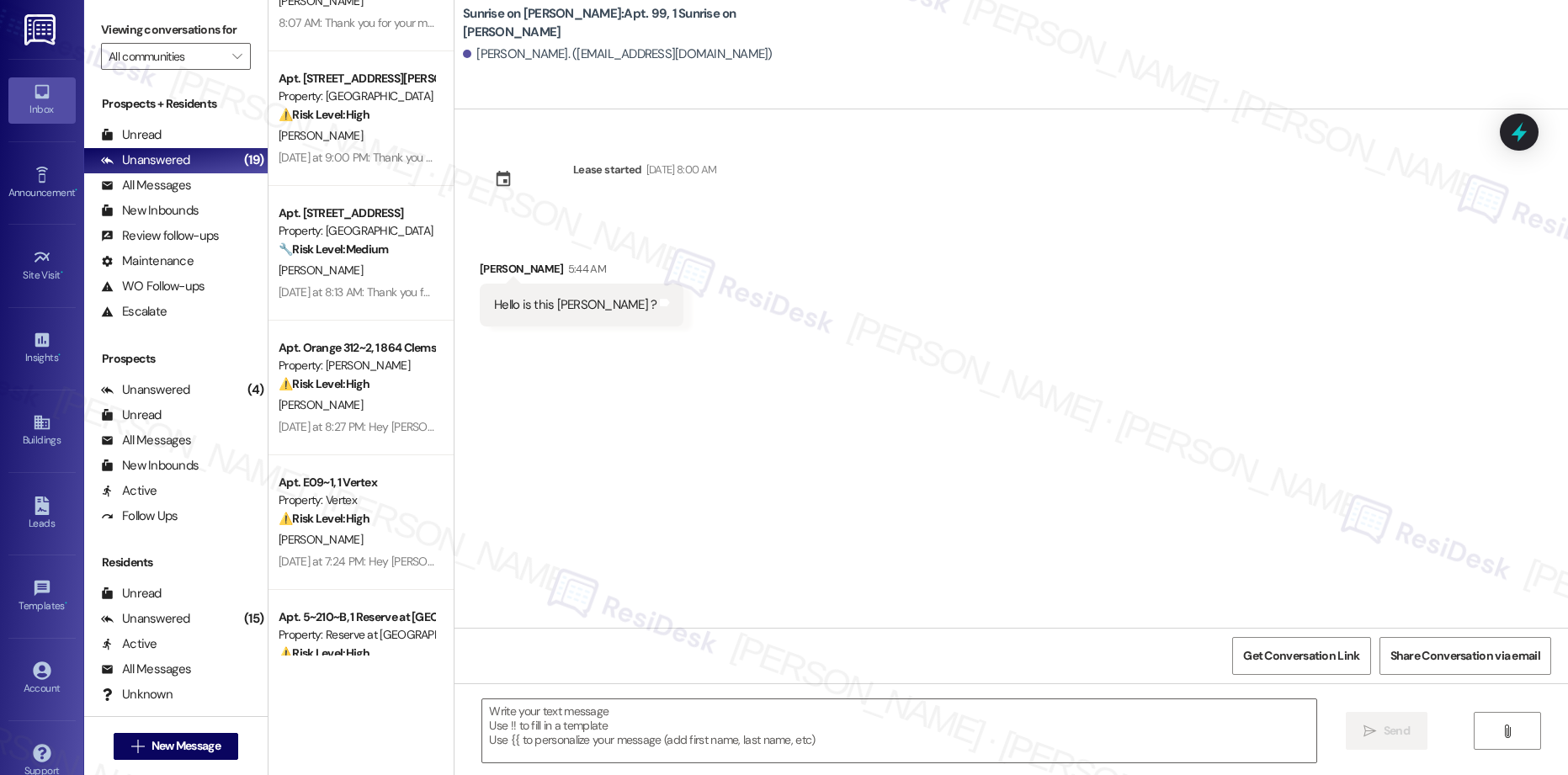
scroll to position [4858, 0]
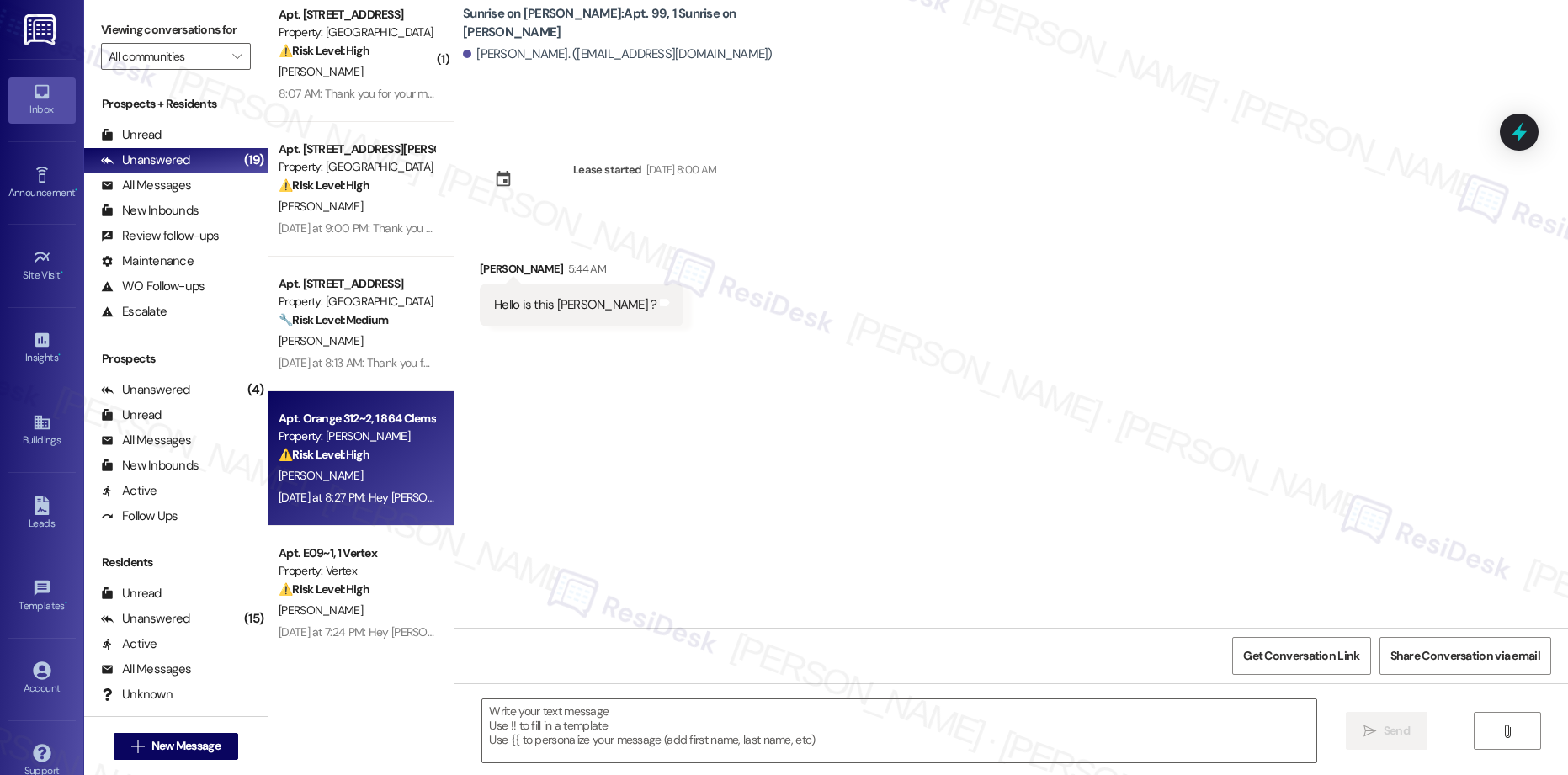
click at [330, 482] on div "[PERSON_NAME]" at bounding box center [356, 476] width 159 height 21
type textarea "Fetching suggested responses. Please feel free to read through the conversation…"
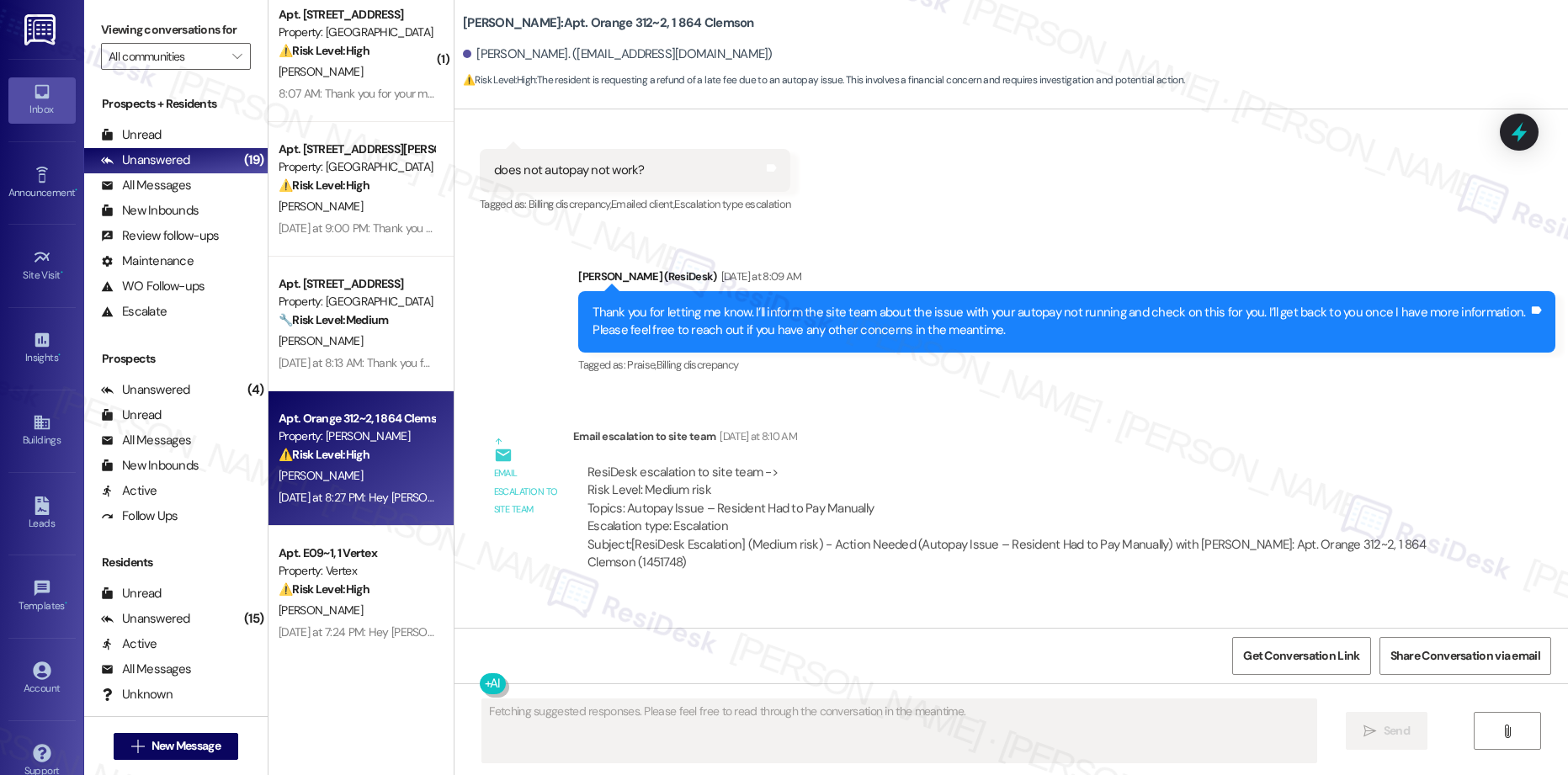
scroll to position [687, 0]
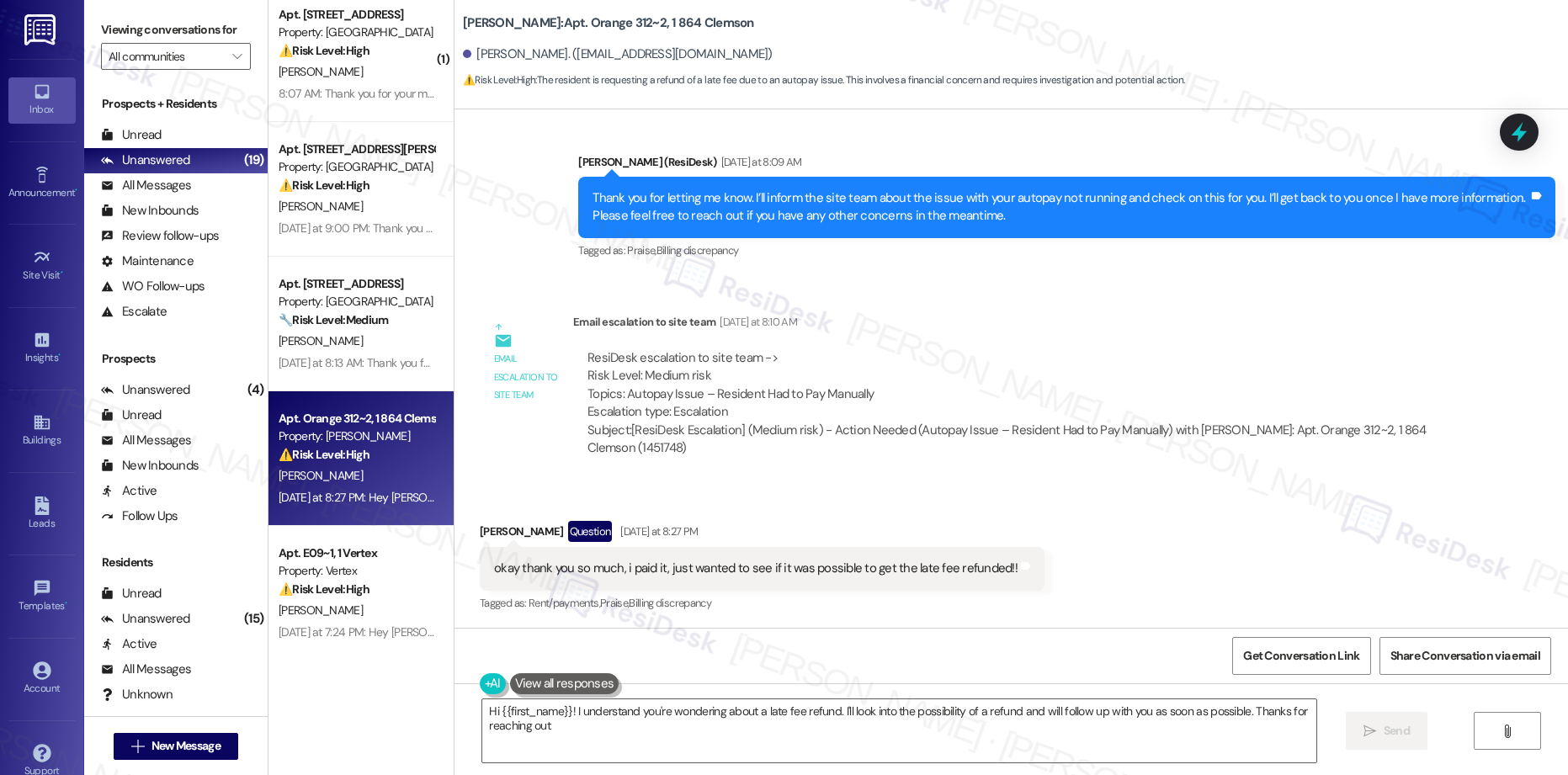
type textarea "Hi {{first_name}}! I understand you're wondering about a late fee refund. I'll …"
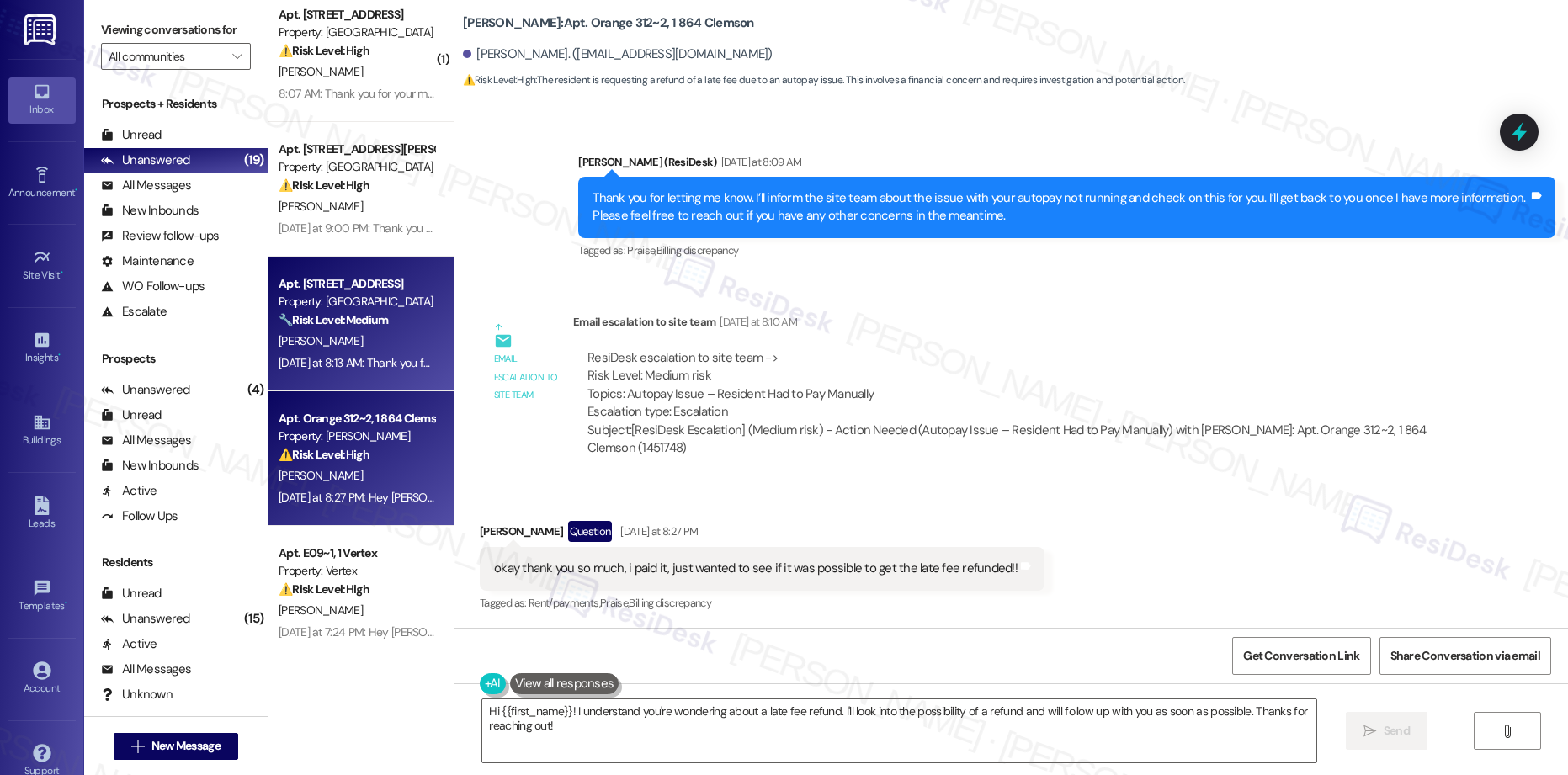
click at [350, 297] on div "Property: [GEOGRAPHIC_DATA]" at bounding box center [356, 302] width 156 height 17
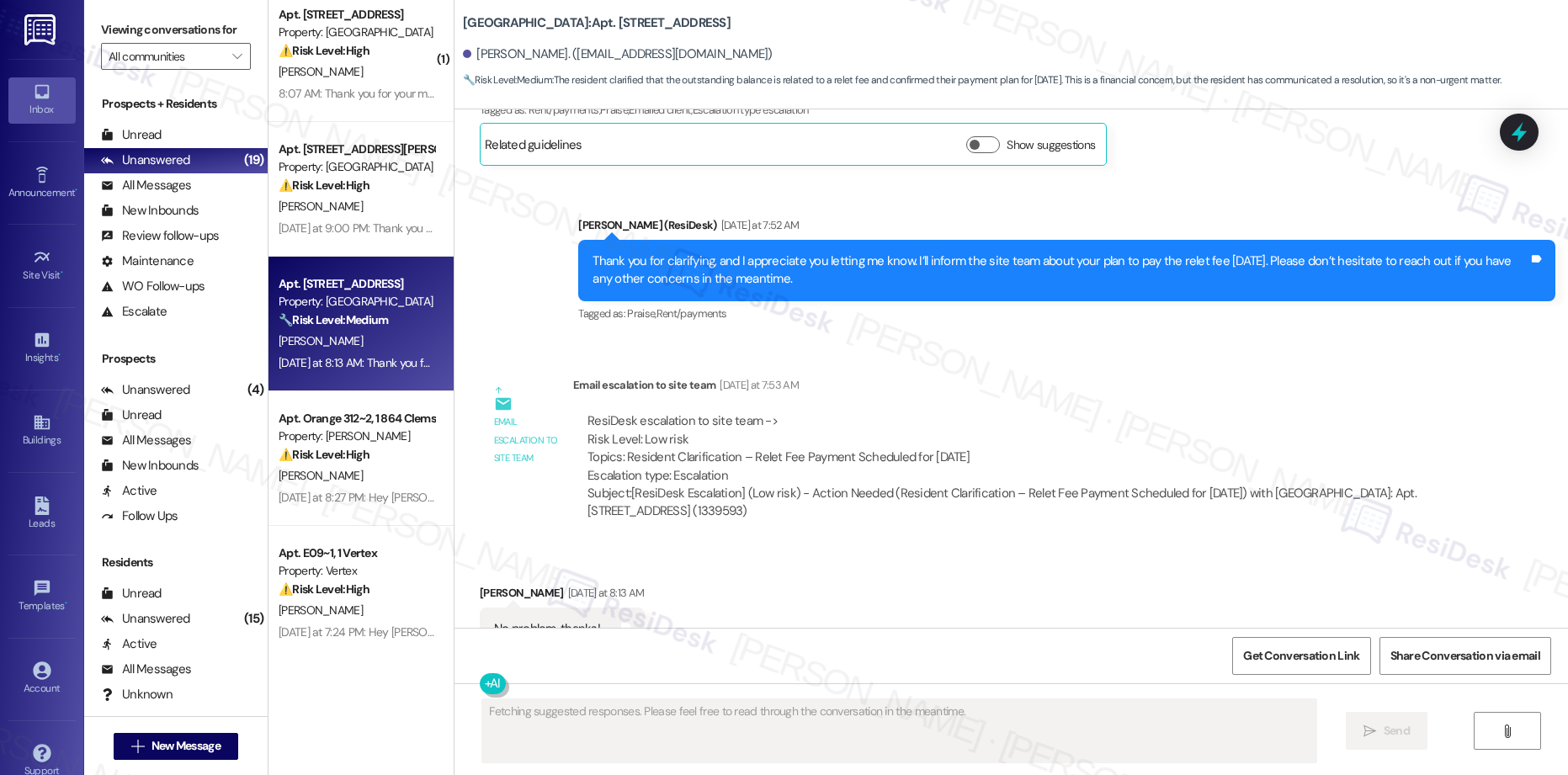
scroll to position [2403, 0]
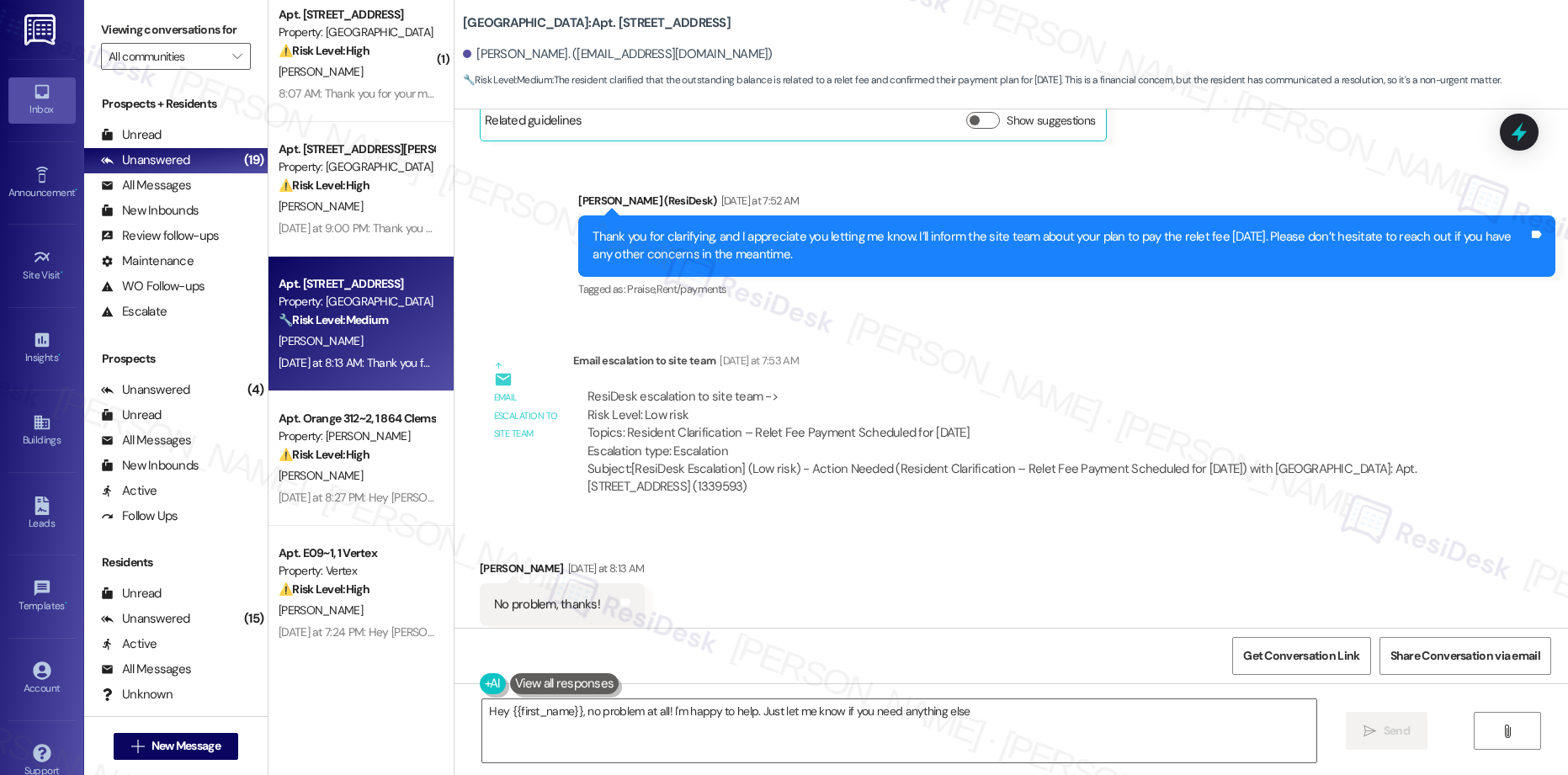
type textarea "Hey {{first_name}}, no problem at all! I'm happy to help. Just let me know if y…"
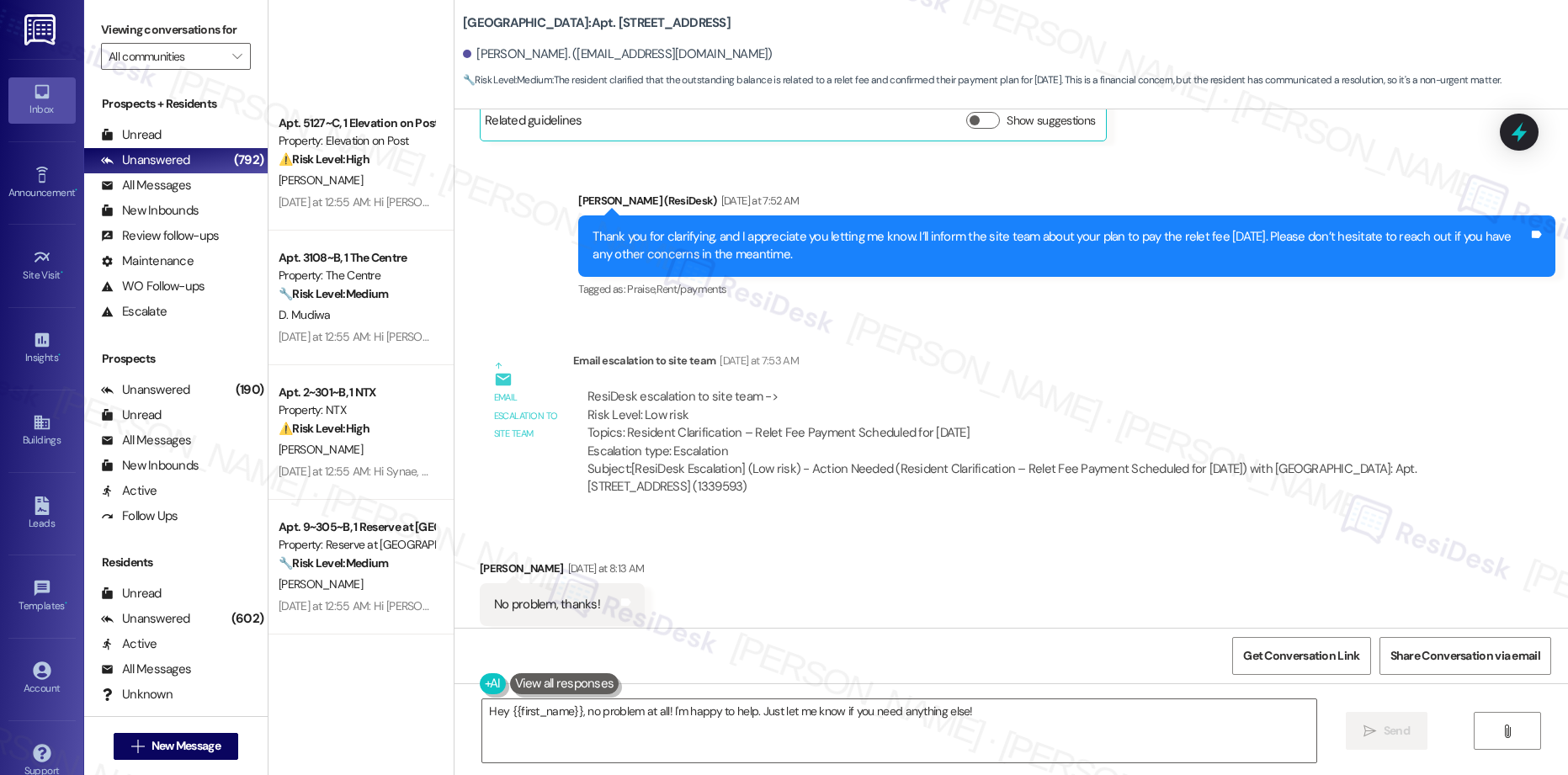
scroll to position [2999, 0]
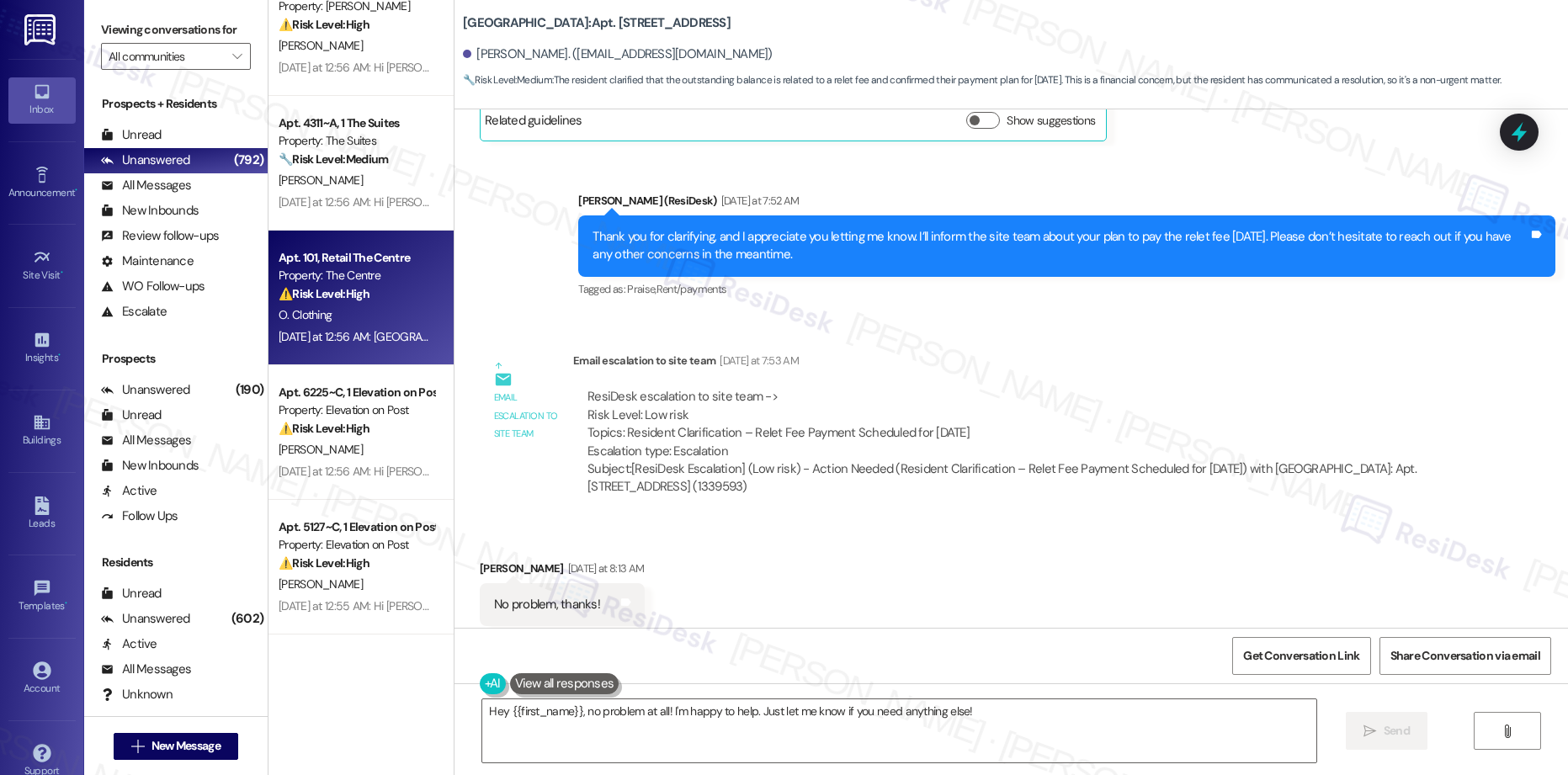
click at [333, 264] on div "Apt. 101, Retail The Centre" at bounding box center [356, 257] width 156 height 17
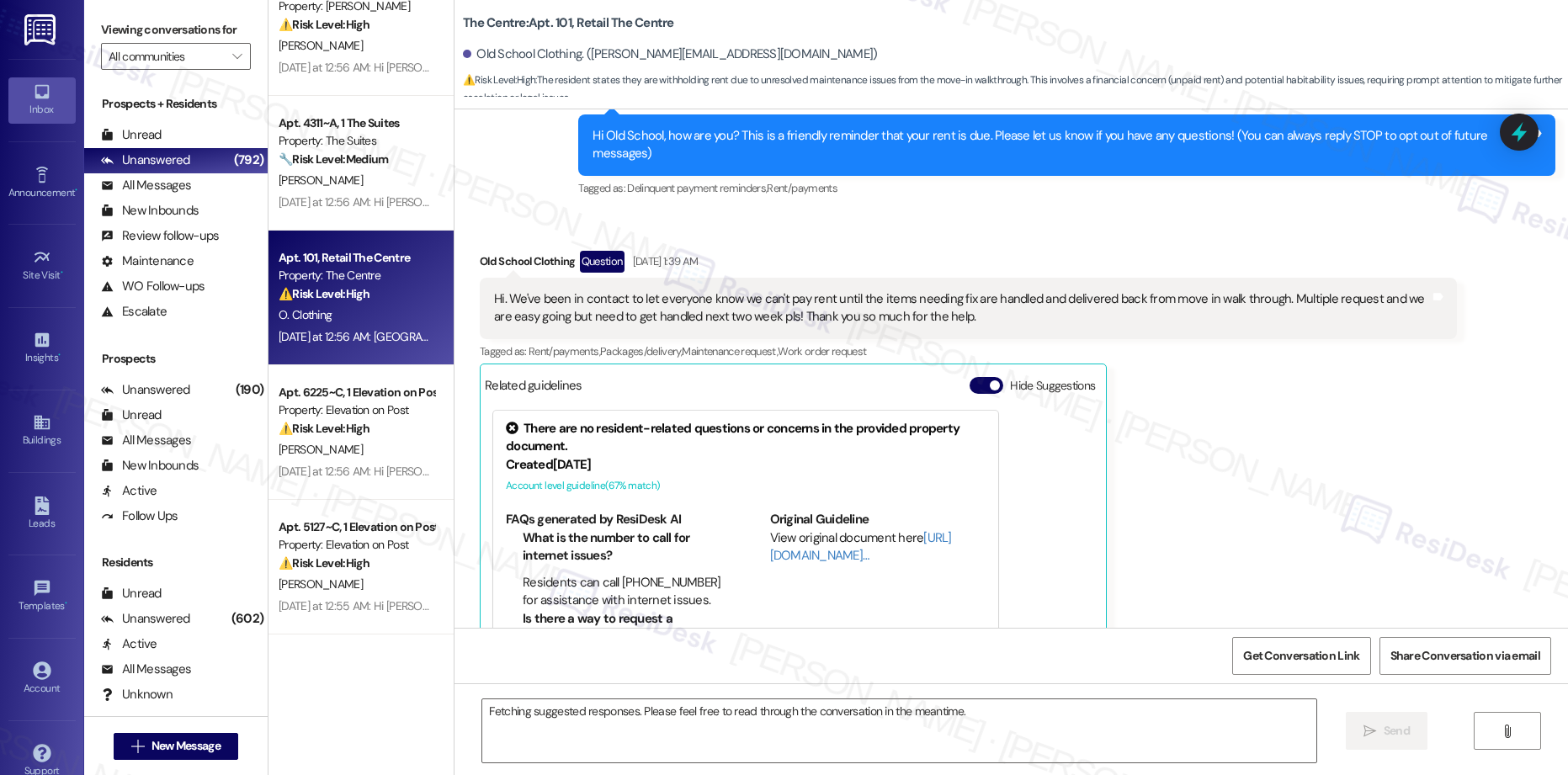
scroll to position [235, 0]
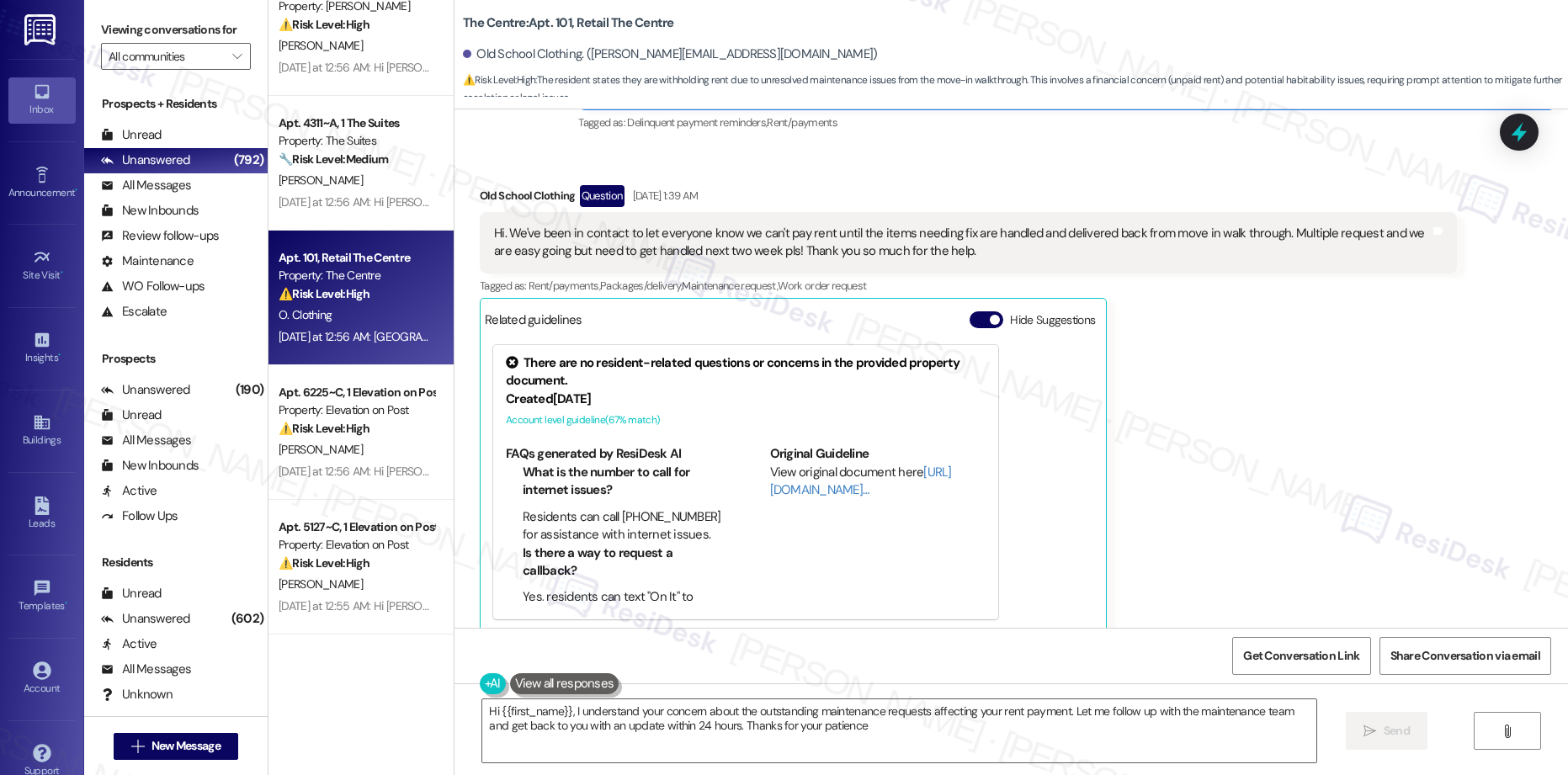
type textarea "Hi {{first_name}}, I understand your concern about the outstanding maintenance …"
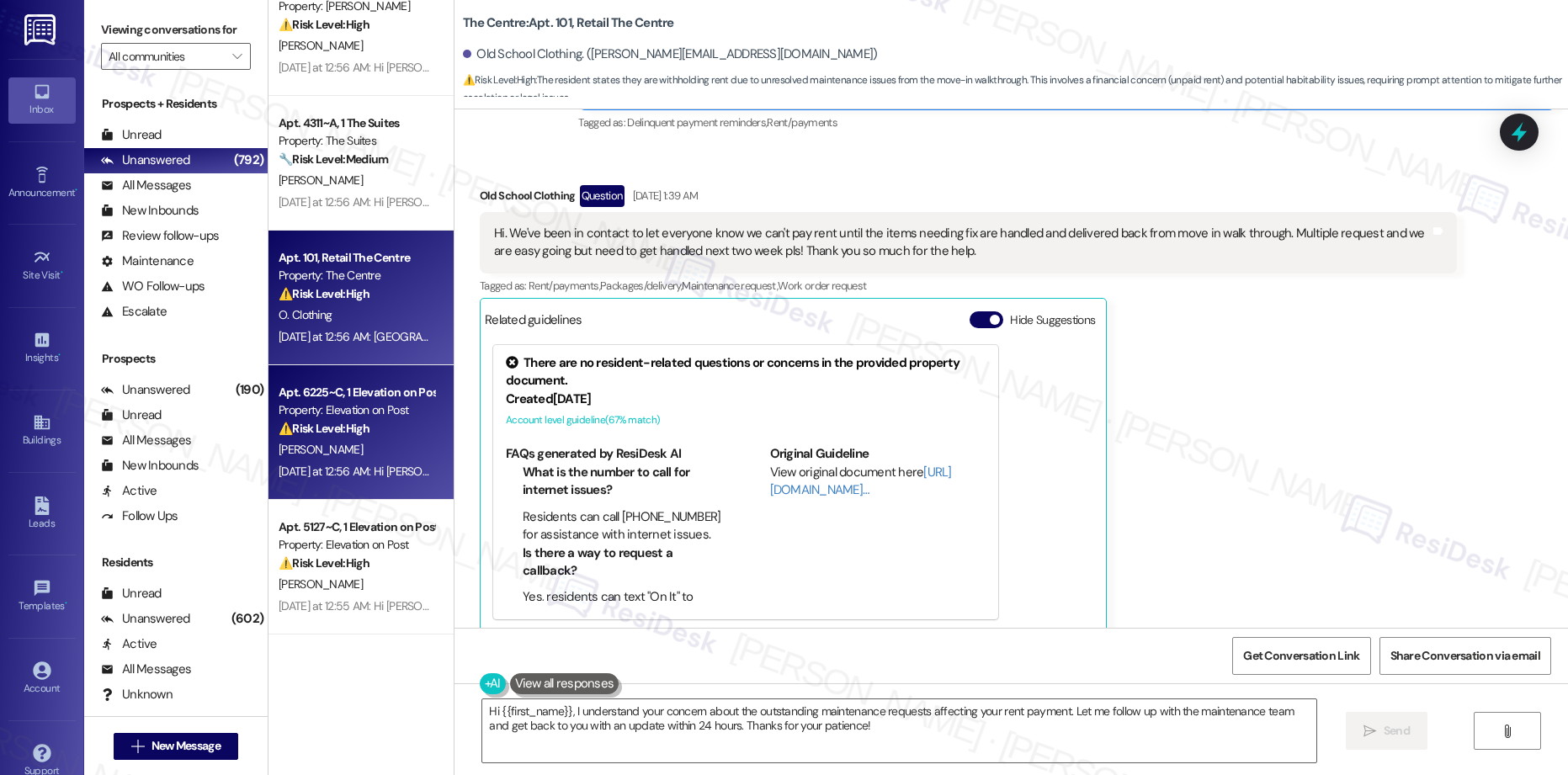
click at [346, 446] on div "[PERSON_NAME]" at bounding box center [356, 450] width 159 height 21
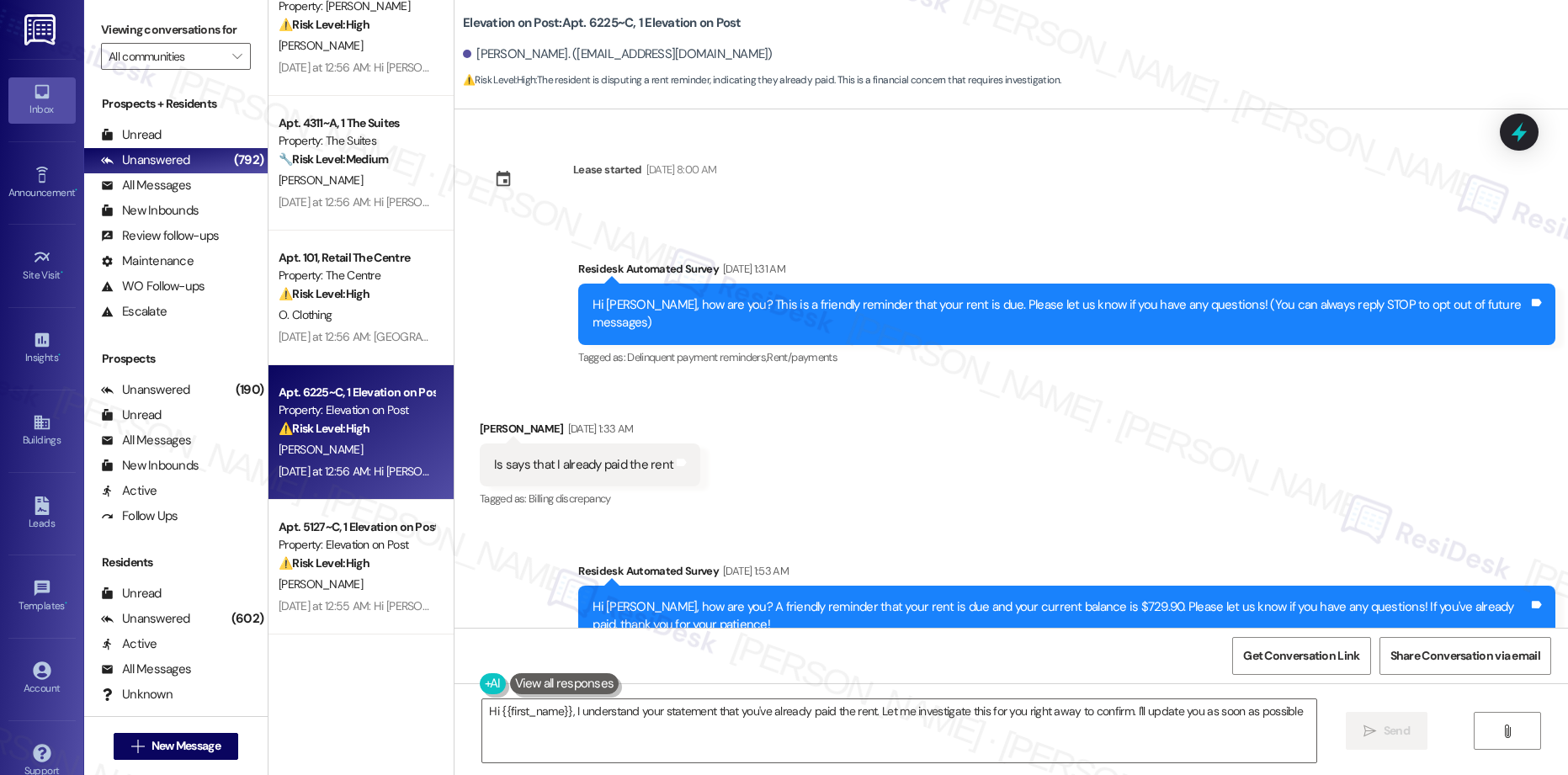
type textarea "Hi {{first_name}}, I understand your statement that you've already paid the ren…"
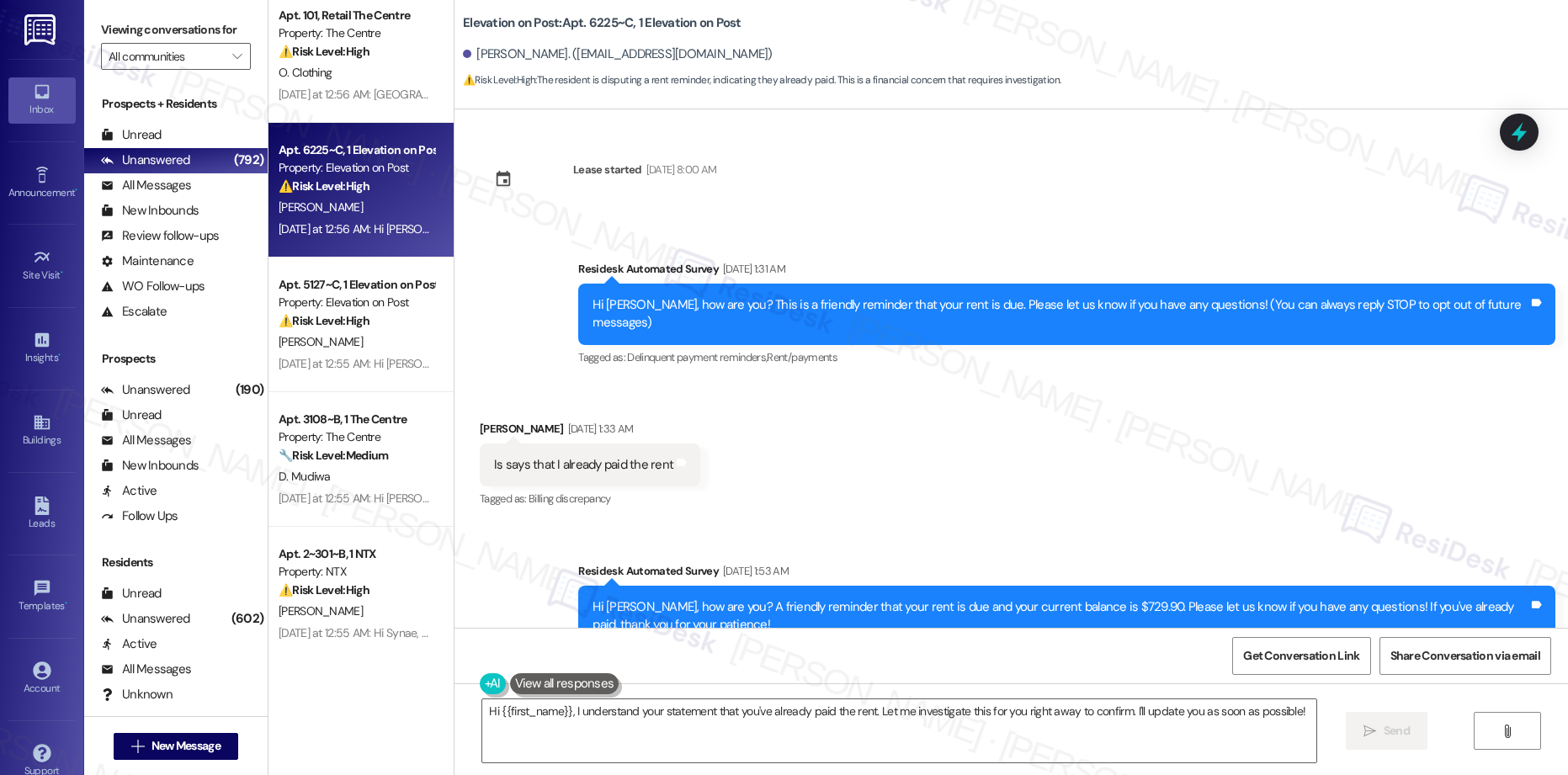
click at [340, 373] on div "Apt. 4311~A, 1 The Suites Property: The Suites 🔧 Risk Level: Medium The residen…" at bounding box center [361, 328] width 185 height 655
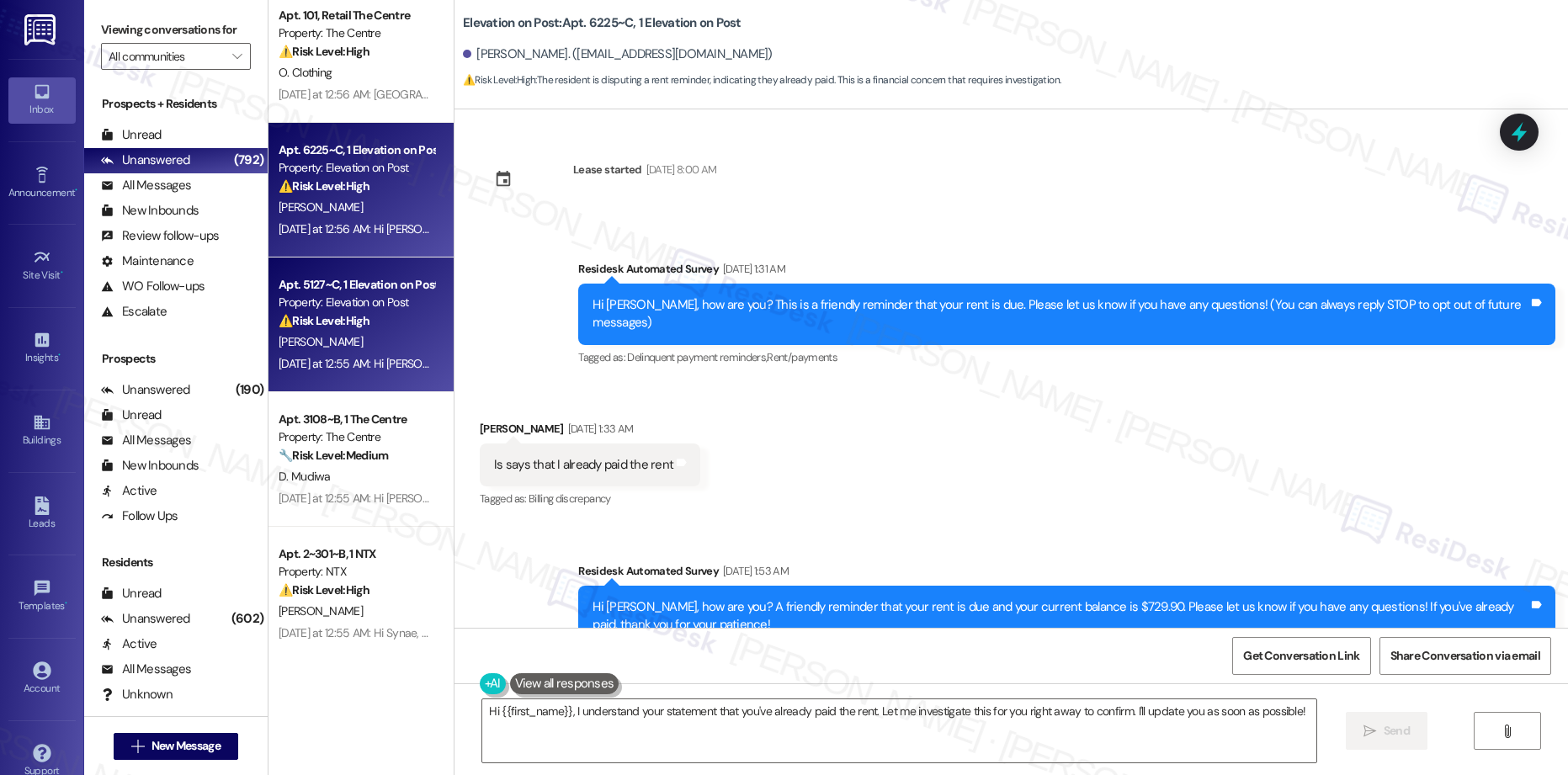
click at [343, 349] on div "[PERSON_NAME]" at bounding box center [356, 342] width 159 height 21
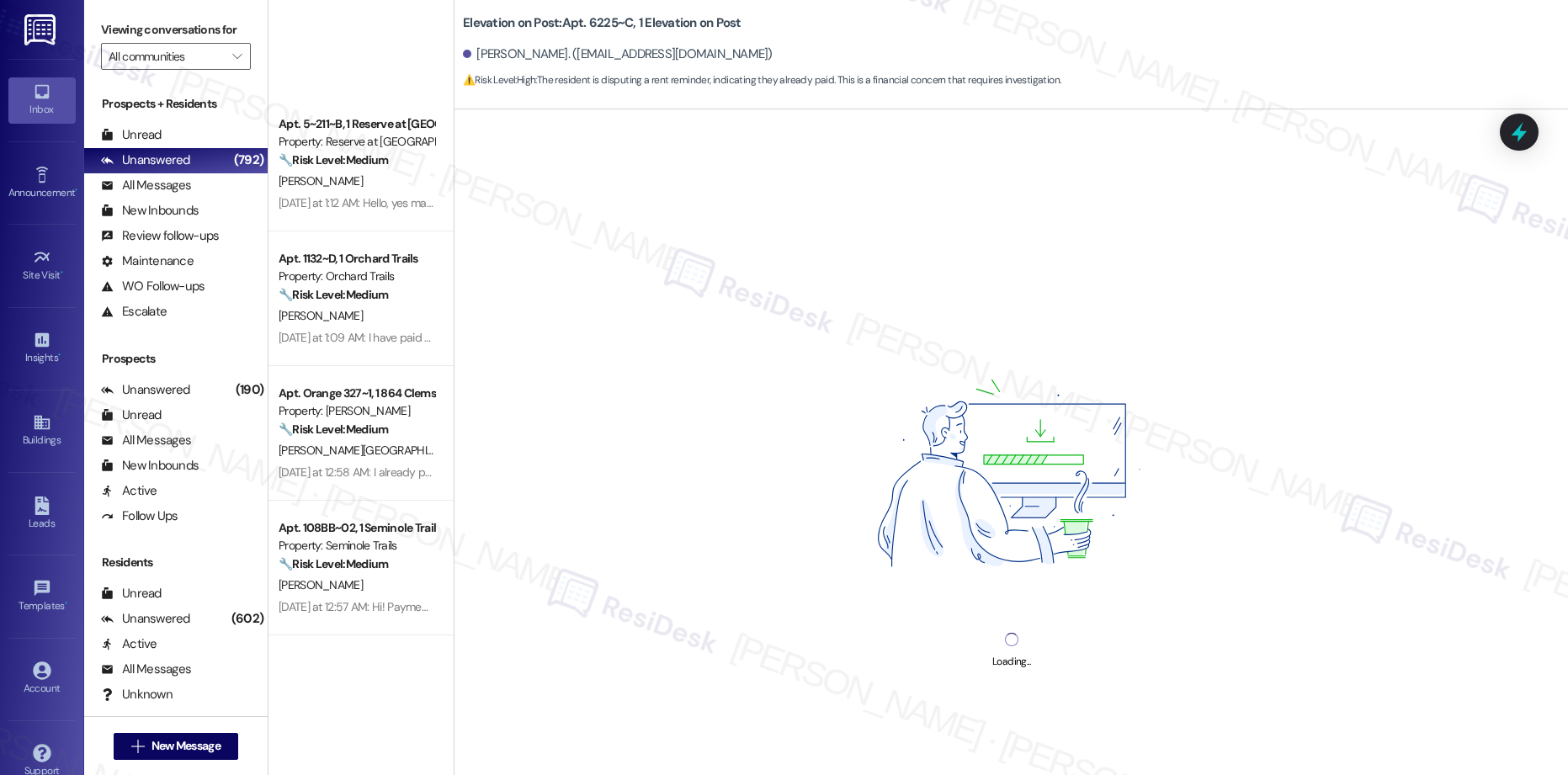
scroll to position [0, 0]
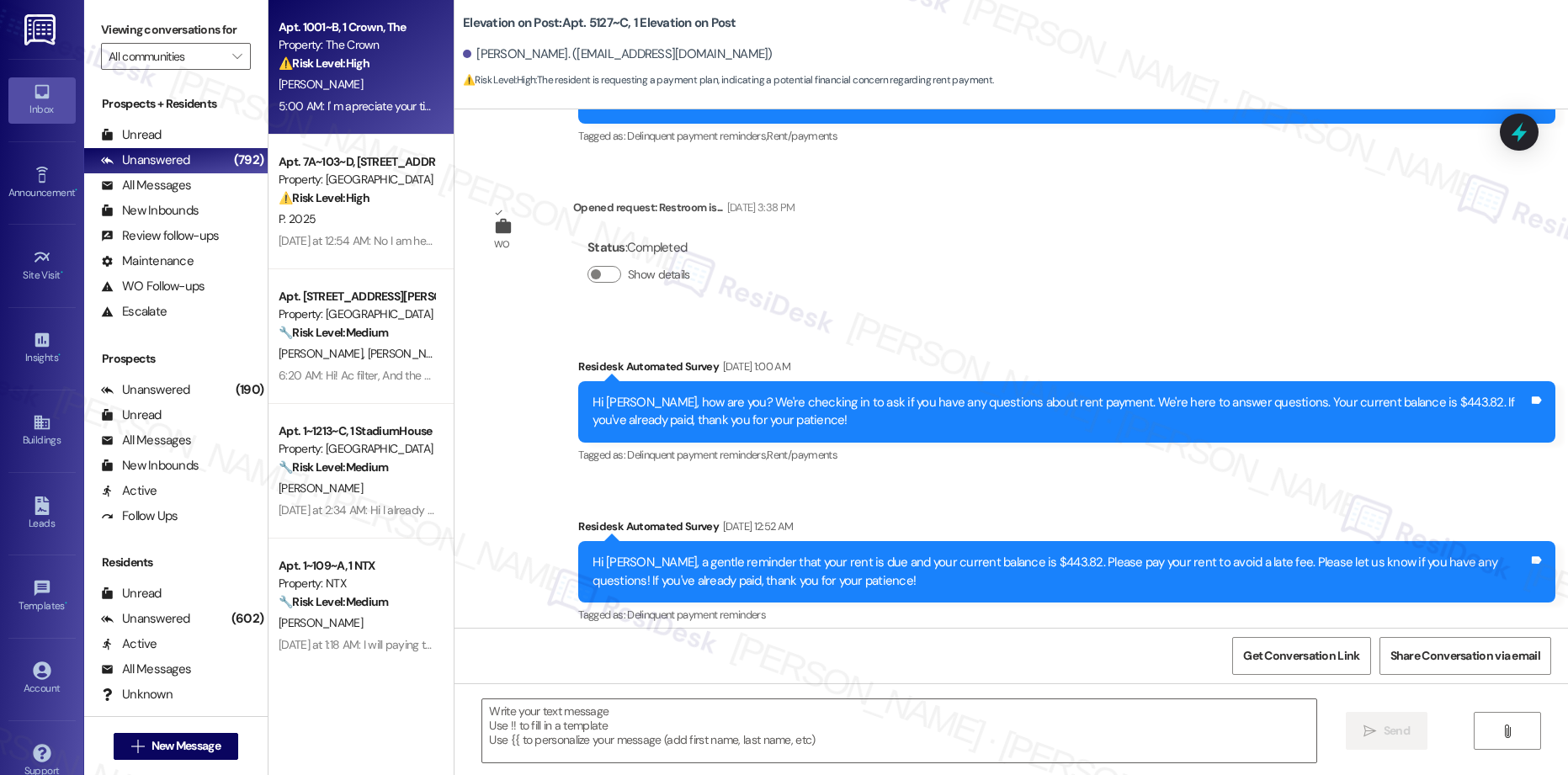
type textarea "Fetching suggested responses. Please feel free to read through the conversation…"
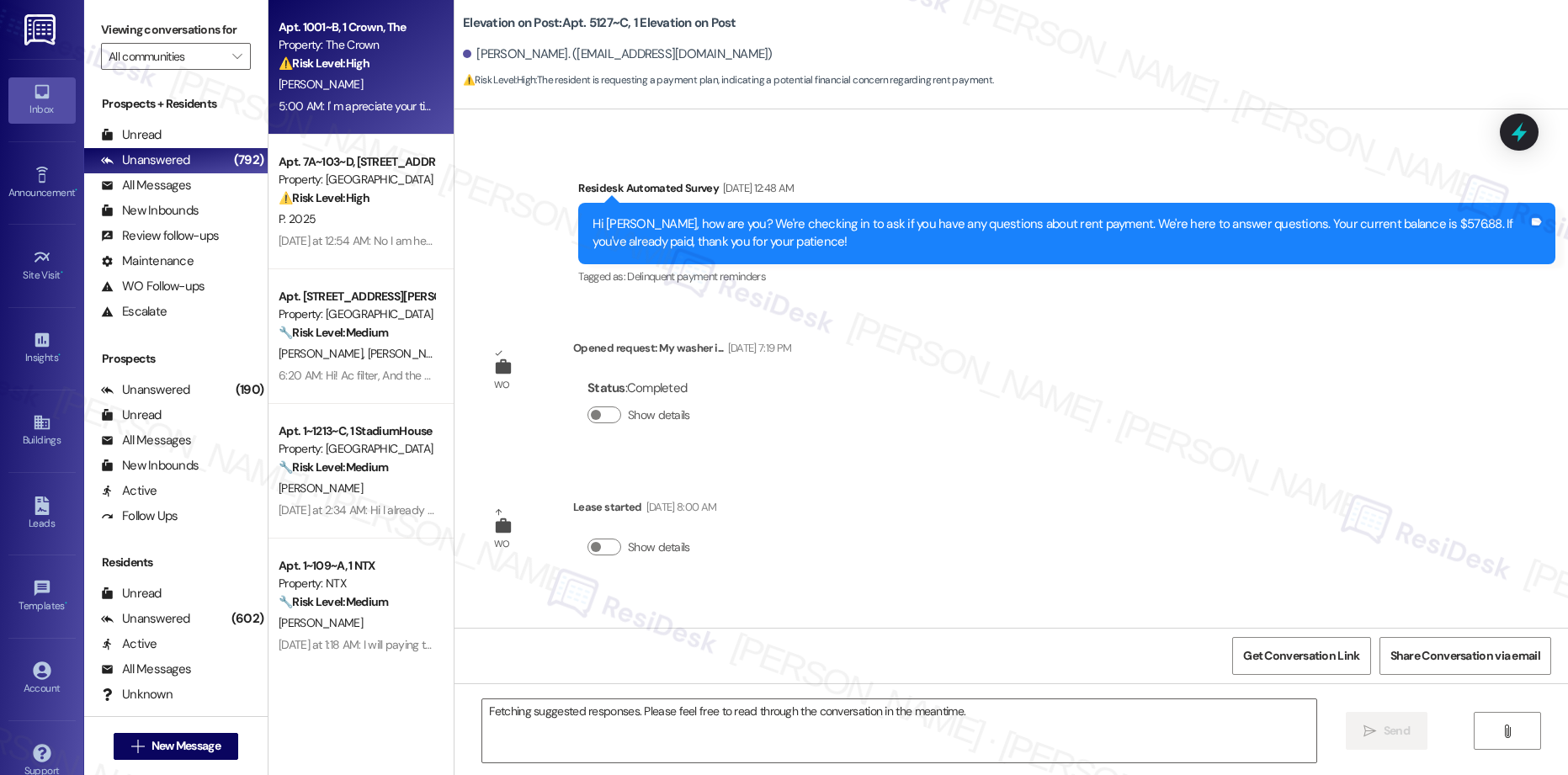
click at [350, 101] on div "5:00 AM: I' m apreciate your time for me ,I know you're to much responsibility …" at bounding box center [474, 106] width 392 height 15
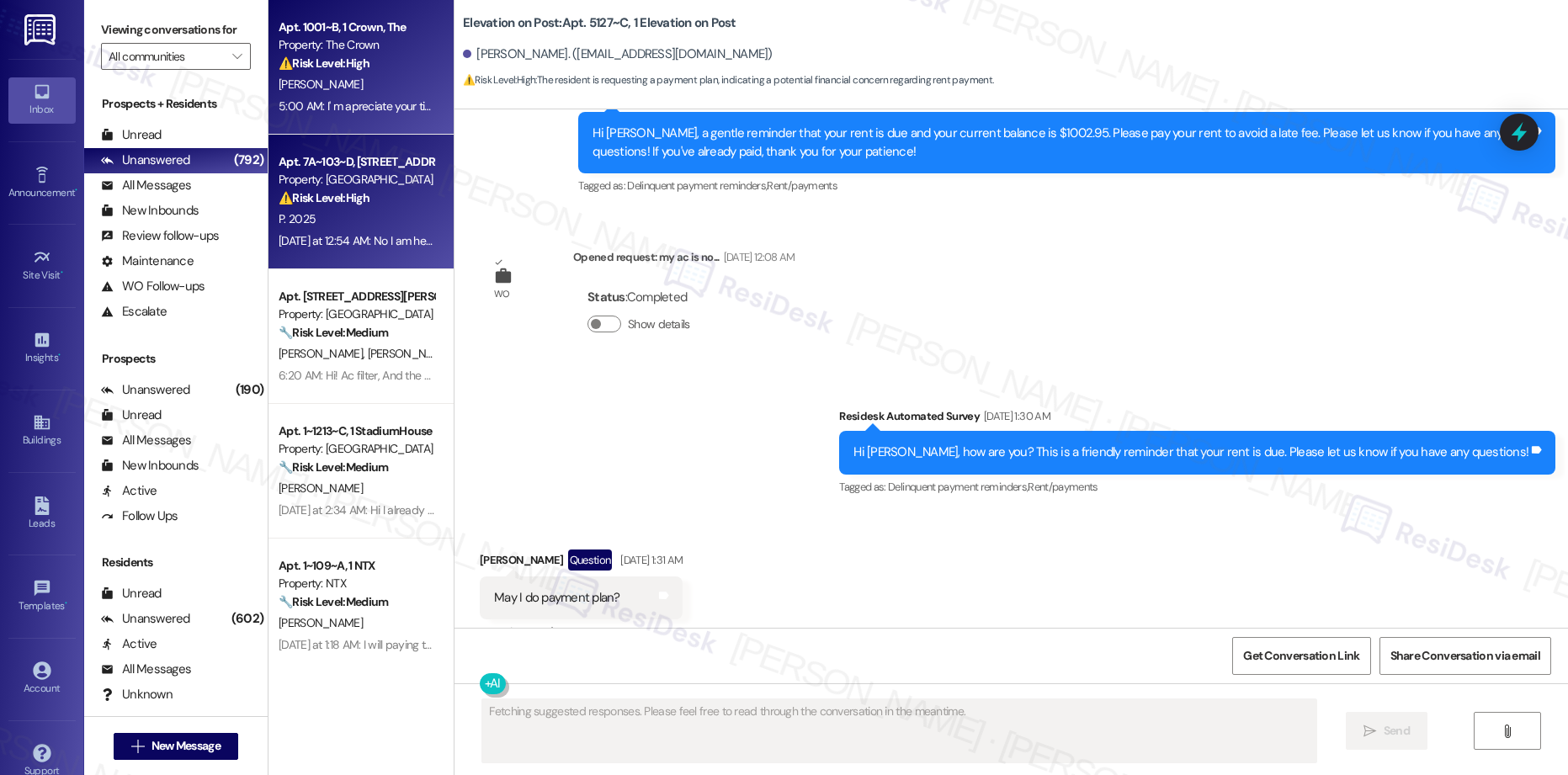
scroll to position [2591, 0]
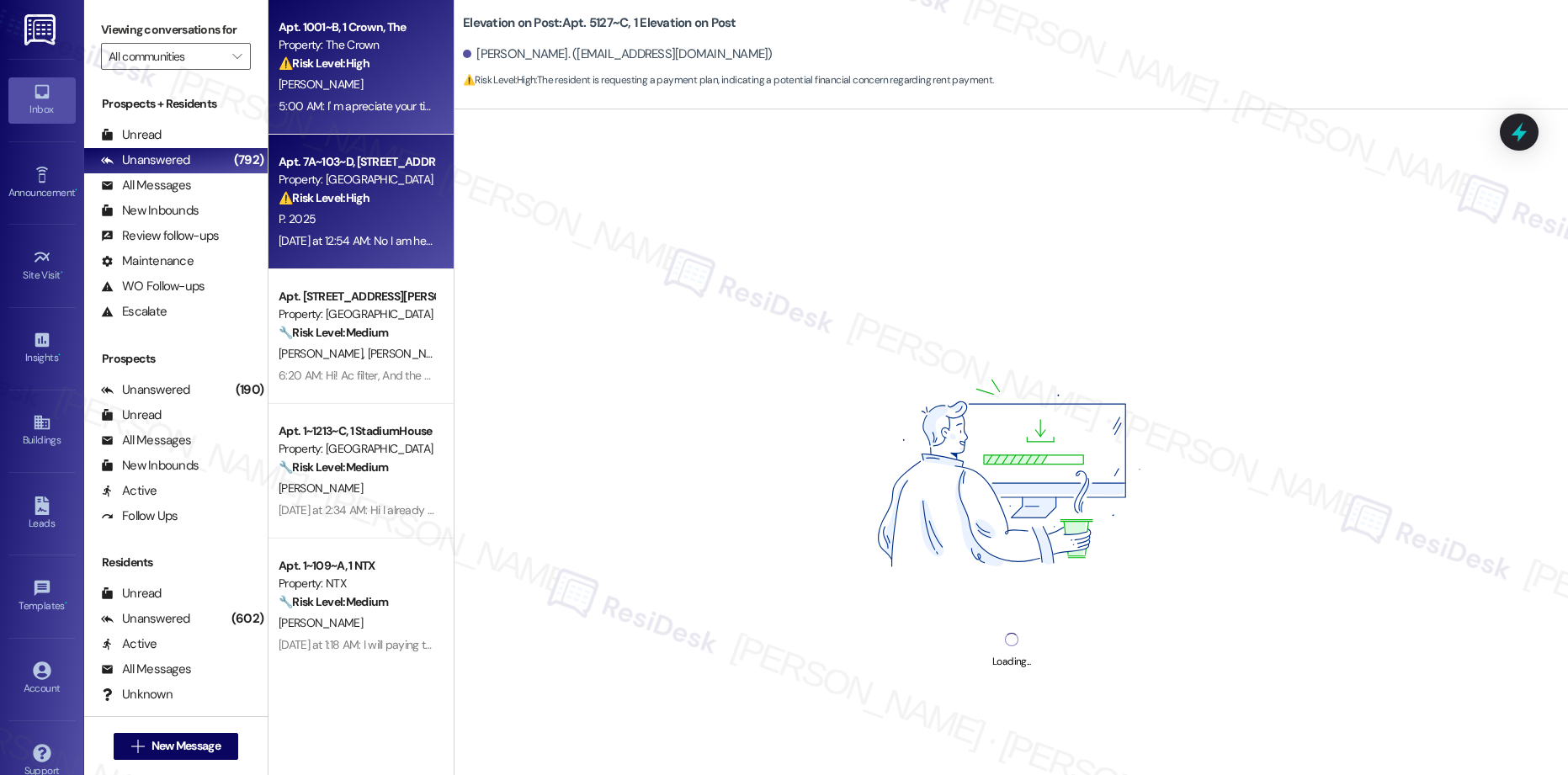
click at [325, 210] on div "P. 2025" at bounding box center [356, 219] width 159 height 21
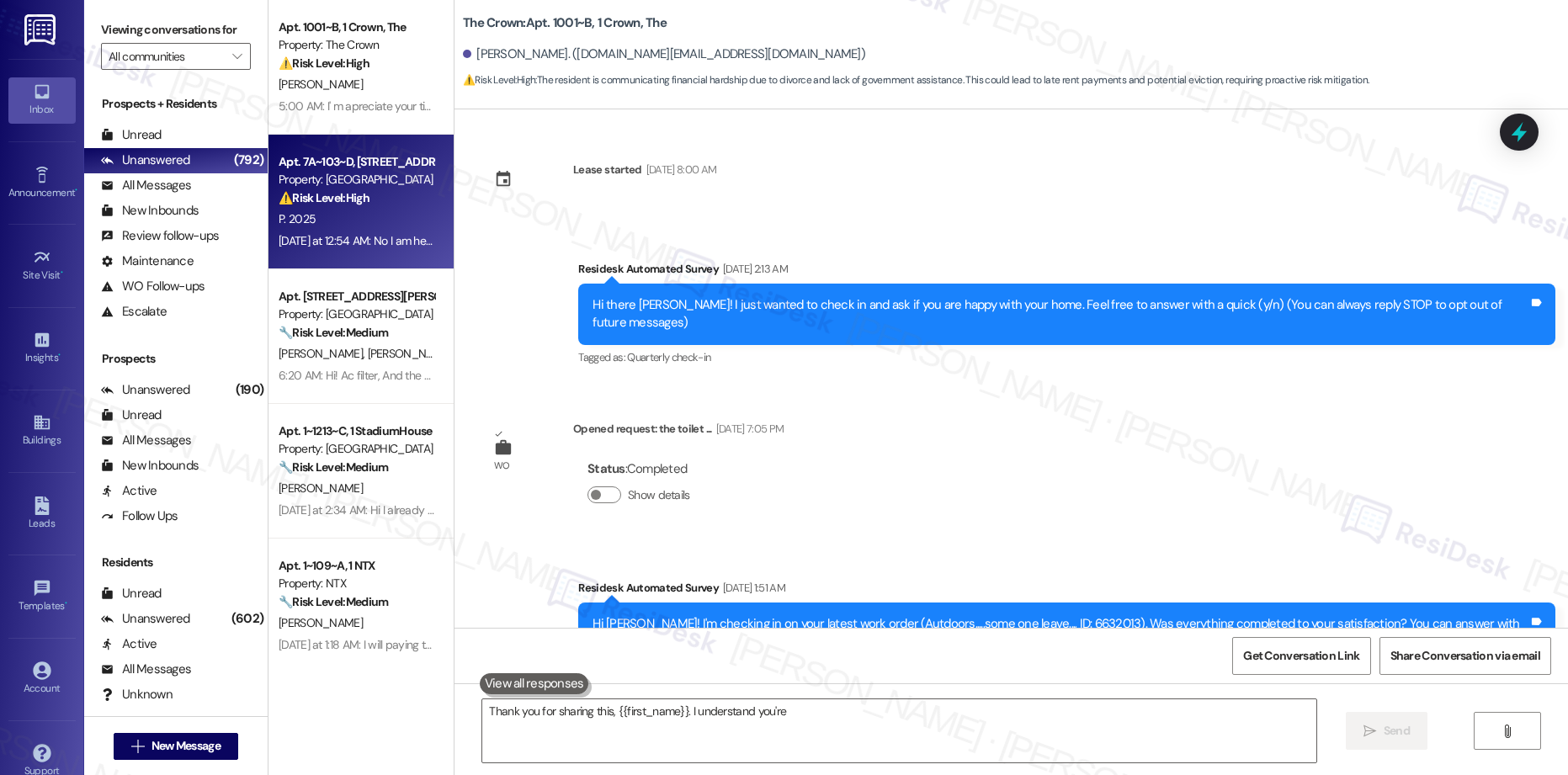
type textarea "Thank you for sharing this, {{first_name}}. I understand you're"
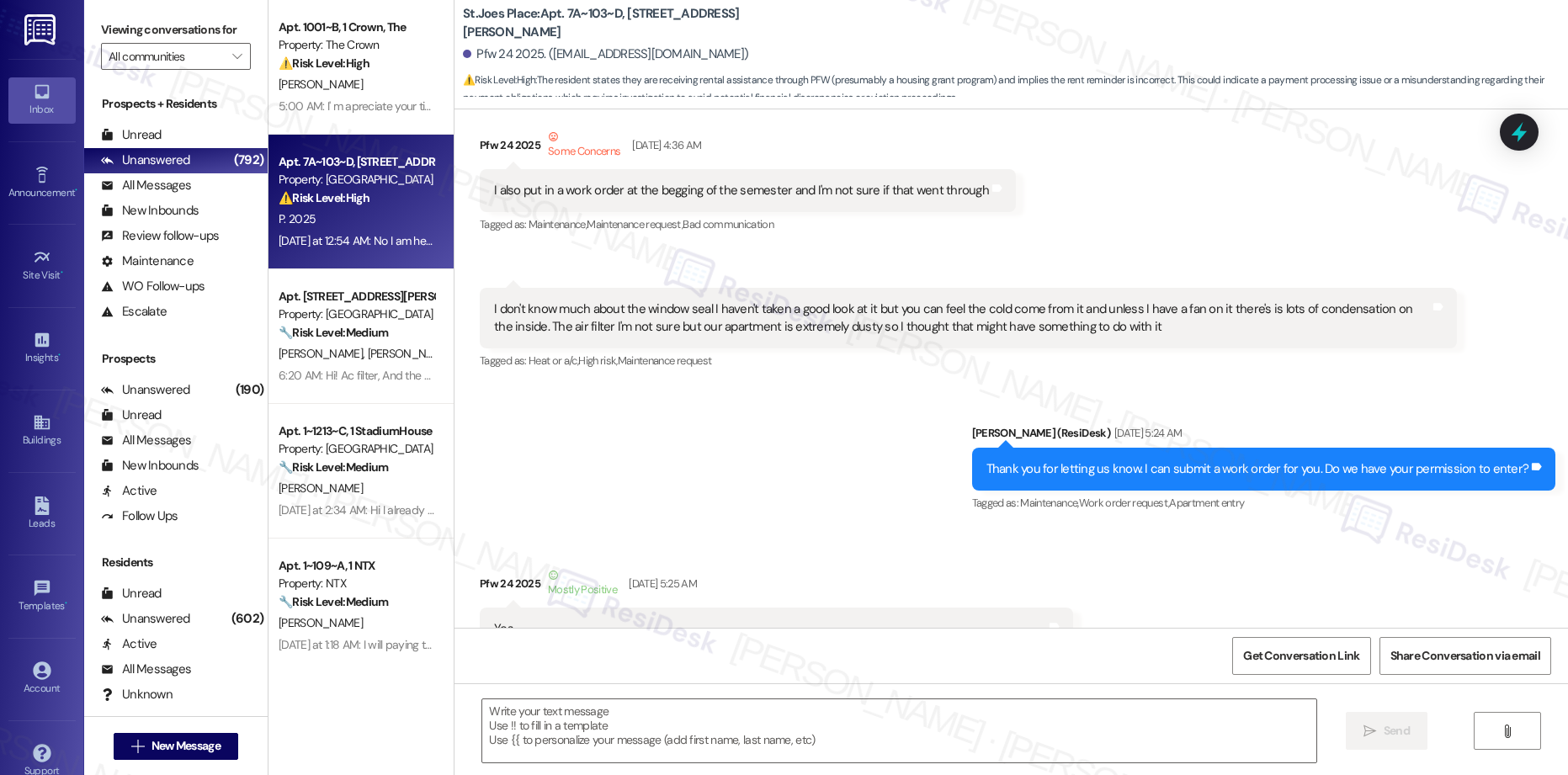
type textarea "Fetching suggested responses. Please feel free to read through the conversation…"
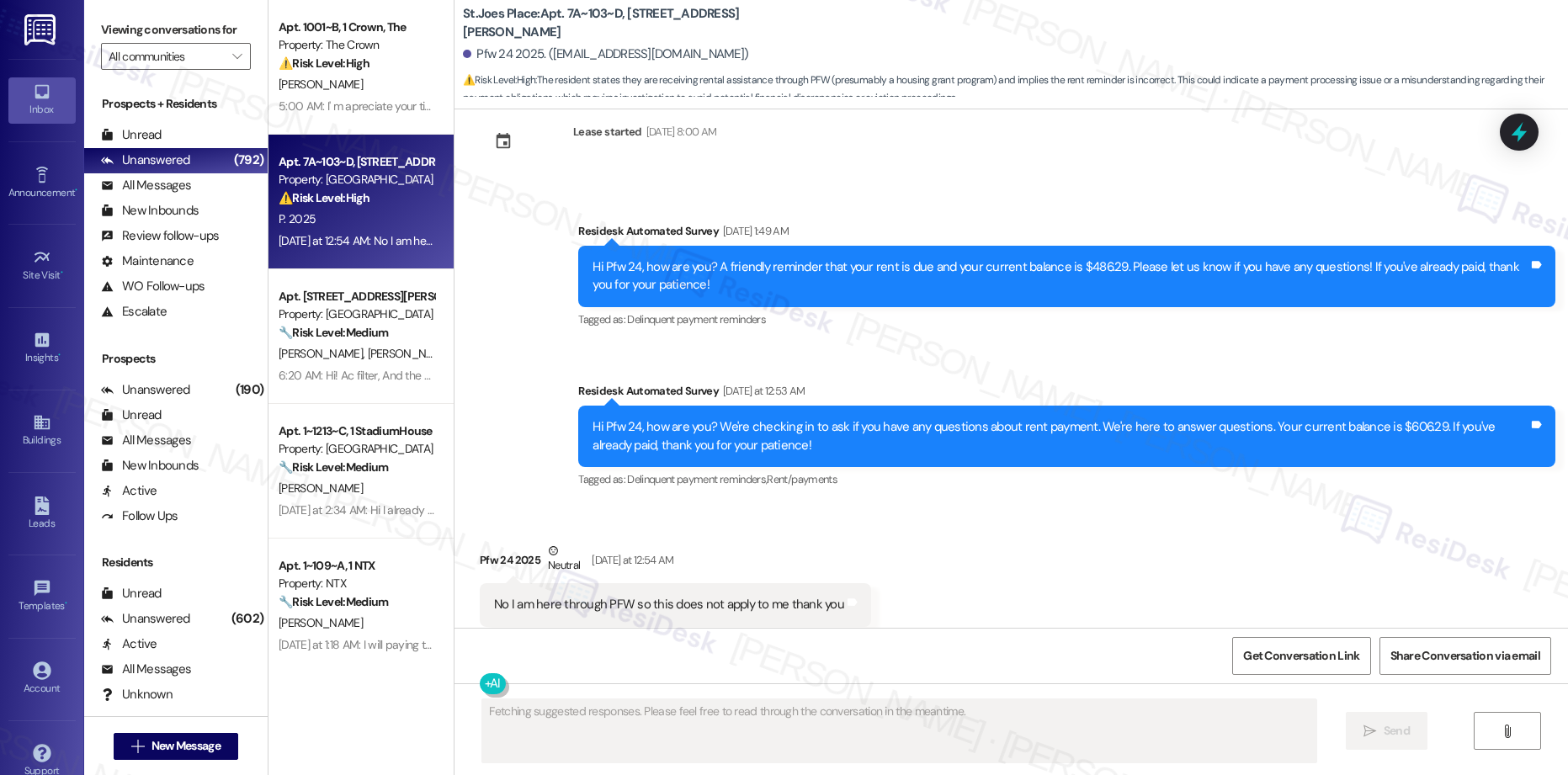
scroll to position [4198, 0]
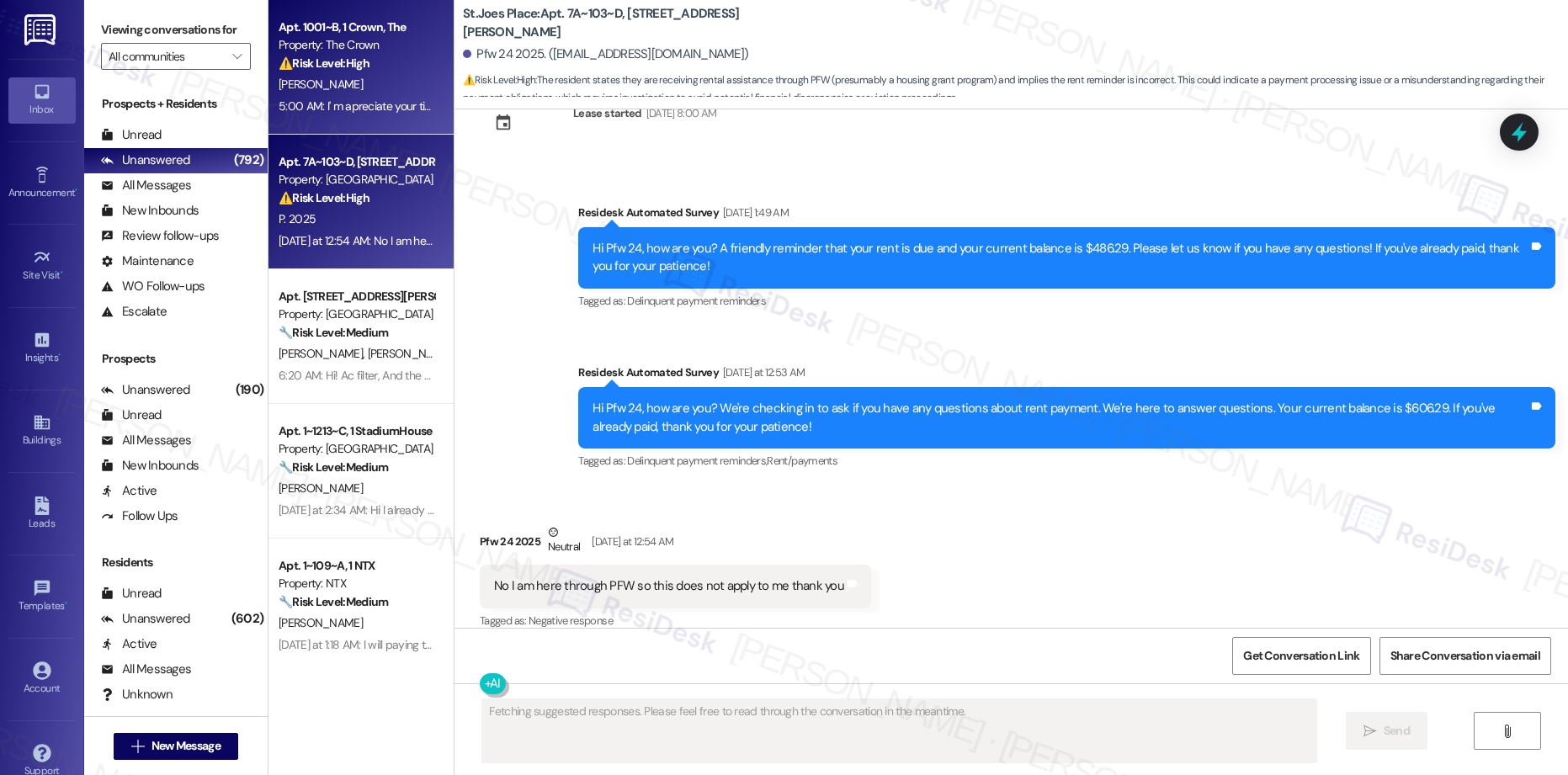
click at [332, 88] on div "[PERSON_NAME]" at bounding box center [356, 84] width 159 height 21
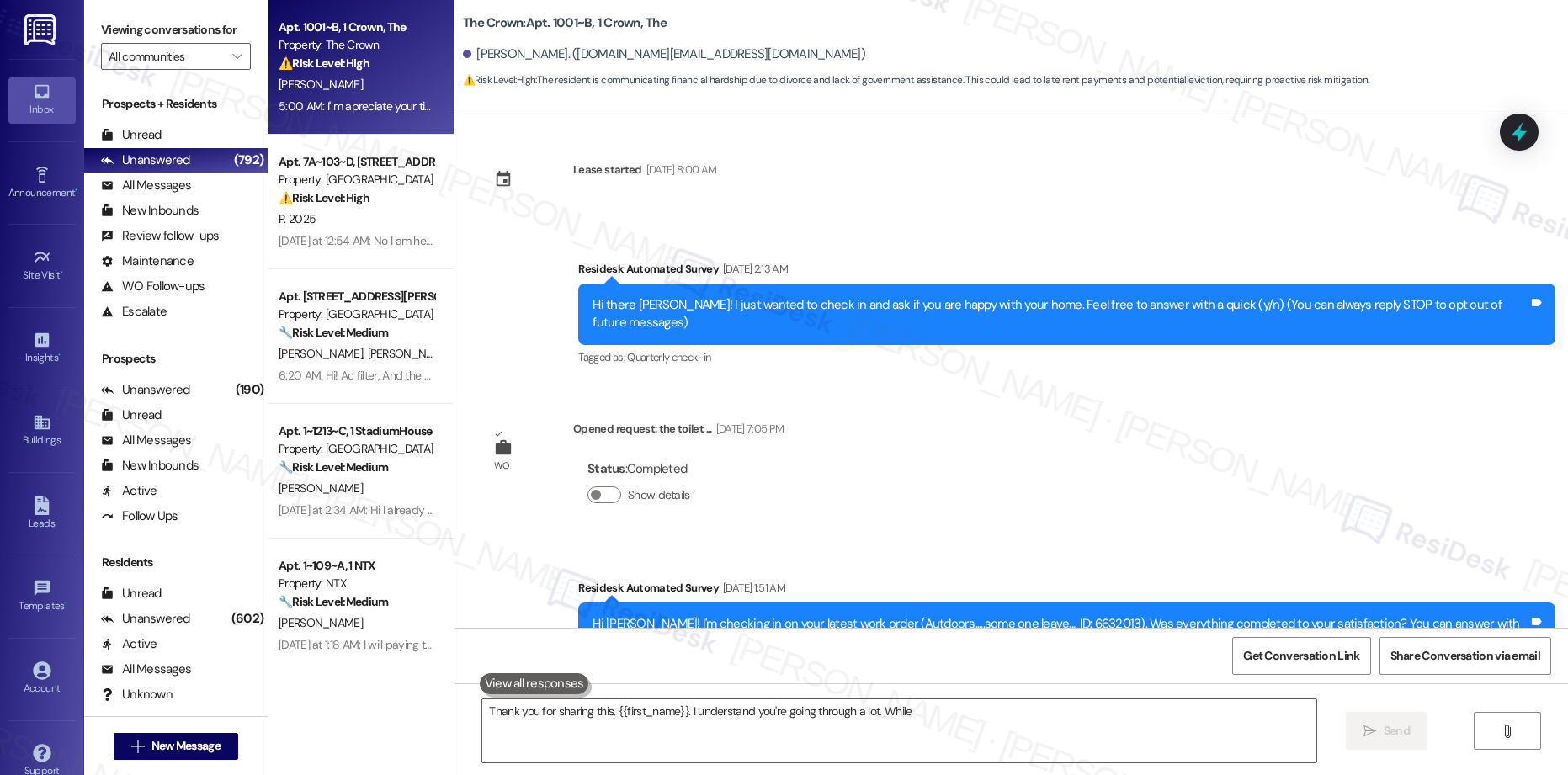
scroll to position [11584, 0]
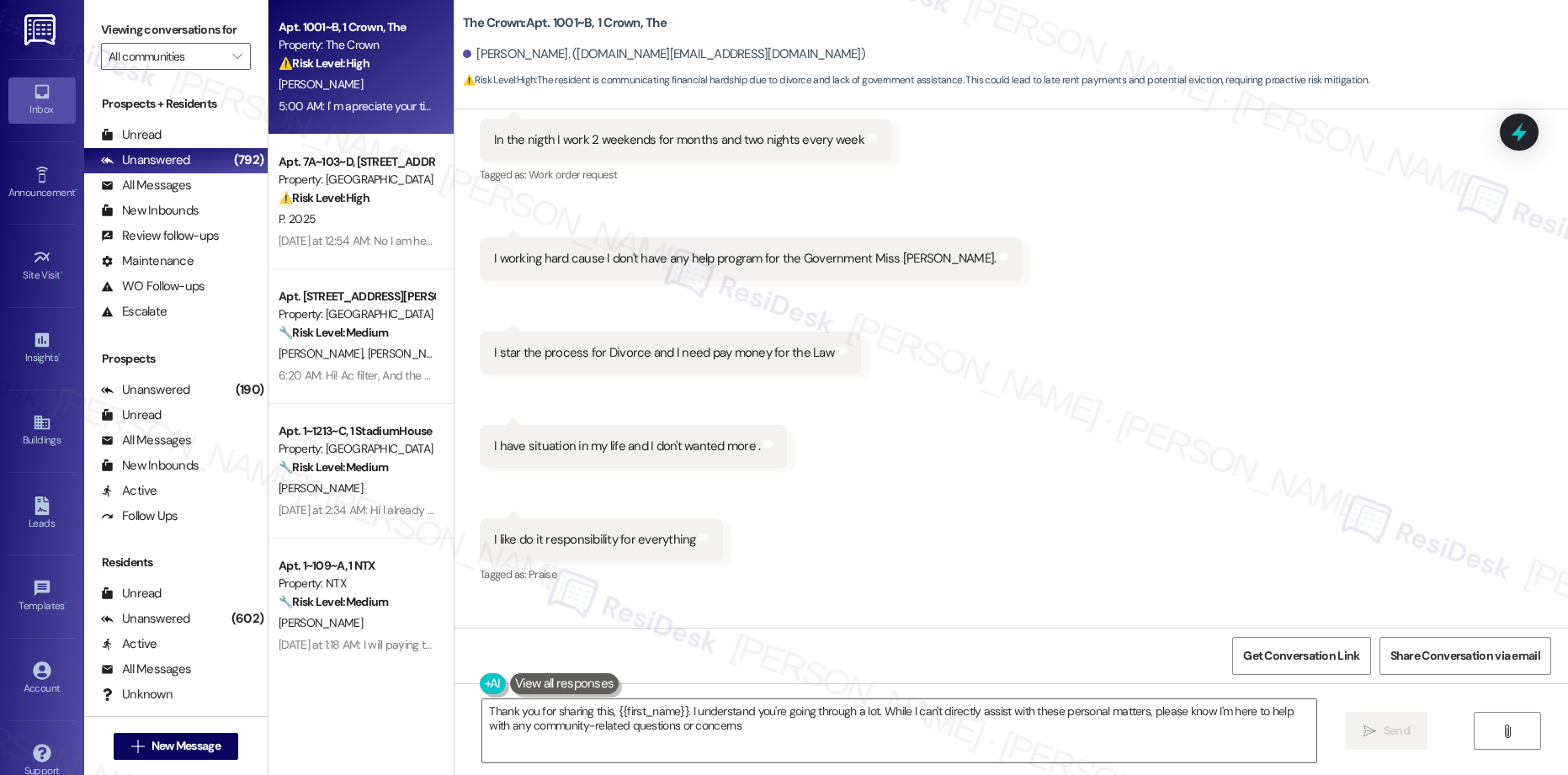
type textarea "Thank you for sharing this, {{first_name}}. I understand you're going through a…"
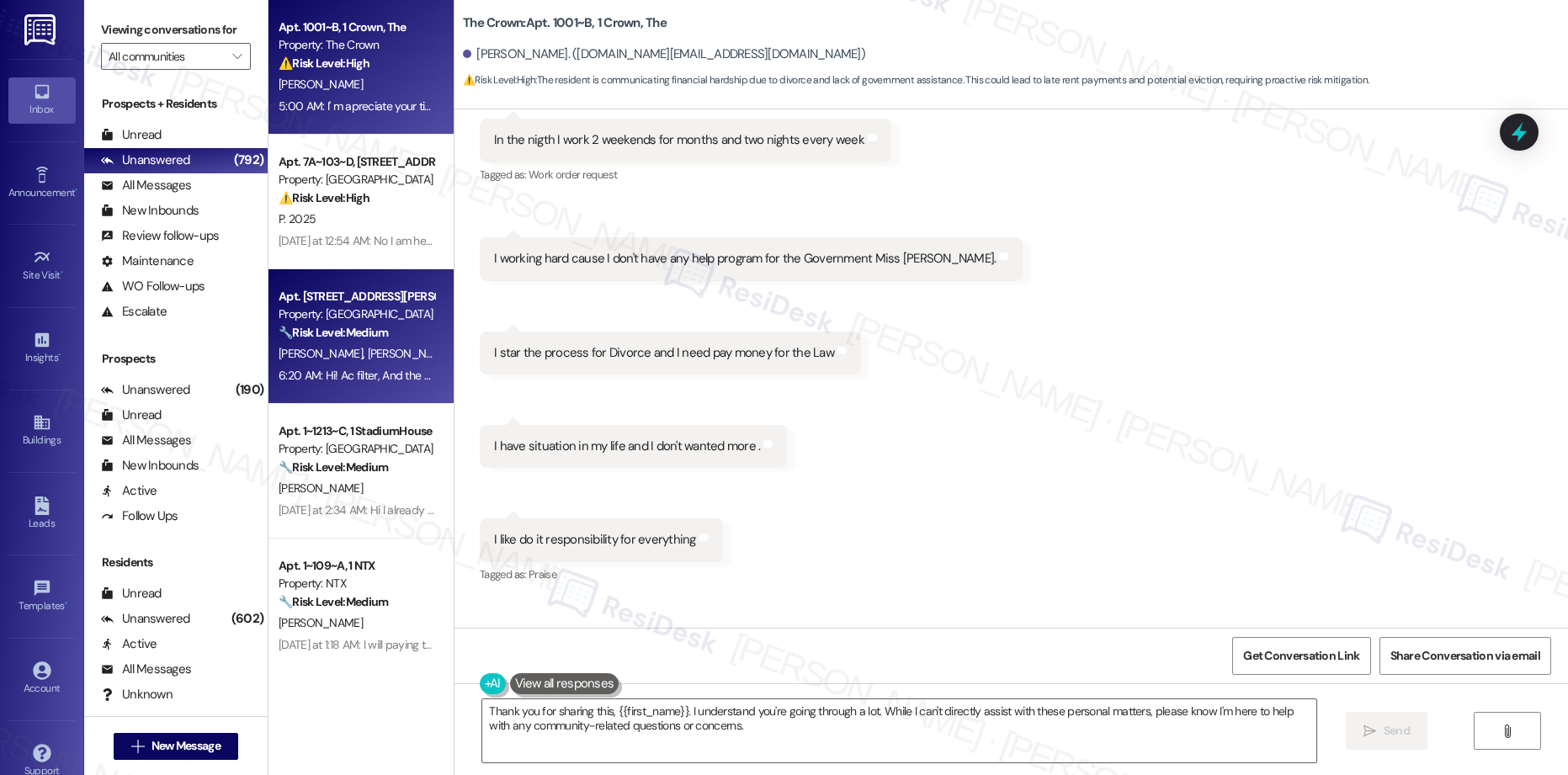
click at [396, 369] on div "6:20 AM: Hi! Ac filter, And the maintenance requests are here in chat , I'll lo…" at bounding box center [657, 374] width 757 height 15
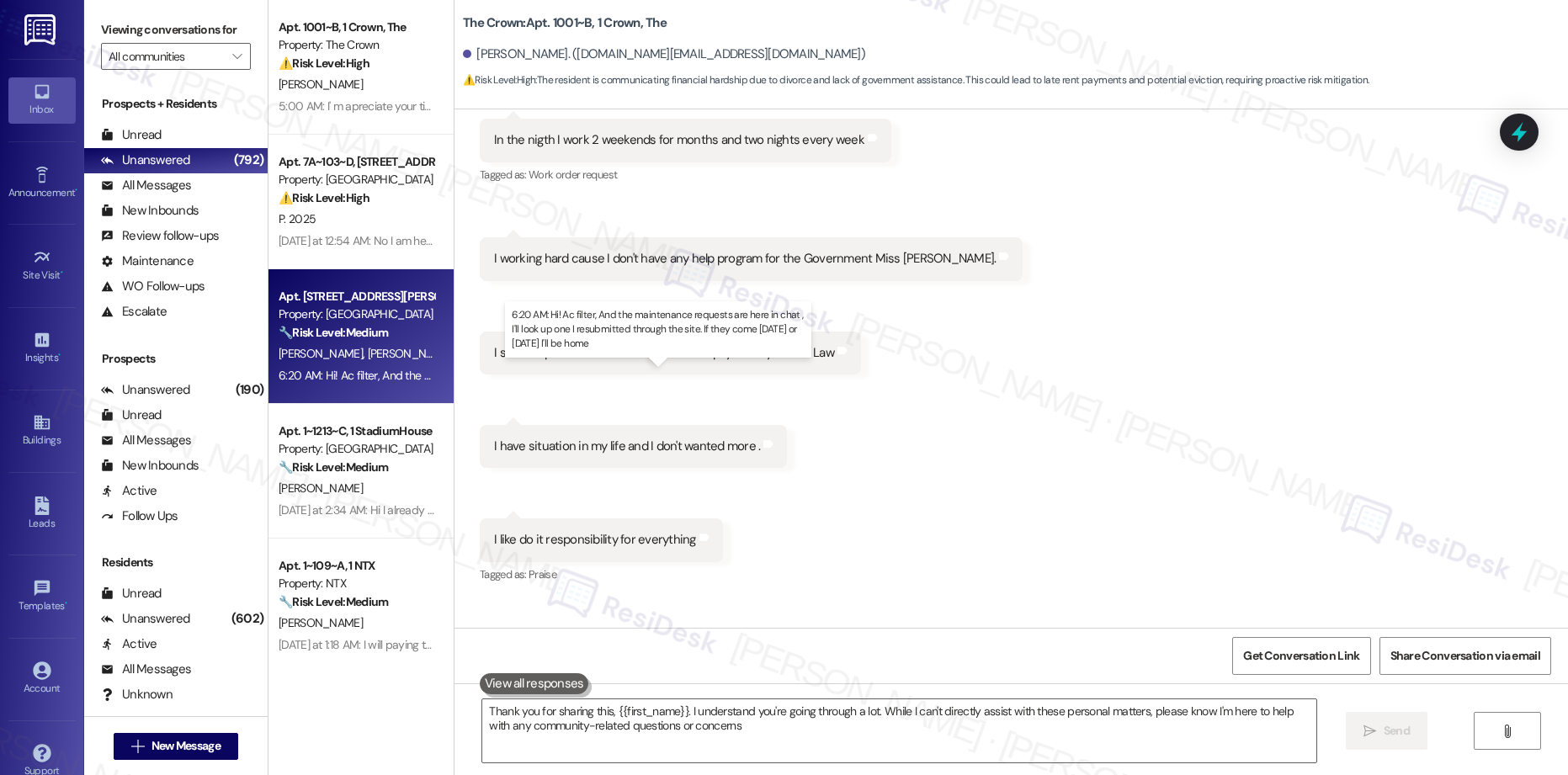
type textarea "Thank you for sharing this, {{first_name}}. I understand you're going through a…"
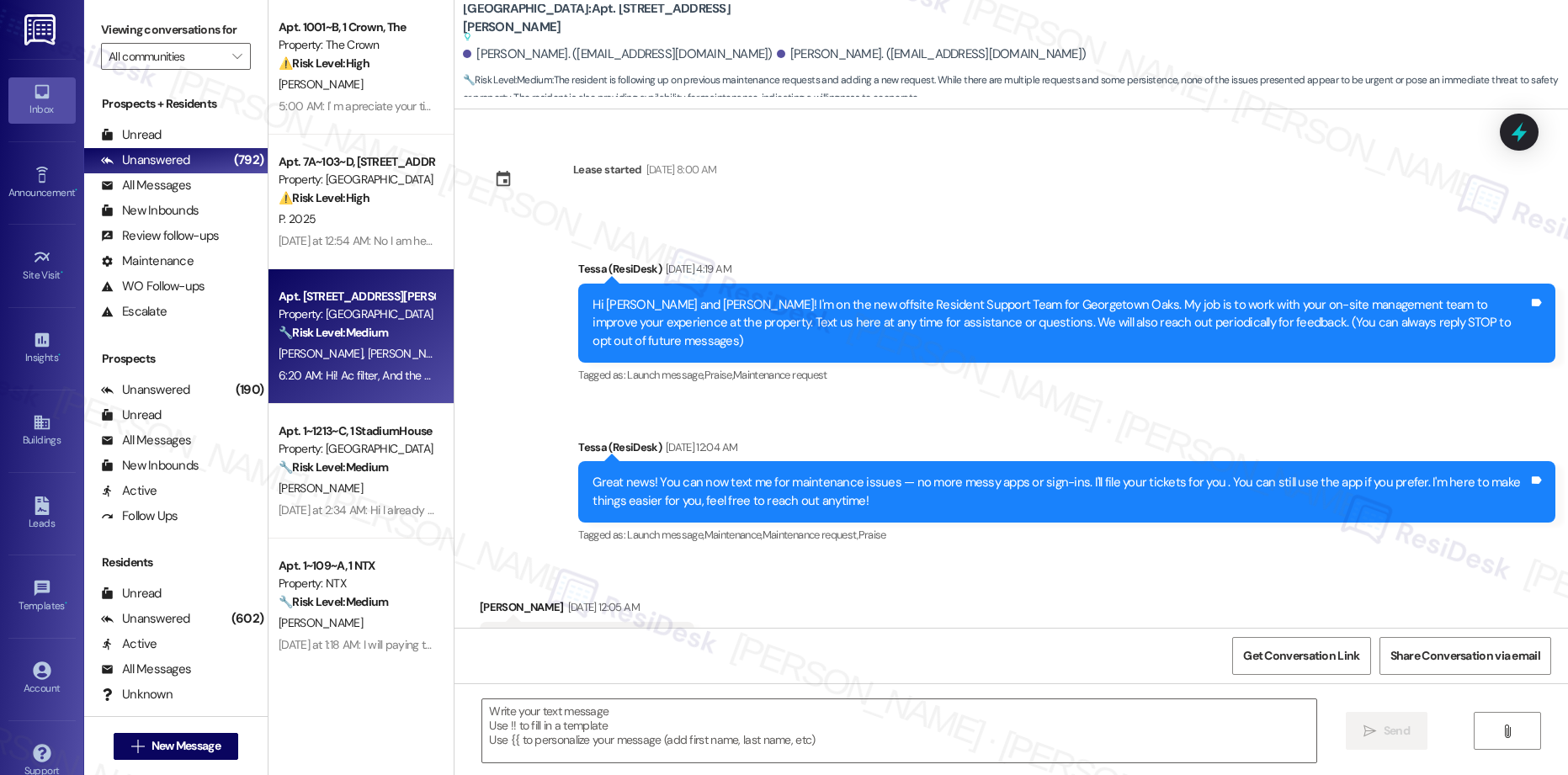
scroll to position [7358, 0]
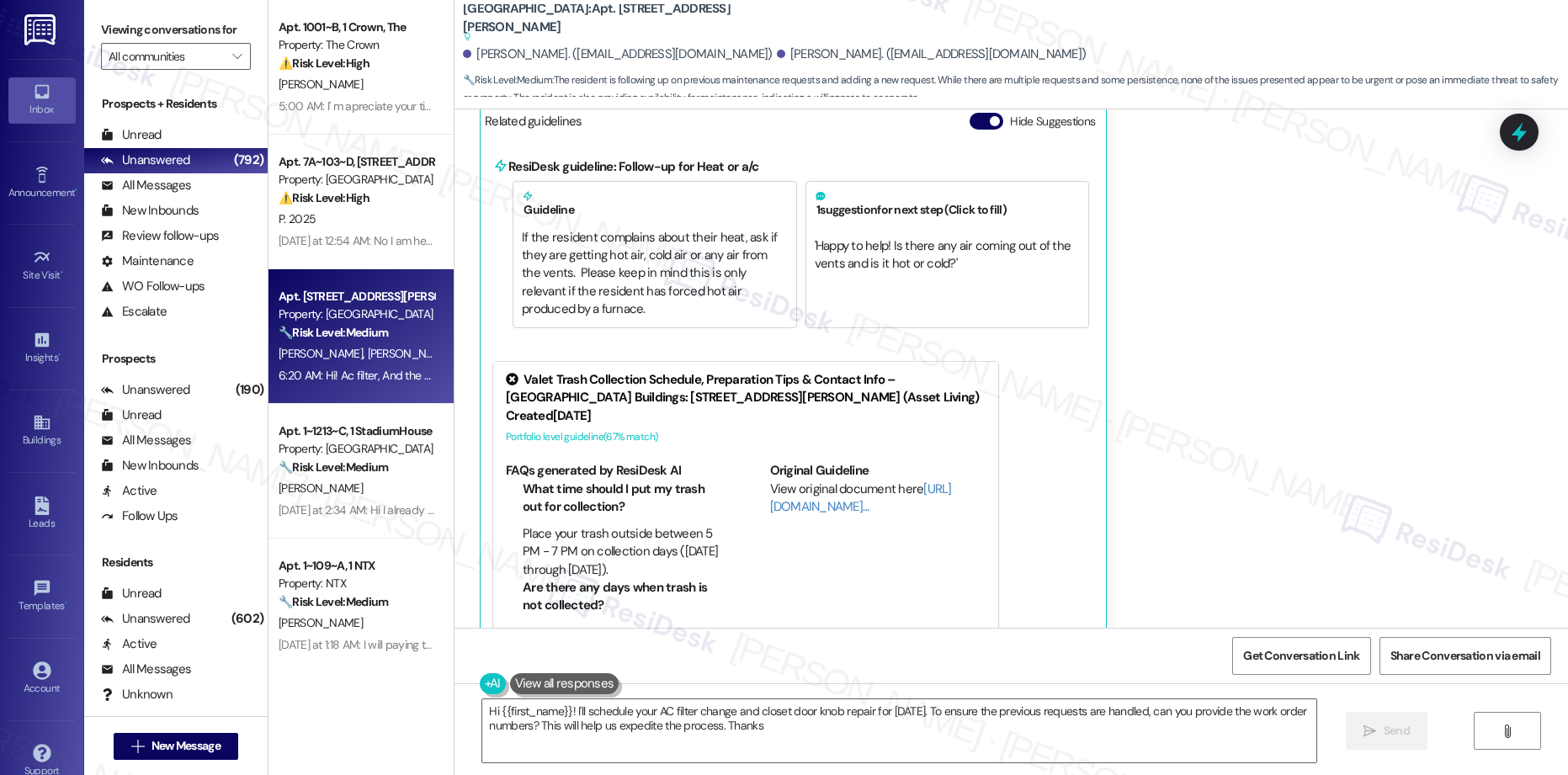
type textarea "Hi {{first_name}}! I'll schedule your AC filter change and closet door knob rep…"
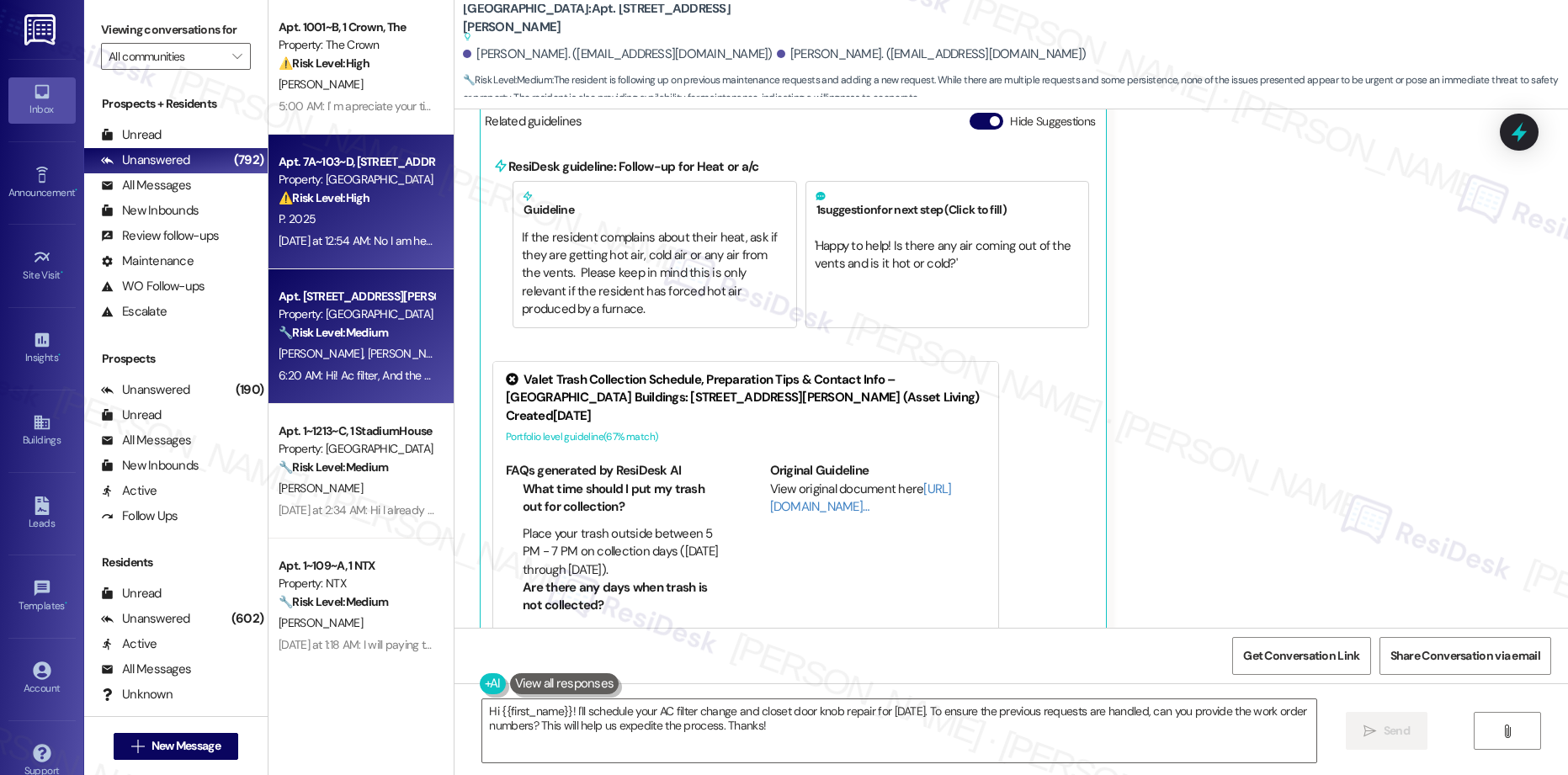
click at [361, 218] on div "P. 2025" at bounding box center [356, 219] width 159 height 21
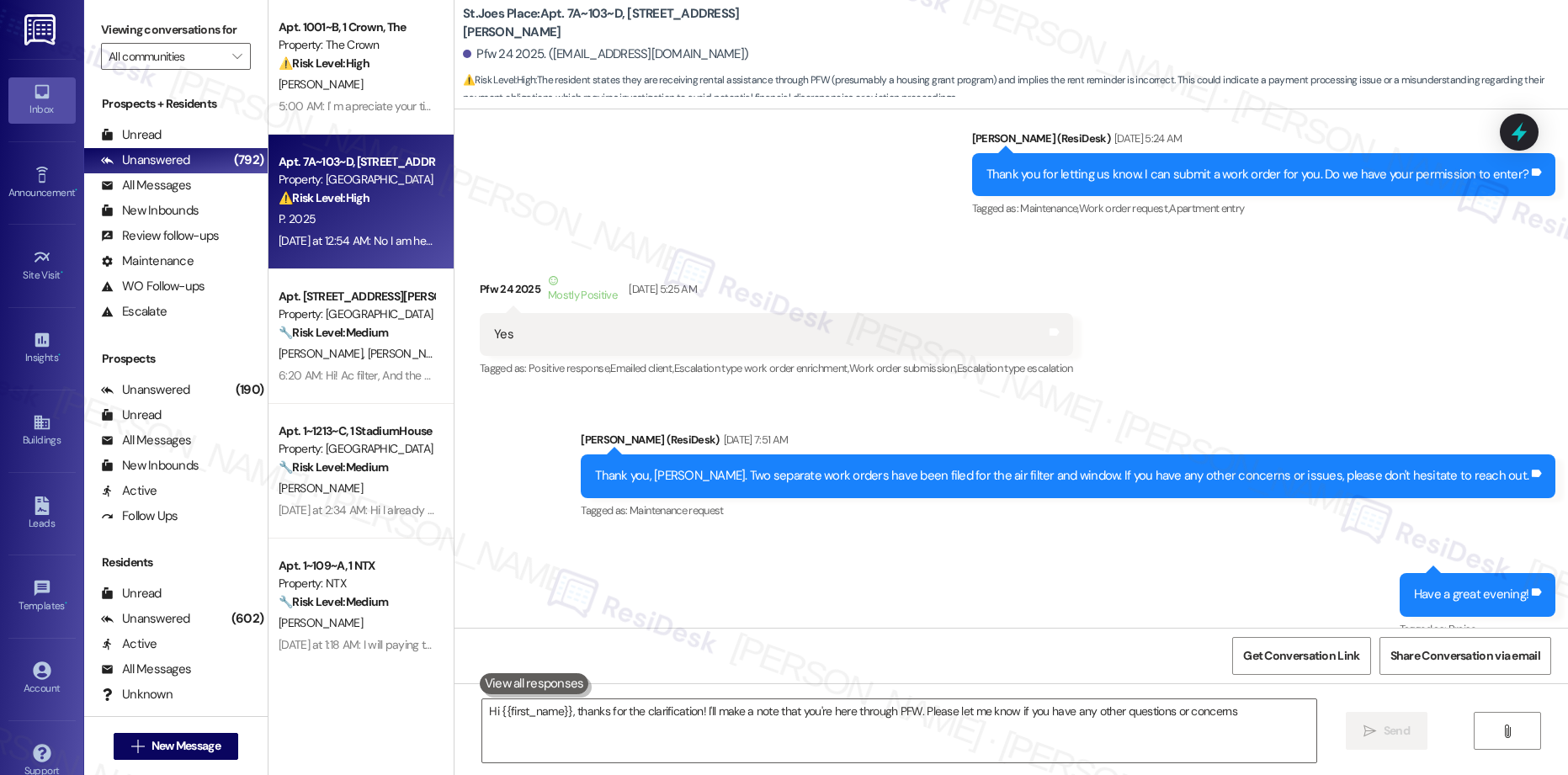
type textarea "Hi {{first_name}}, thanks for the clarification! I'll make a note that you're h…"
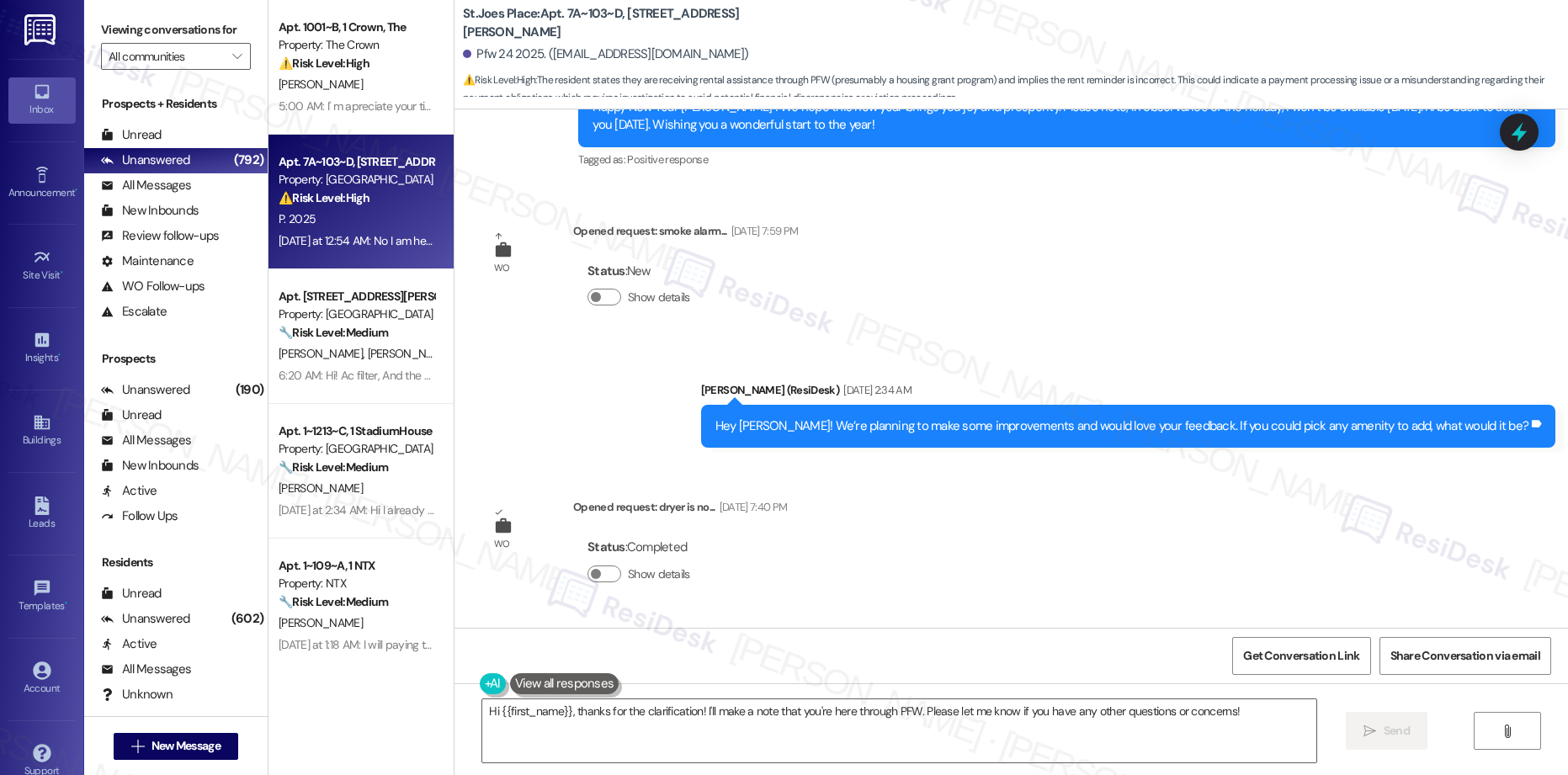
scroll to position [4198, 0]
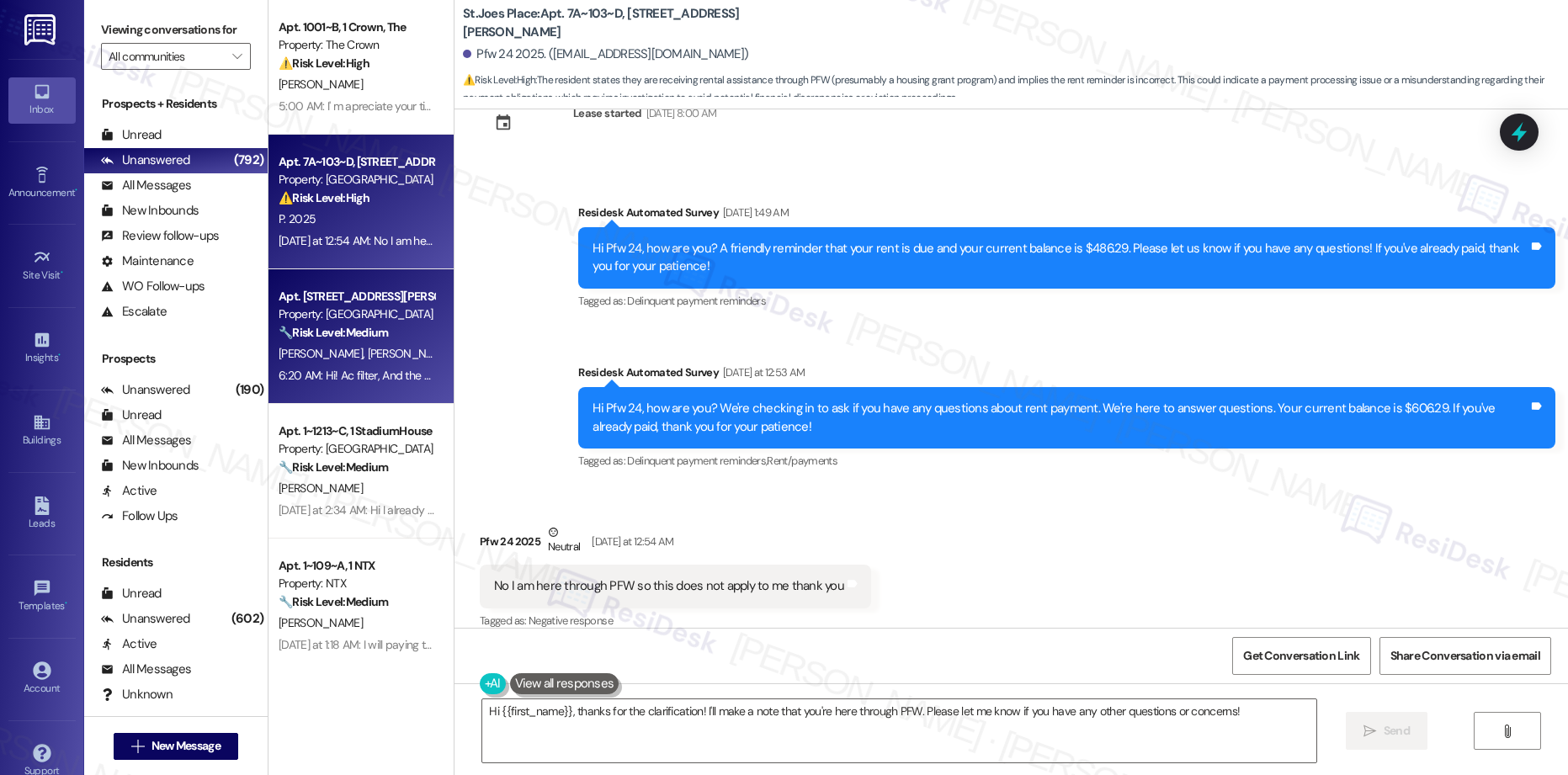
click at [315, 304] on div "Apt. [STREET_ADDRESS][PERSON_NAME]" at bounding box center [356, 296] width 156 height 17
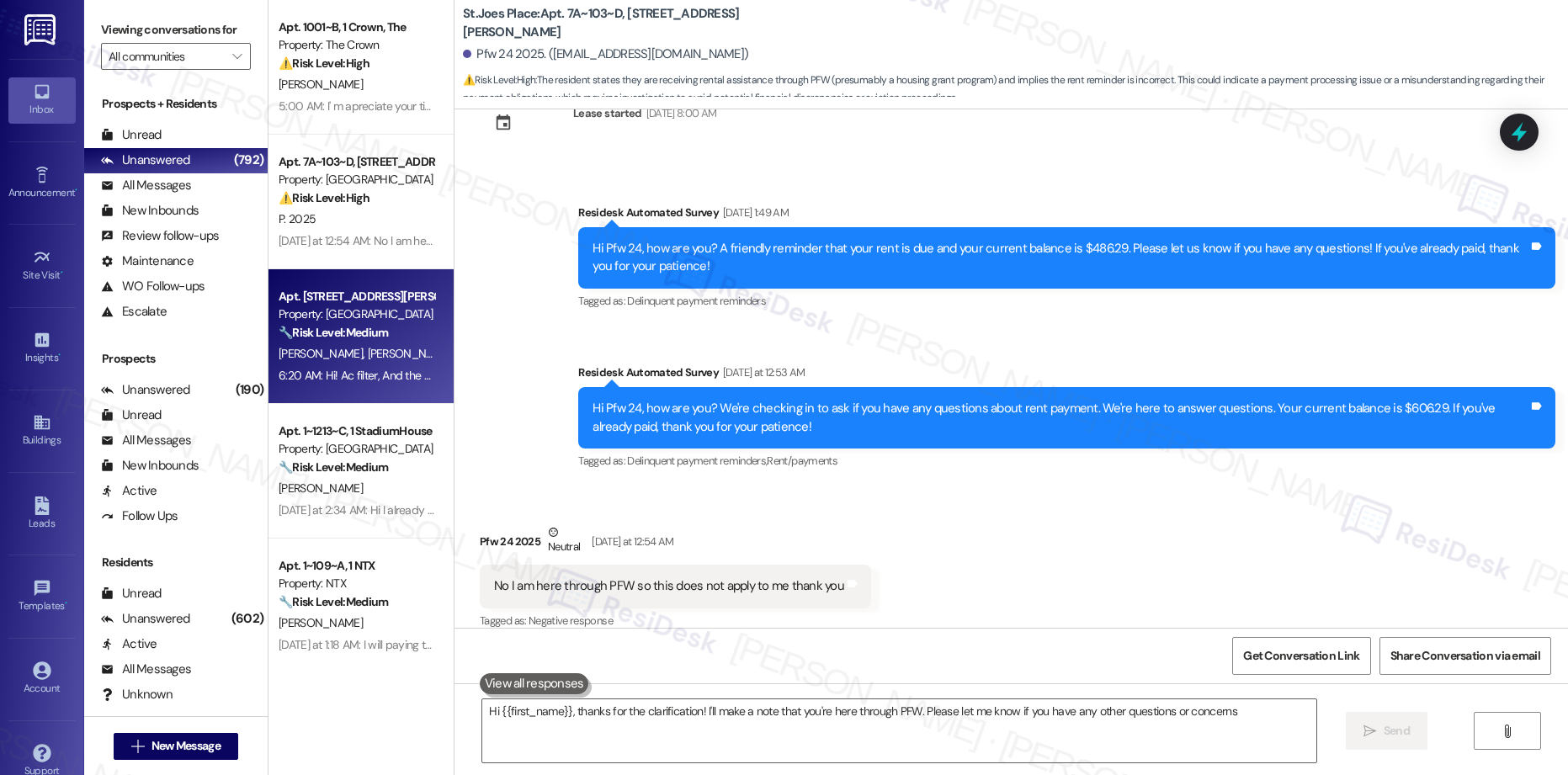
type textarea "Hi {{first_name}}, thanks for the clarification! I'll make a note that you're h…"
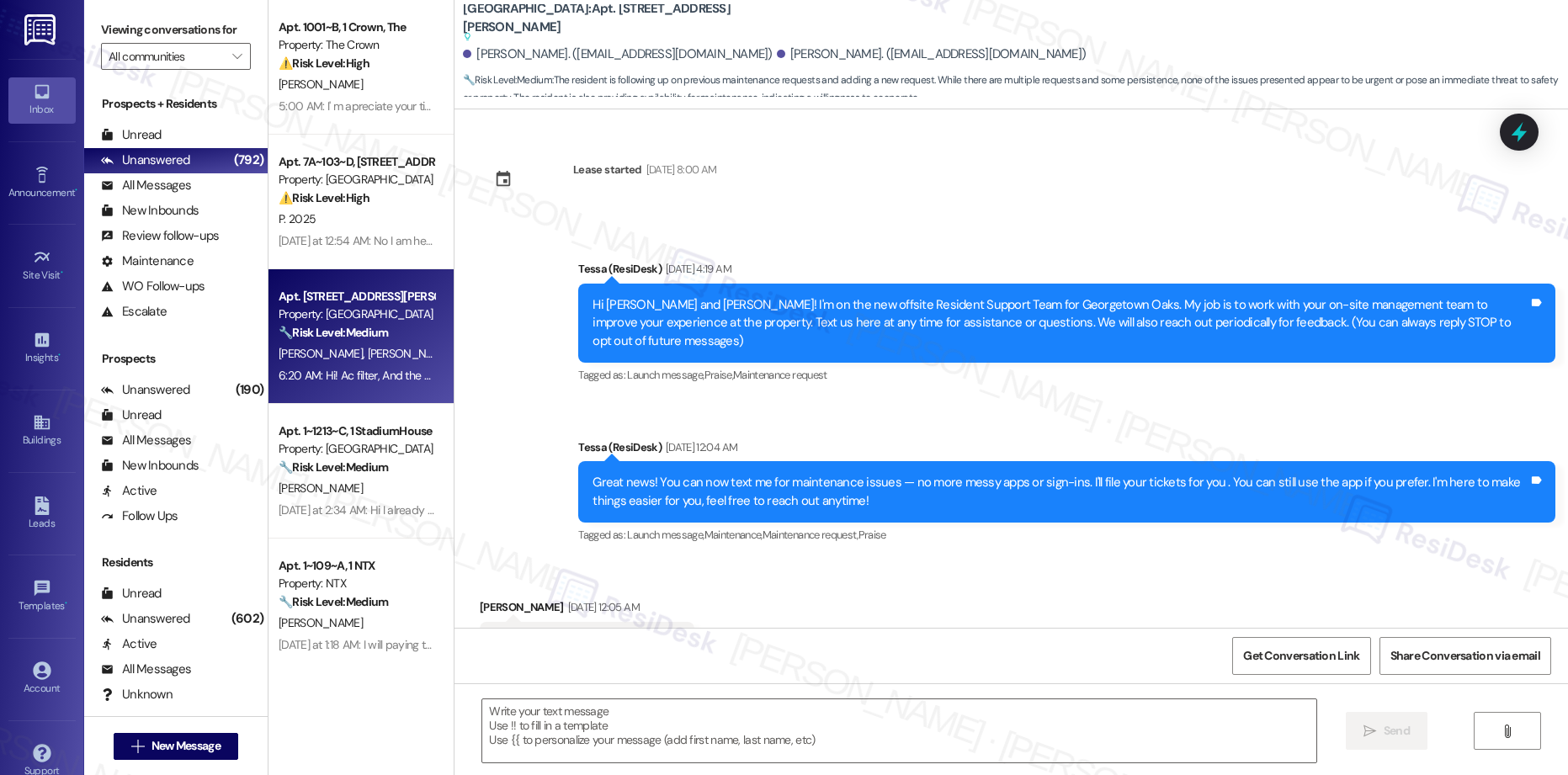
scroll to position [7358, 0]
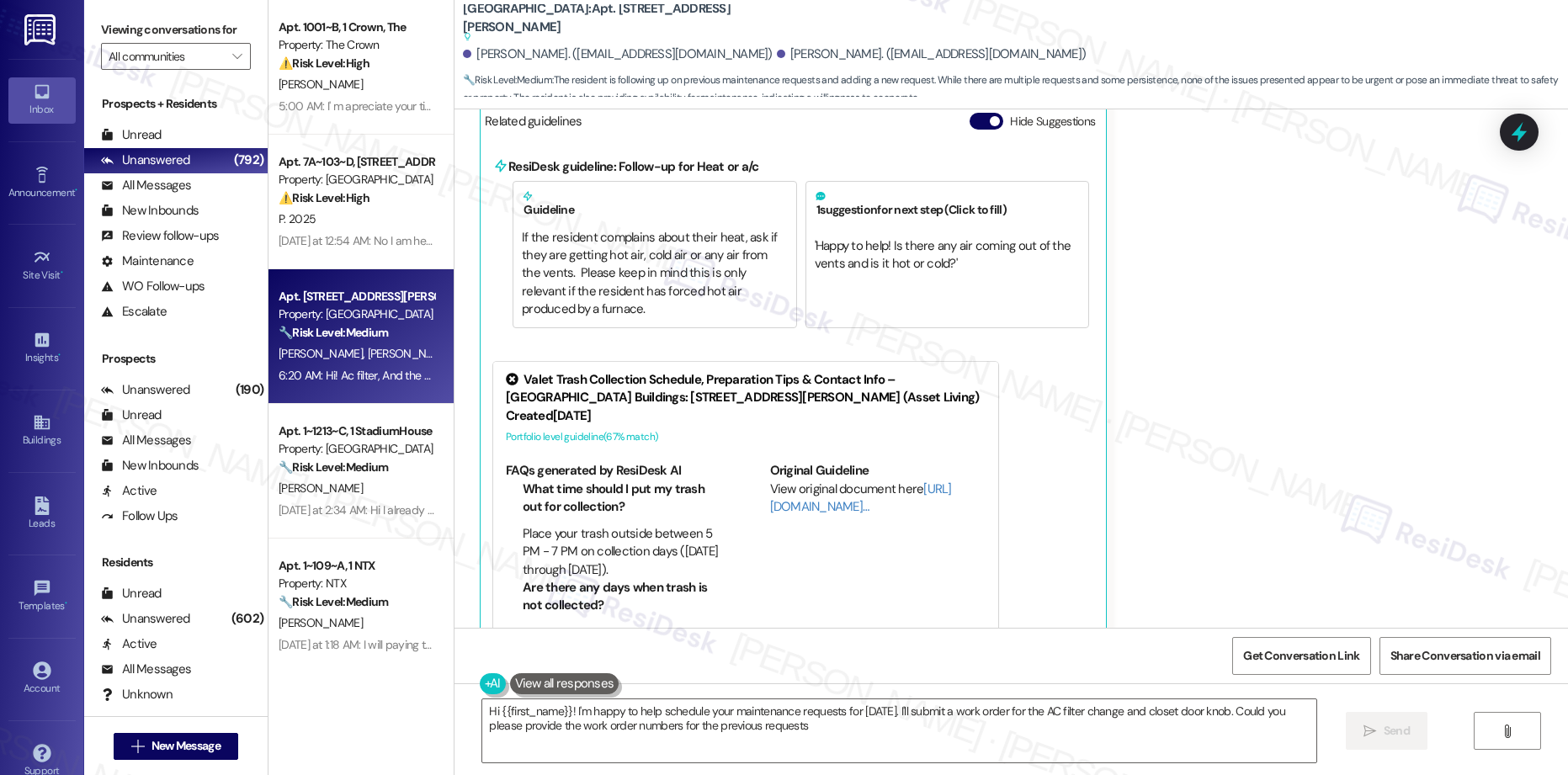
type textarea "Hi {{first_name}}! I'm happy to help schedule your maintenance requests for [DA…"
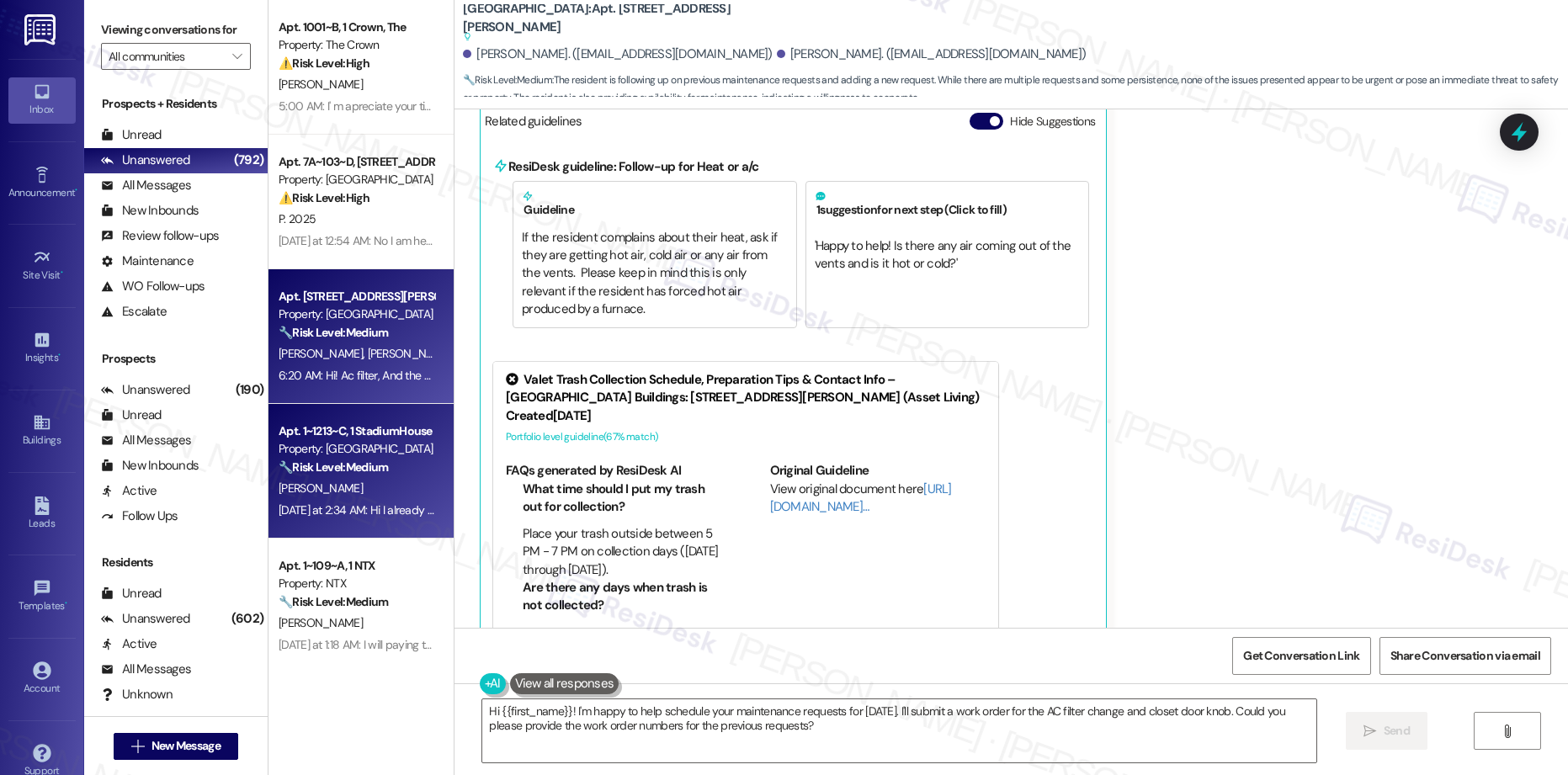
click at [346, 494] on div "[PERSON_NAME]" at bounding box center [356, 488] width 159 height 21
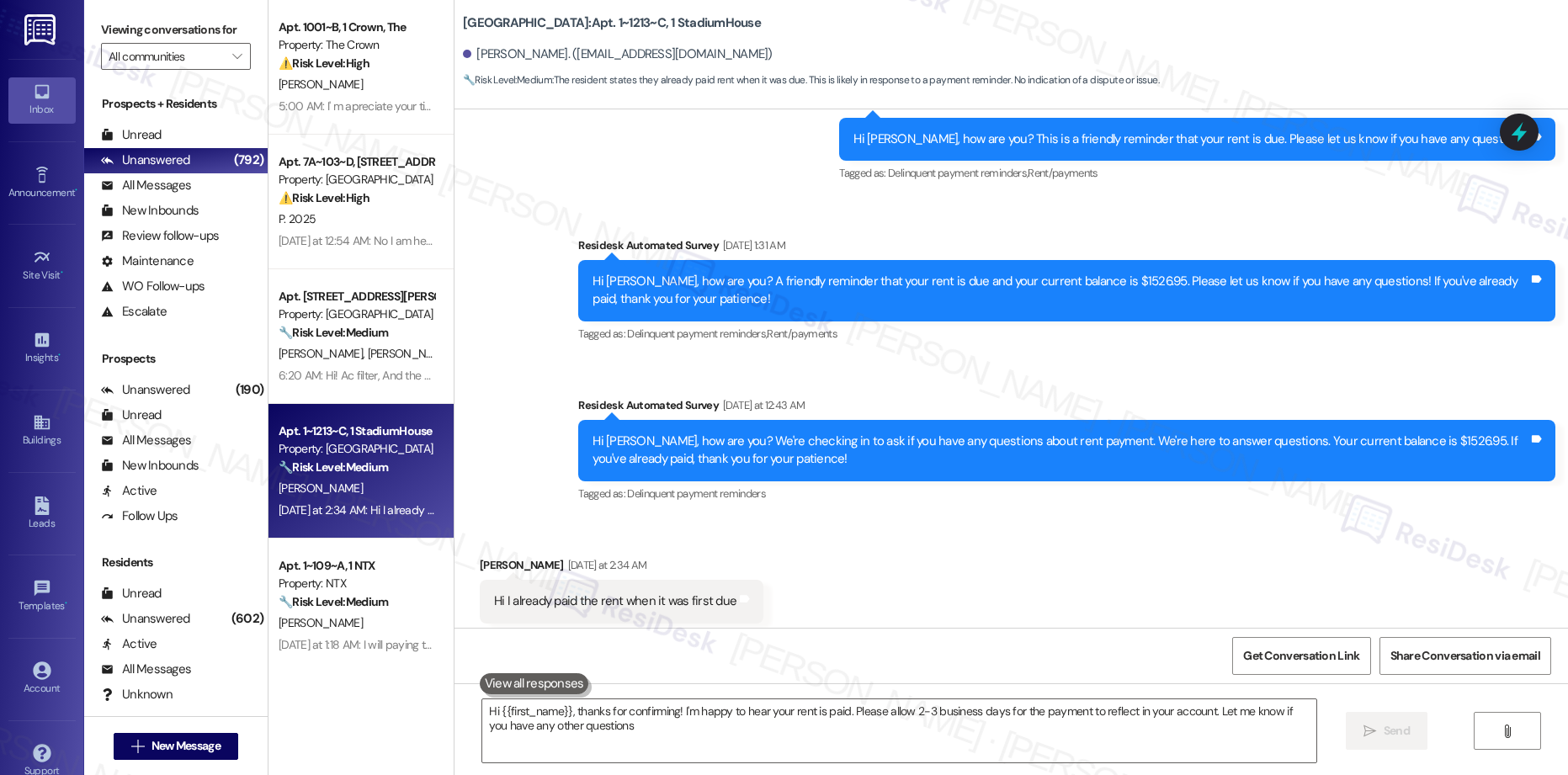
type textarea "Hi {{first_name}}, thanks for confirming! I'm happy to hear your rent is paid. …"
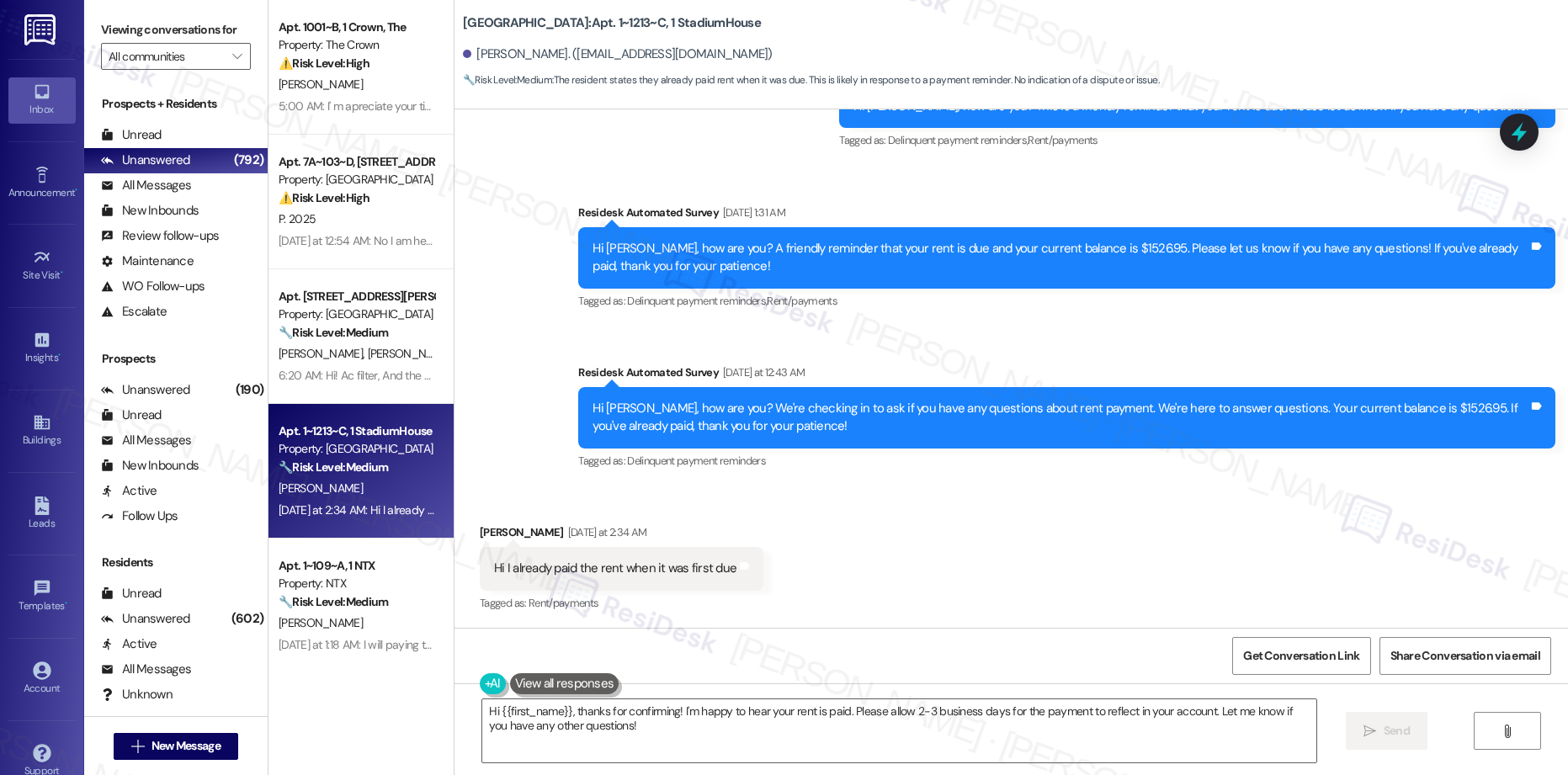
scroll to position [514, 0]
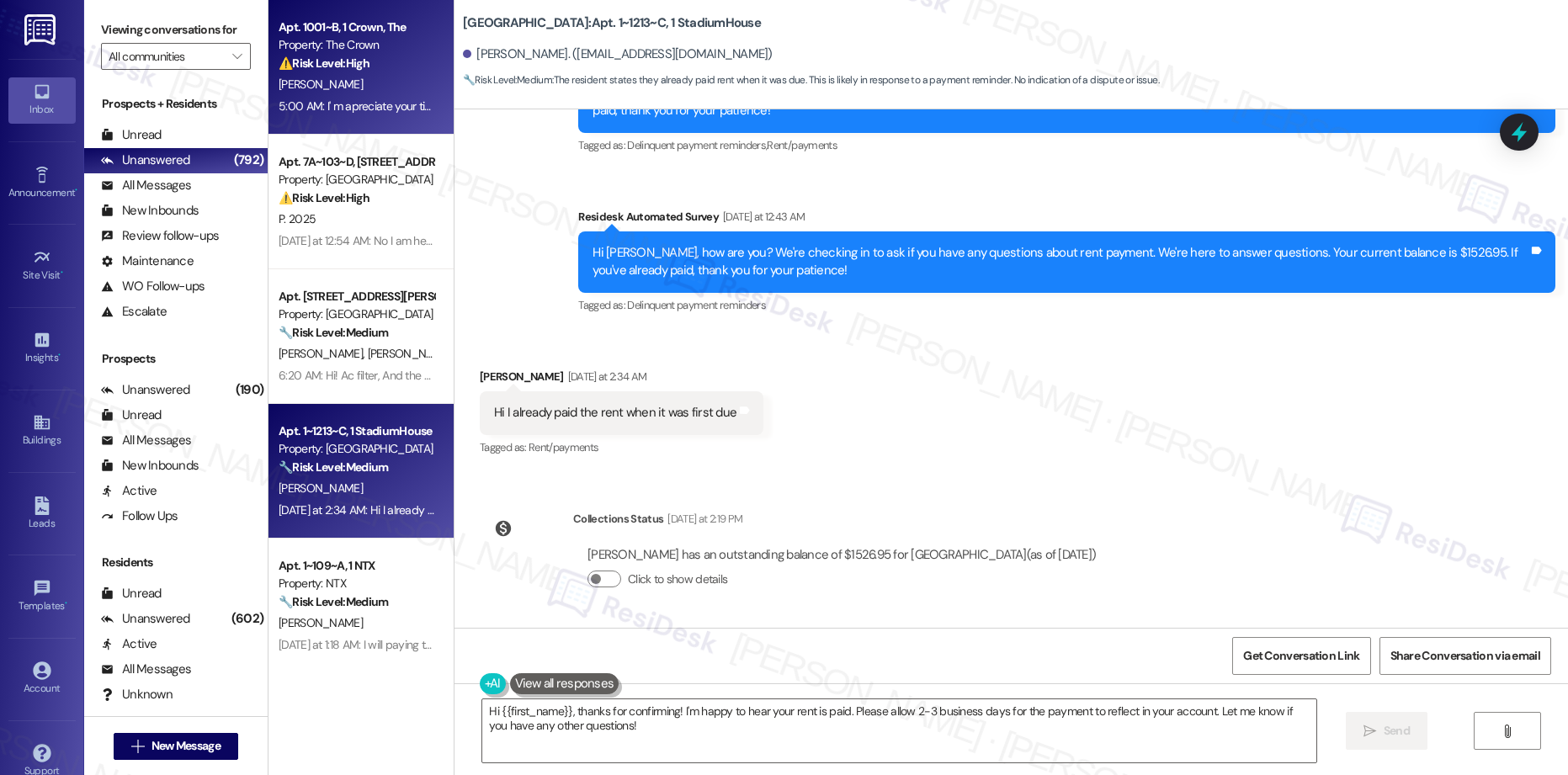
click at [368, 55] on div "⚠️ Risk Level: High The resident is communicating financial hardship due to div…" at bounding box center [356, 63] width 156 height 17
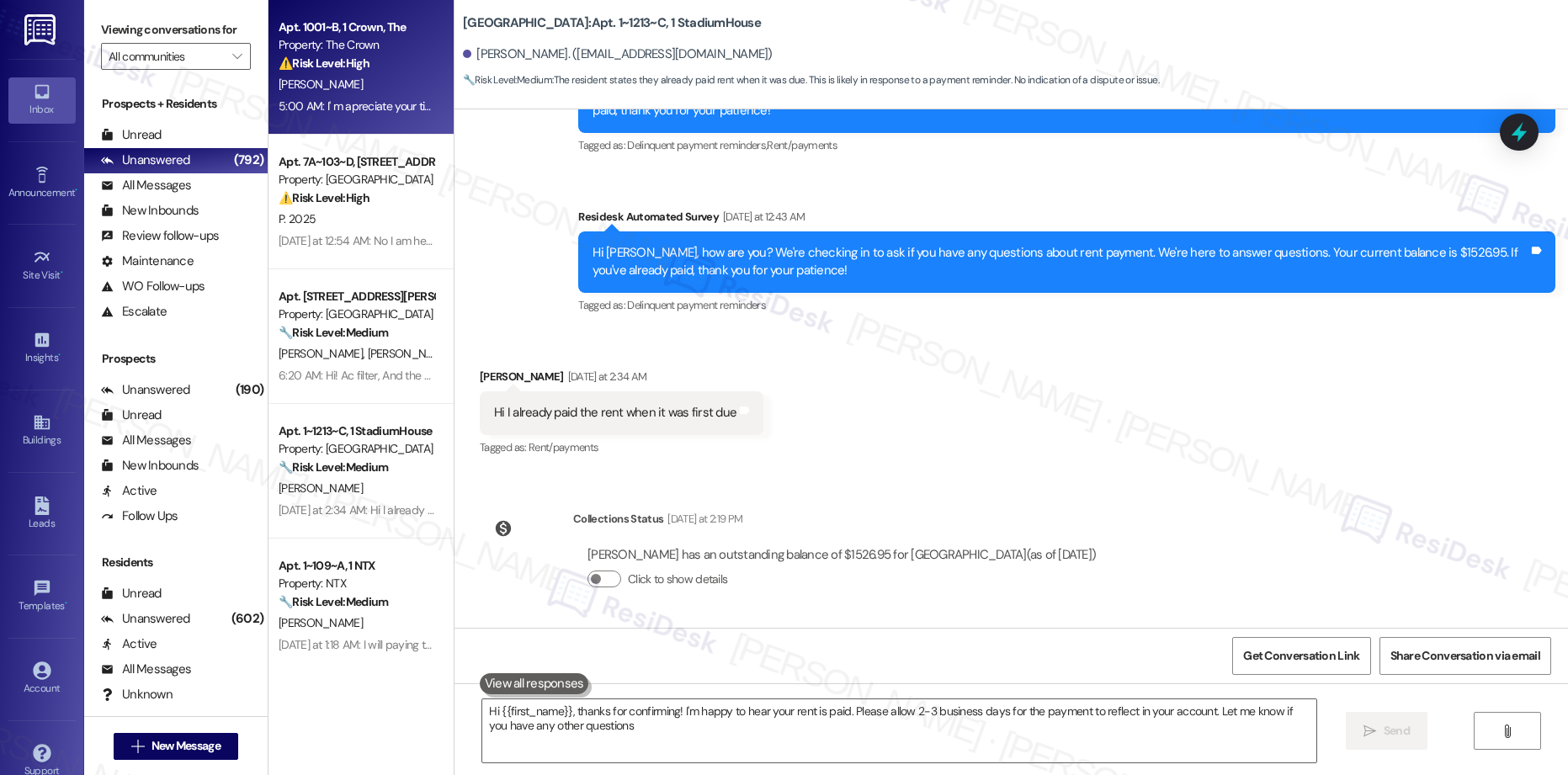
type textarea "Hi {{first_name}}, thanks for confirming! I'm happy to hear your rent is paid. …"
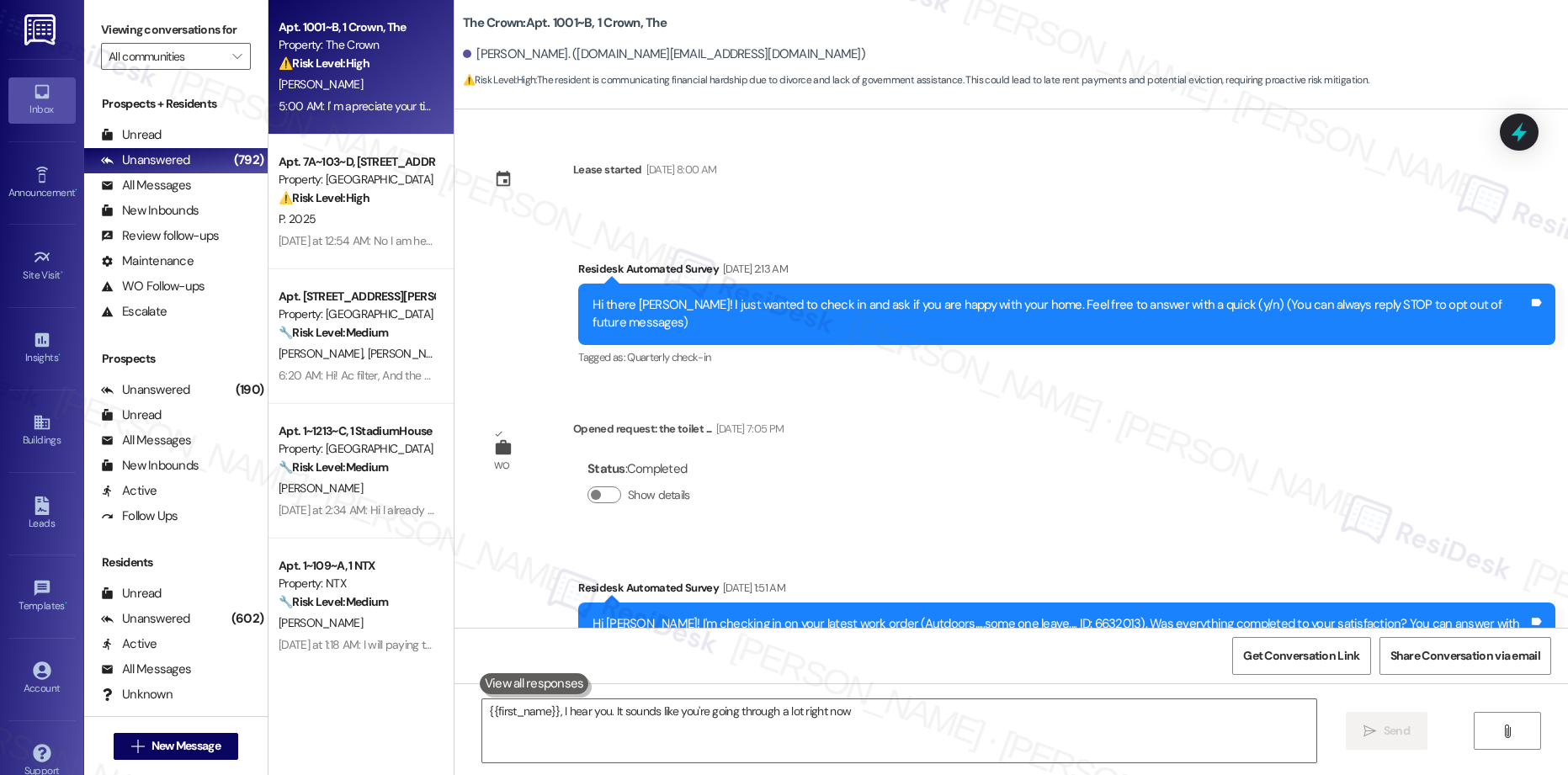
scroll to position [11585, 0]
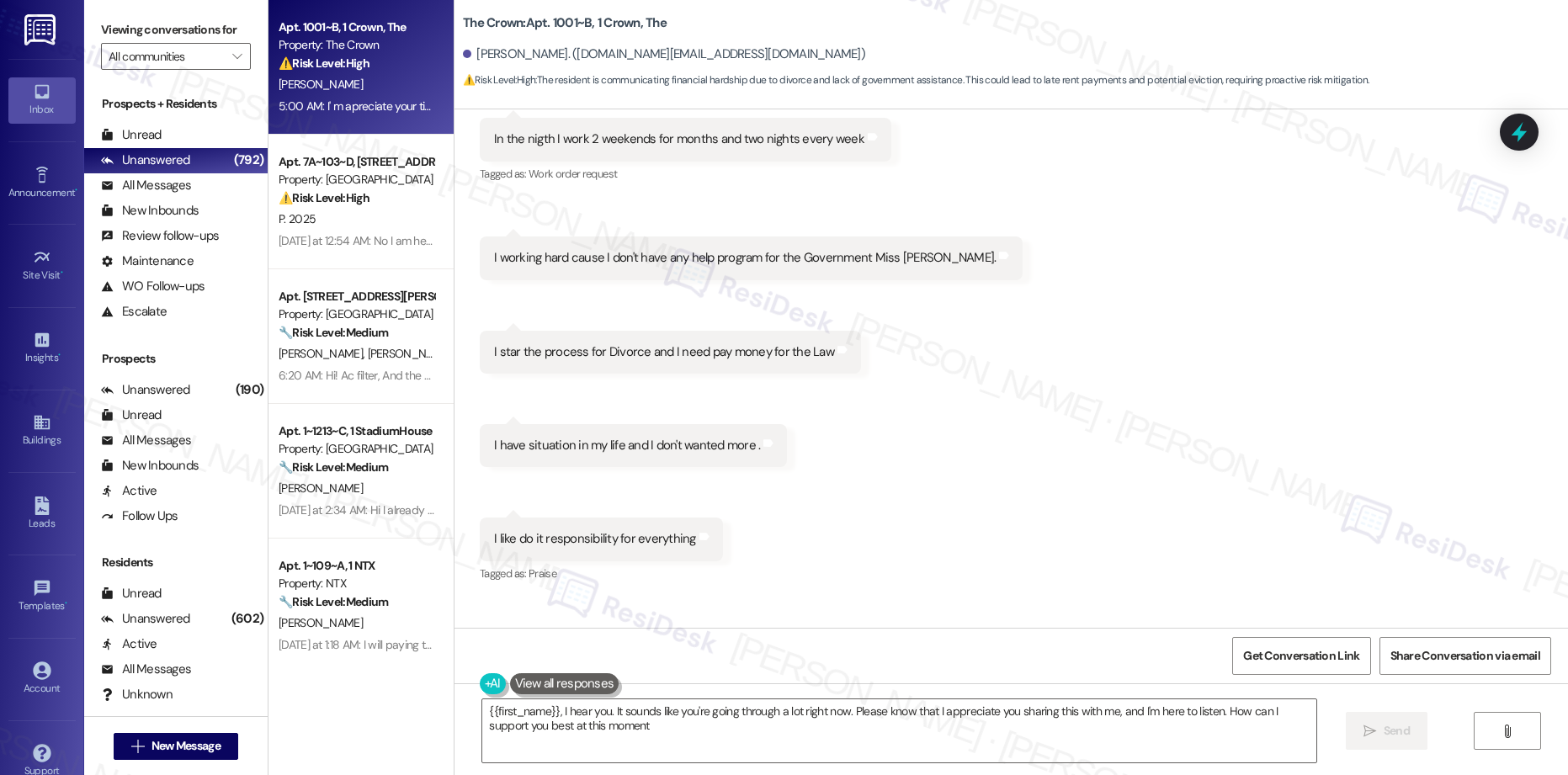
type textarea "{{first_name}}, I hear you. It sounds like you're going through a lot right now…"
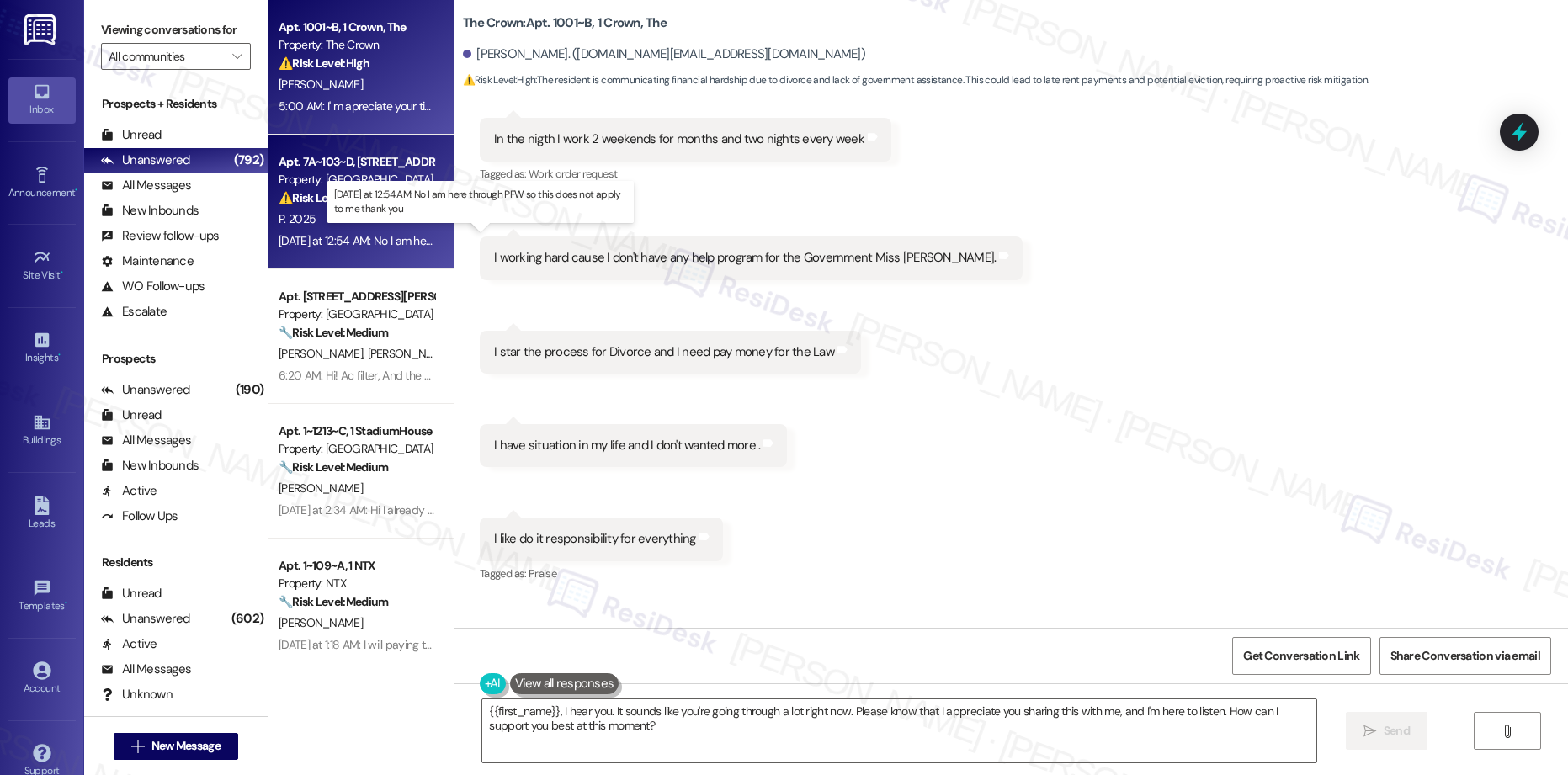
click at [307, 241] on div "[DATE] at 12:54 AM: No I am here through PFW so this does not apply to me thank…" at bounding box center [486, 240] width 415 height 15
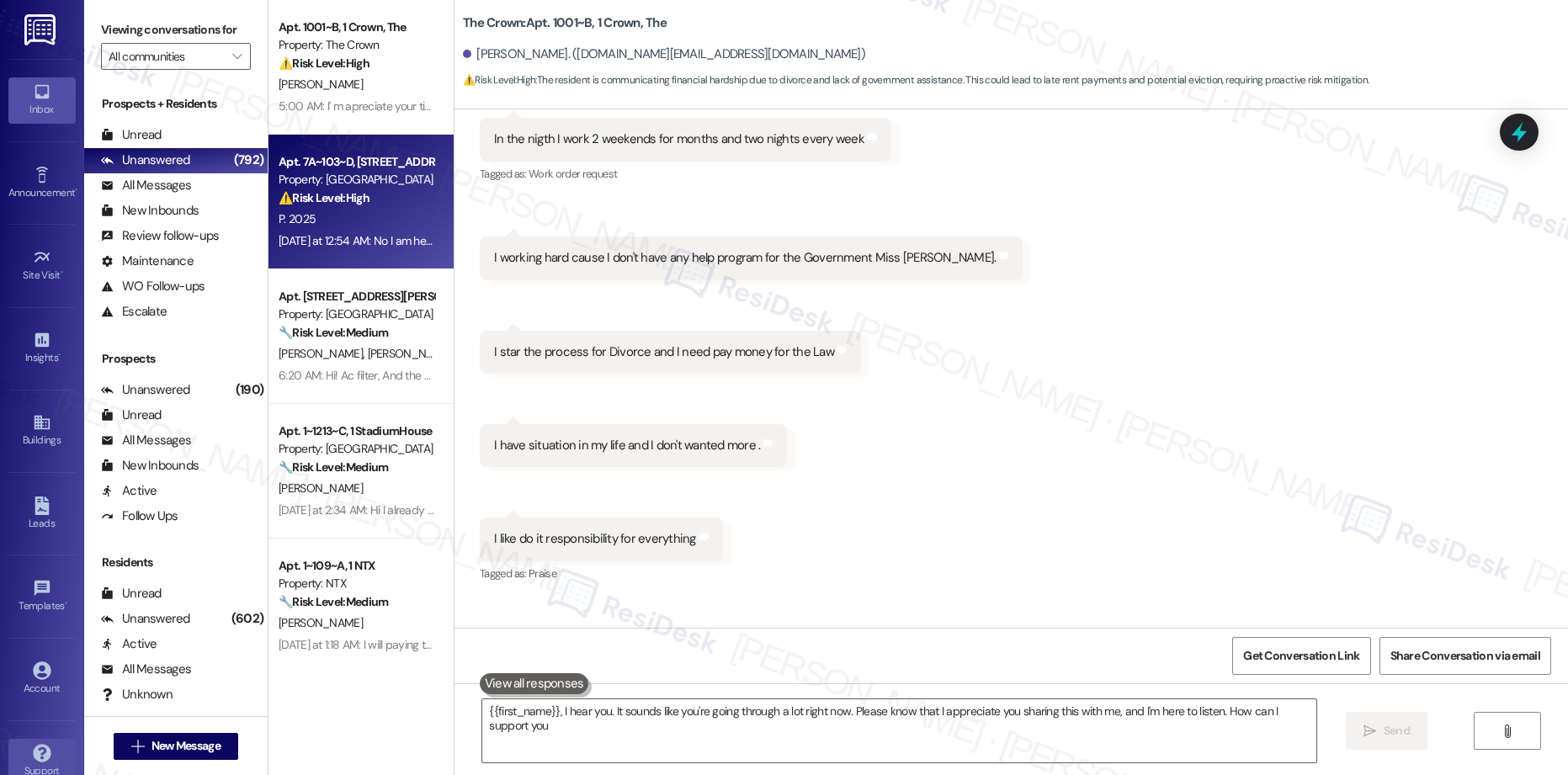
type textarea "{{first_name}}, I hear you. It sounds like you're going through a lot right now…"
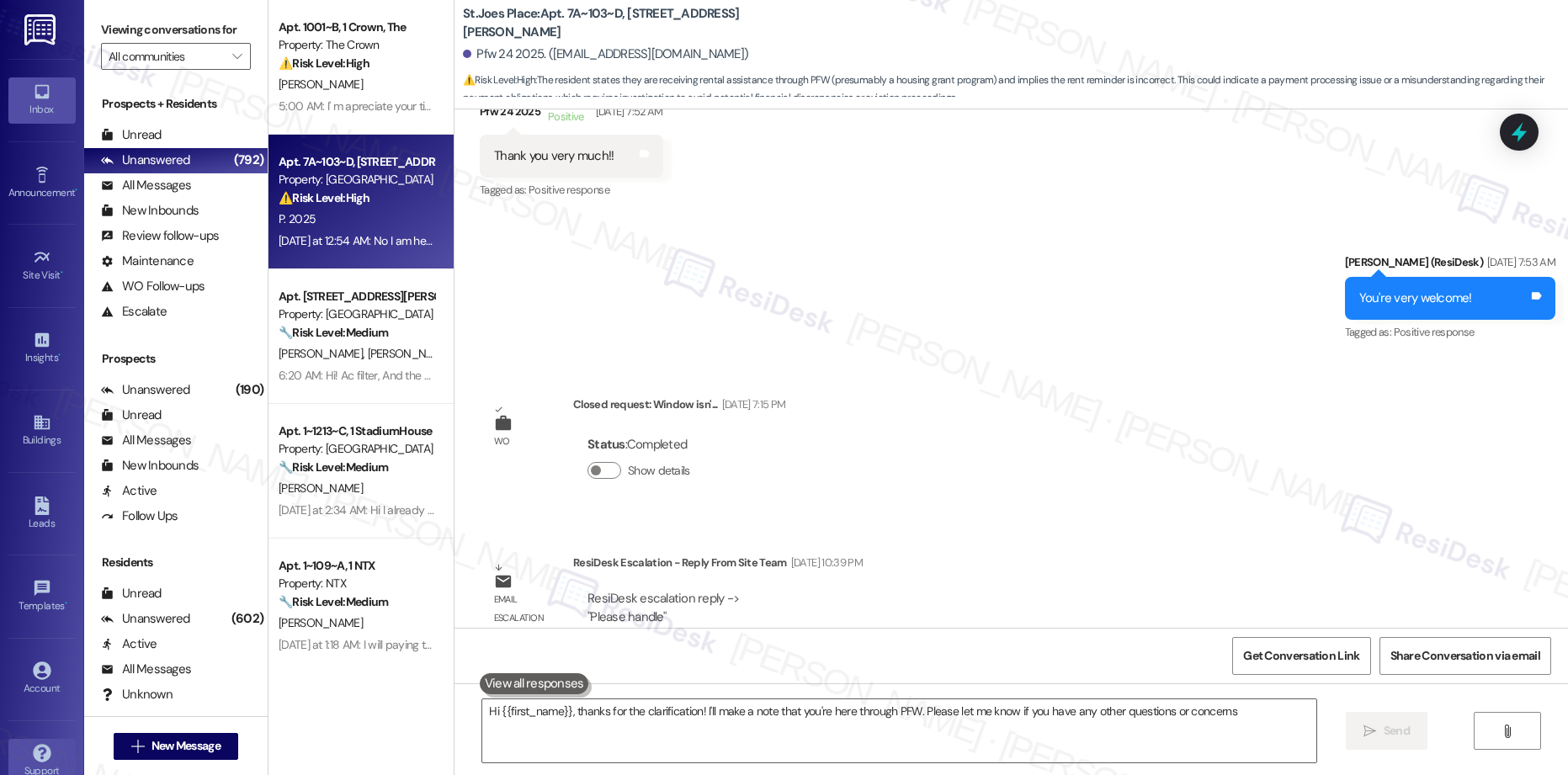
type textarea "Hi {{first_name}}, thanks for the clarification! I'll make a note that you're h…"
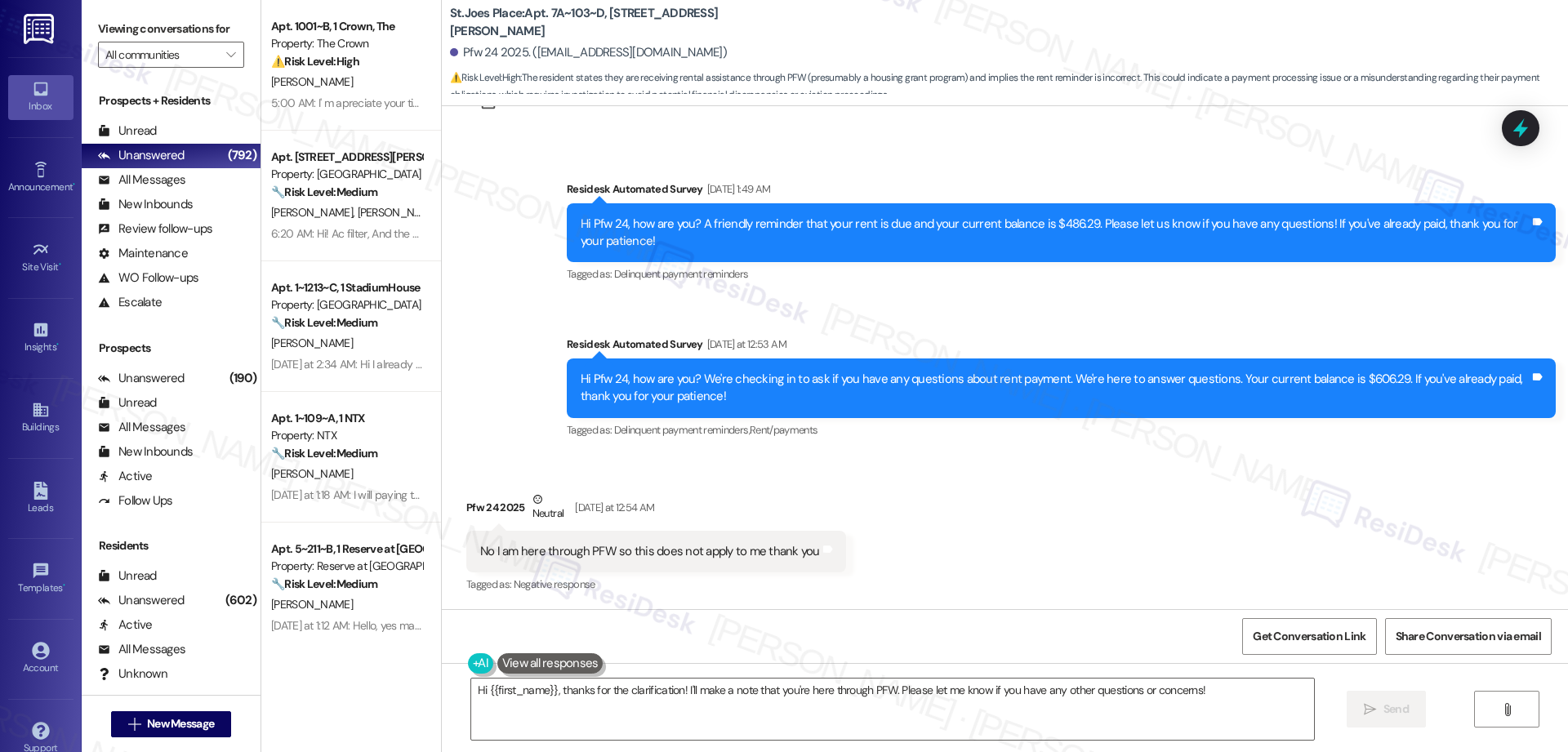
scroll to position [4057, 0]
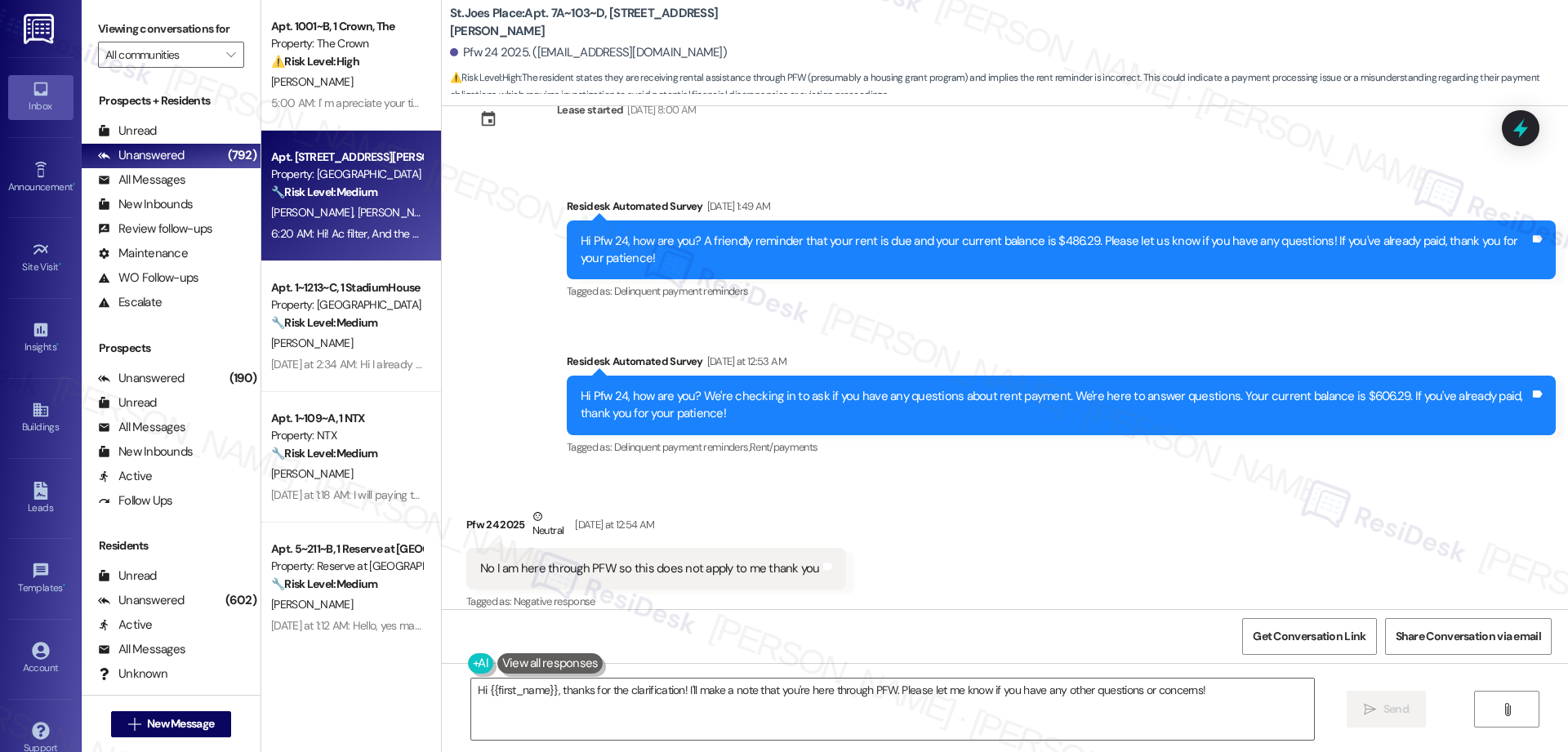
click at [329, 232] on div "6:20 AM: Hi! Ac filter, And the maintenance requests are here in chat , I'll lo…" at bounding box center [638, 233] width 735 height 14
type textarea "Hi {{first_name}}, thanks for the clarification! I'll make a note that you're h…"
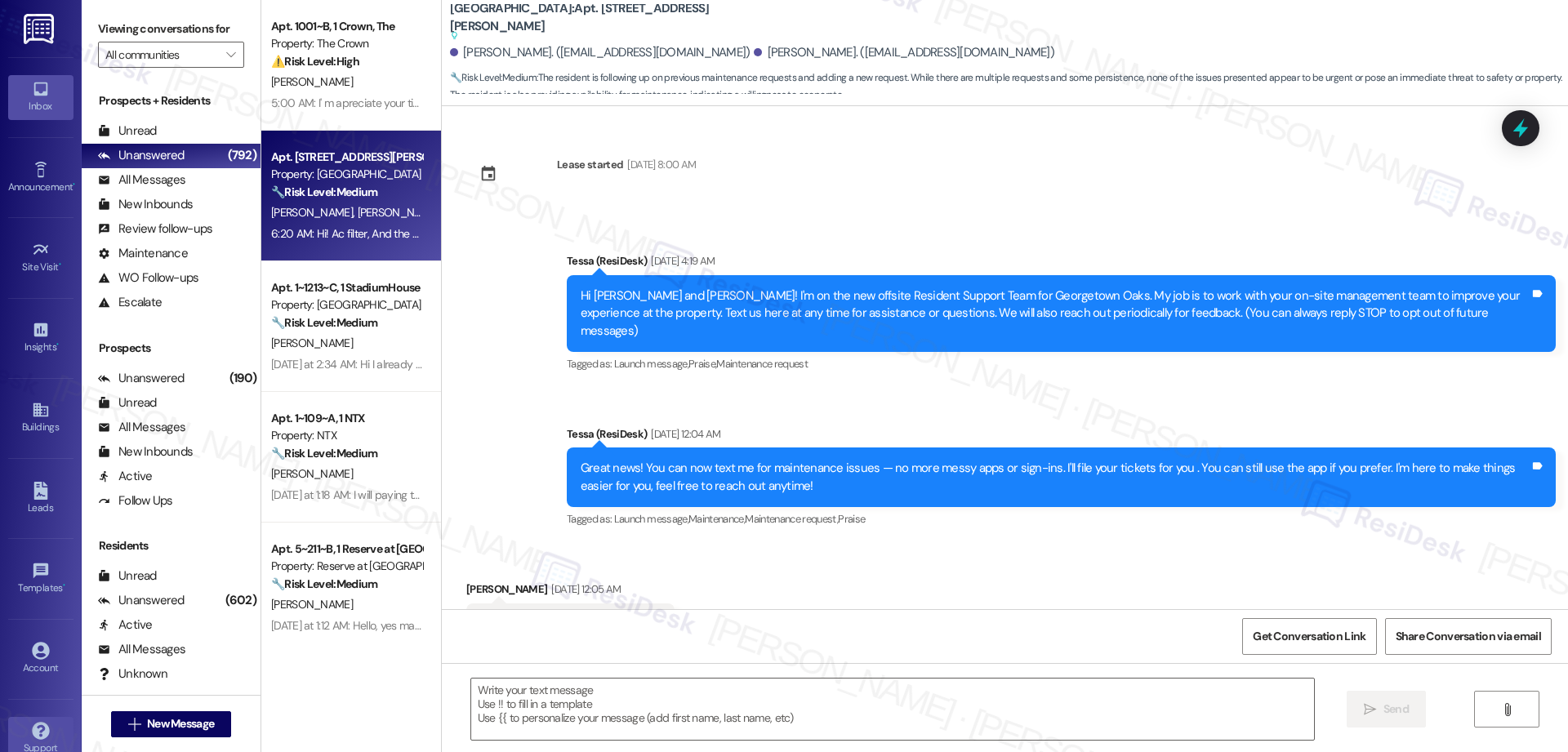
scroll to position [7051, 0]
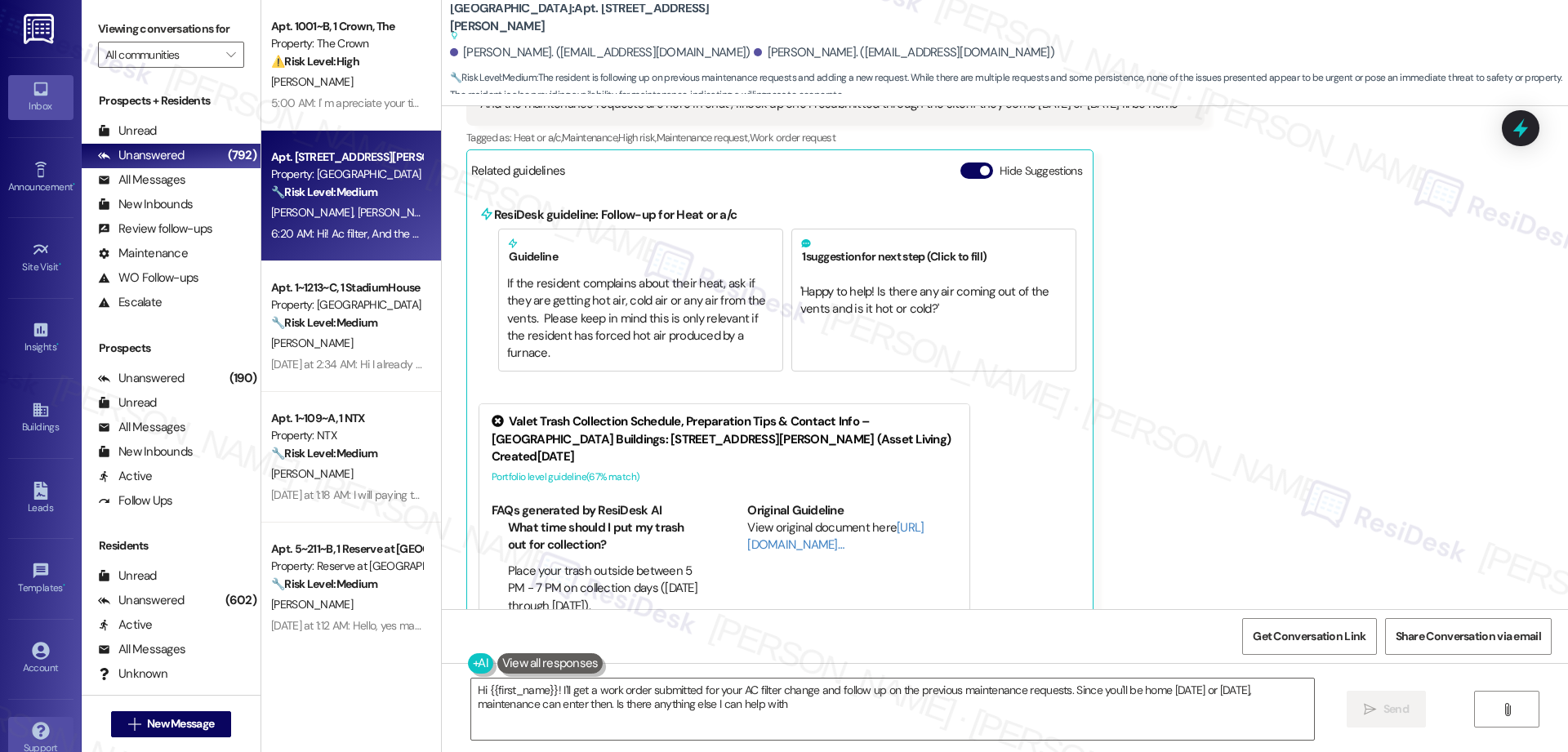
type textarea "Hi {{first_name}}! I'll get a work order submitted for your AC filter change an…"
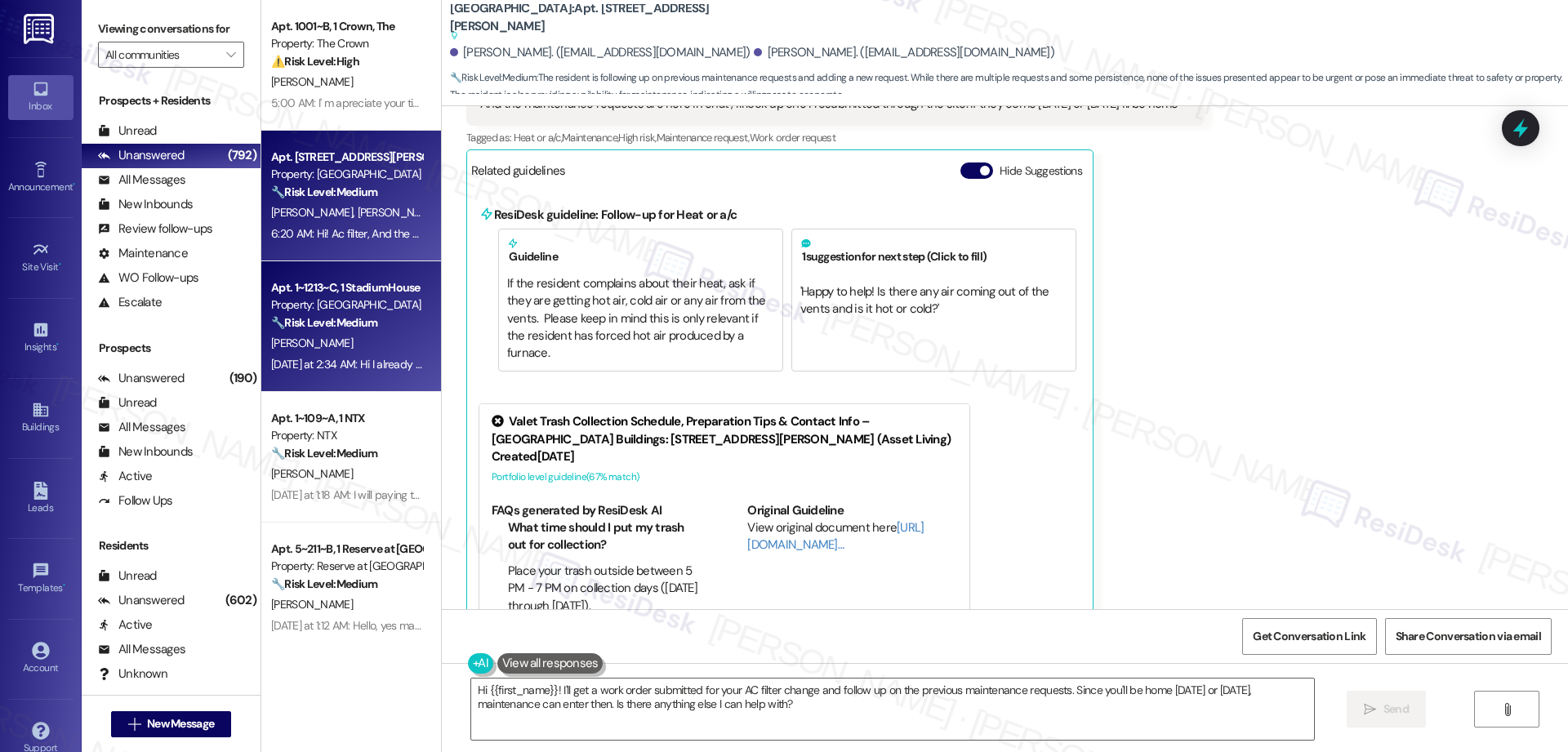
click at [357, 341] on div "[PERSON_NAME]" at bounding box center [346, 343] width 154 height 20
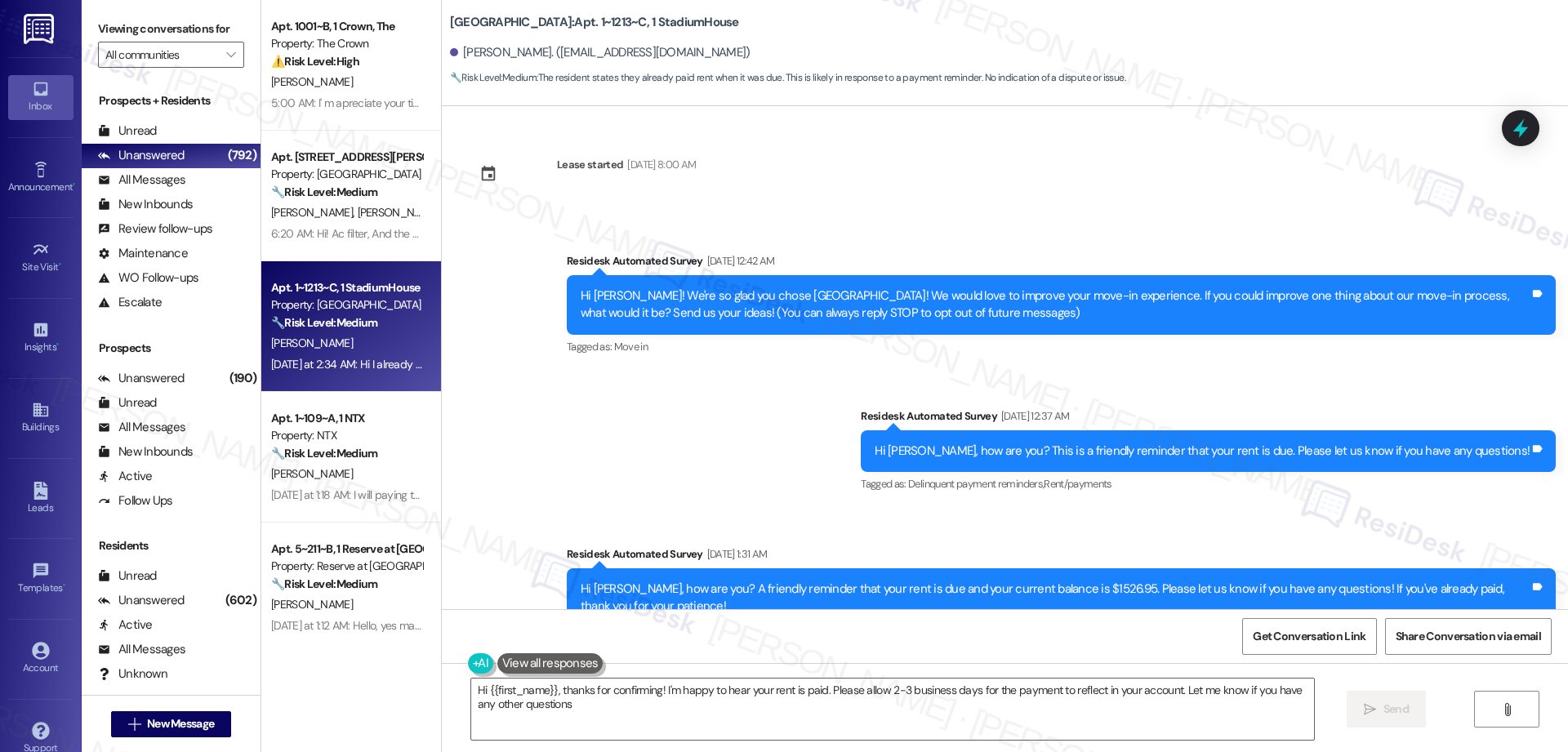
type textarea "Hi {{first_name}}, thanks for confirming! I'm happy to hear your rent is paid. …"
